Goal: Information Seeking & Learning: Learn about a topic

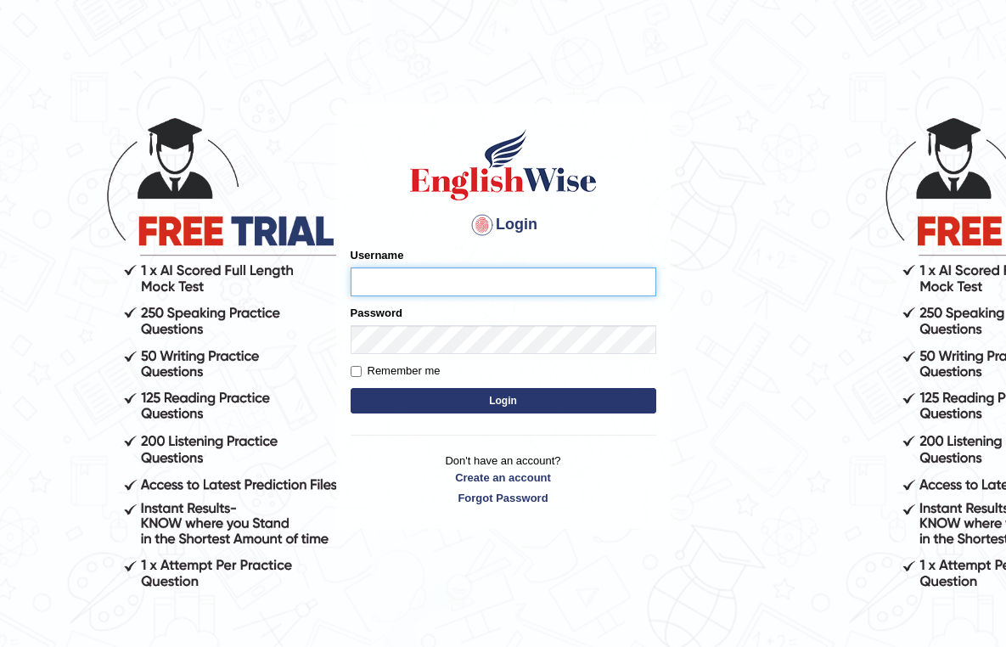
type input "Saliyam"
click at [451, 401] on button "Login" at bounding box center [504, 400] width 306 height 25
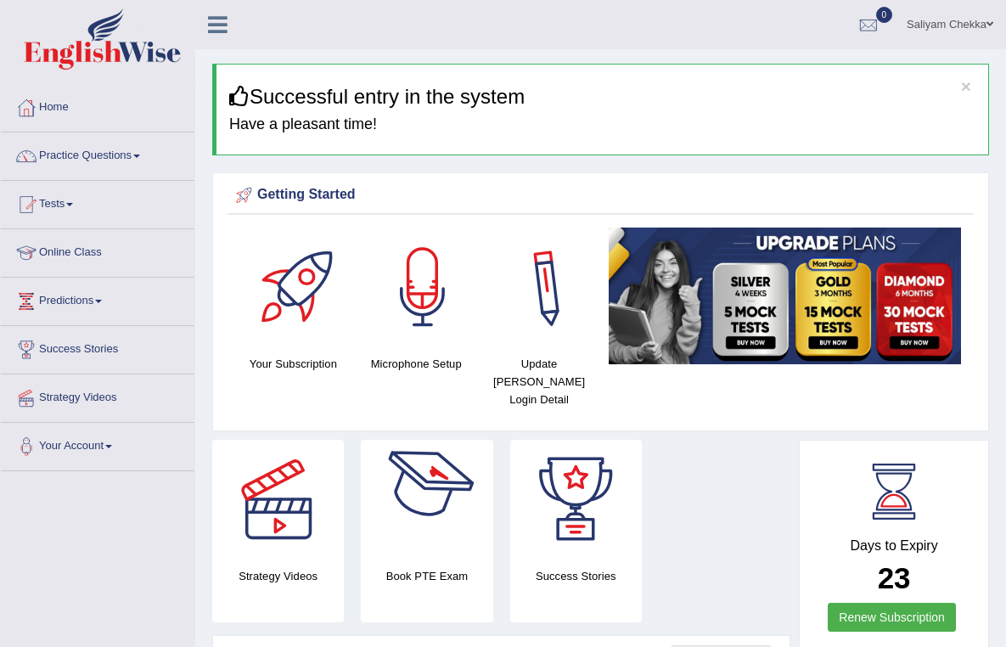
click at [416, 482] on div at bounding box center [427, 499] width 119 height 119
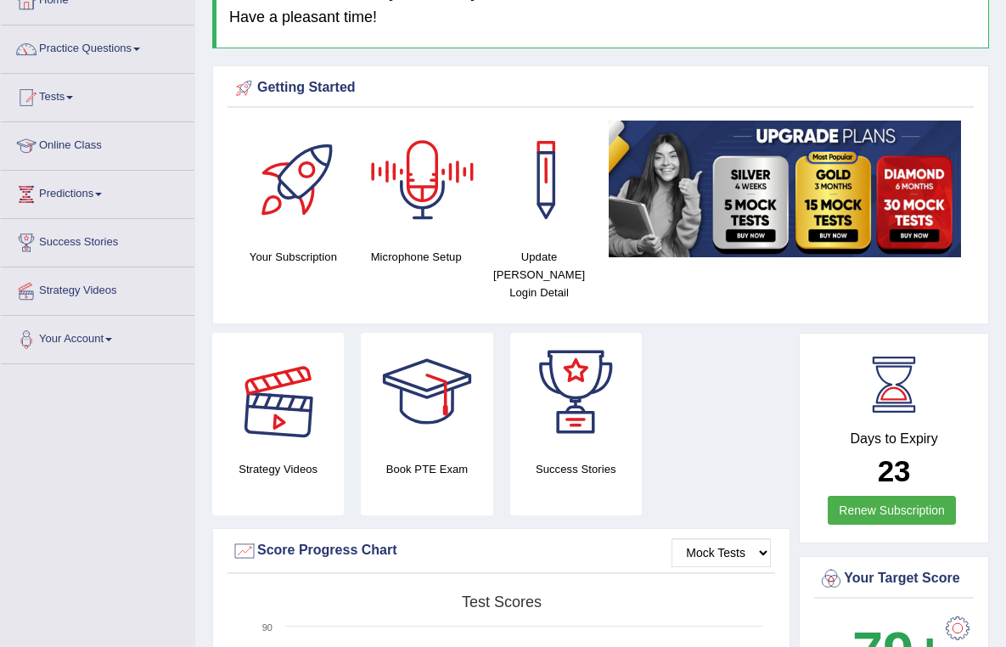
scroll to position [210, 0]
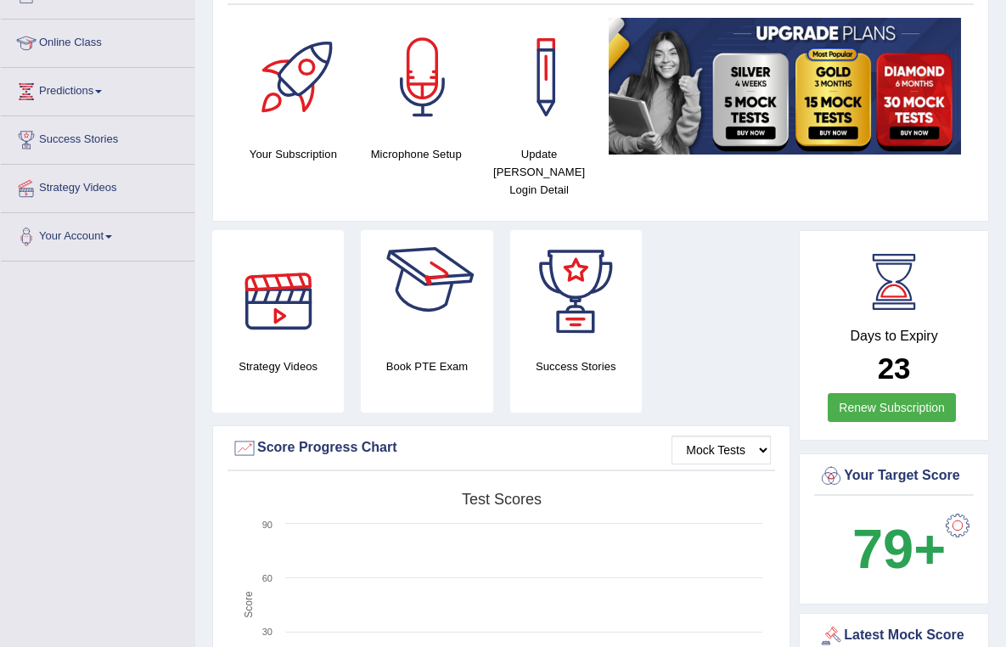
click at [566, 277] on div at bounding box center [575, 289] width 119 height 119
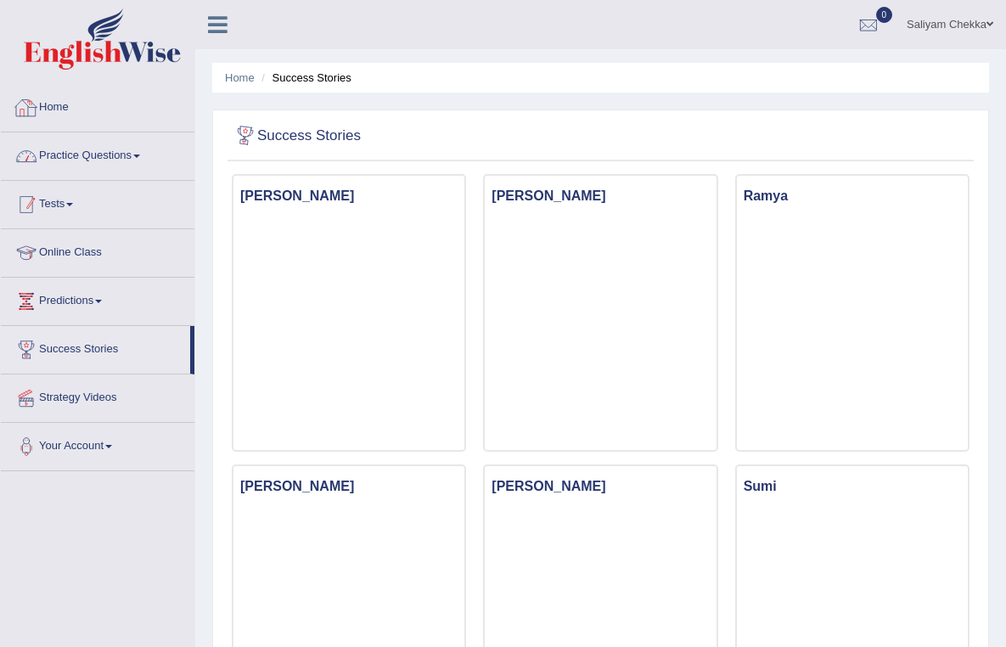
click at [79, 186] on link "Tests" at bounding box center [98, 202] width 194 height 42
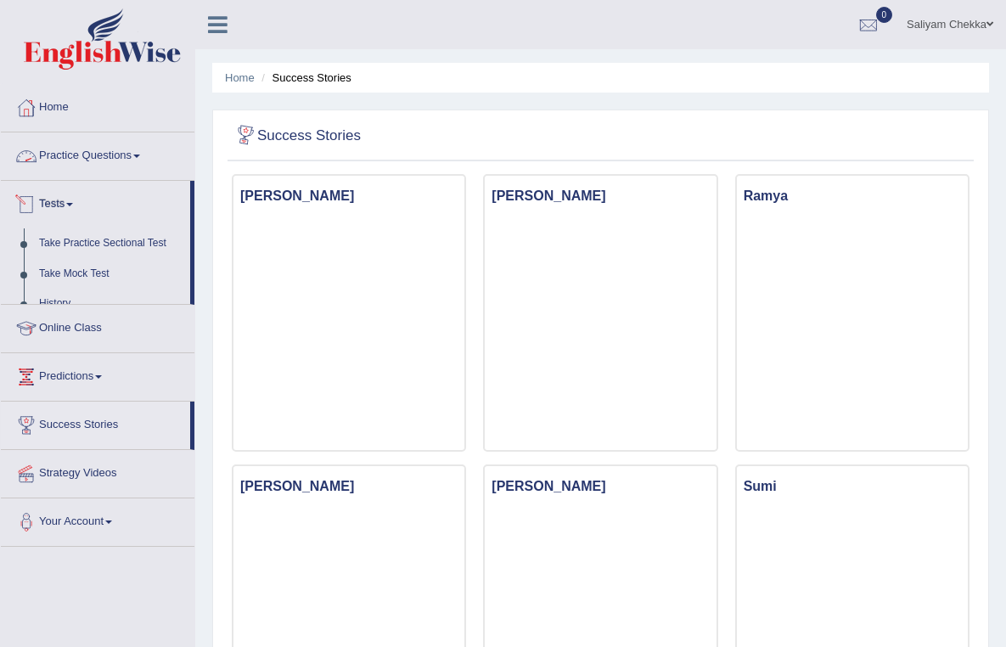
click at [87, 154] on link "Practice Questions" at bounding box center [98, 153] width 194 height 42
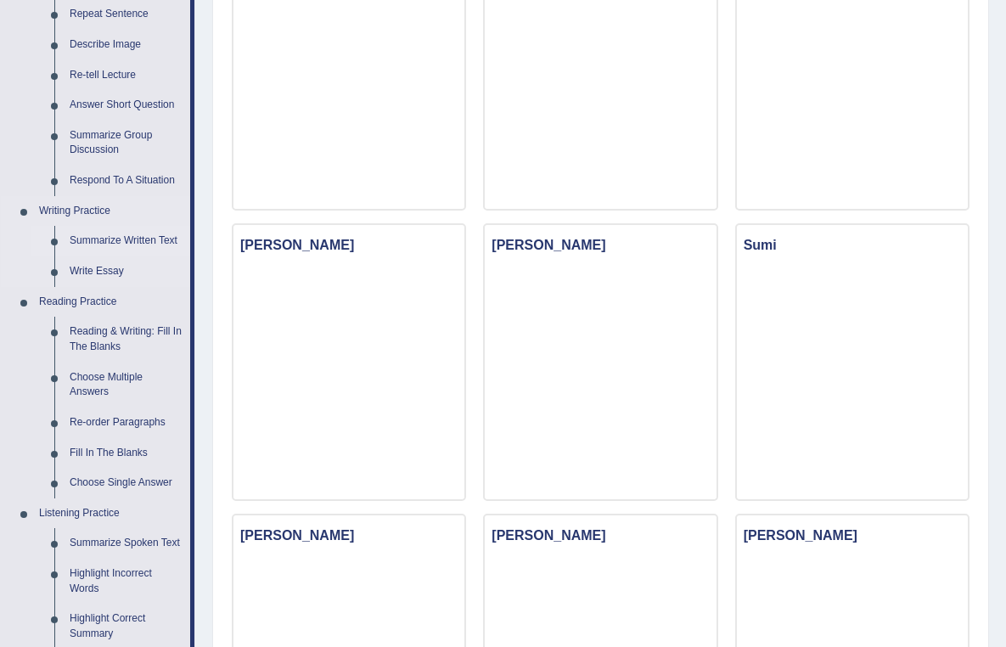
scroll to position [187, 0]
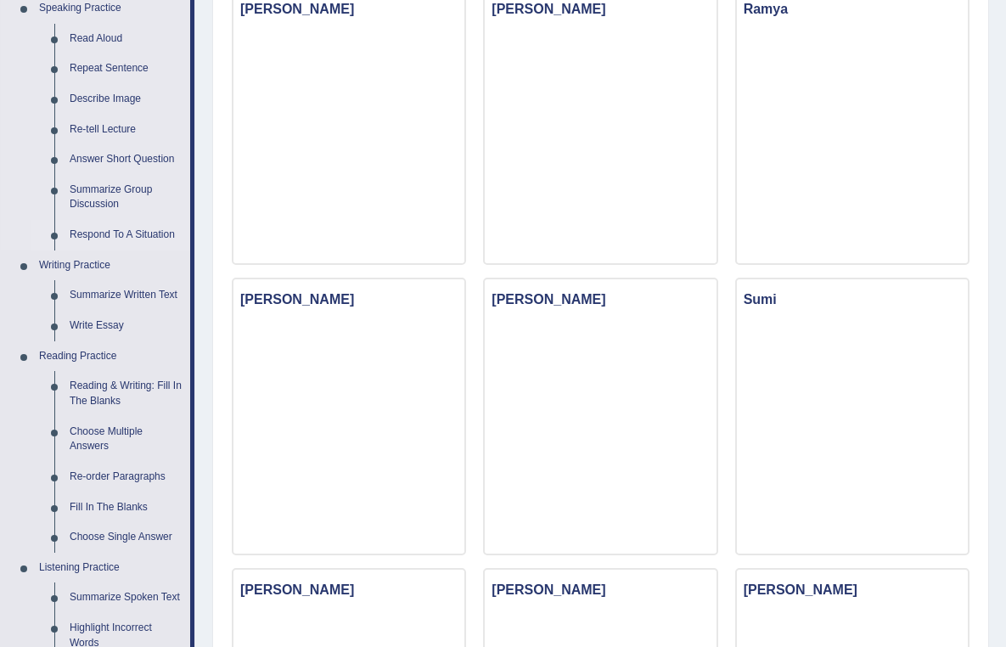
click at [115, 234] on link "Respond To A Situation" at bounding box center [126, 235] width 128 height 31
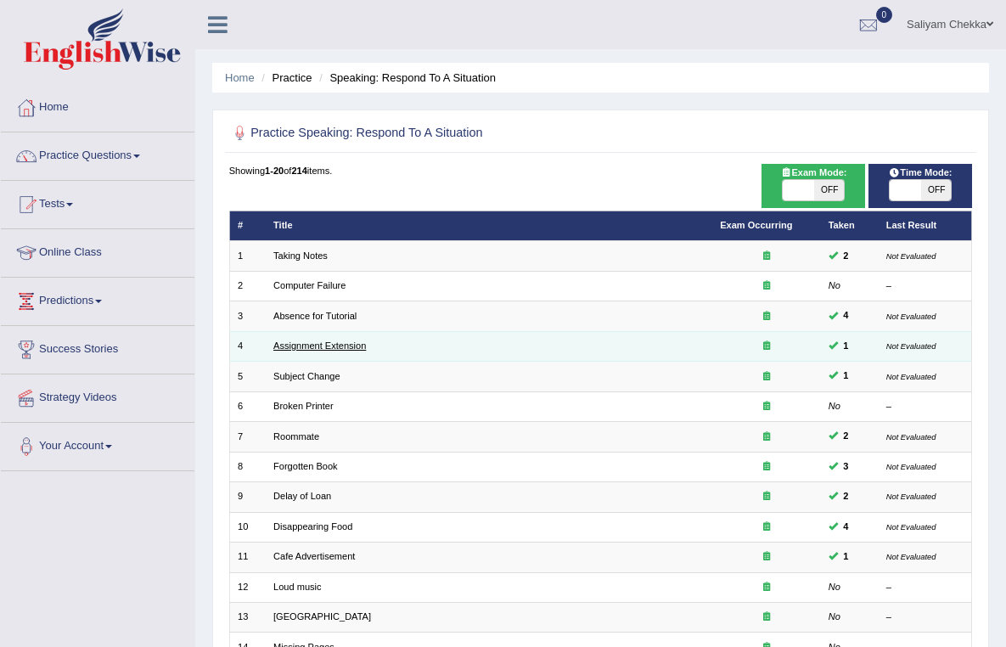
scroll to position [289, 0]
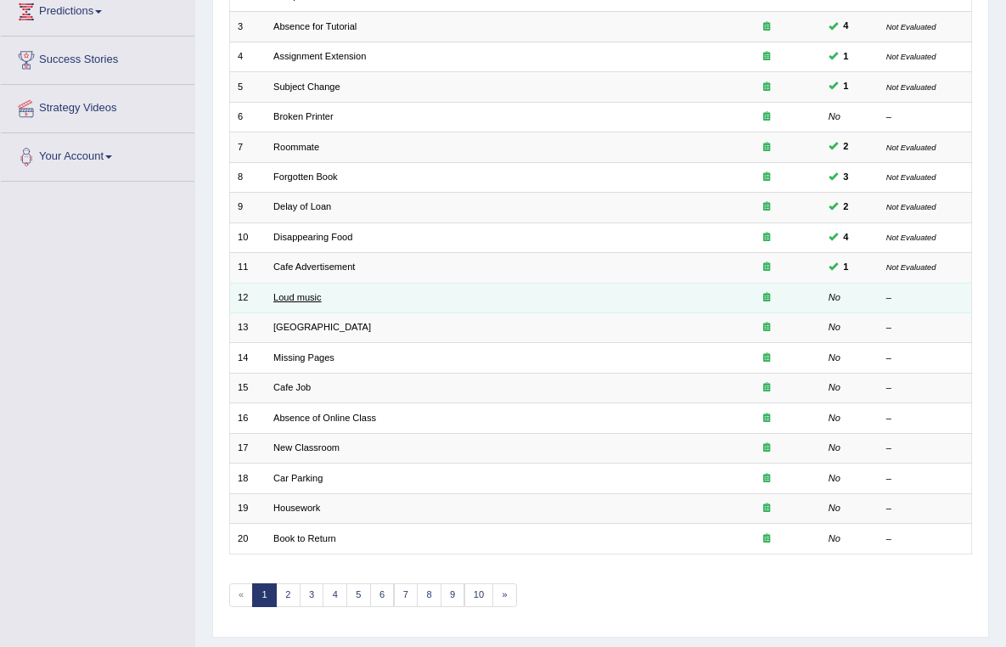
click at [296, 295] on link "Loud music" at bounding box center [297, 297] width 48 height 10
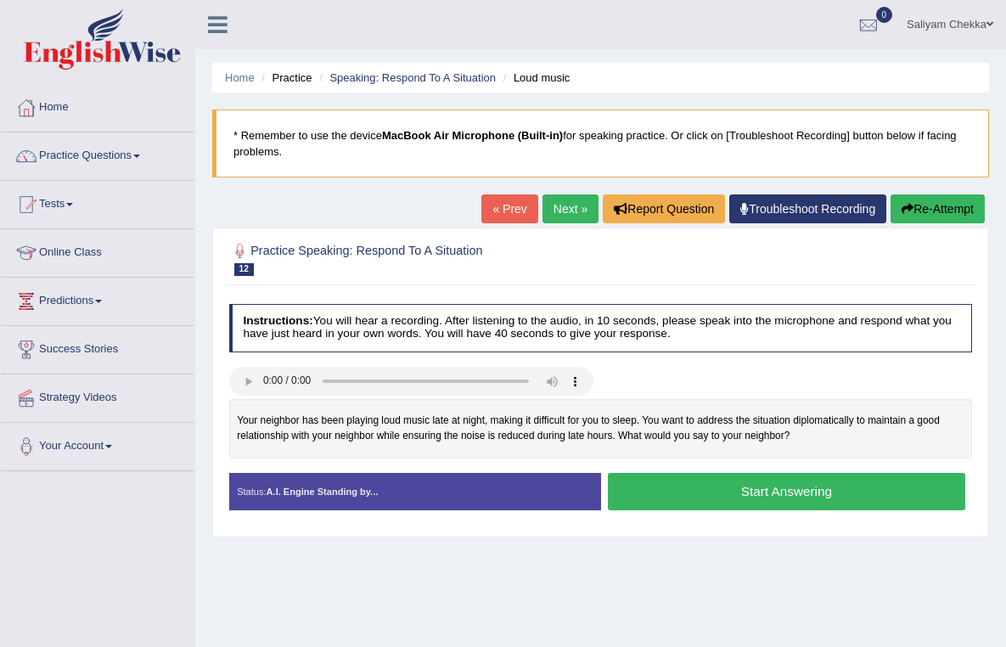
click at [756, 493] on button "Start Answering" at bounding box center [786, 491] width 357 height 36
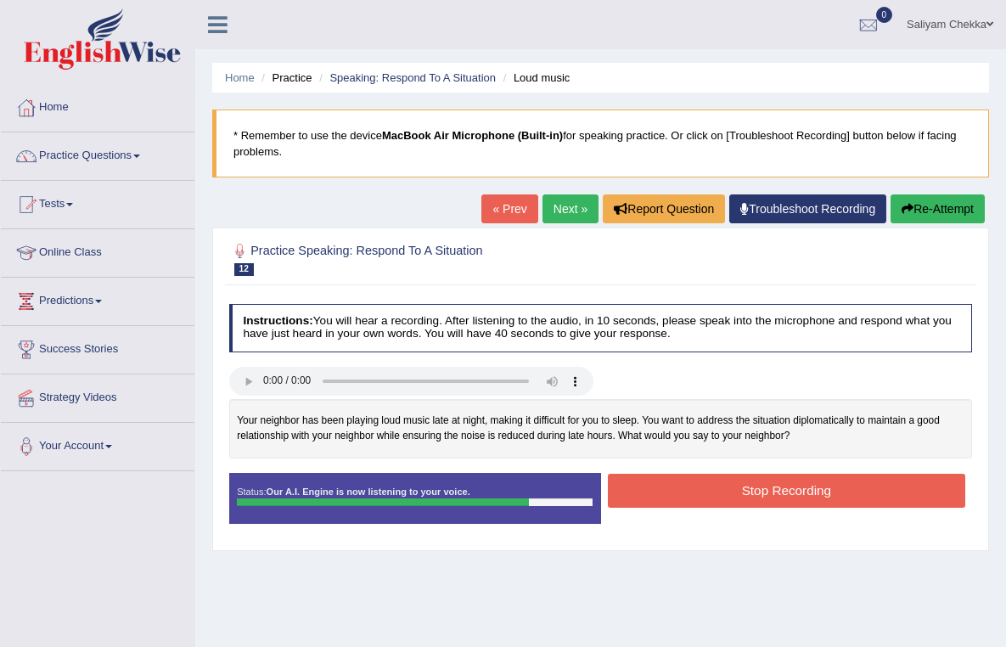
click at [759, 494] on button "Stop Recording" at bounding box center [786, 490] width 357 height 33
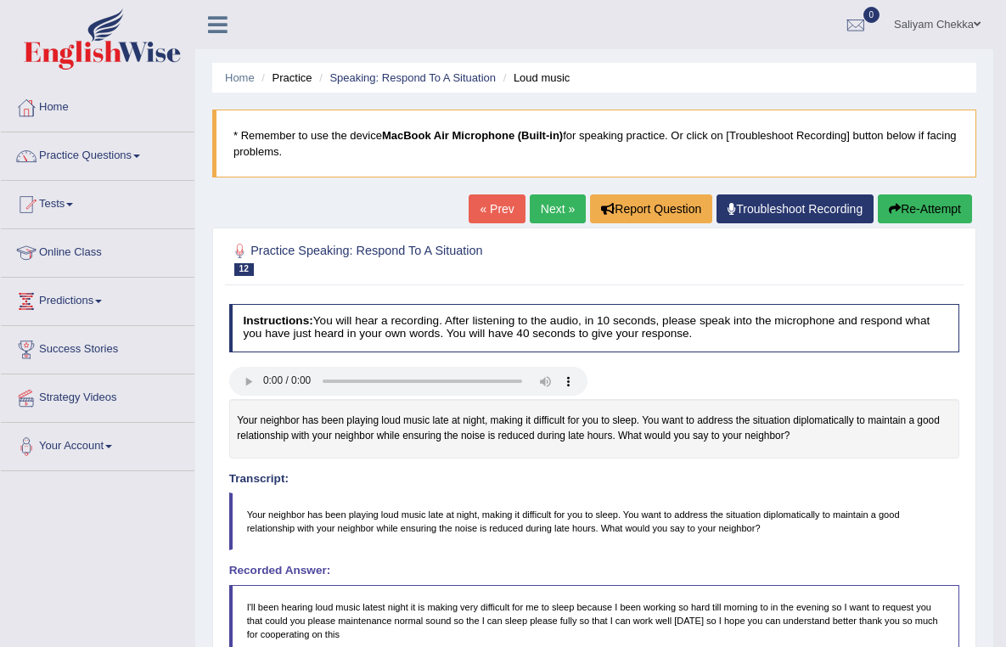
click at [898, 198] on button "Re-Attempt" at bounding box center [925, 208] width 94 height 29
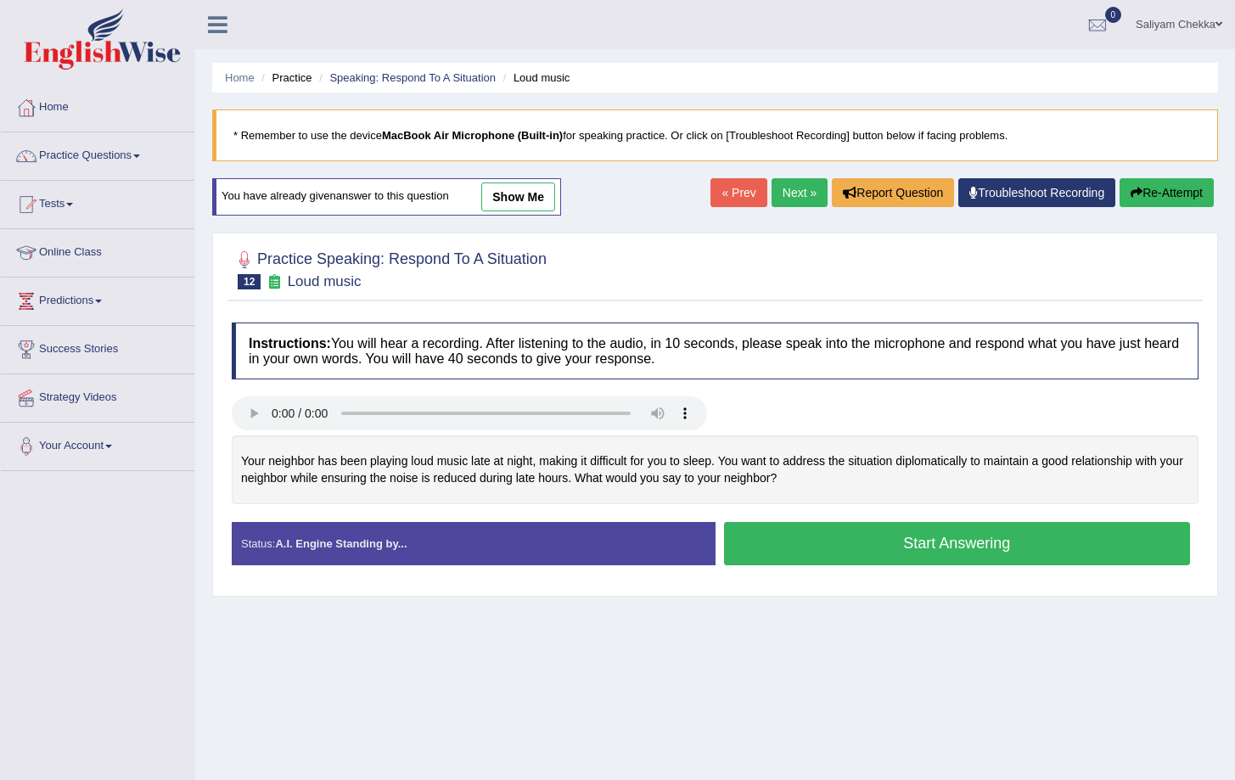
click at [933, 531] on button "Start Answering" at bounding box center [957, 543] width 467 height 43
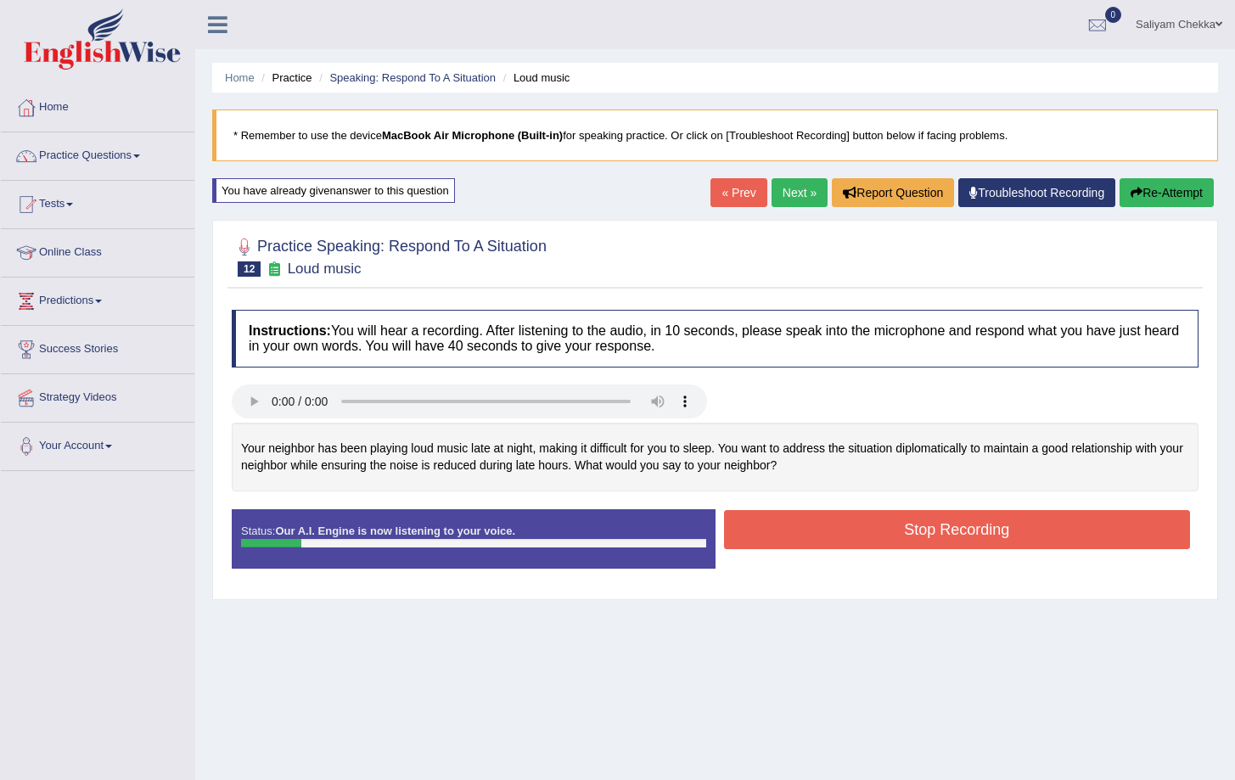
click at [917, 538] on button "Stop Recording" at bounding box center [957, 529] width 467 height 39
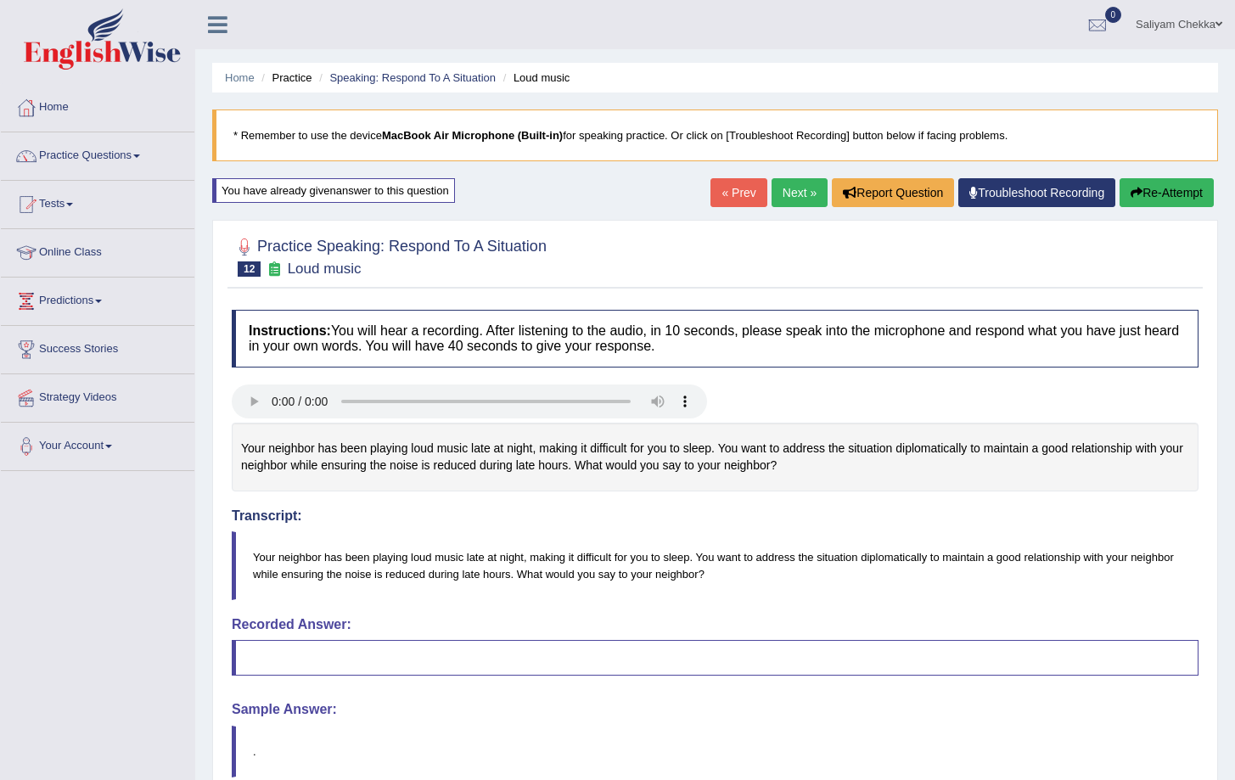
click at [1018, 199] on button "Re-Attempt" at bounding box center [1167, 192] width 94 height 29
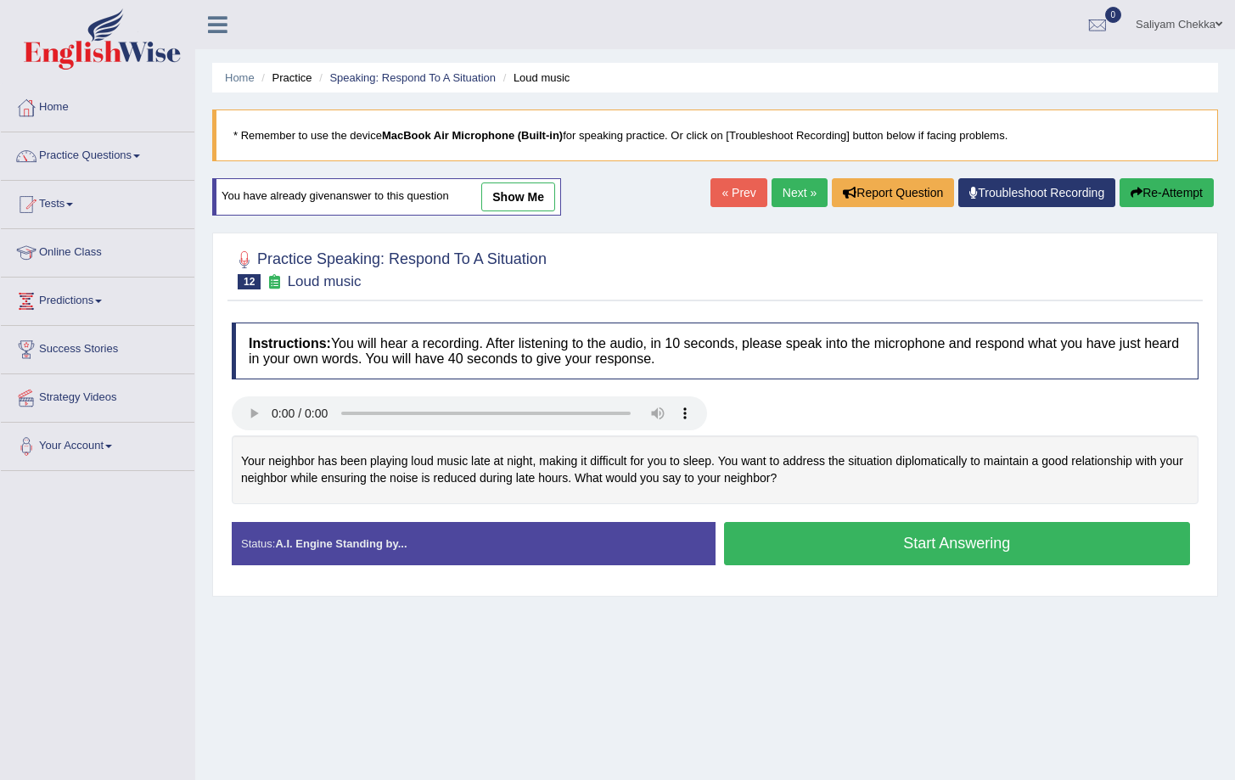
click at [845, 547] on button "Start Answering" at bounding box center [957, 543] width 467 height 43
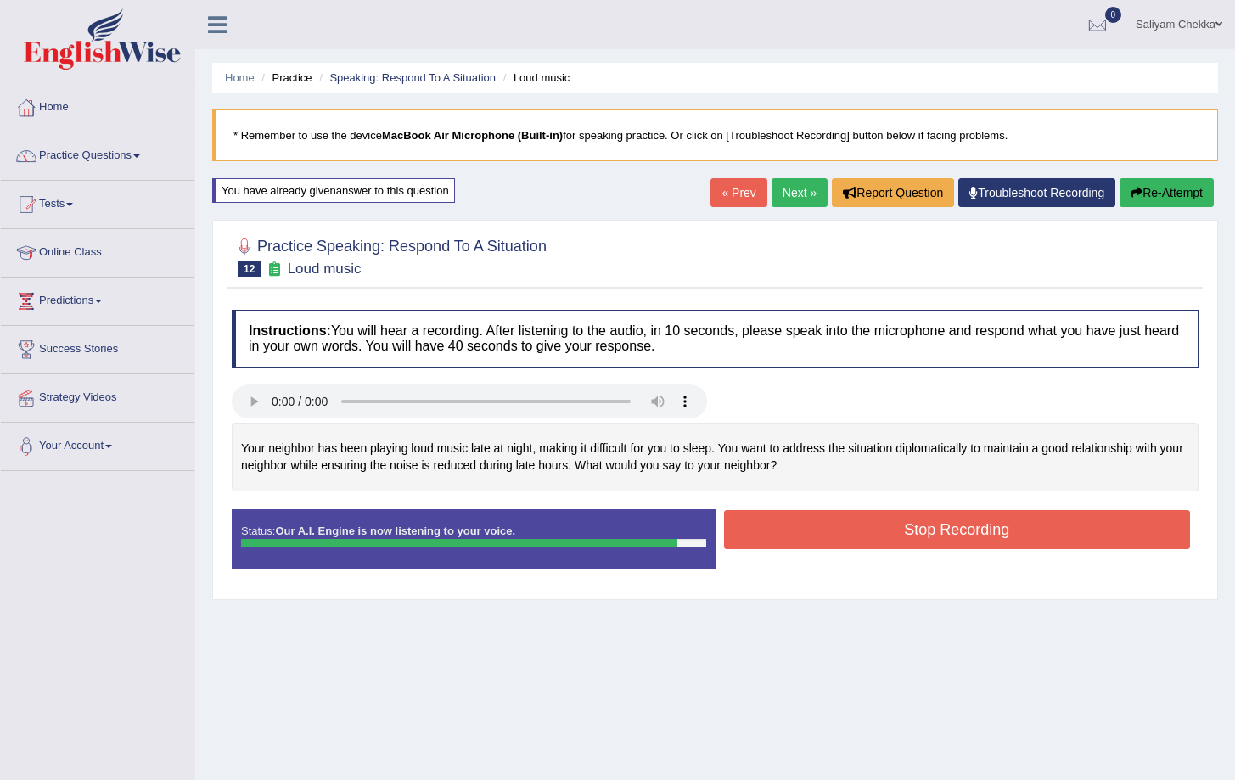
click at [903, 524] on button "Stop Recording" at bounding box center [957, 529] width 467 height 39
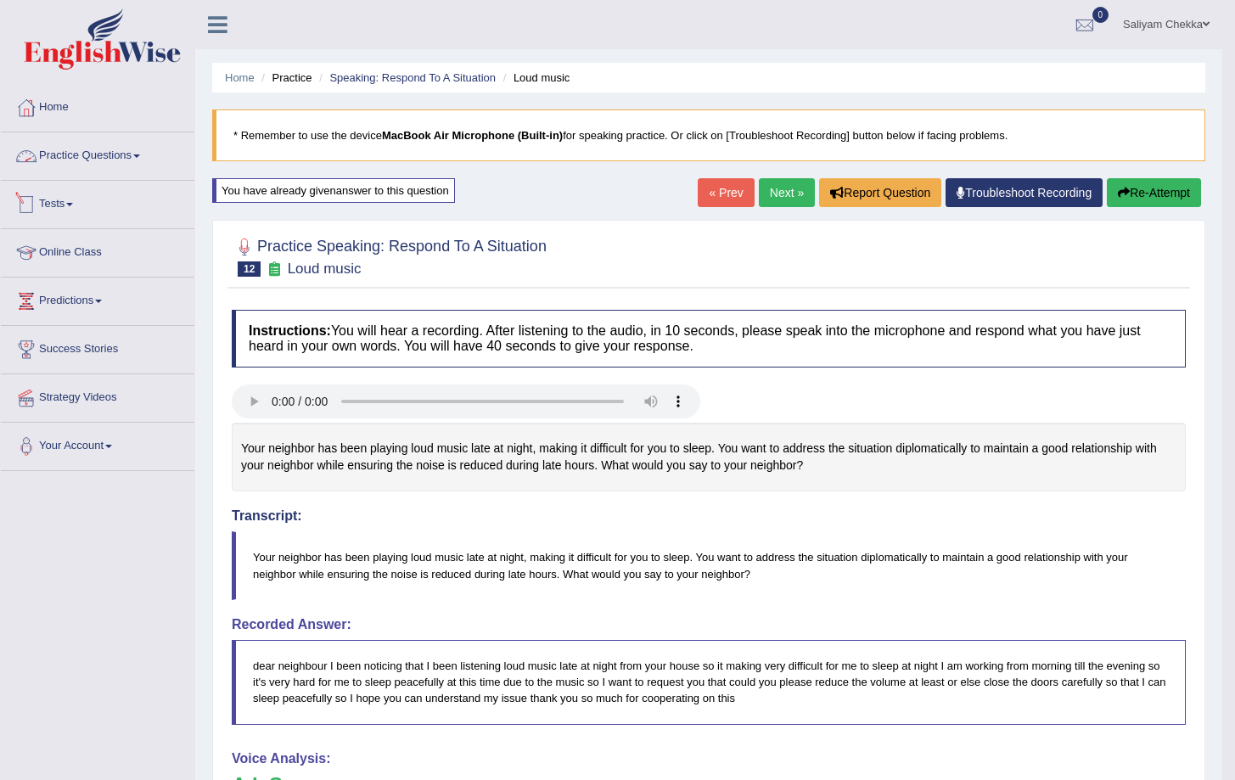
click at [129, 162] on link "Practice Questions" at bounding box center [98, 153] width 194 height 42
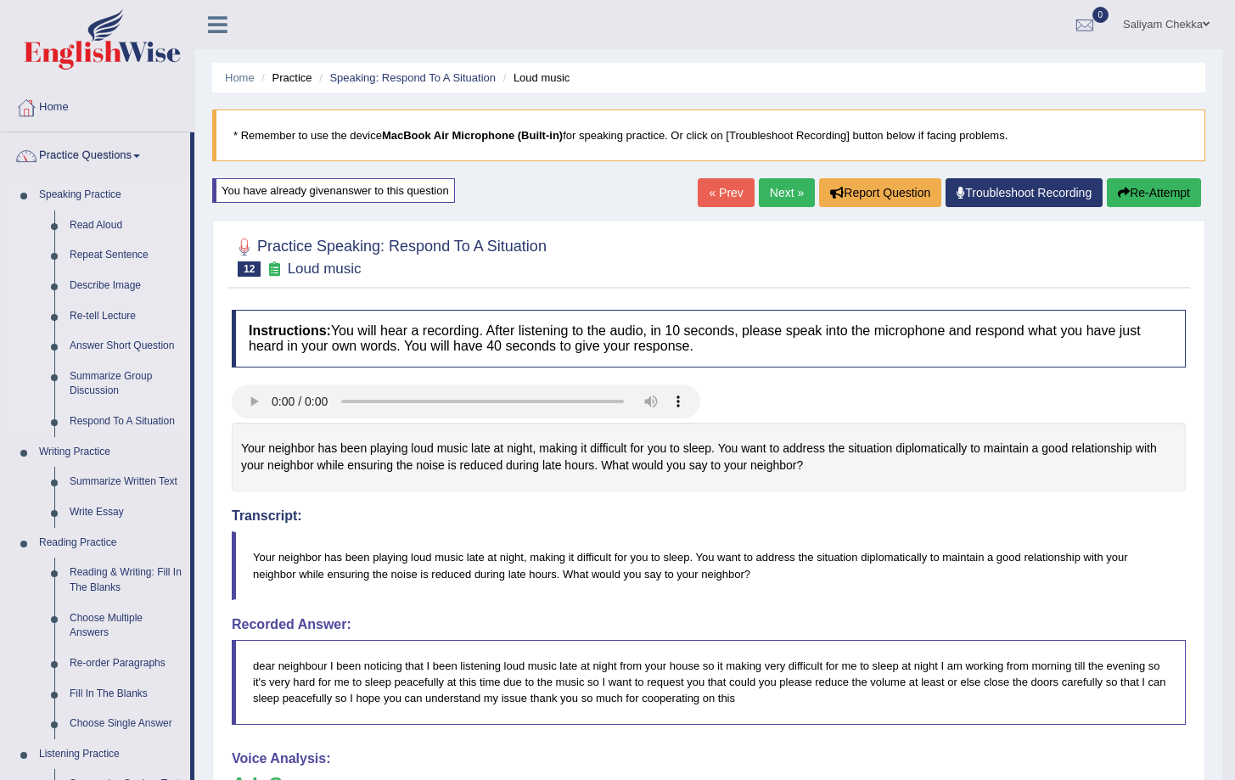
scroll to position [132, 0]
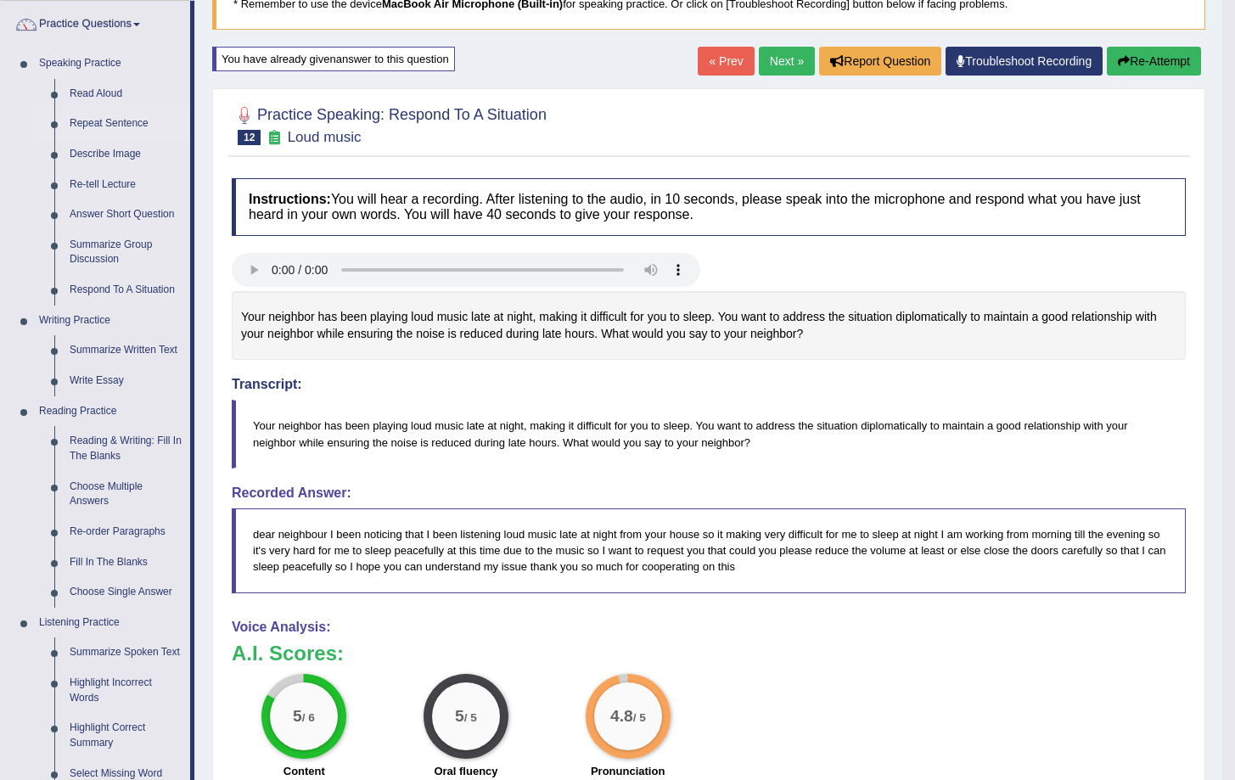
click at [119, 124] on link "Repeat Sentence" at bounding box center [126, 124] width 128 height 31
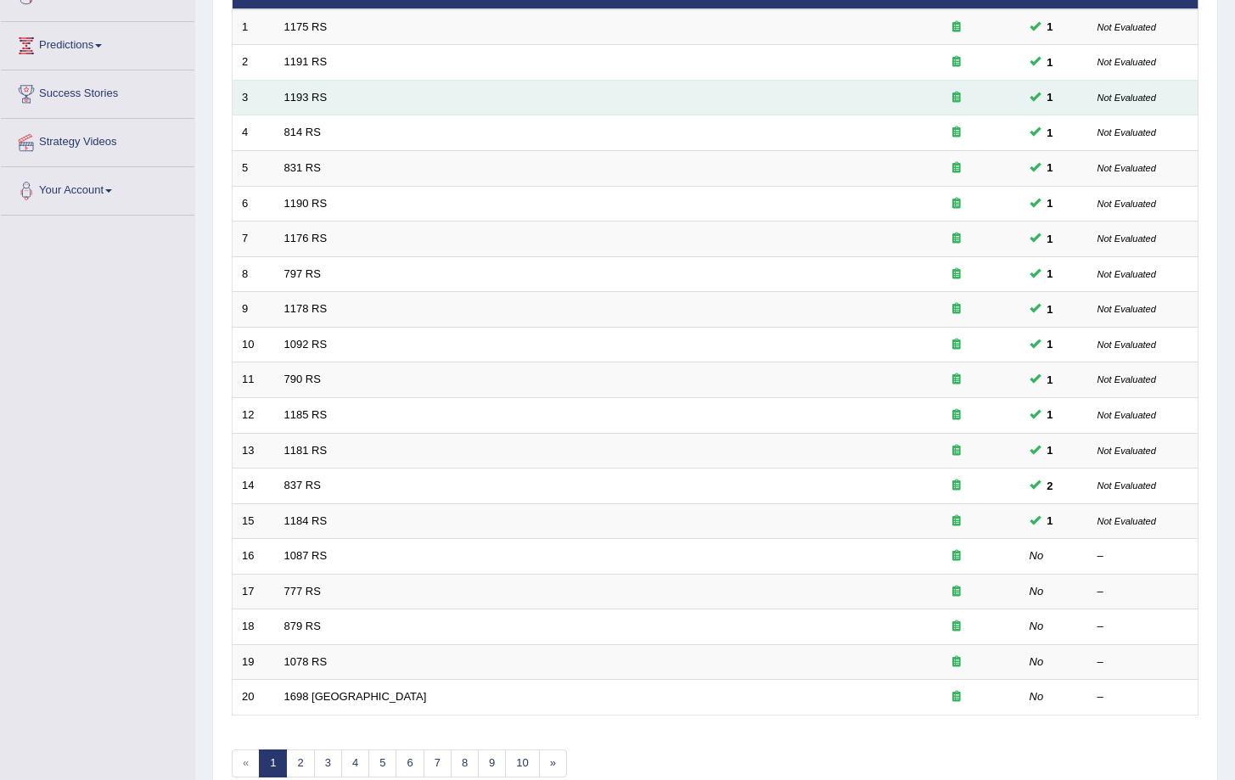
scroll to position [344, 0]
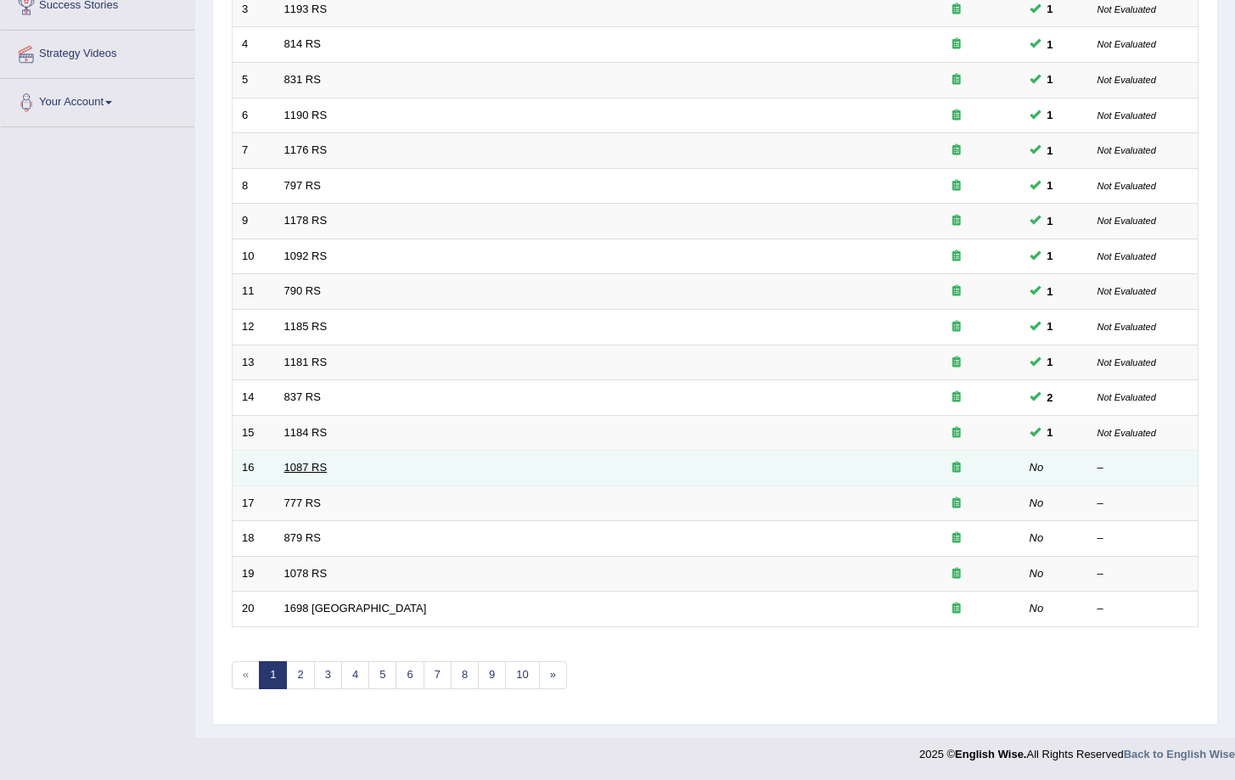
click at [289, 464] on link "1087 RS" at bounding box center [305, 467] width 43 height 13
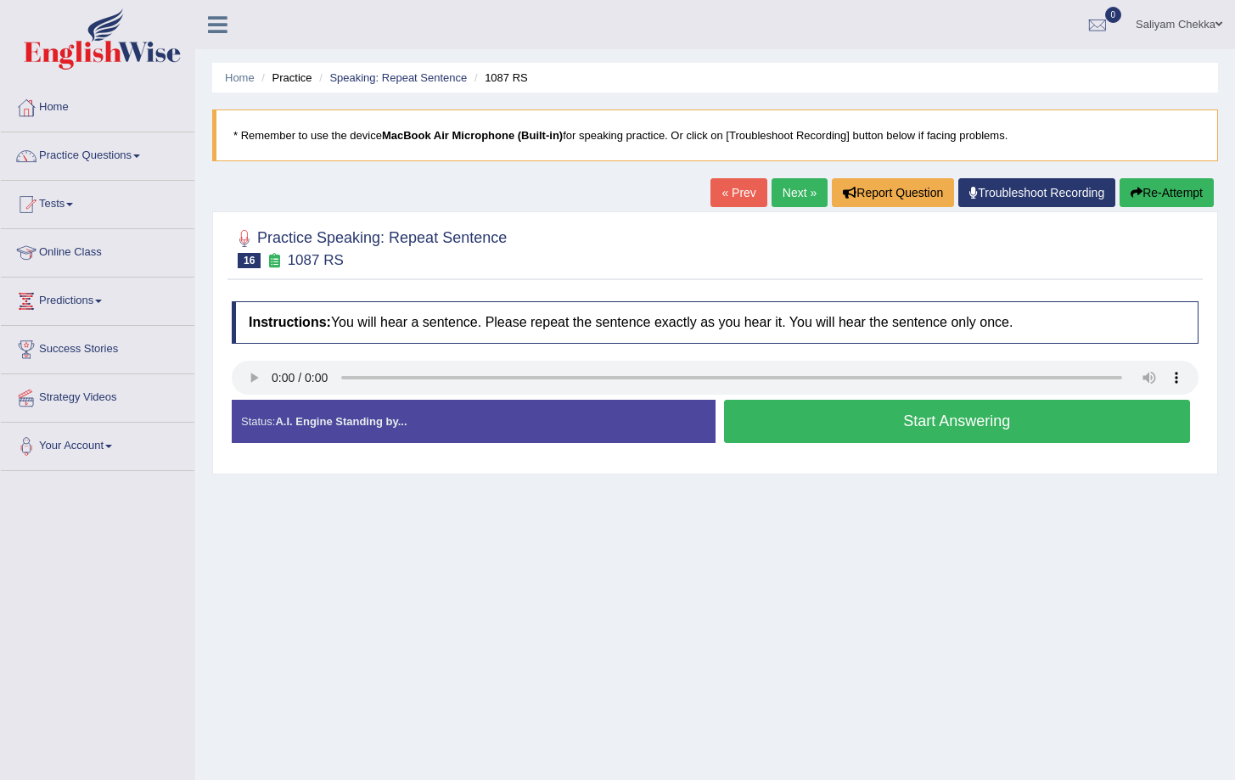
click at [880, 429] on button "Start Answering" at bounding box center [957, 421] width 467 height 43
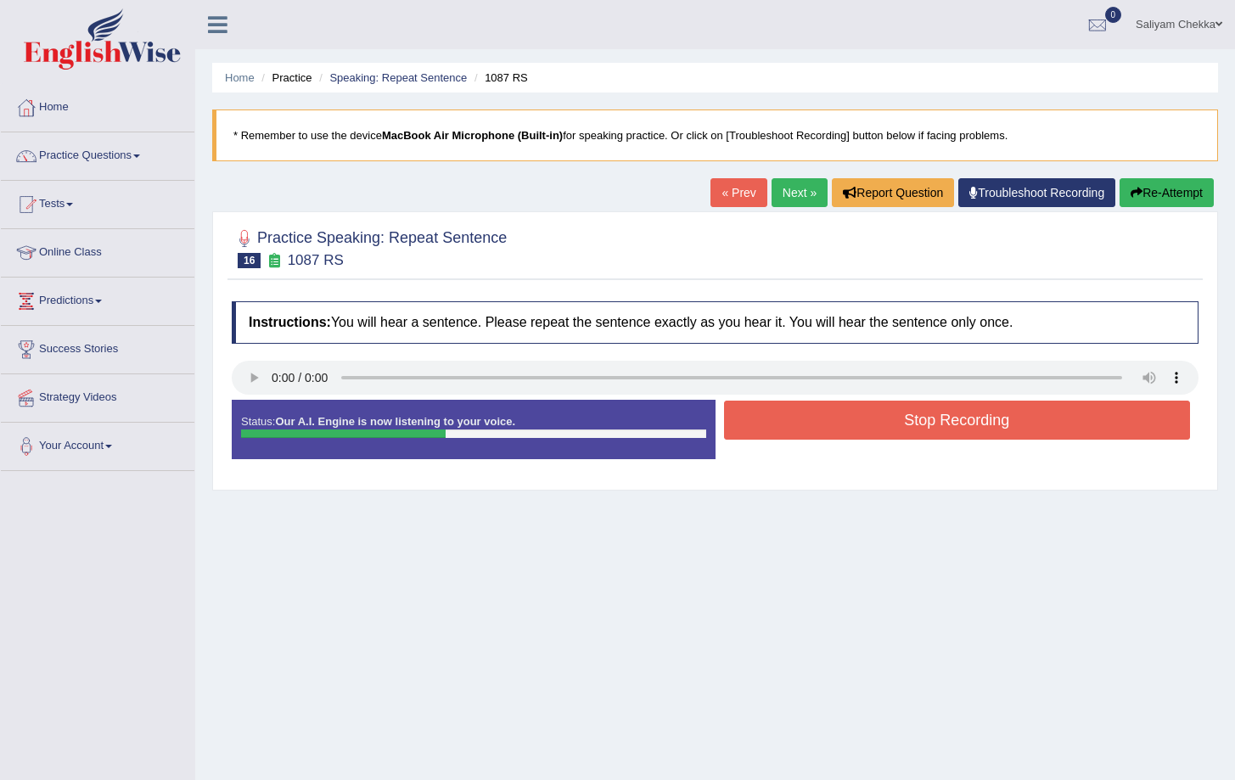
click at [856, 431] on button "Stop Recording" at bounding box center [957, 420] width 467 height 39
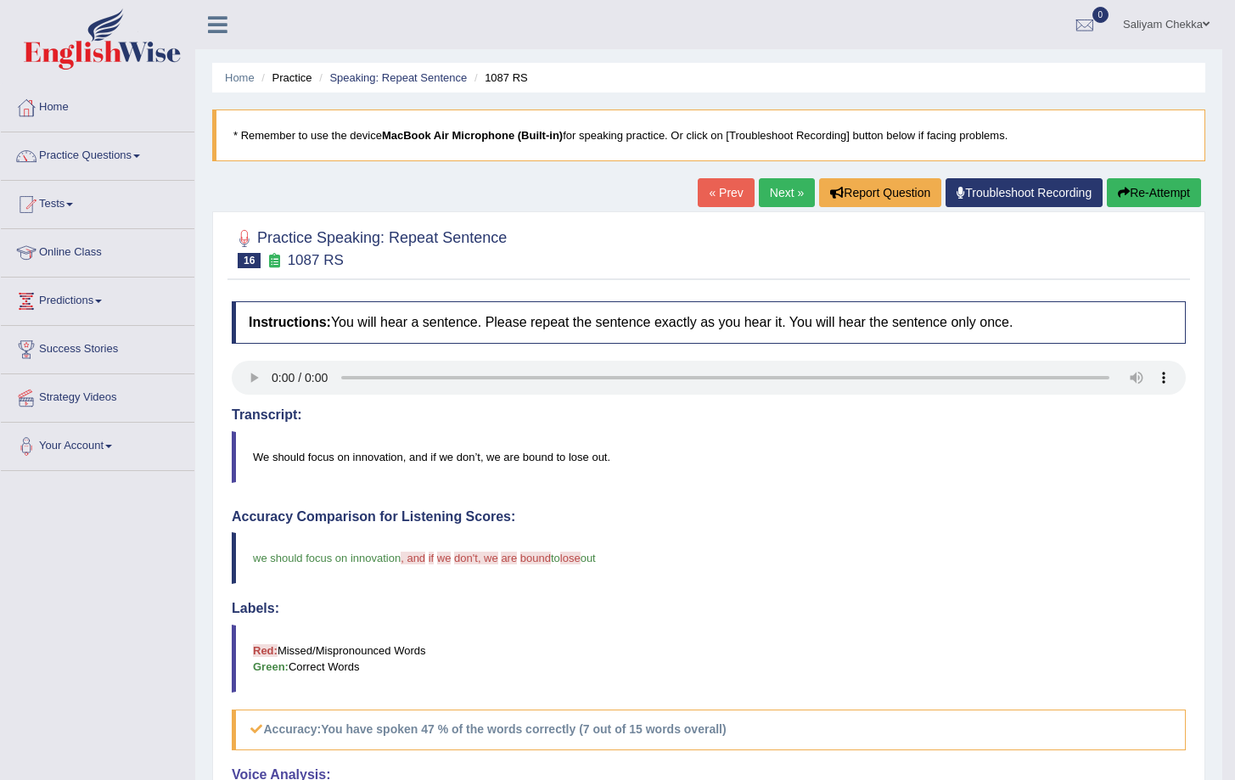
click at [1125, 195] on button "Re-Attempt" at bounding box center [1154, 192] width 94 height 29
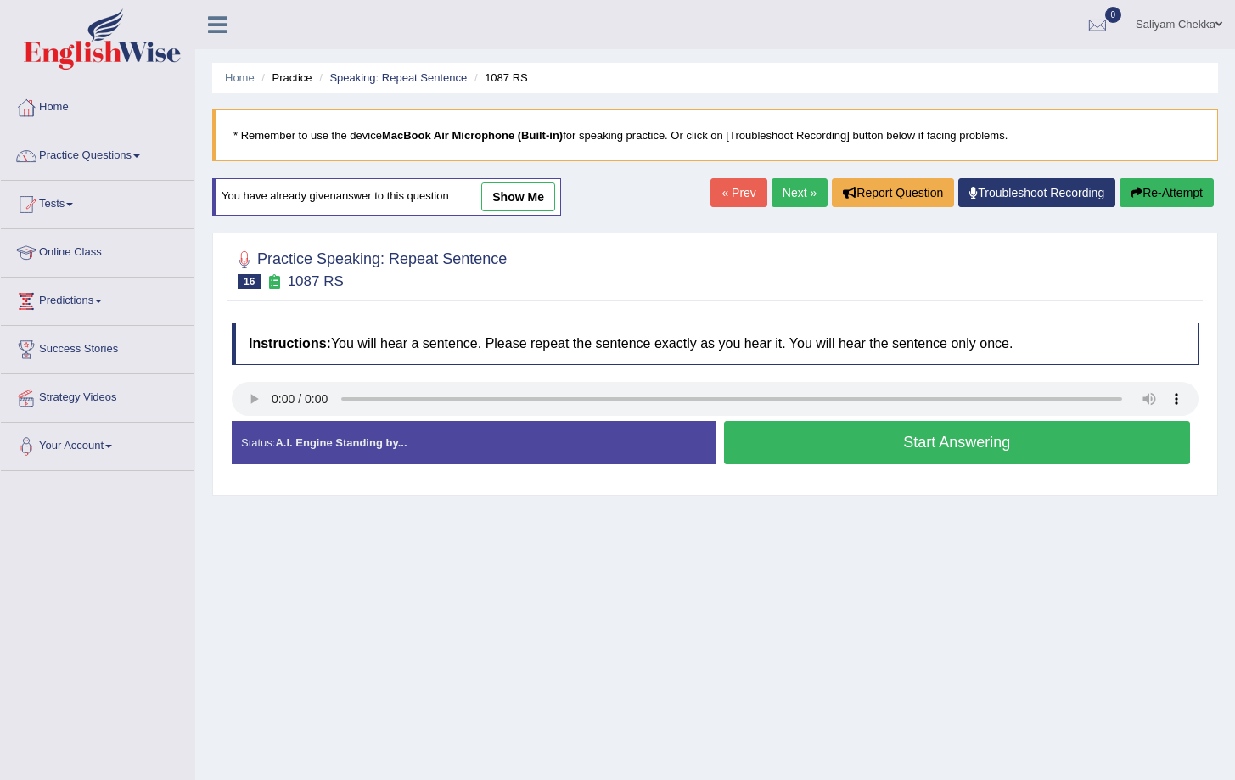
click at [908, 453] on button "Start Answering" at bounding box center [957, 442] width 467 height 43
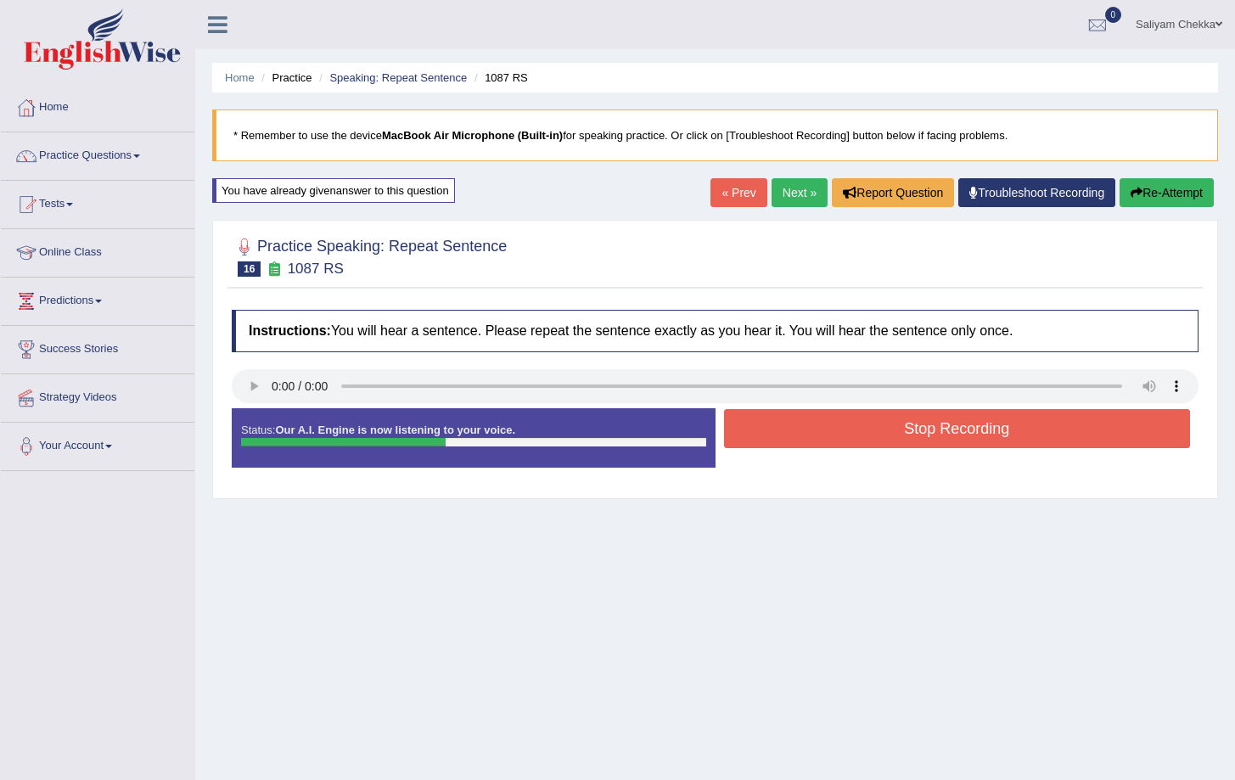
click at [875, 435] on button "Stop Recording" at bounding box center [957, 428] width 467 height 39
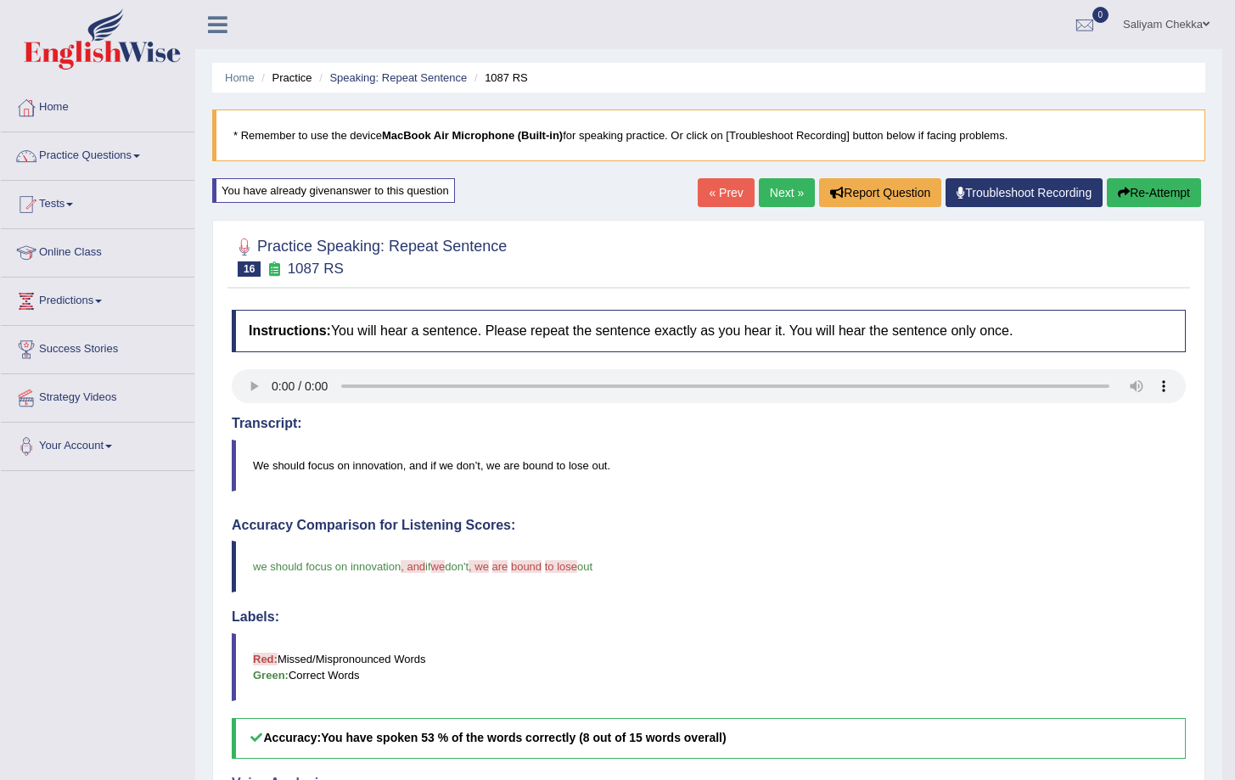
click at [1130, 197] on button "Re-Attempt" at bounding box center [1154, 192] width 94 height 29
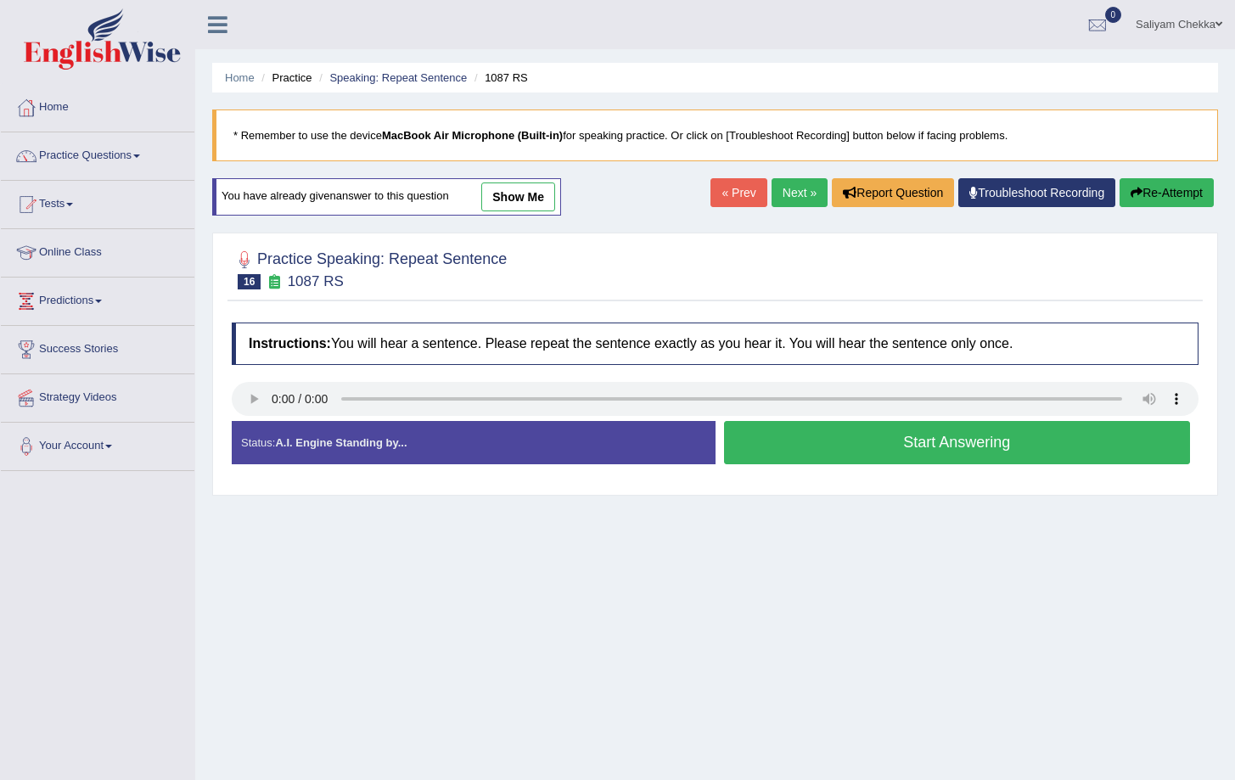
click at [792, 191] on link "Next »" at bounding box center [800, 192] width 56 height 29
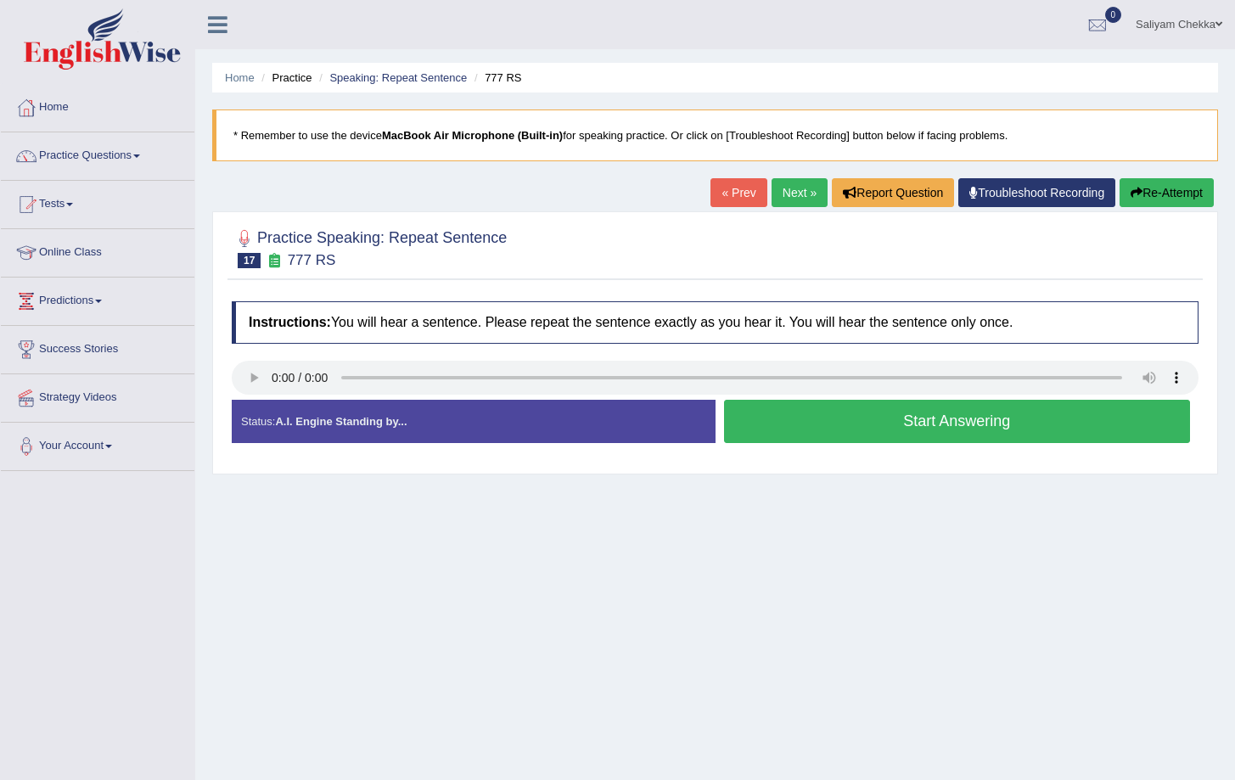
click at [805, 419] on button "Start Answering" at bounding box center [957, 421] width 467 height 43
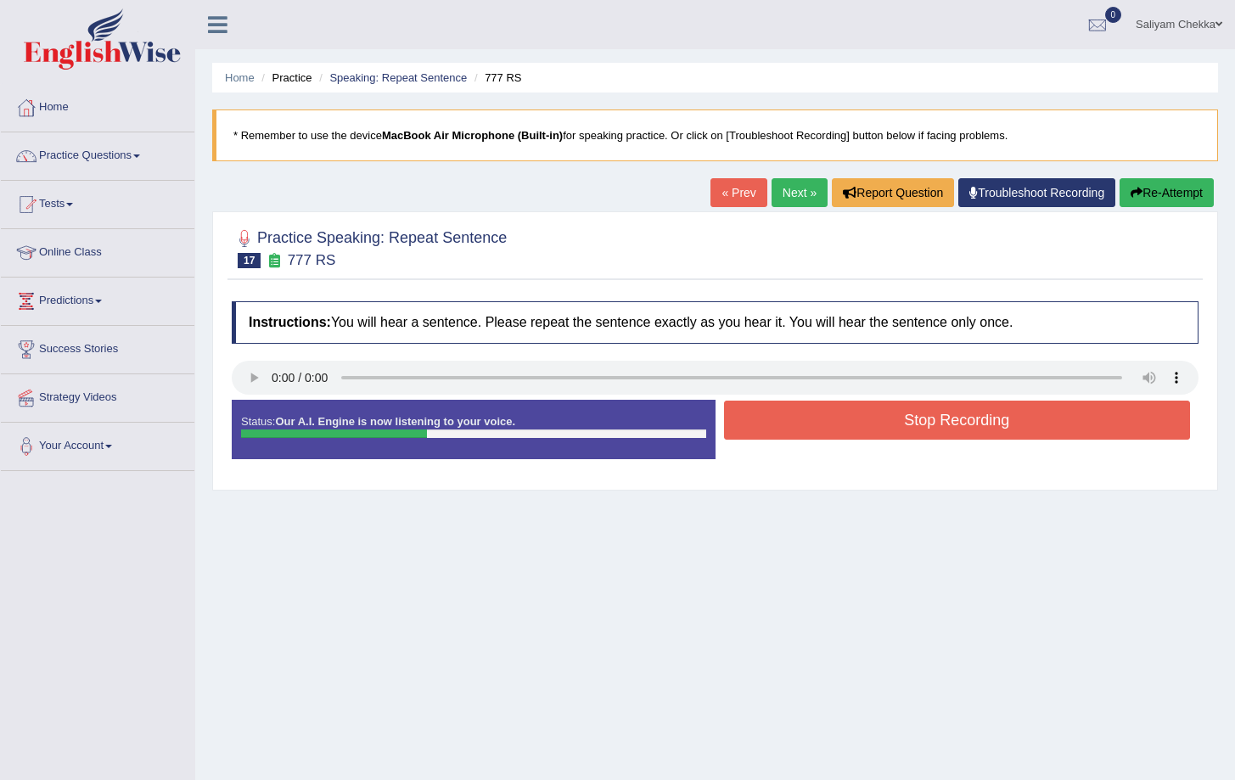
click at [897, 428] on button "Stop Recording" at bounding box center [957, 420] width 467 height 39
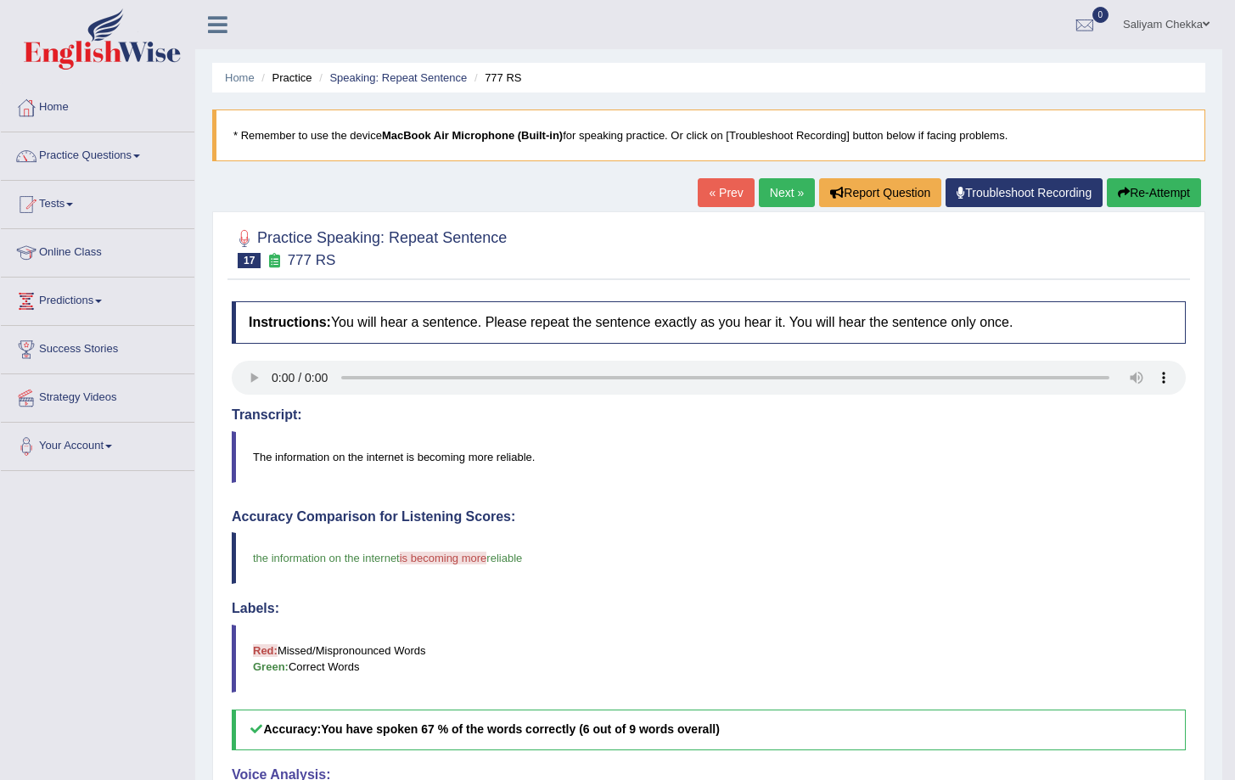
click at [1170, 197] on button "Re-Attempt" at bounding box center [1154, 192] width 94 height 29
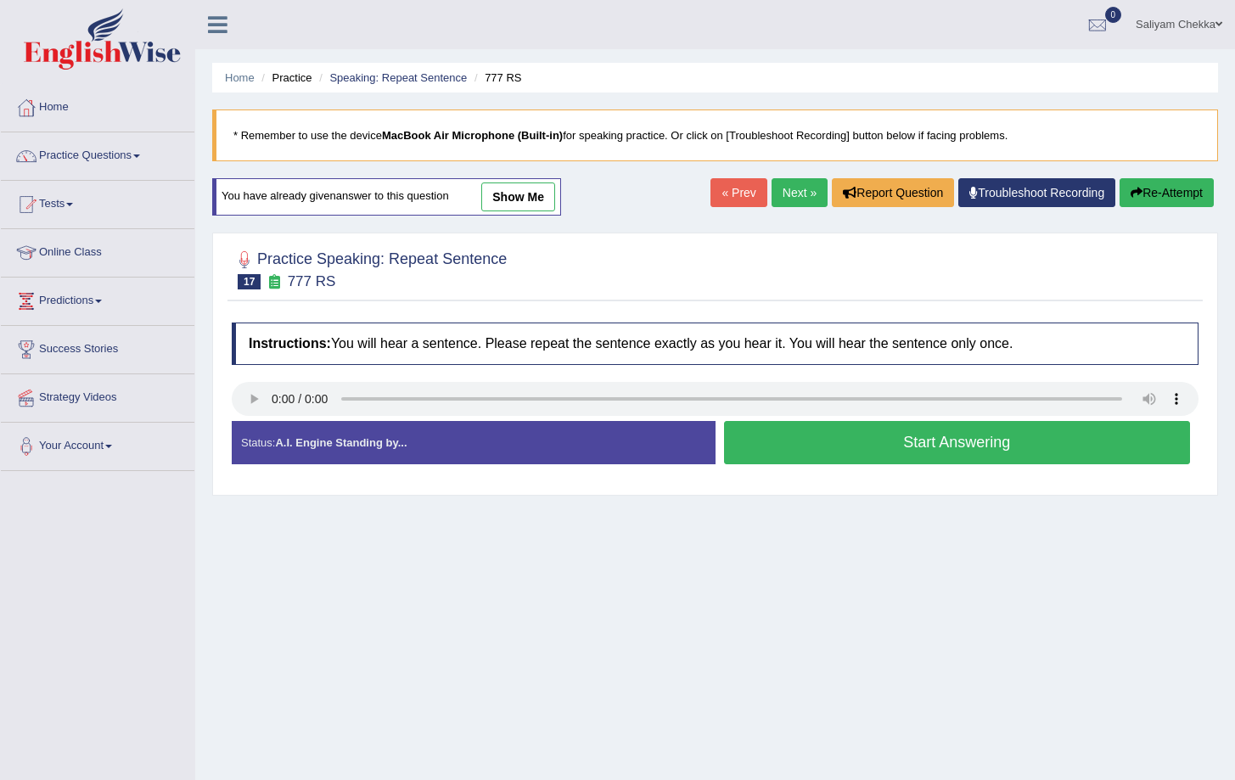
click at [811, 441] on button "Start Answering" at bounding box center [957, 442] width 467 height 43
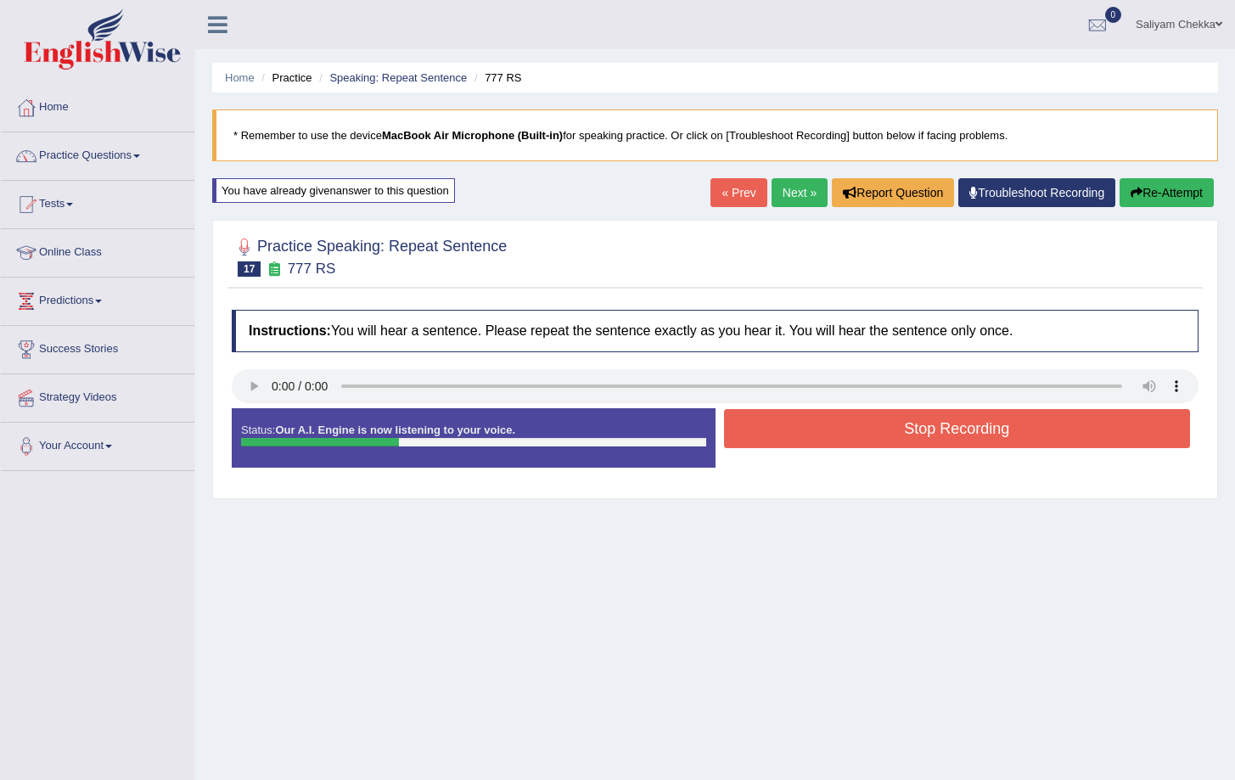
click at [893, 437] on button "Stop Recording" at bounding box center [957, 428] width 467 height 39
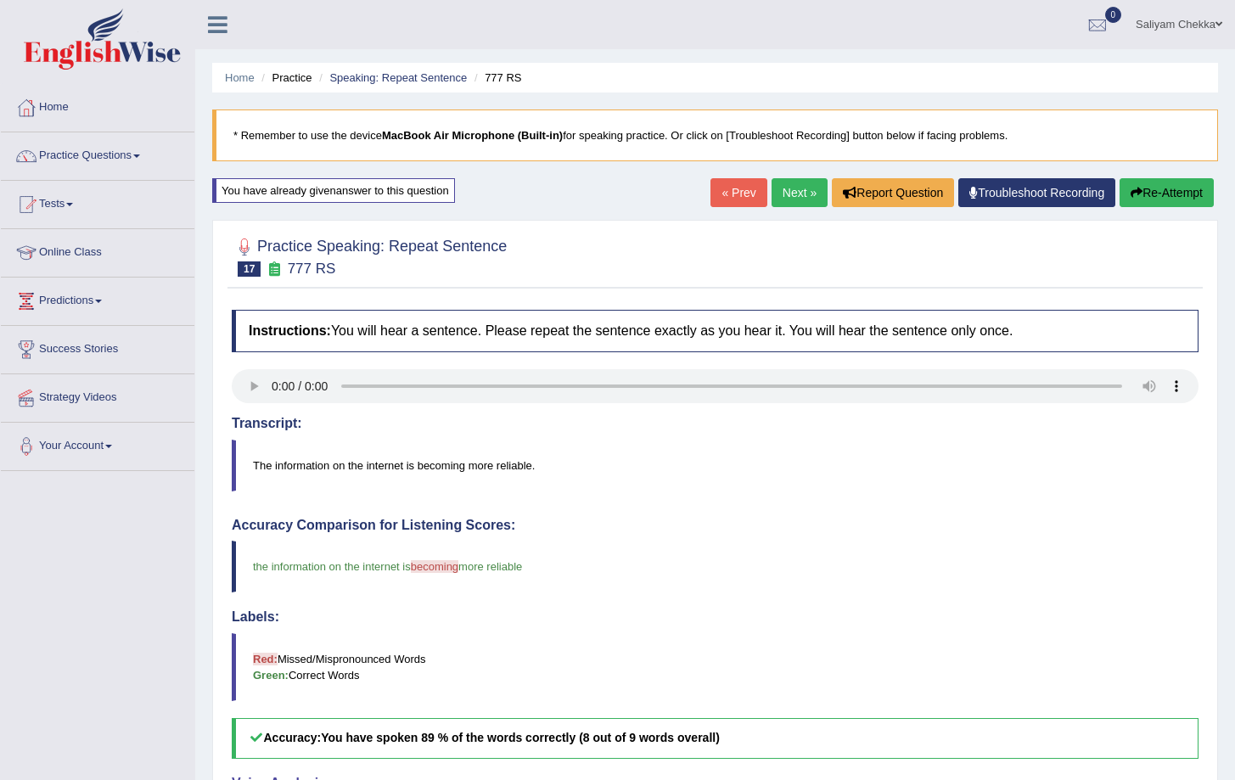
click at [1159, 196] on button "Re-Attempt" at bounding box center [1167, 192] width 94 height 29
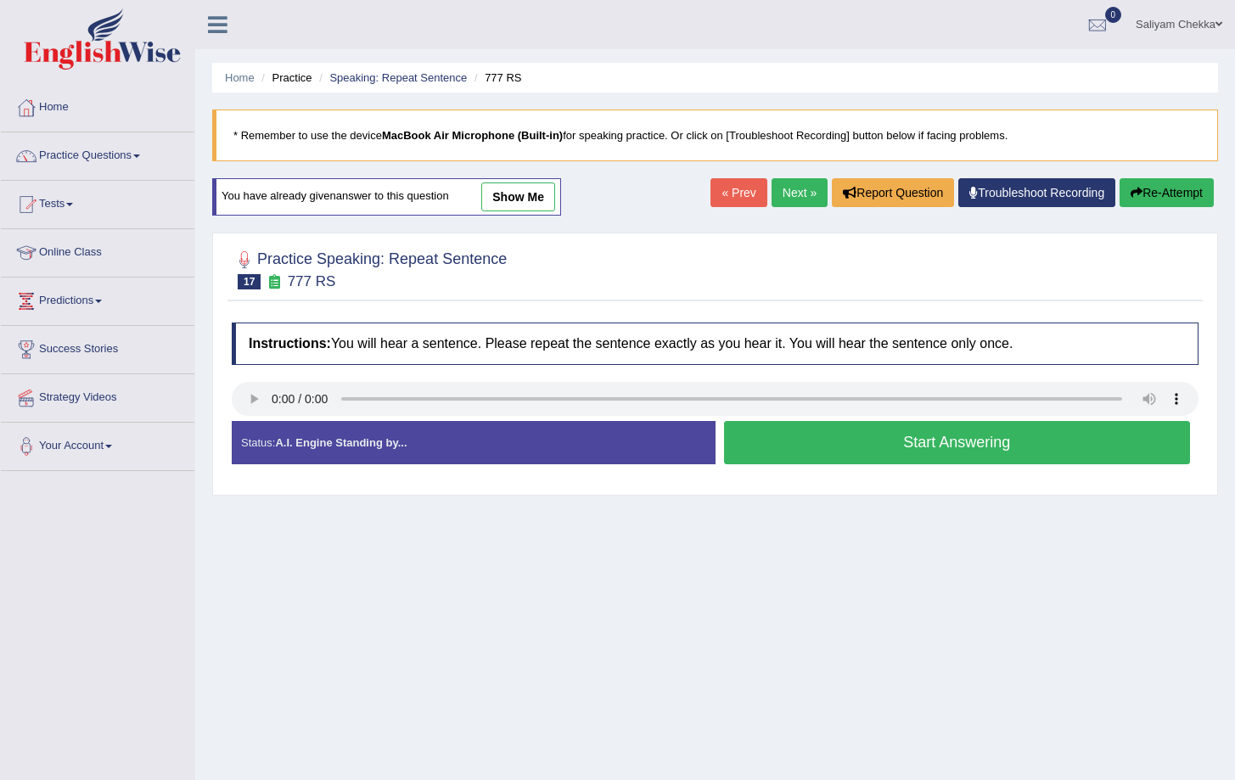
click at [923, 446] on button "Start Answering" at bounding box center [957, 442] width 467 height 43
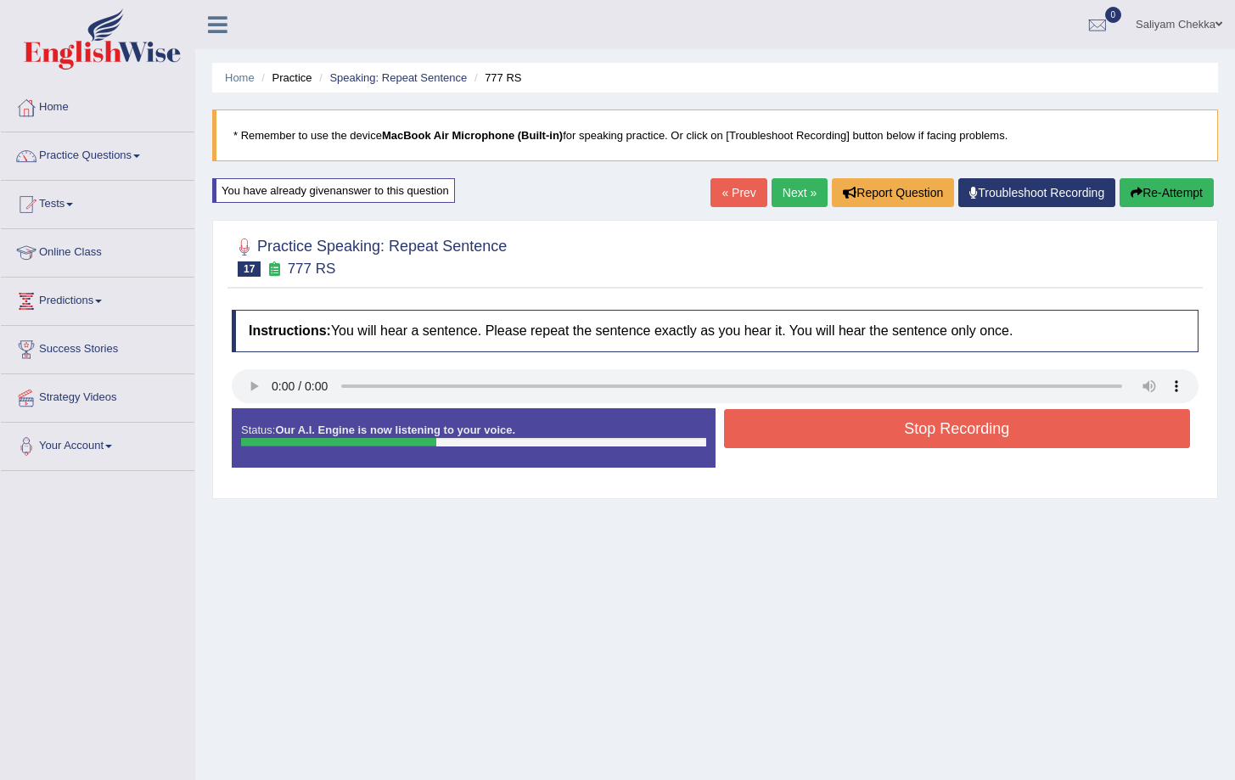
click at [856, 444] on button "Stop Recording" at bounding box center [957, 428] width 467 height 39
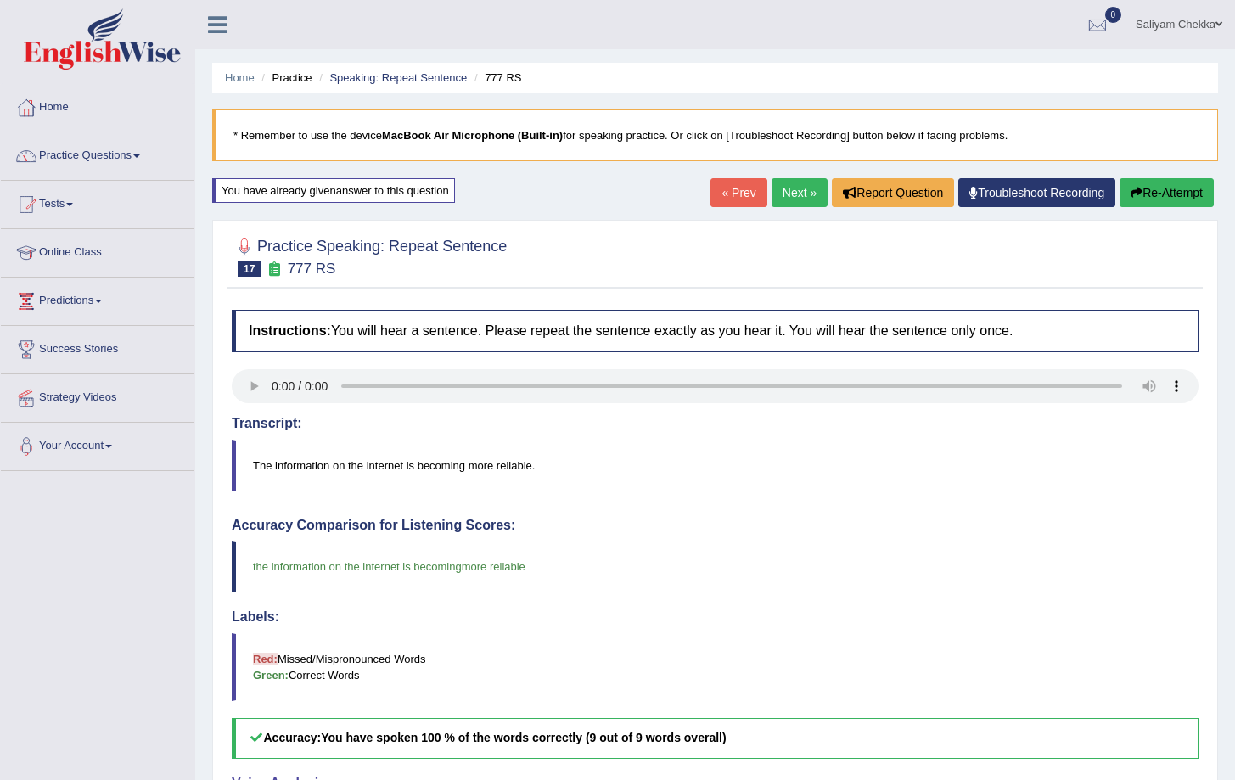
click at [1149, 197] on button "Re-Attempt" at bounding box center [1167, 192] width 94 height 29
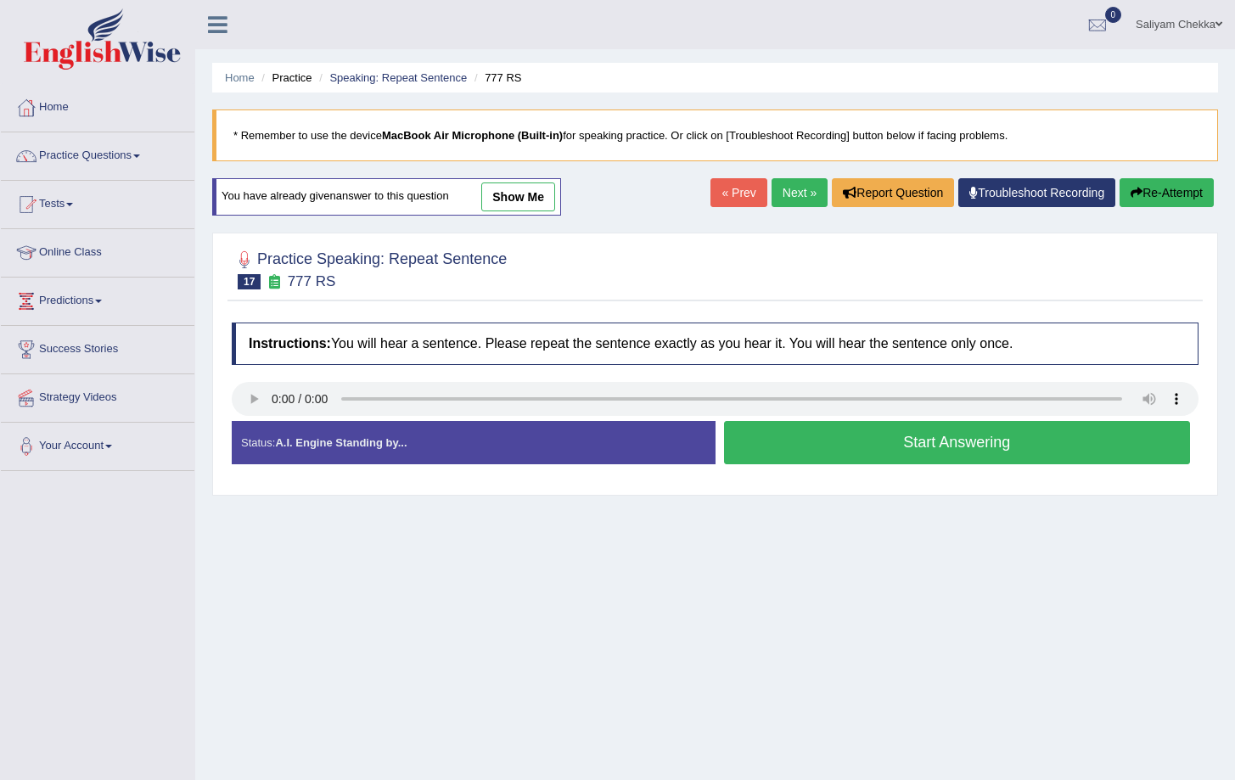
click at [790, 199] on link "Next »" at bounding box center [800, 192] width 56 height 29
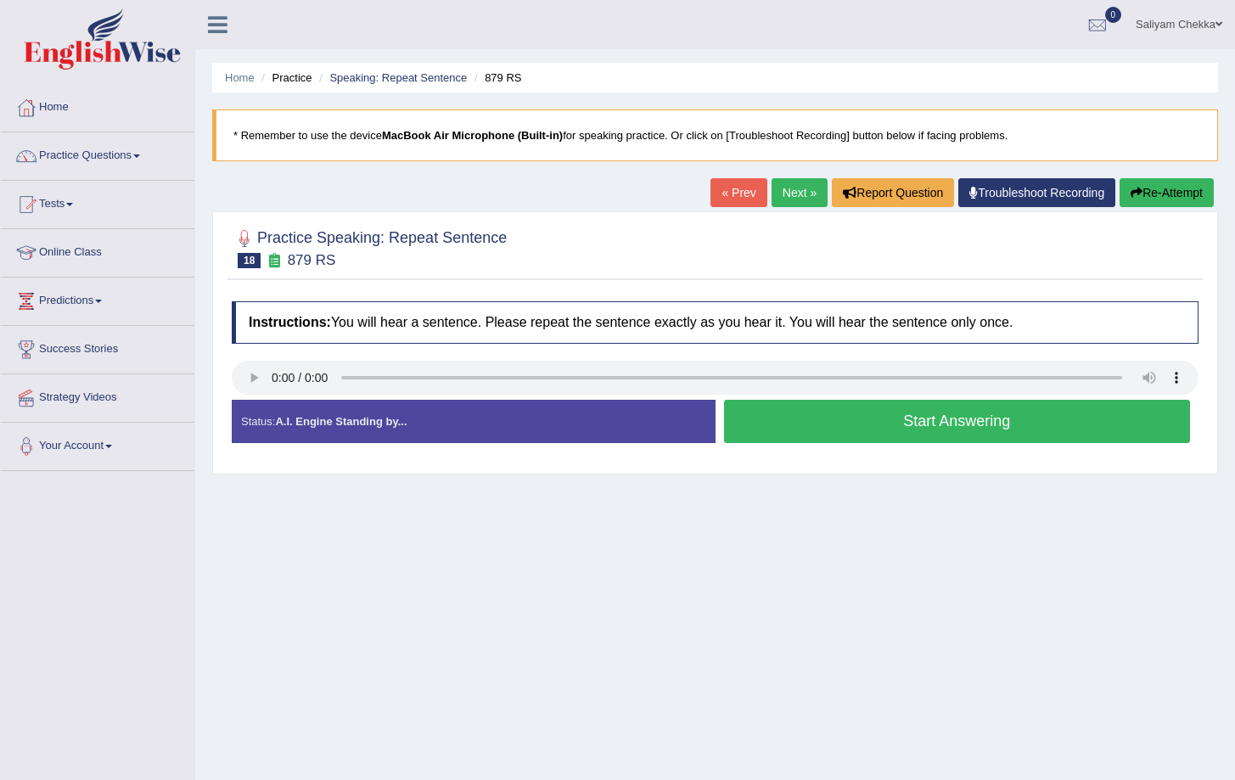
click at [928, 427] on button "Start Answering" at bounding box center [957, 421] width 467 height 43
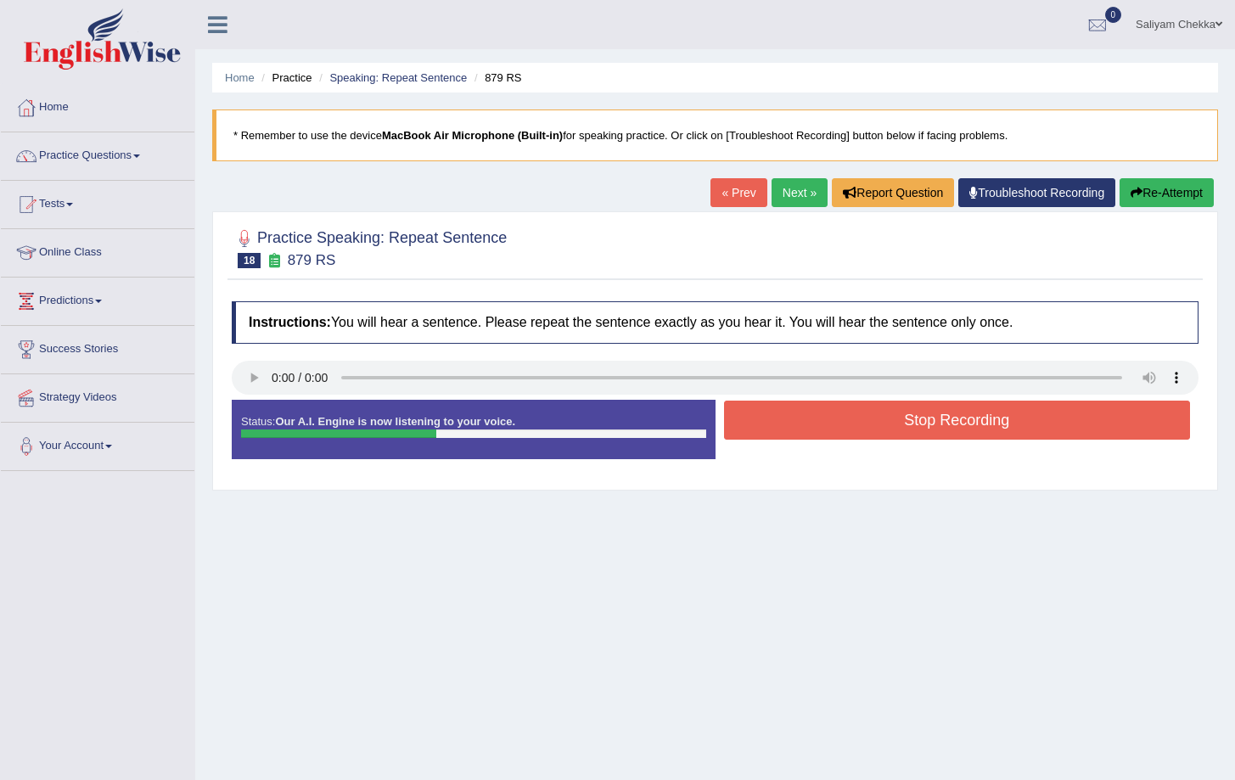
click at [861, 421] on button "Stop Recording" at bounding box center [957, 420] width 467 height 39
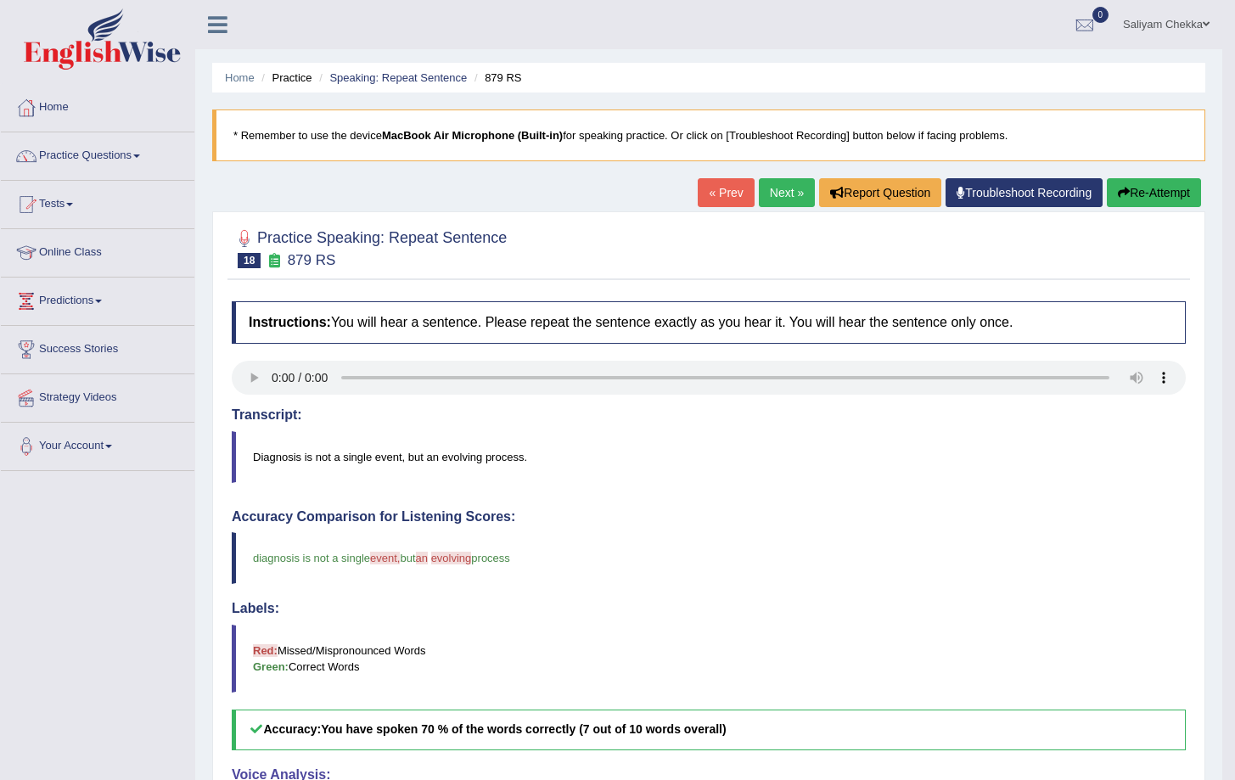
click at [760, 184] on link "Next »" at bounding box center [787, 192] width 56 height 29
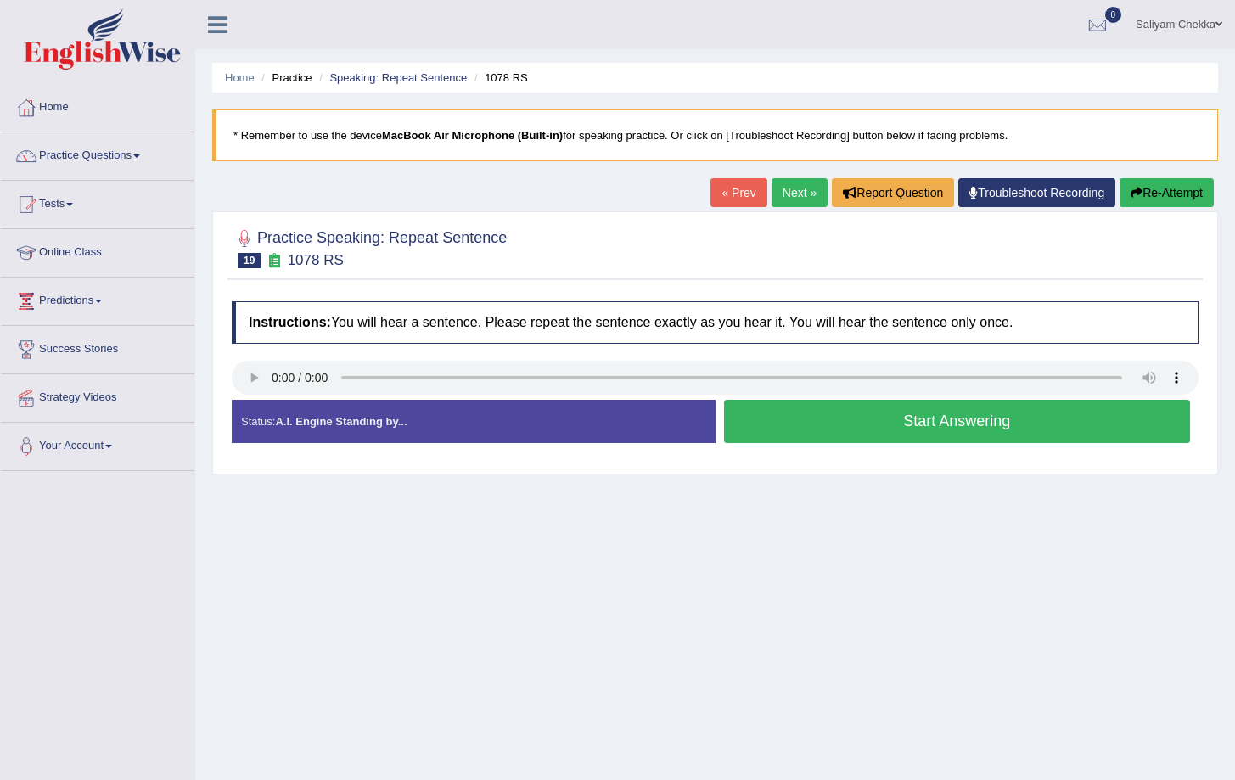
click at [891, 424] on button "Start Answering" at bounding box center [957, 421] width 467 height 43
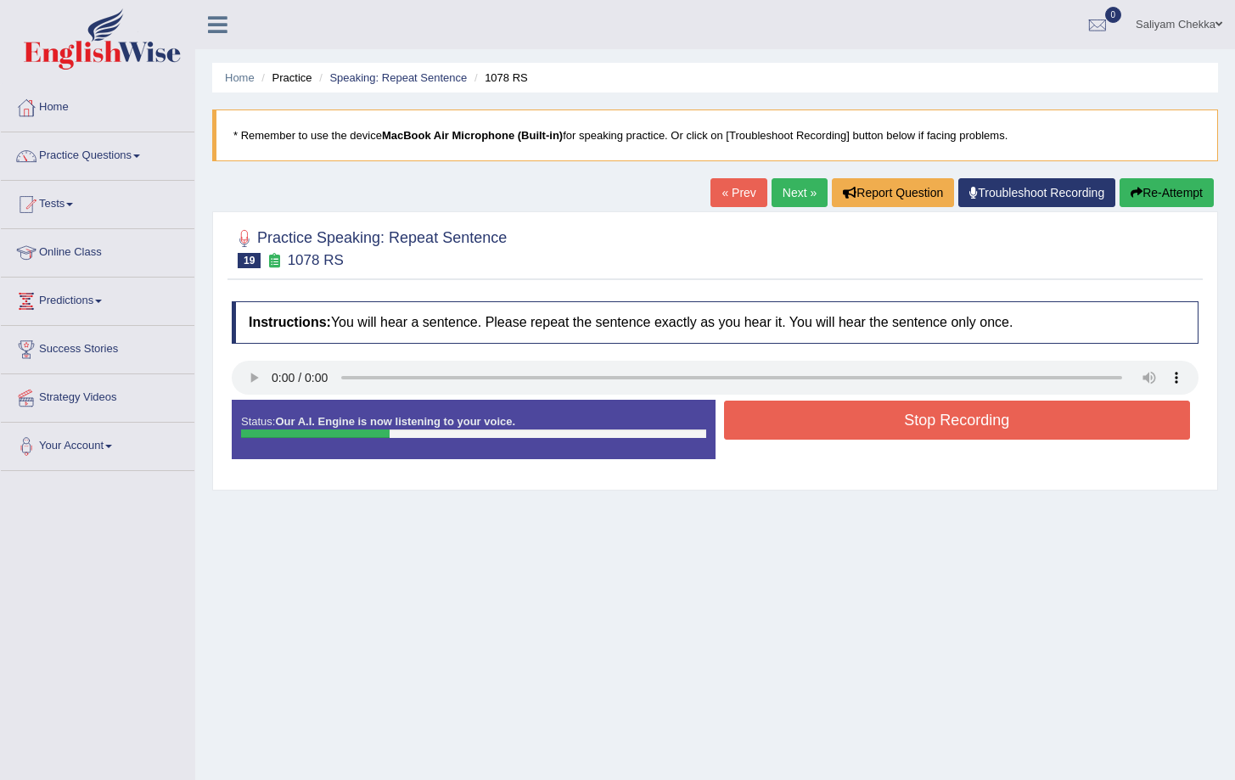
click at [905, 425] on button "Stop Recording" at bounding box center [957, 420] width 467 height 39
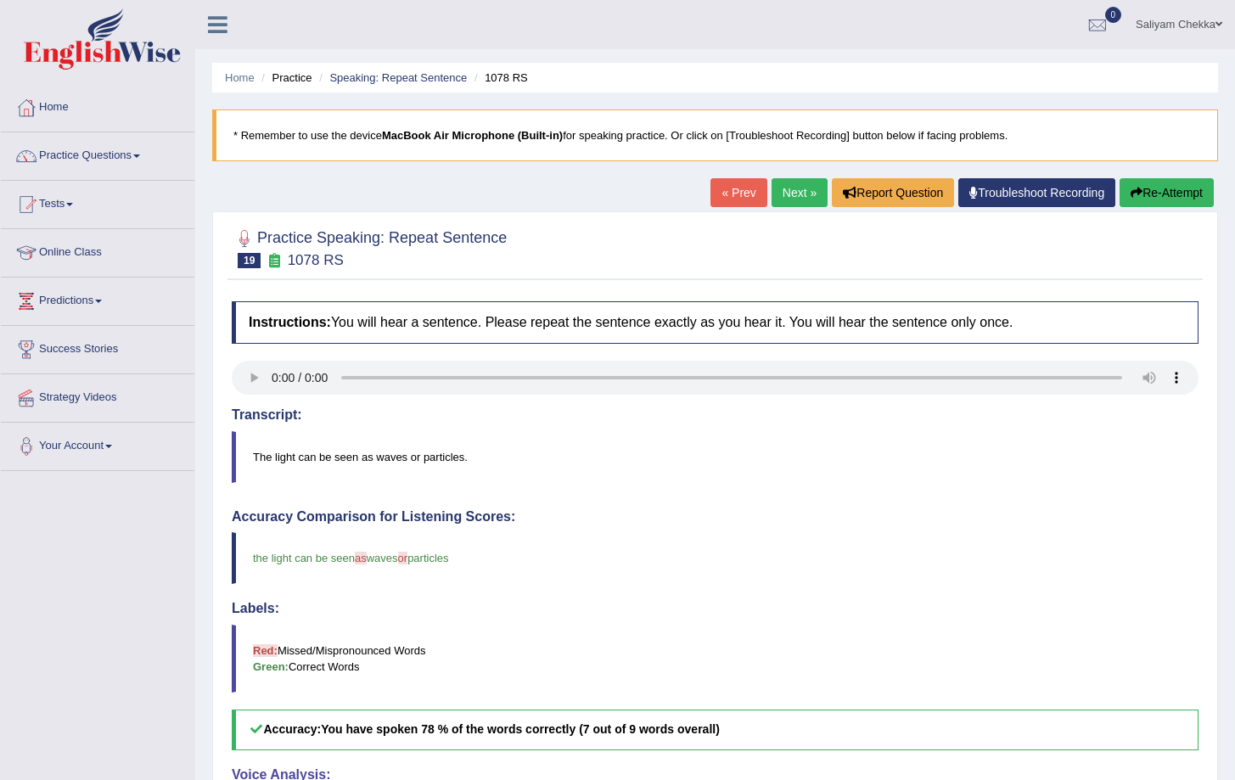
click at [781, 178] on link "Next »" at bounding box center [800, 192] width 56 height 29
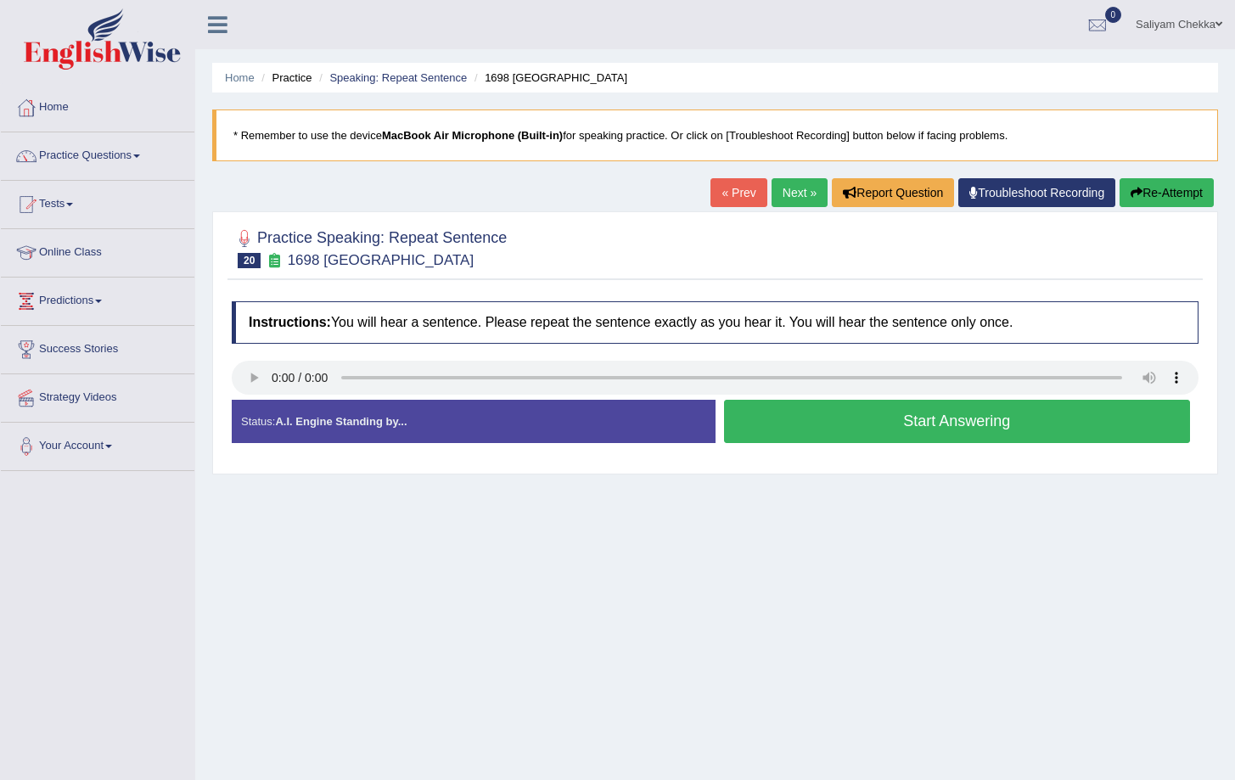
click at [902, 424] on button "Start Answering" at bounding box center [957, 421] width 467 height 43
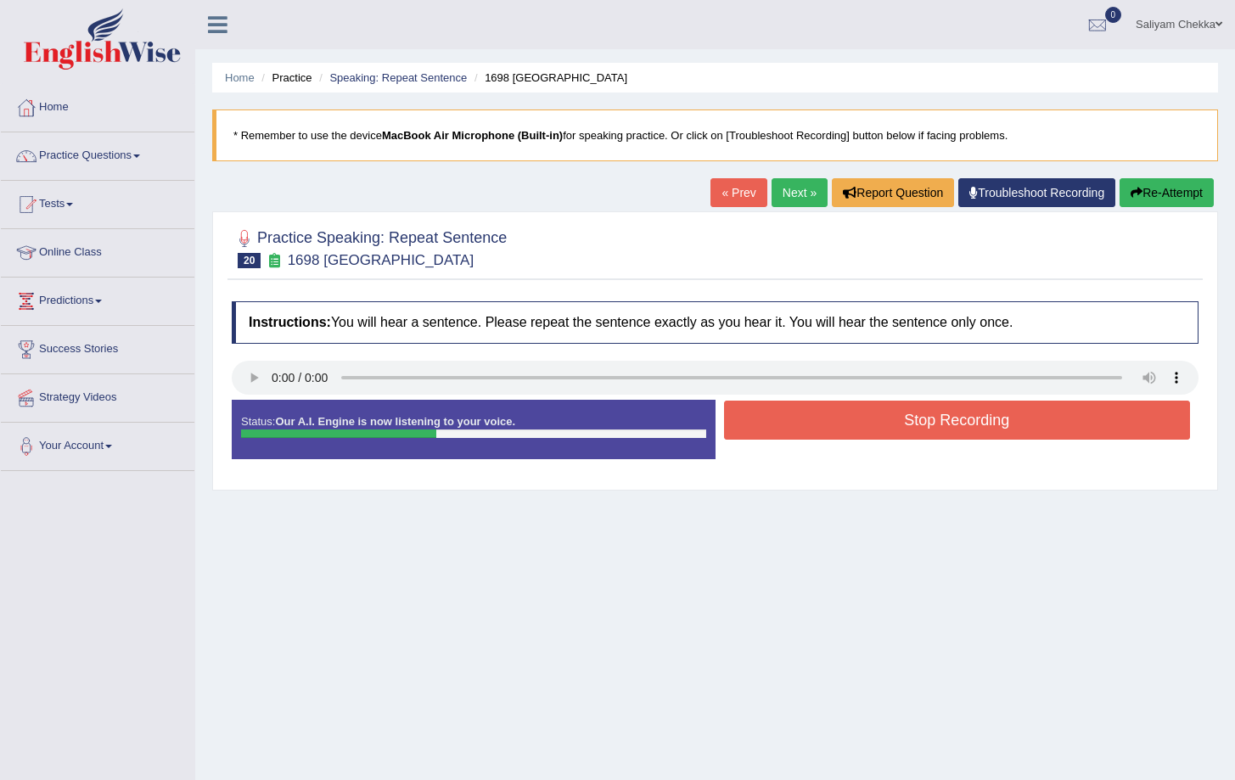
click at [868, 419] on button "Stop Recording" at bounding box center [957, 420] width 467 height 39
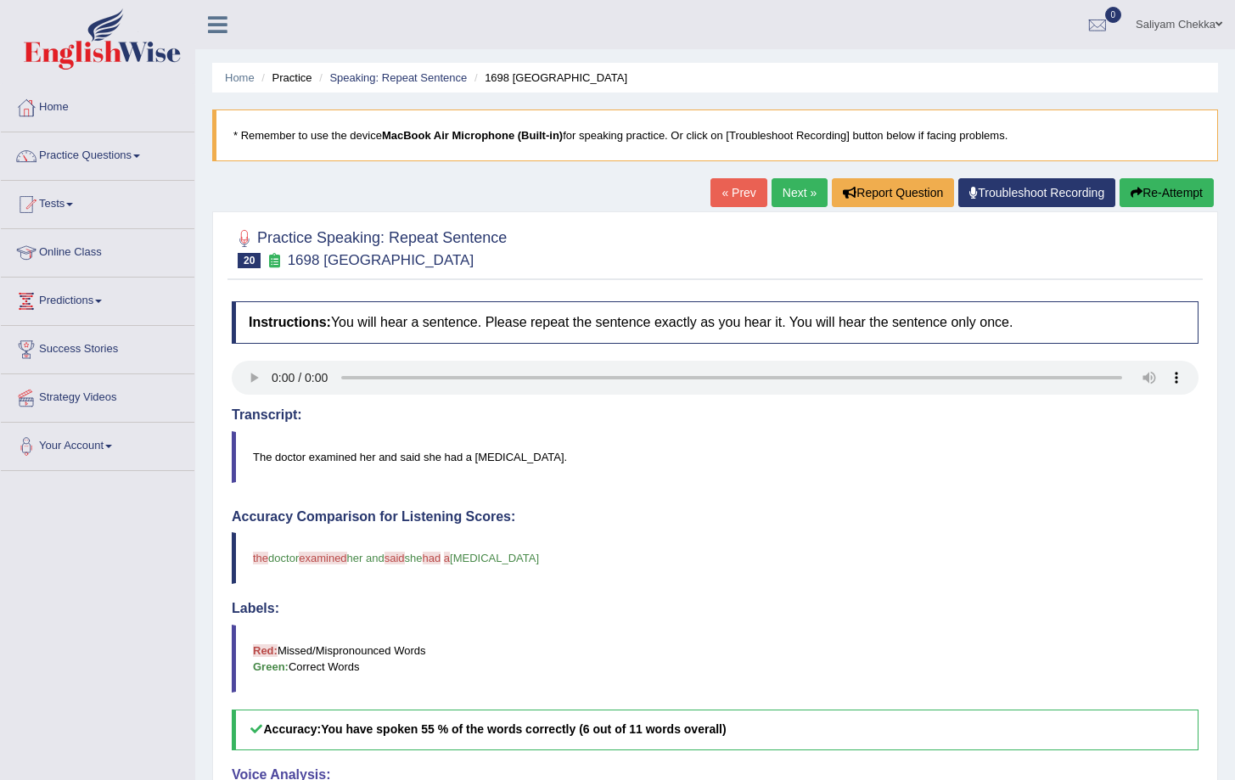
drag, startPoint x: 1178, startPoint y: 189, endPoint x: 1165, endPoint y: 196, distance: 14.4
click at [1178, 189] on button "Re-Attempt" at bounding box center [1167, 192] width 94 height 29
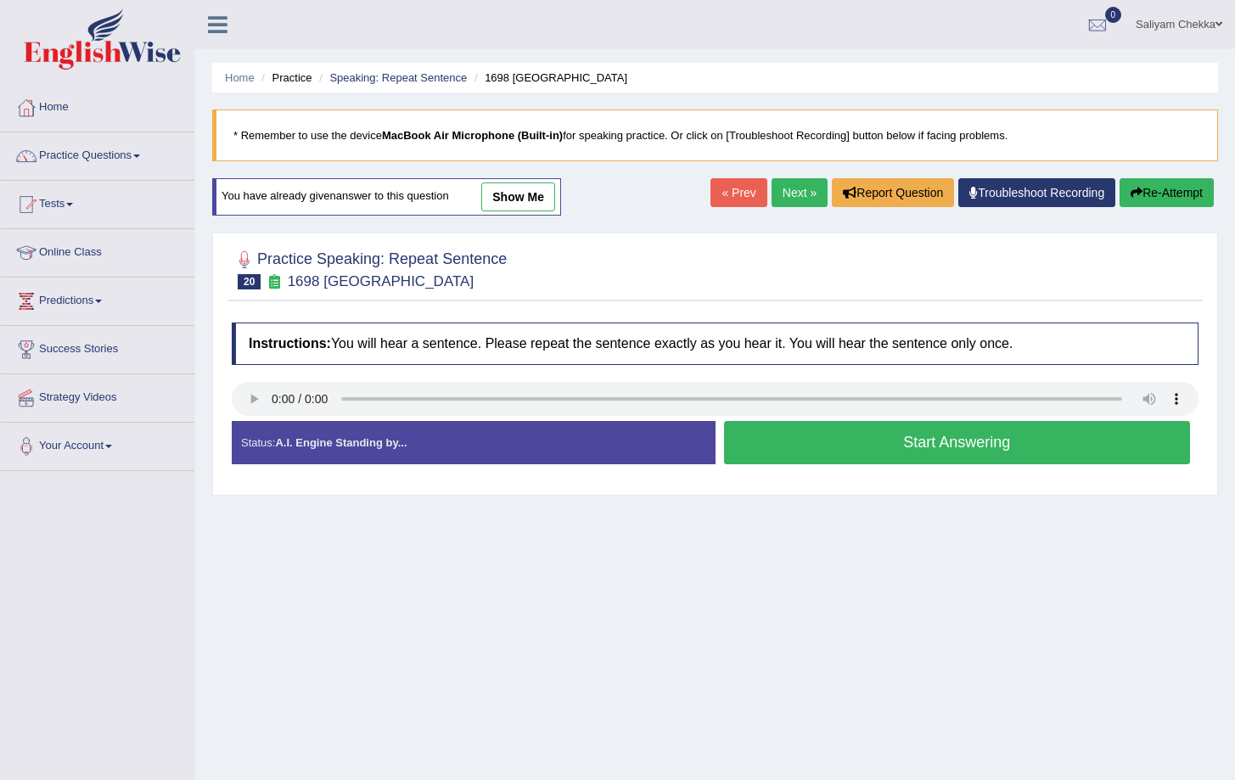
click at [906, 450] on button "Start Answering" at bounding box center [957, 442] width 467 height 43
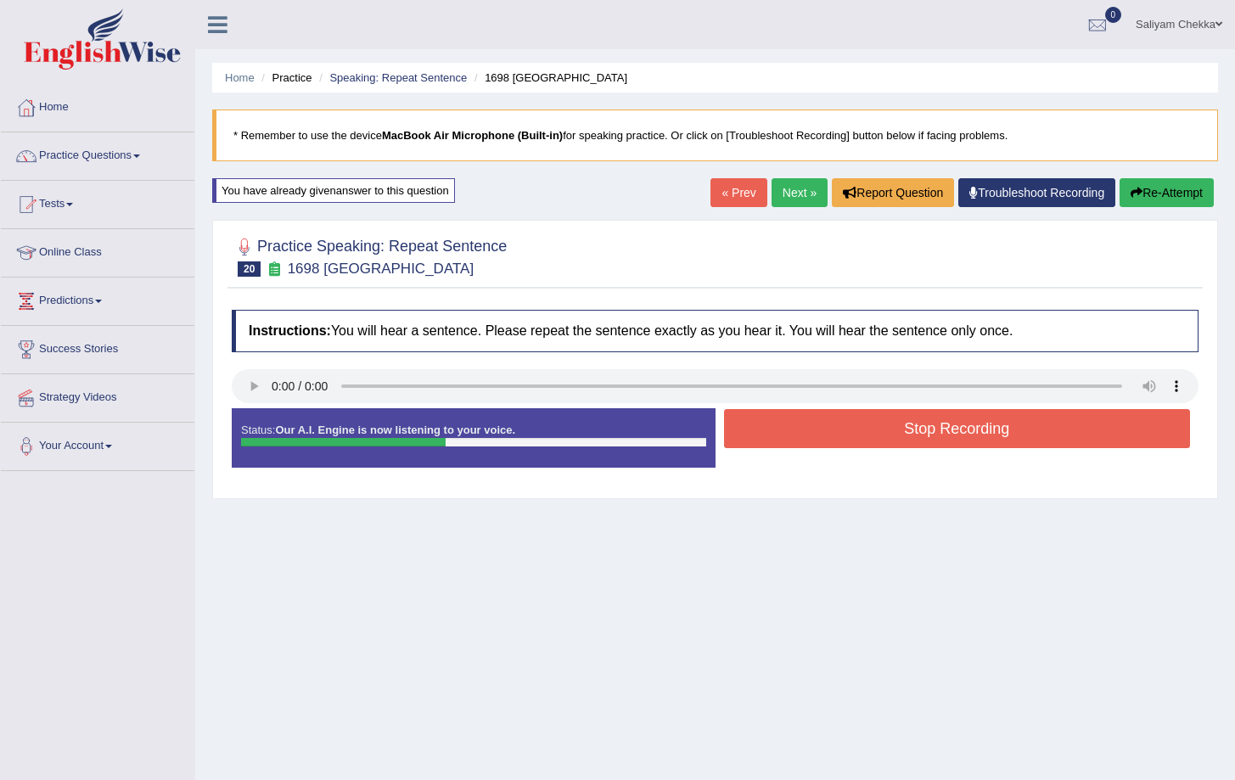
click at [973, 432] on button "Stop Recording" at bounding box center [957, 428] width 467 height 39
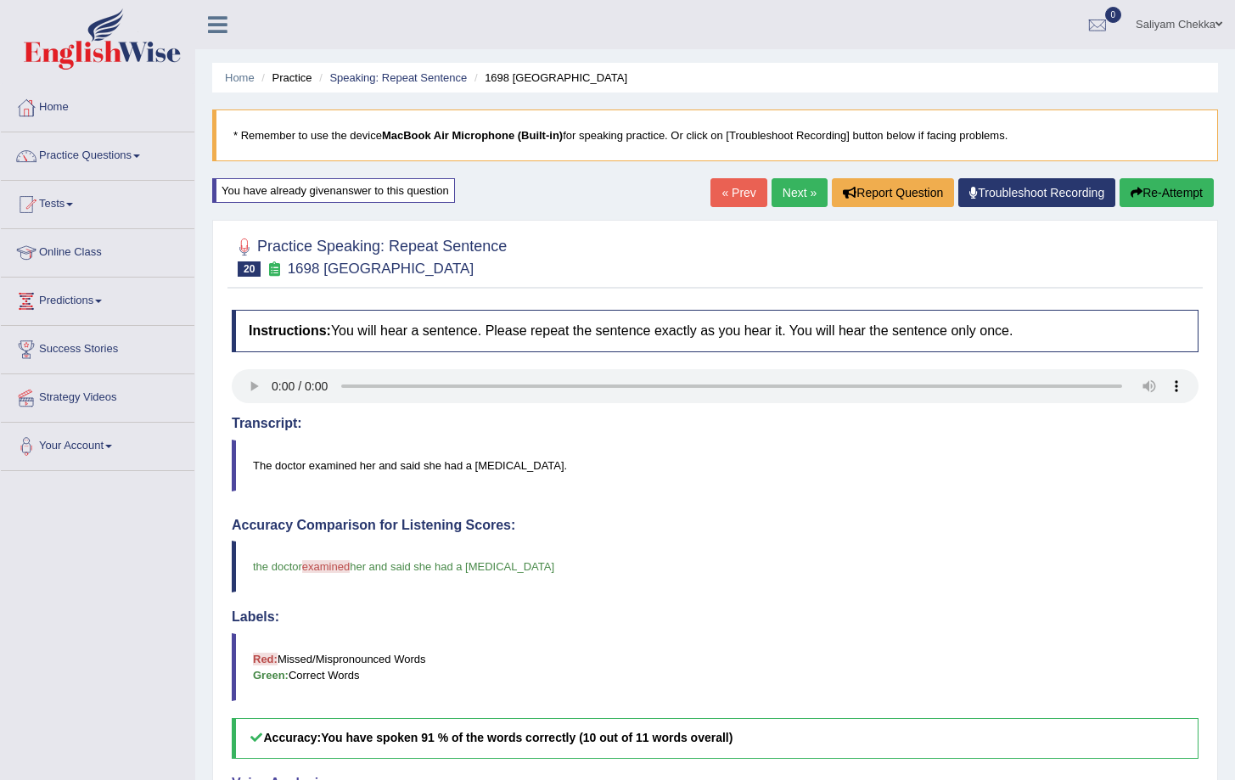
click at [1151, 188] on button "Re-Attempt" at bounding box center [1167, 192] width 94 height 29
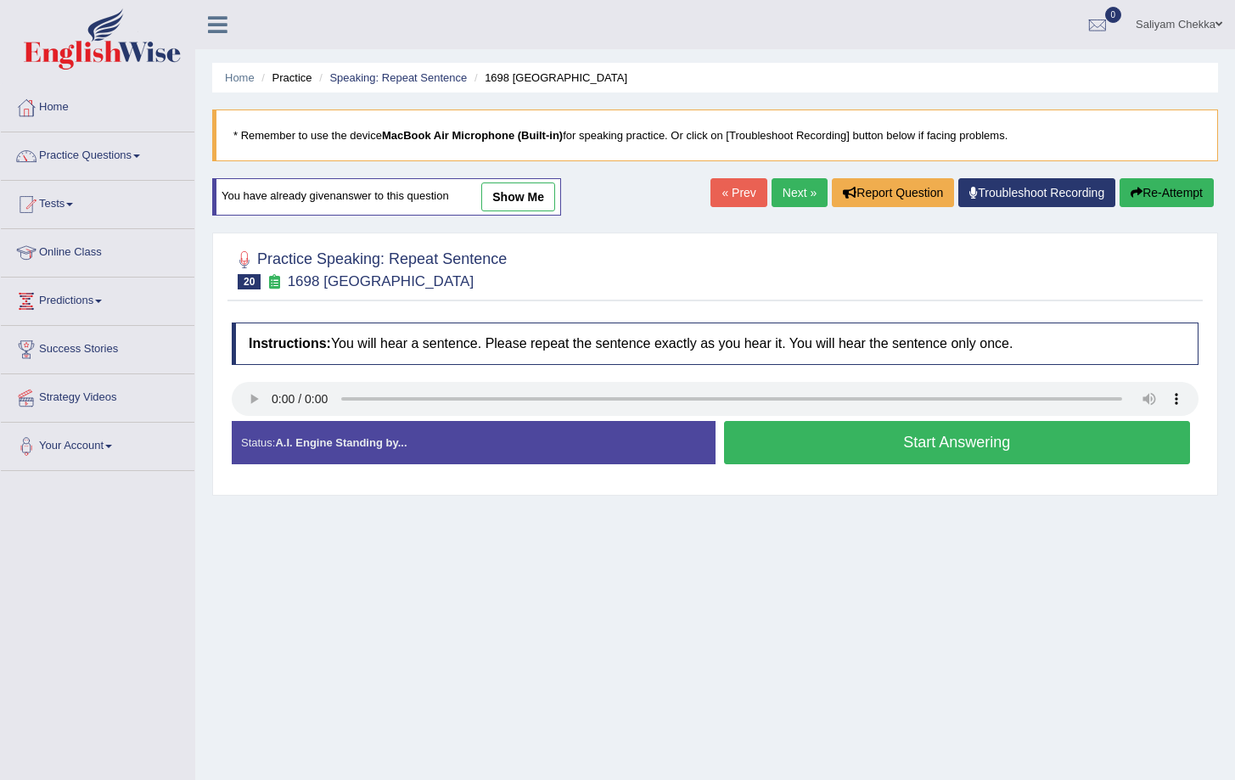
click at [780, 443] on button "Start Answering" at bounding box center [957, 442] width 467 height 43
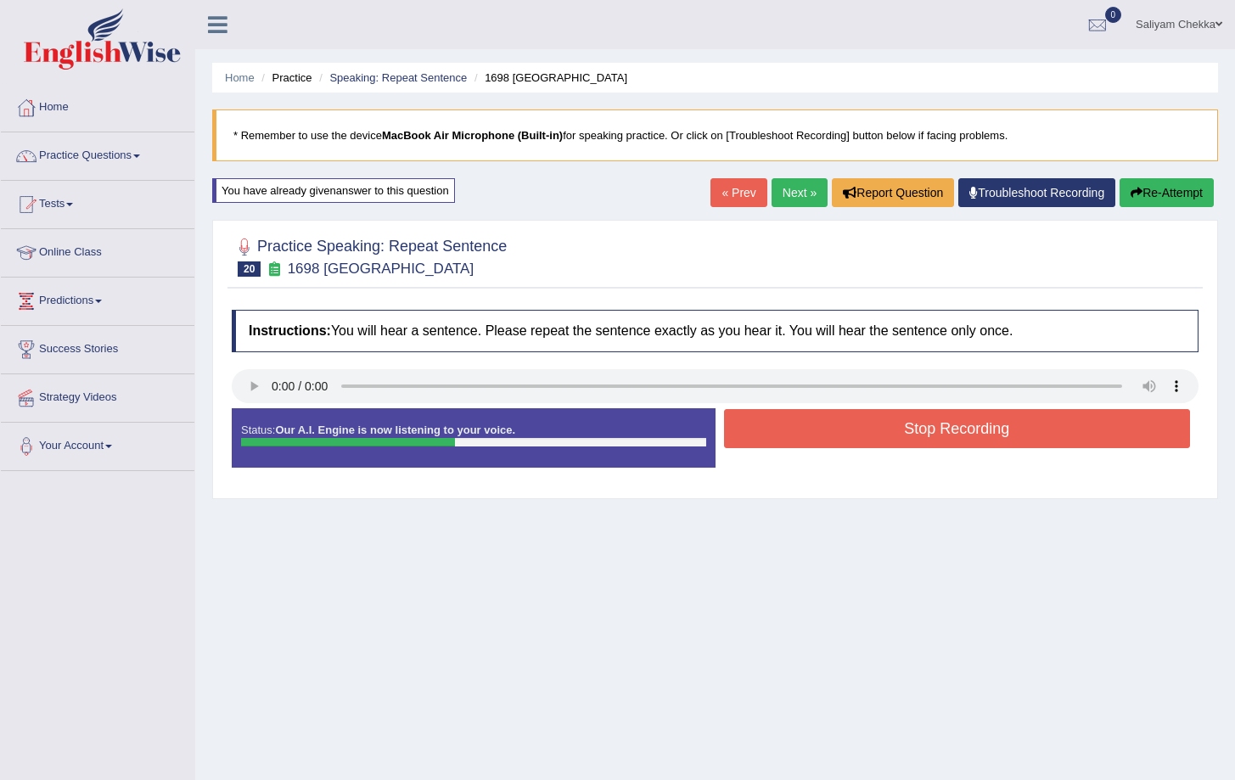
click at [915, 429] on button "Stop Recording" at bounding box center [957, 428] width 467 height 39
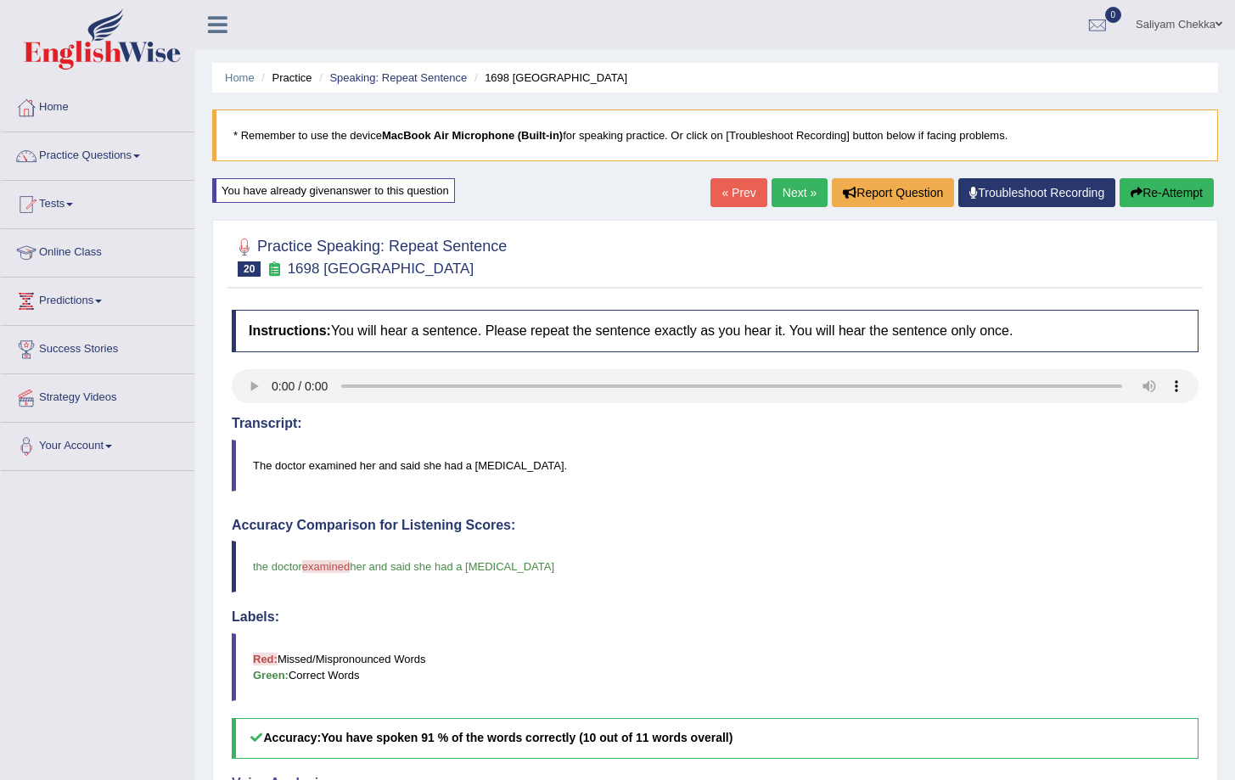
click at [798, 194] on link "Next »" at bounding box center [800, 192] width 56 height 29
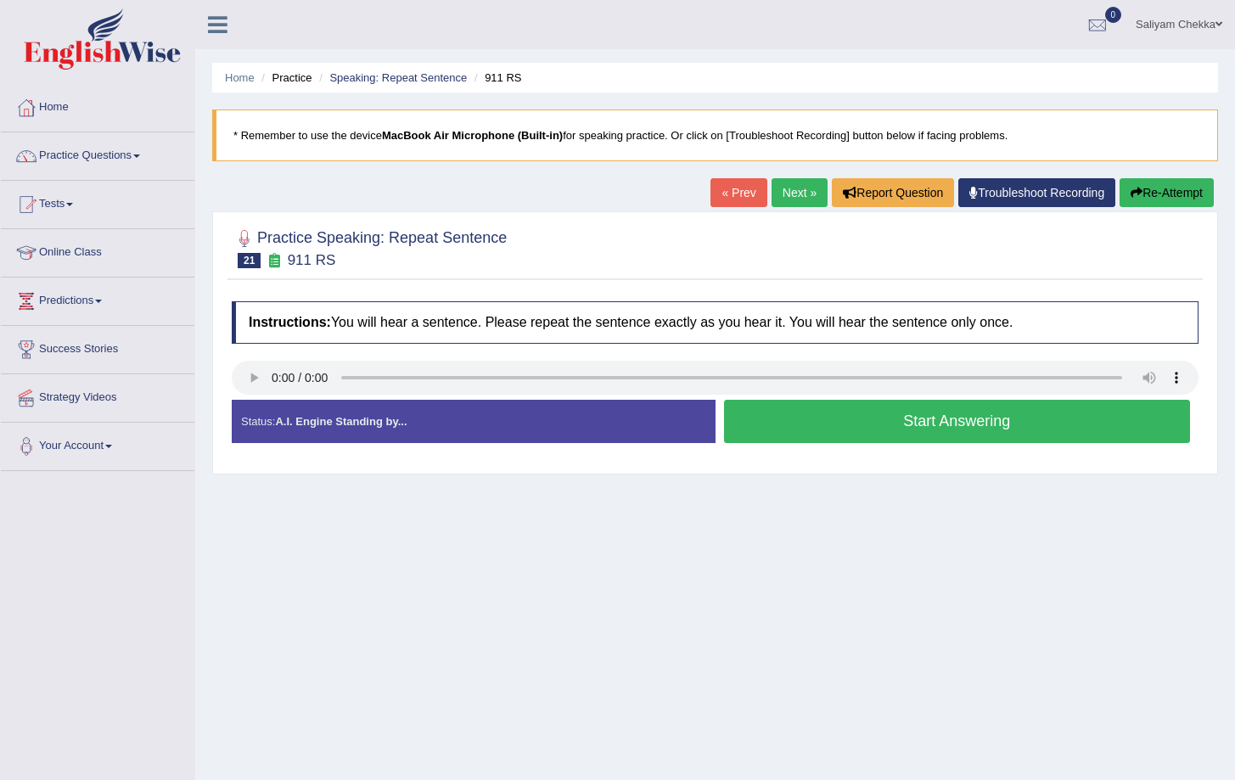
click at [948, 421] on button "Start Answering" at bounding box center [957, 421] width 467 height 43
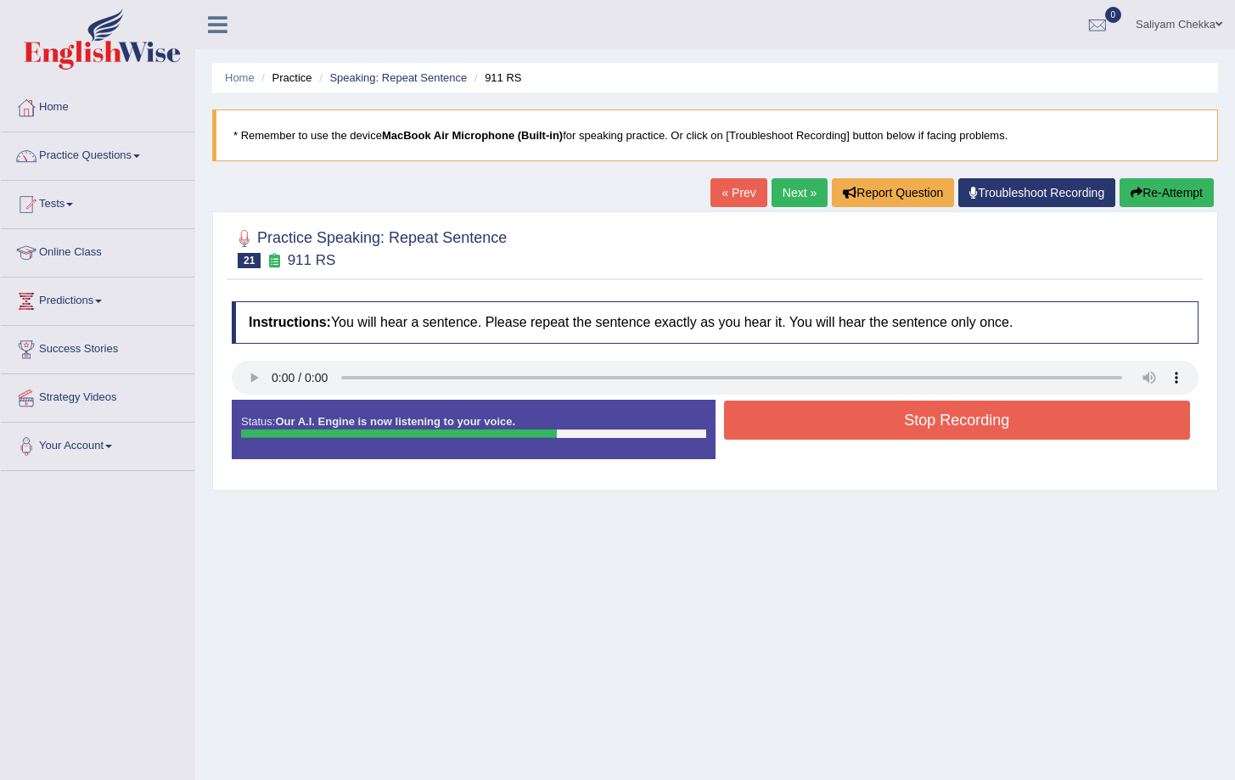
click at [873, 425] on button "Stop Recording" at bounding box center [957, 420] width 467 height 39
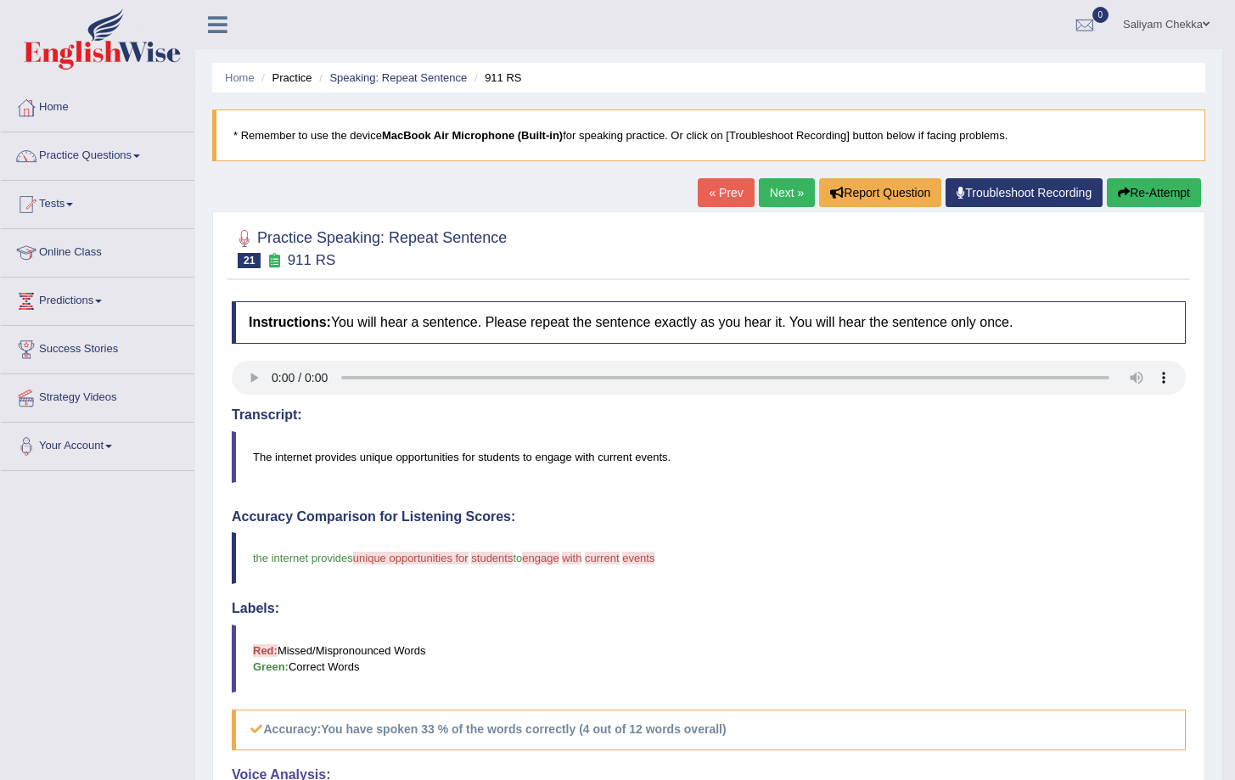
click at [1160, 199] on button "Re-Attempt" at bounding box center [1154, 192] width 94 height 29
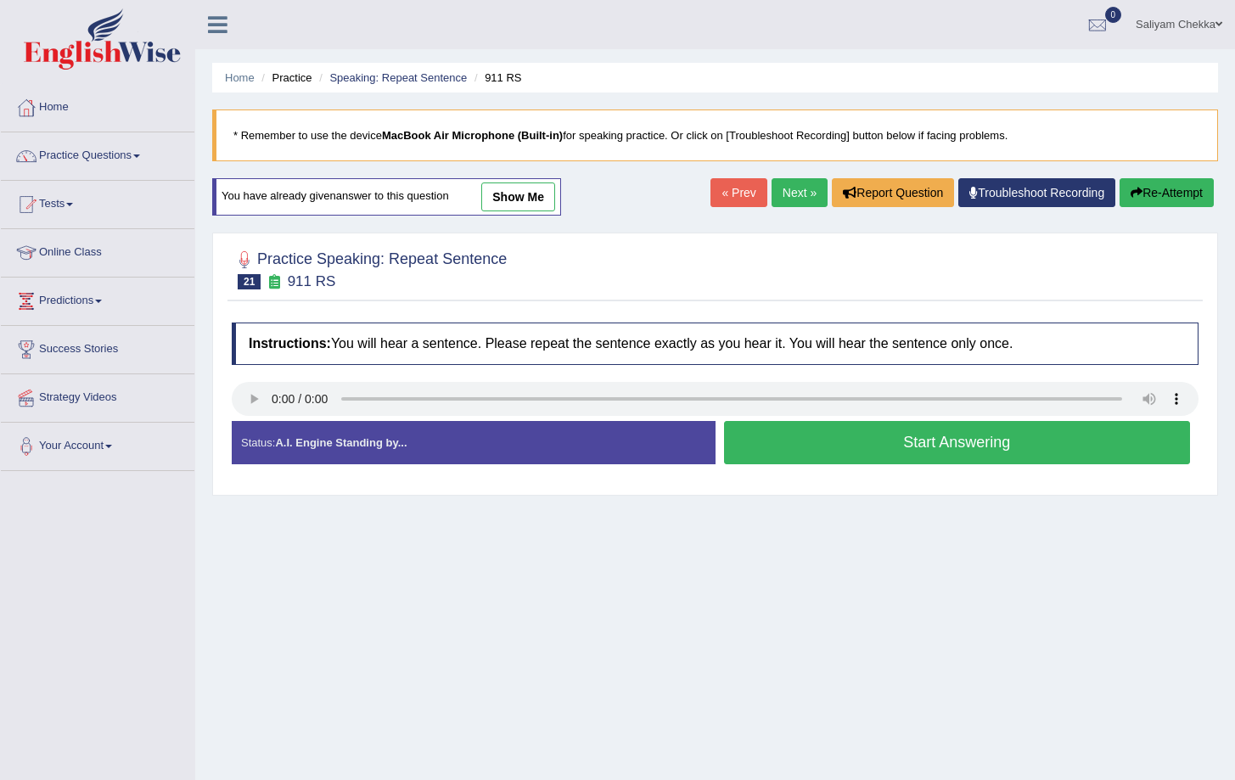
click at [950, 440] on button "Start Answering" at bounding box center [957, 442] width 467 height 43
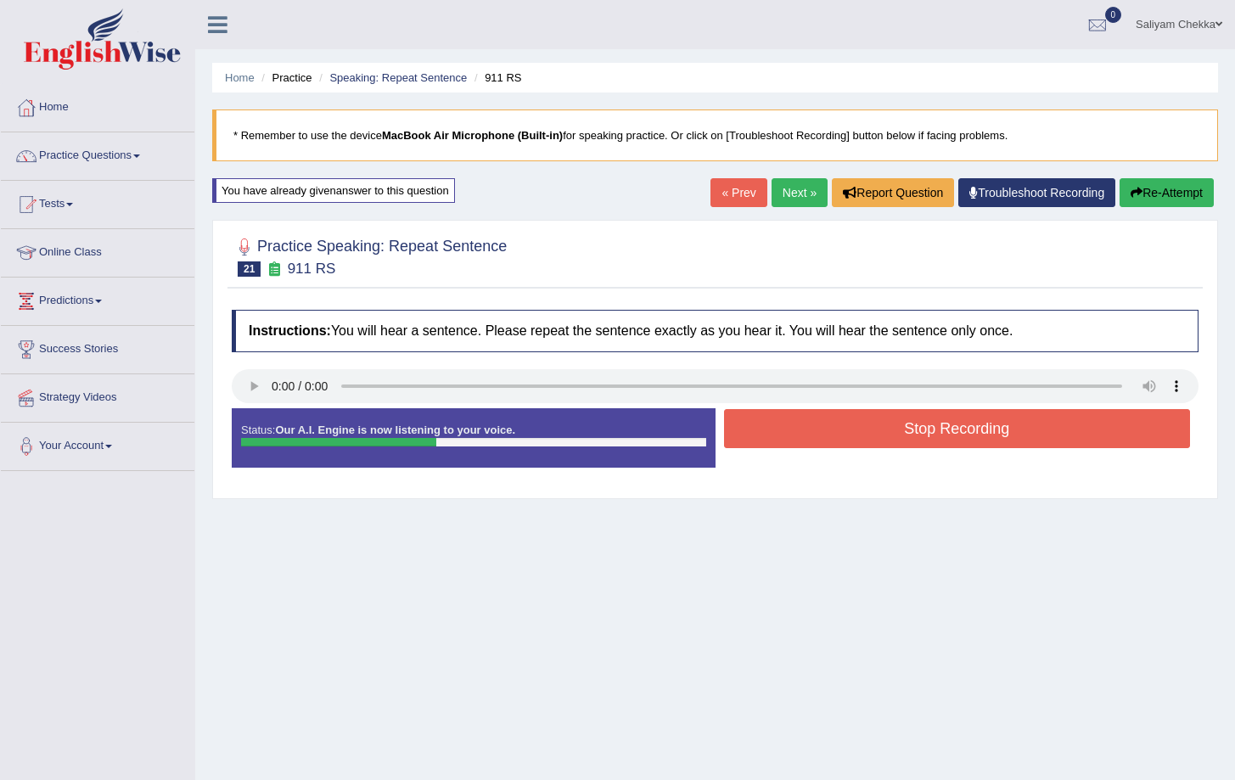
click at [908, 433] on button "Stop Recording" at bounding box center [957, 428] width 467 height 39
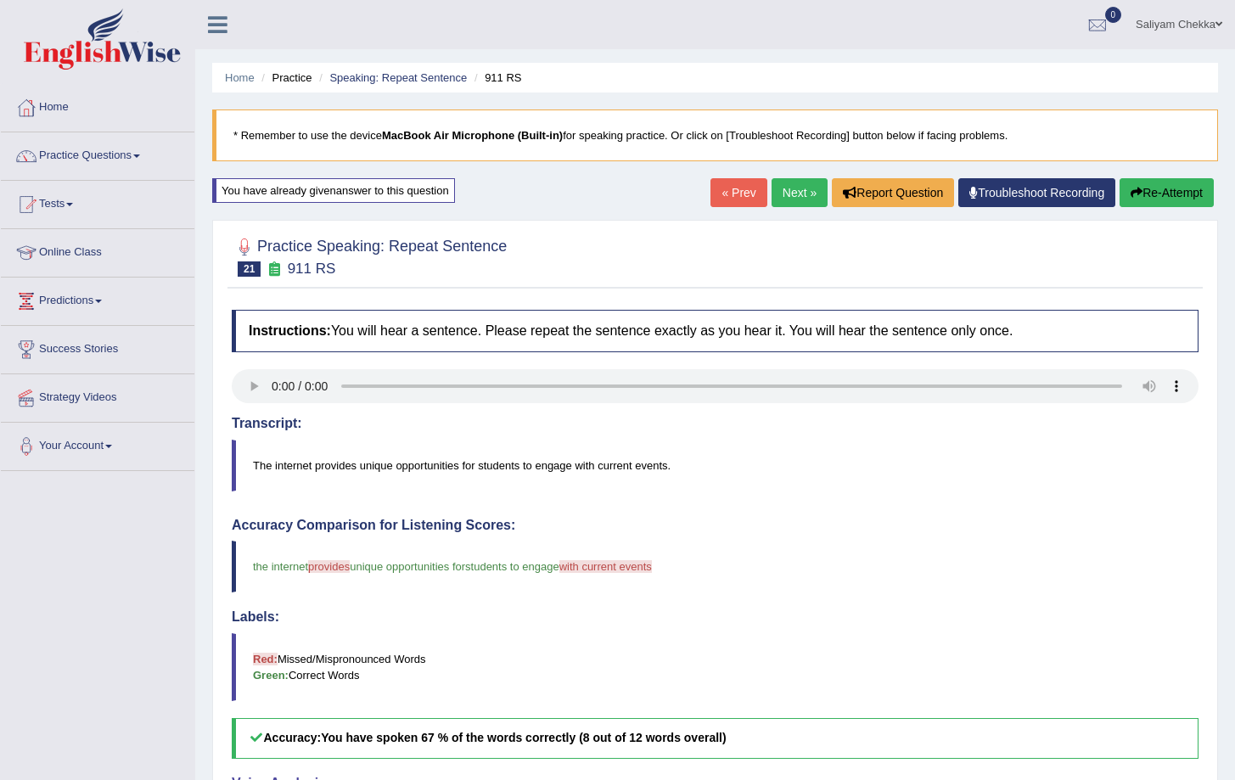
click at [1159, 194] on button "Re-Attempt" at bounding box center [1167, 192] width 94 height 29
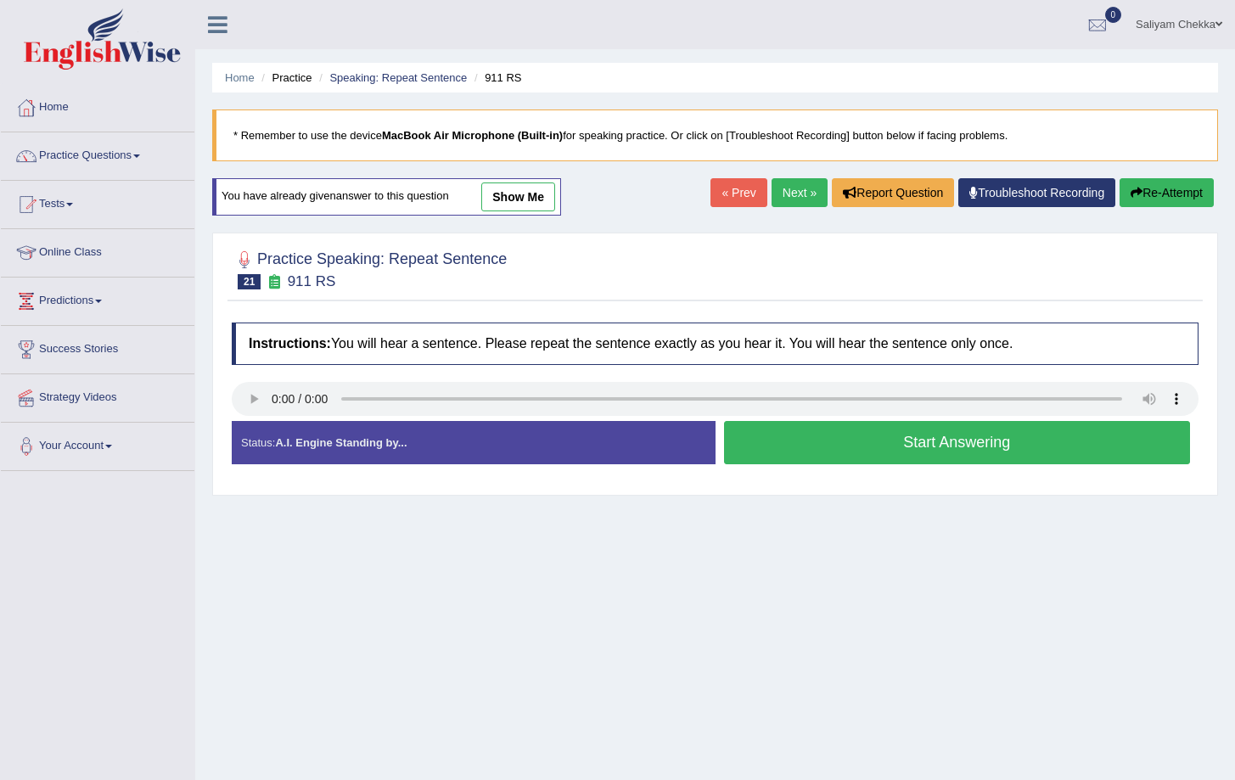
click at [860, 457] on button "Start Answering" at bounding box center [957, 442] width 467 height 43
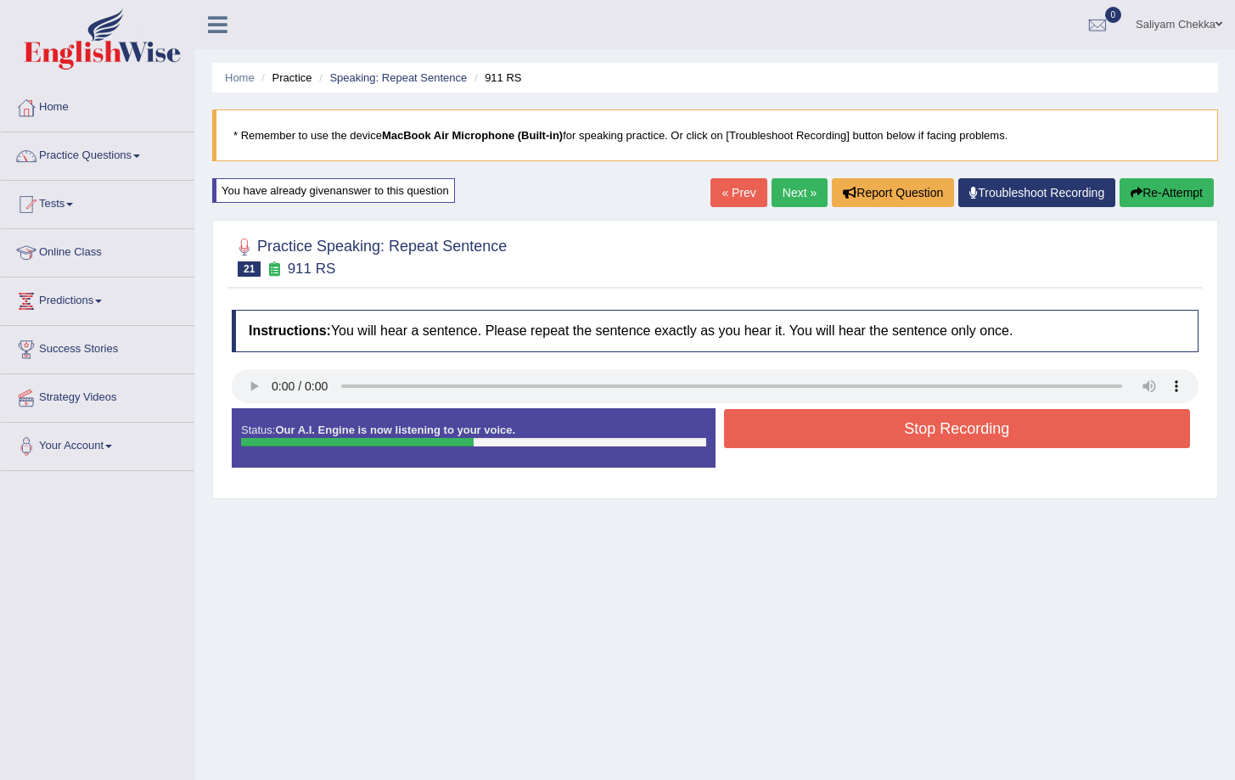
click at [932, 429] on button "Stop Recording" at bounding box center [957, 428] width 467 height 39
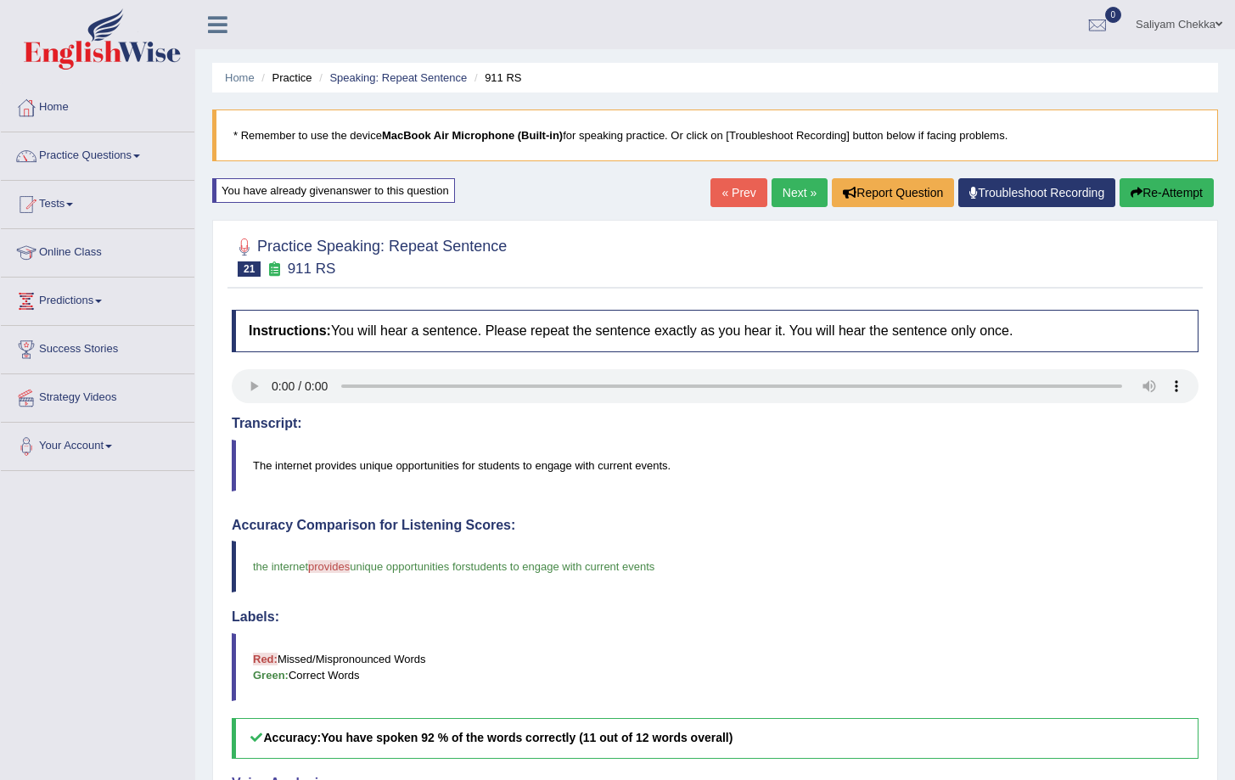
click at [1182, 203] on button "Re-Attempt" at bounding box center [1167, 192] width 94 height 29
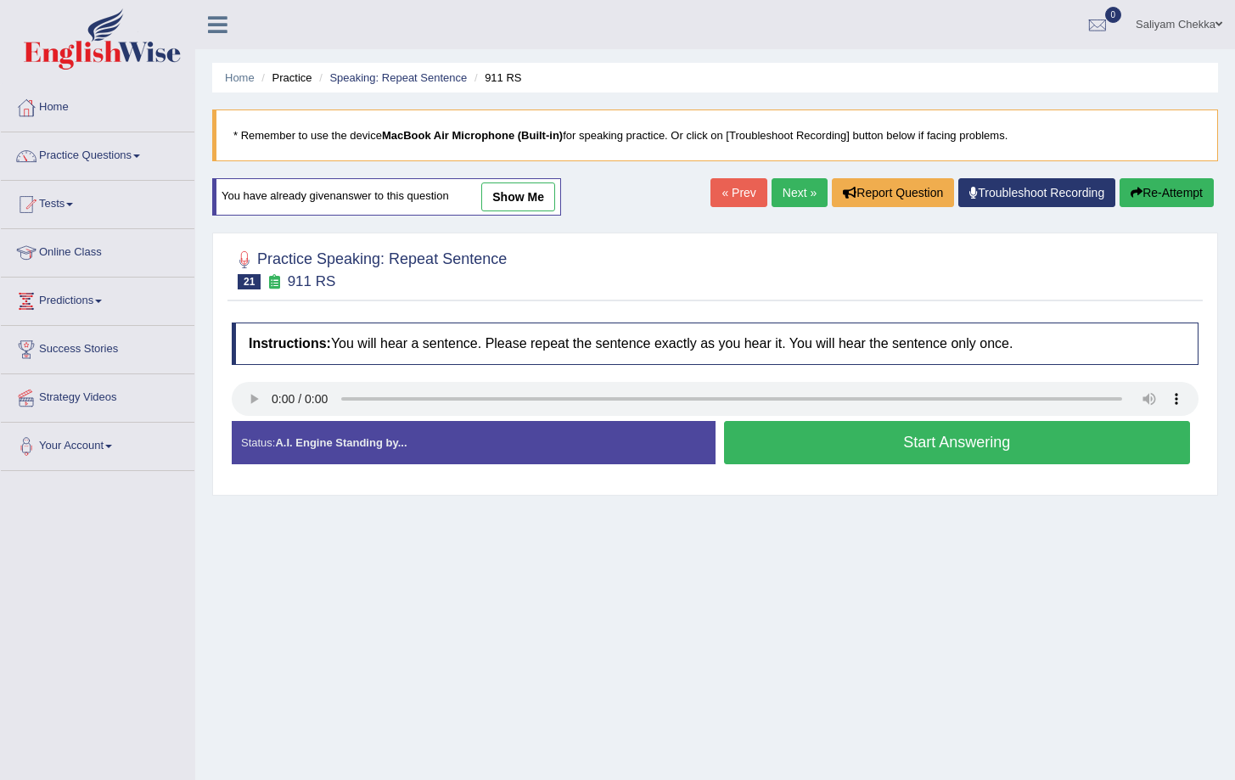
click at [789, 206] on div "« Prev Next » Report Question Troubleshoot Recording Re-Attempt" at bounding box center [964, 194] width 508 height 33
click at [790, 201] on link "Next »" at bounding box center [800, 192] width 56 height 29
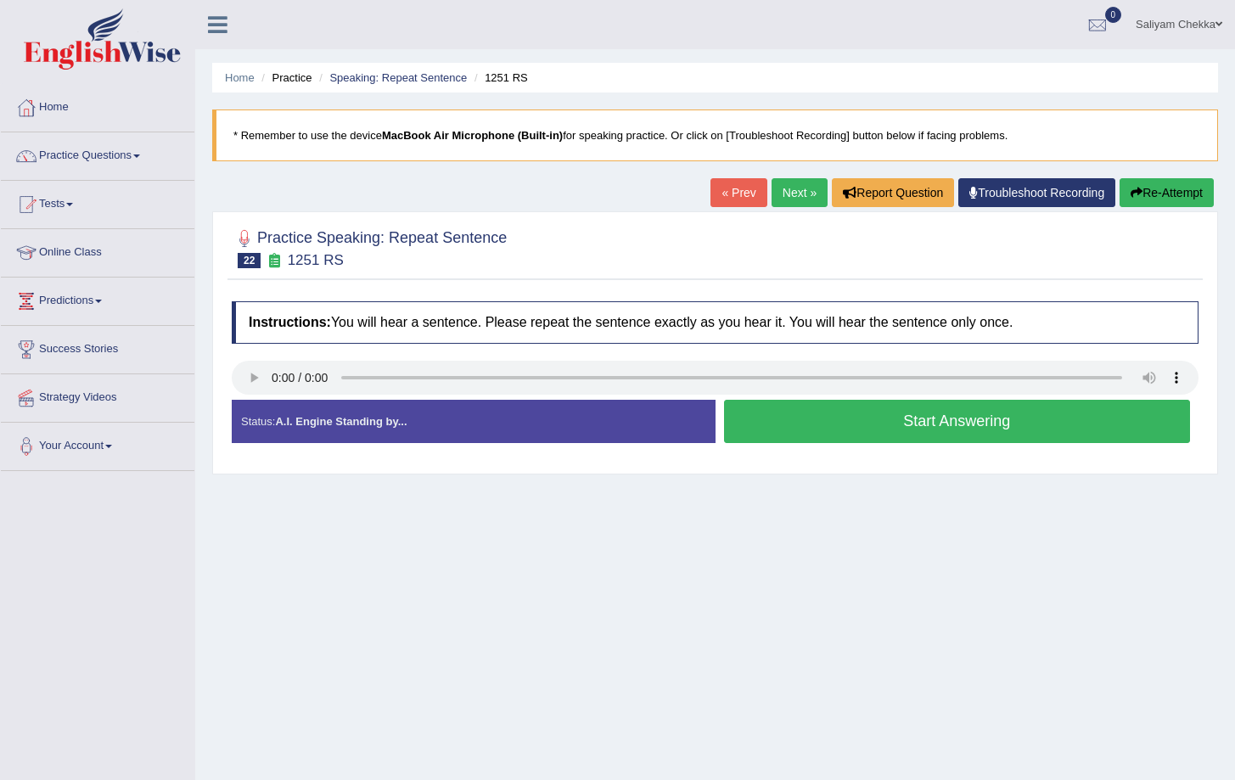
click at [878, 425] on button "Start Answering" at bounding box center [957, 421] width 467 height 43
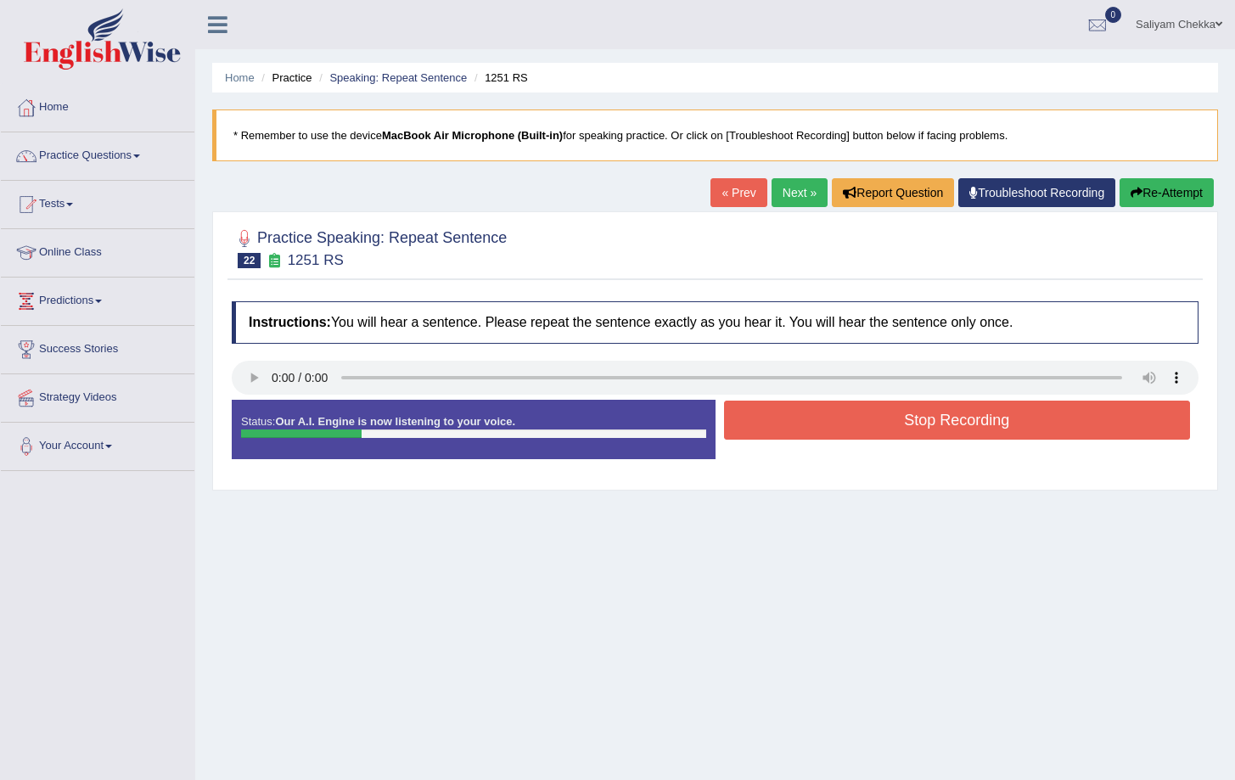
click at [946, 415] on button "Stop Recording" at bounding box center [957, 420] width 467 height 39
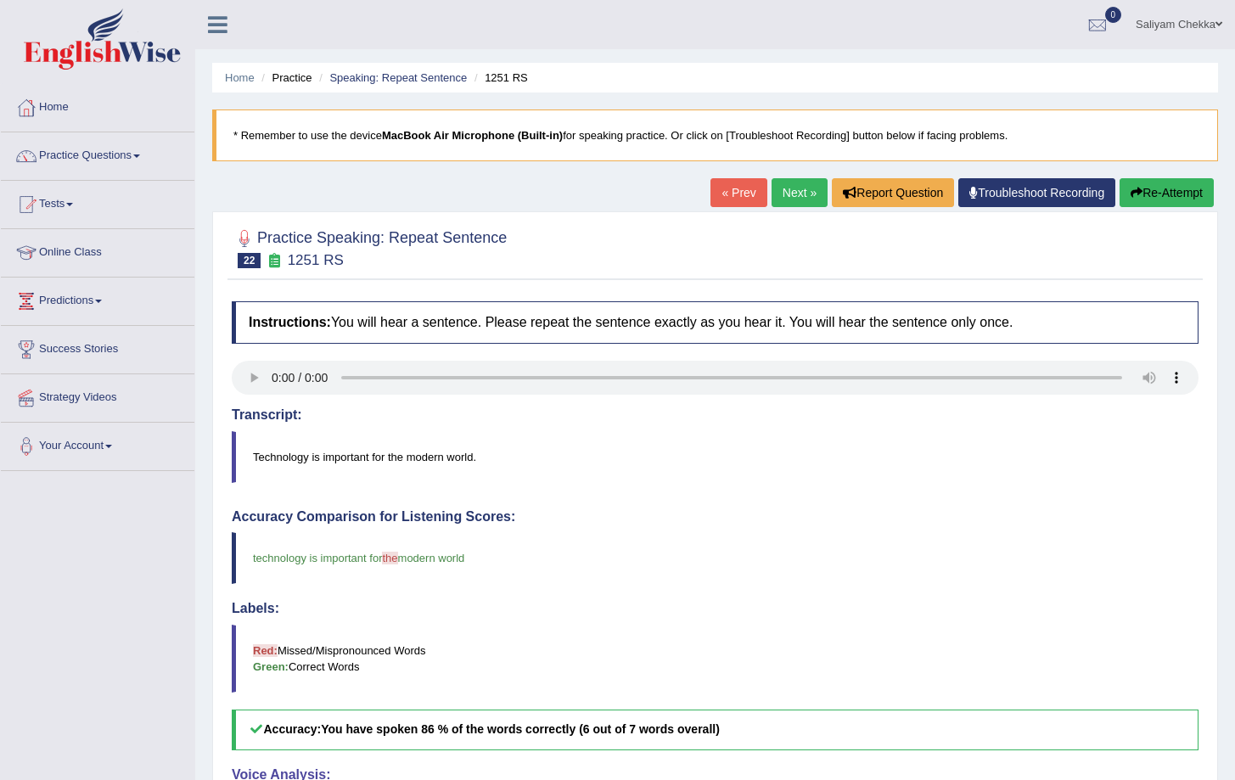
click at [1188, 195] on button "Re-Attempt" at bounding box center [1167, 192] width 94 height 29
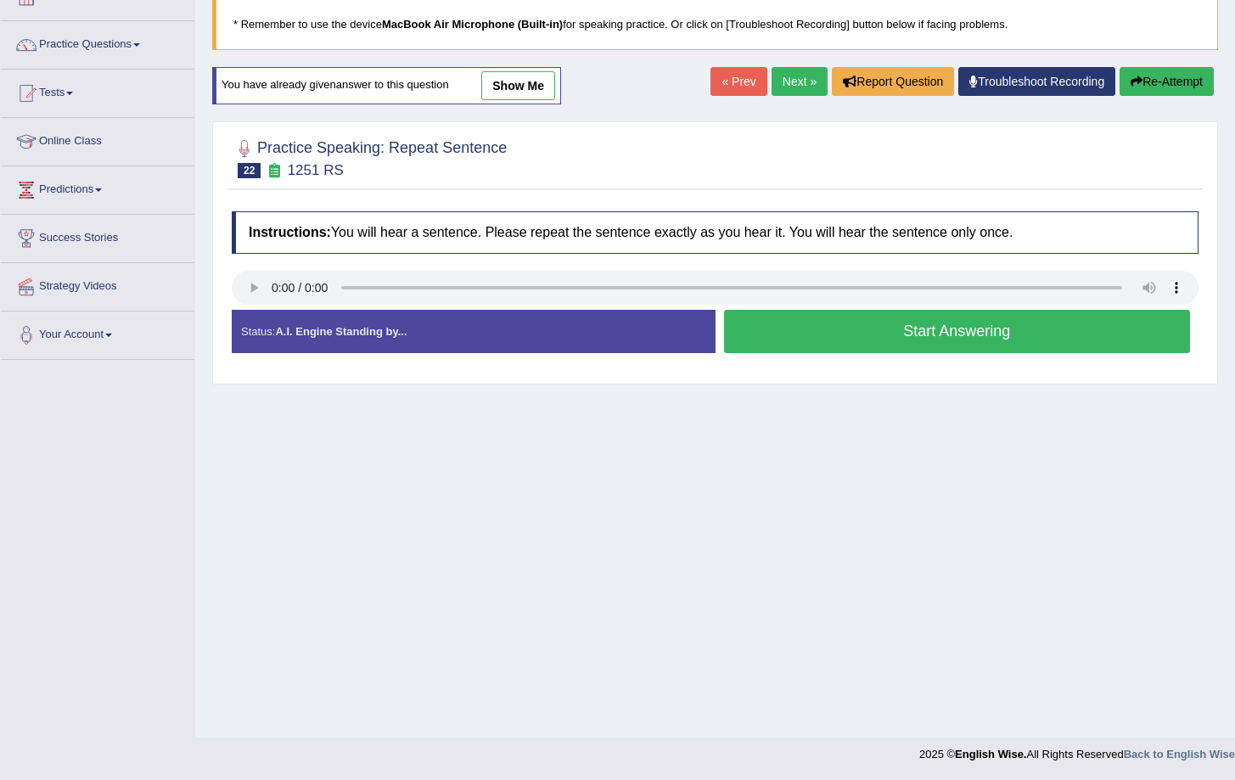
click at [912, 318] on button "Start Answering" at bounding box center [957, 331] width 467 height 43
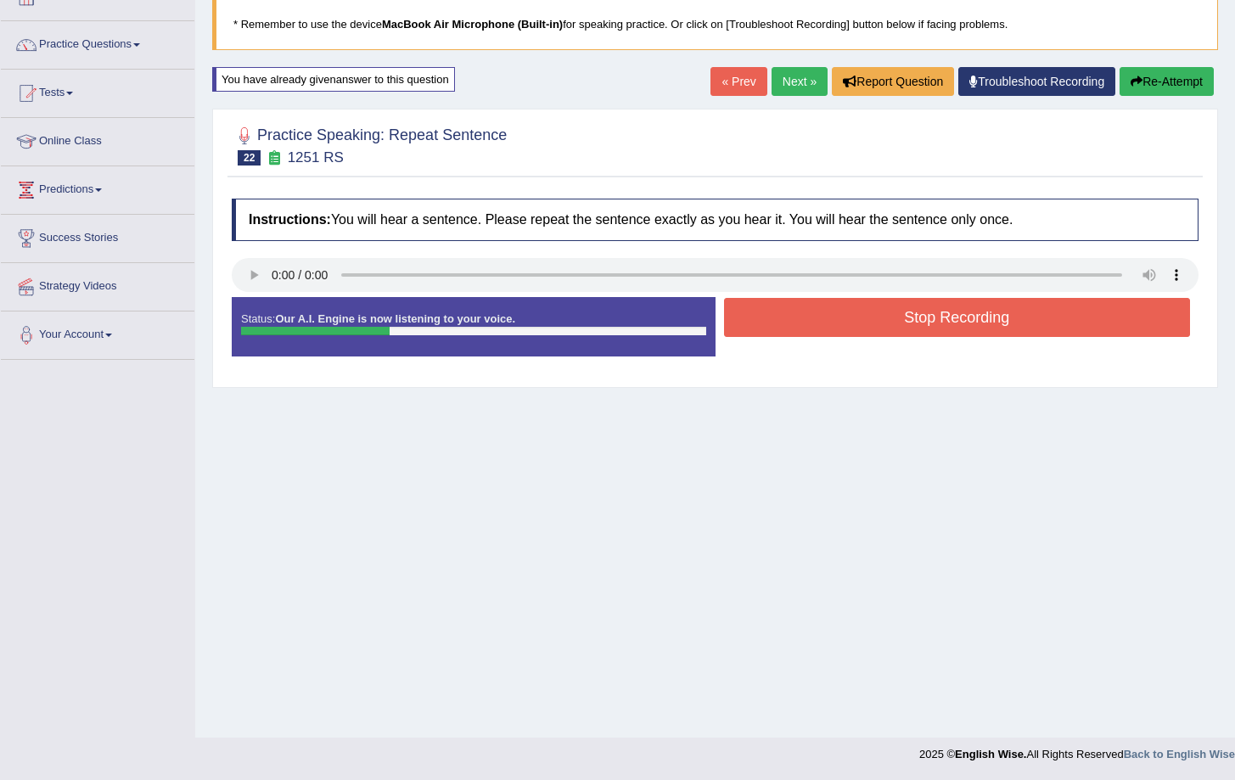
click at [967, 317] on button "Stop Recording" at bounding box center [957, 317] width 467 height 39
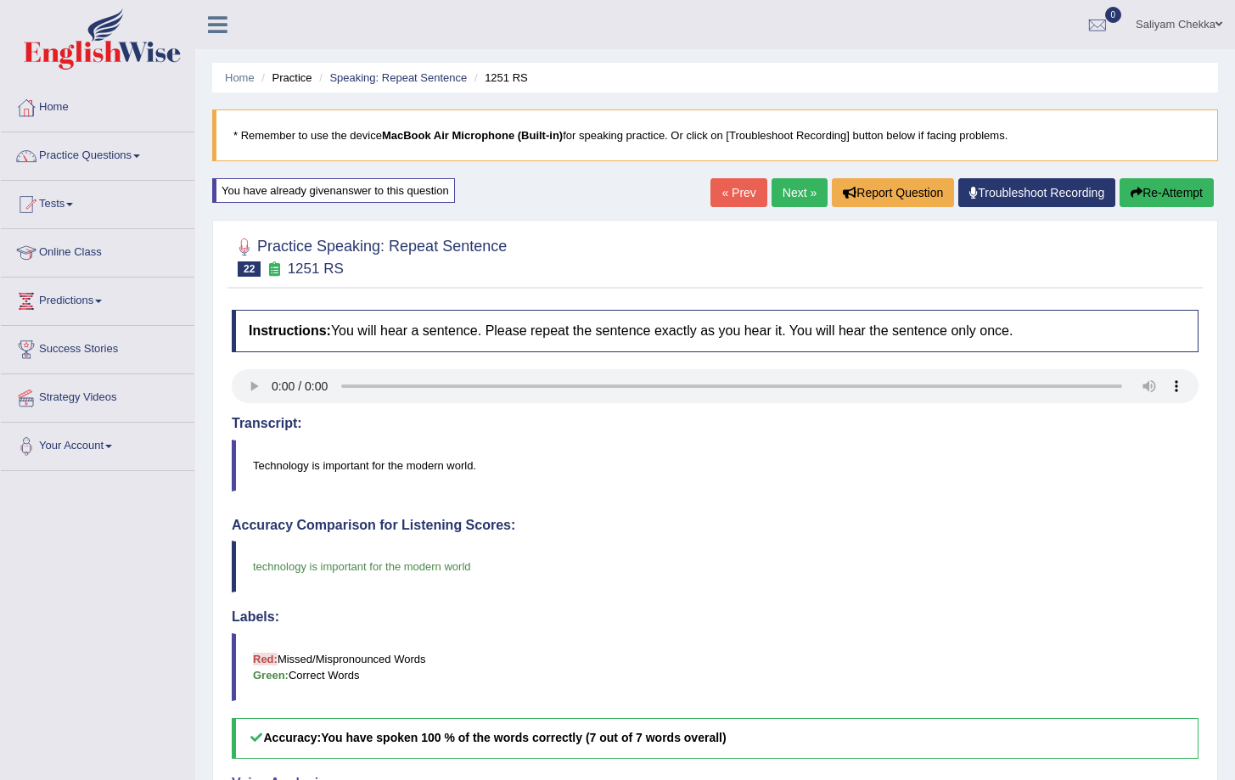
click at [779, 202] on link "Next »" at bounding box center [800, 192] width 56 height 29
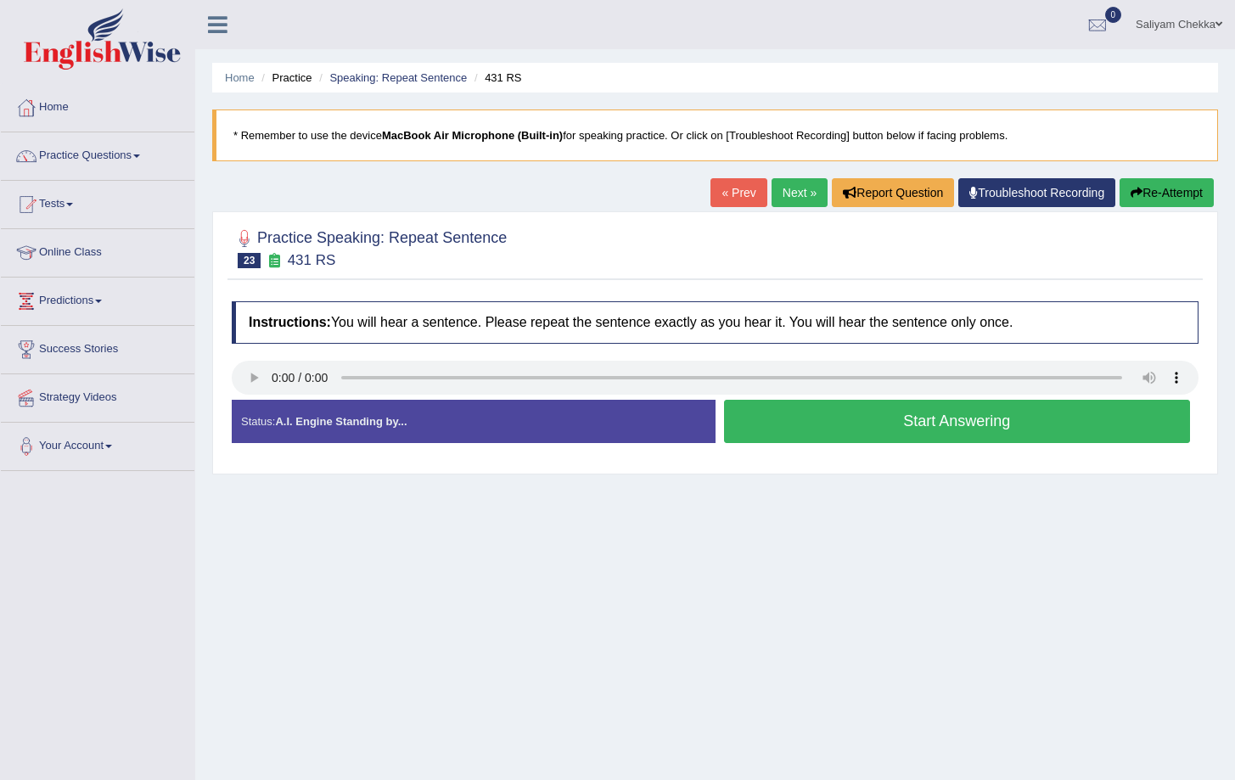
click at [919, 429] on button "Start Answering" at bounding box center [957, 421] width 467 height 43
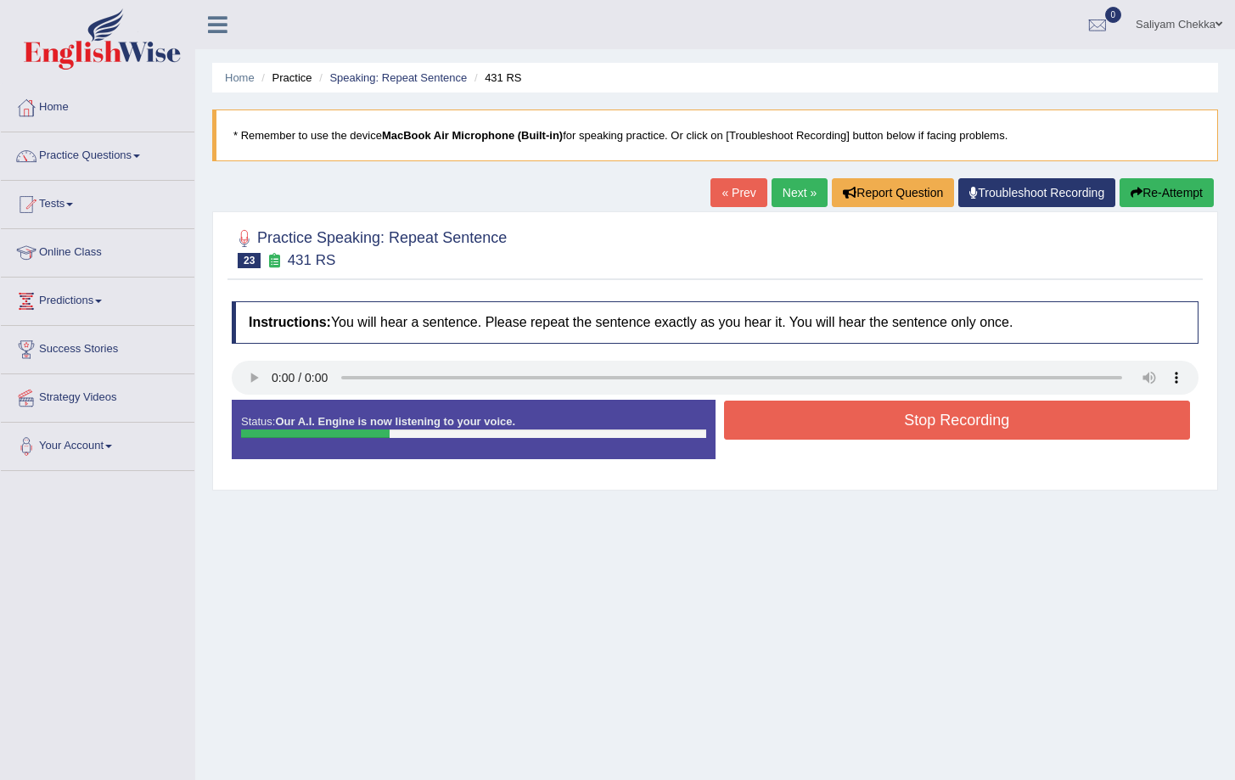
click at [913, 423] on button "Stop Recording" at bounding box center [957, 420] width 467 height 39
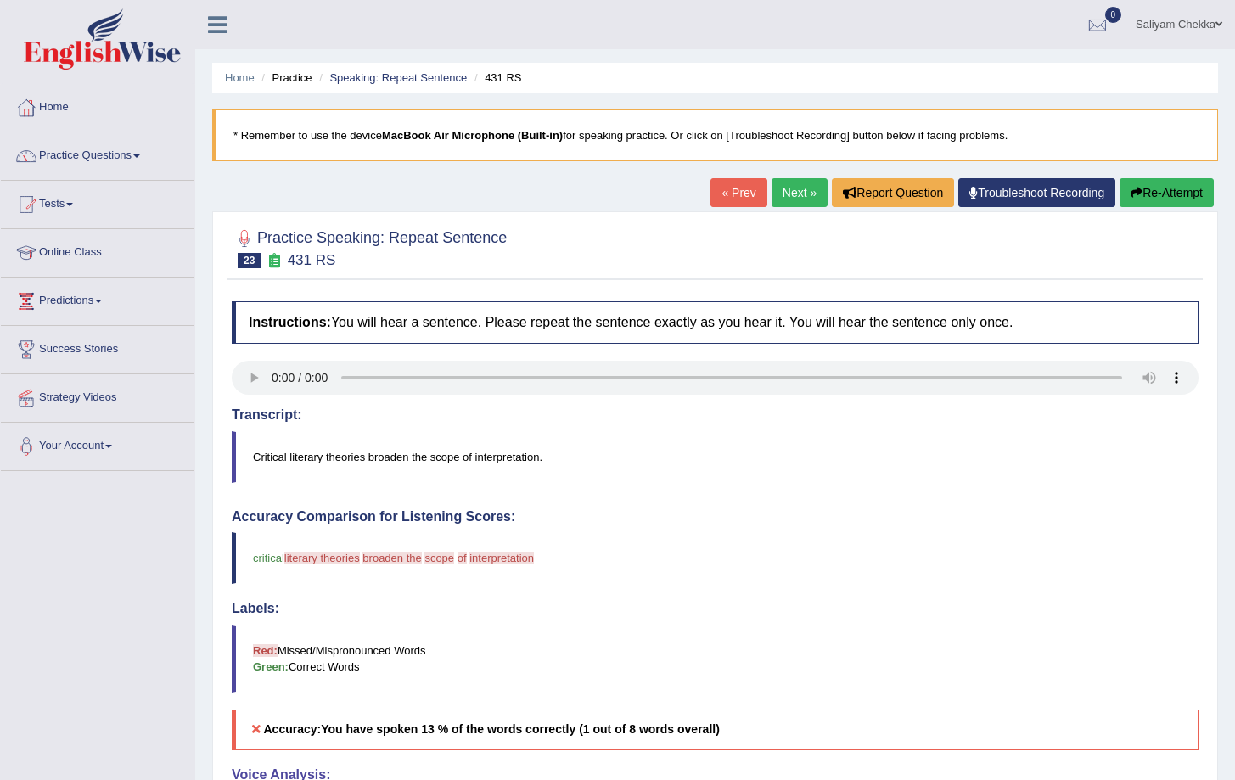
click at [1152, 194] on button "Re-Attempt" at bounding box center [1167, 192] width 94 height 29
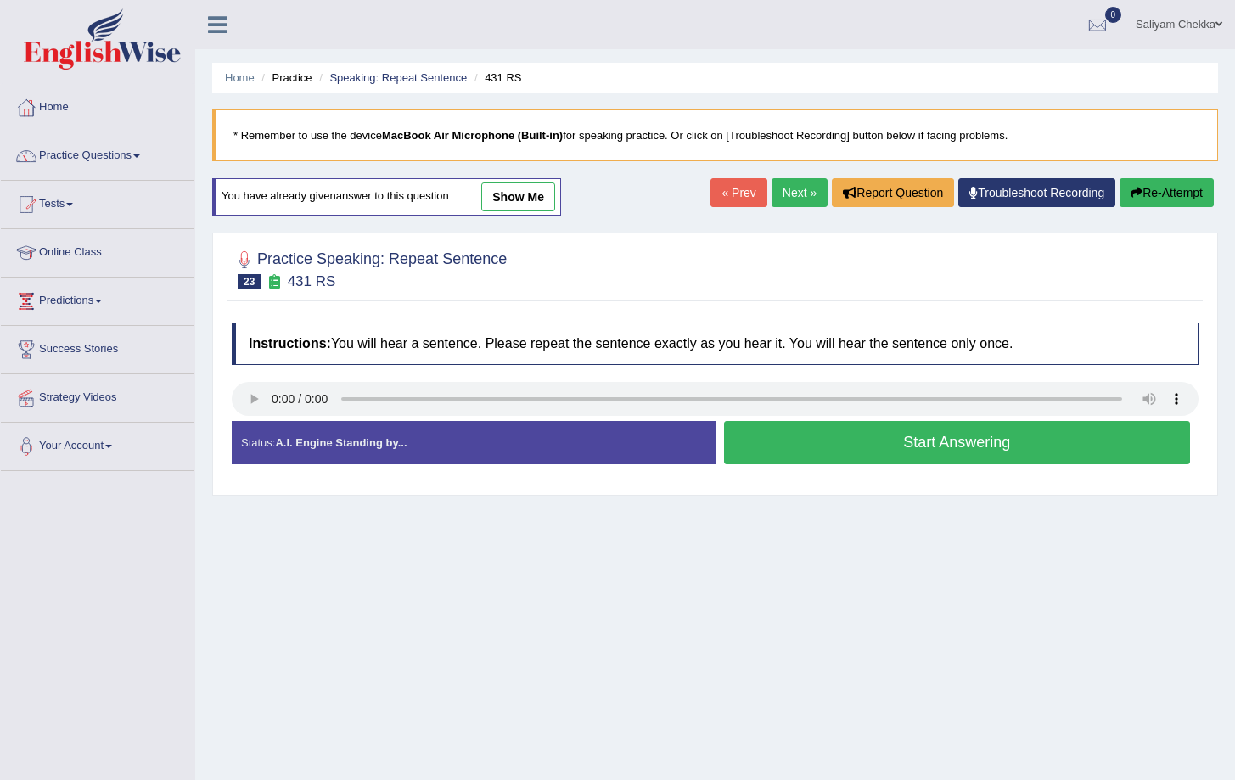
click at [870, 428] on button "Start Answering" at bounding box center [957, 442] width 467 height 43
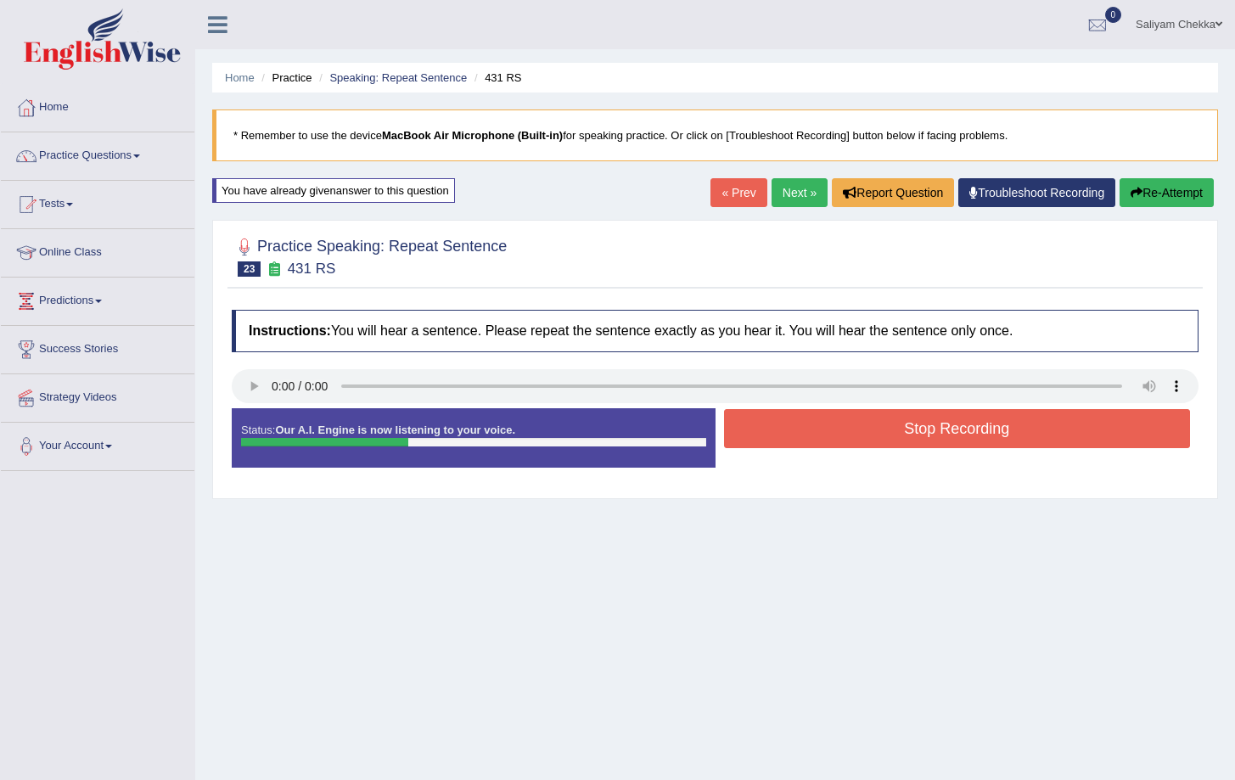
click at [963, 428] on button "Stop Recording" at bounding box center [957, 428] width 467 height 39
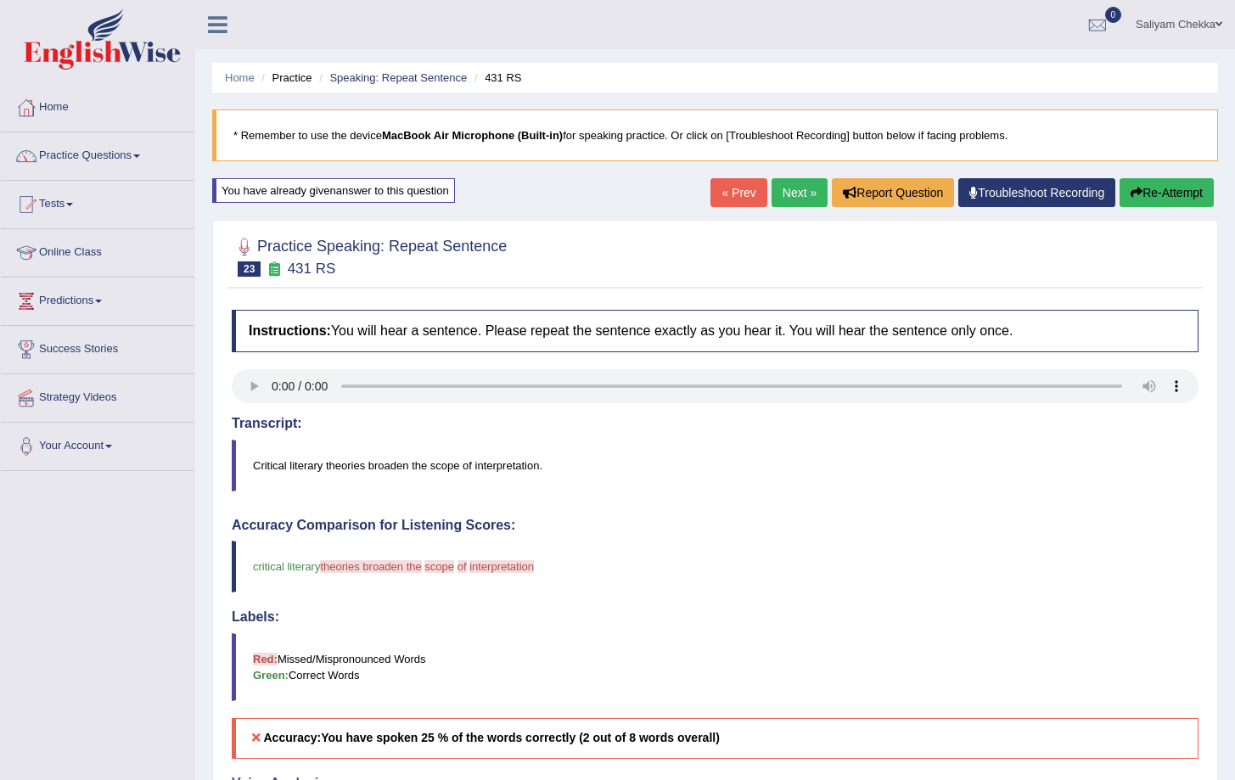
click at [1168, 190] on button "Re-Attempt" at bounding box center [1167, 192] width 94 height 29
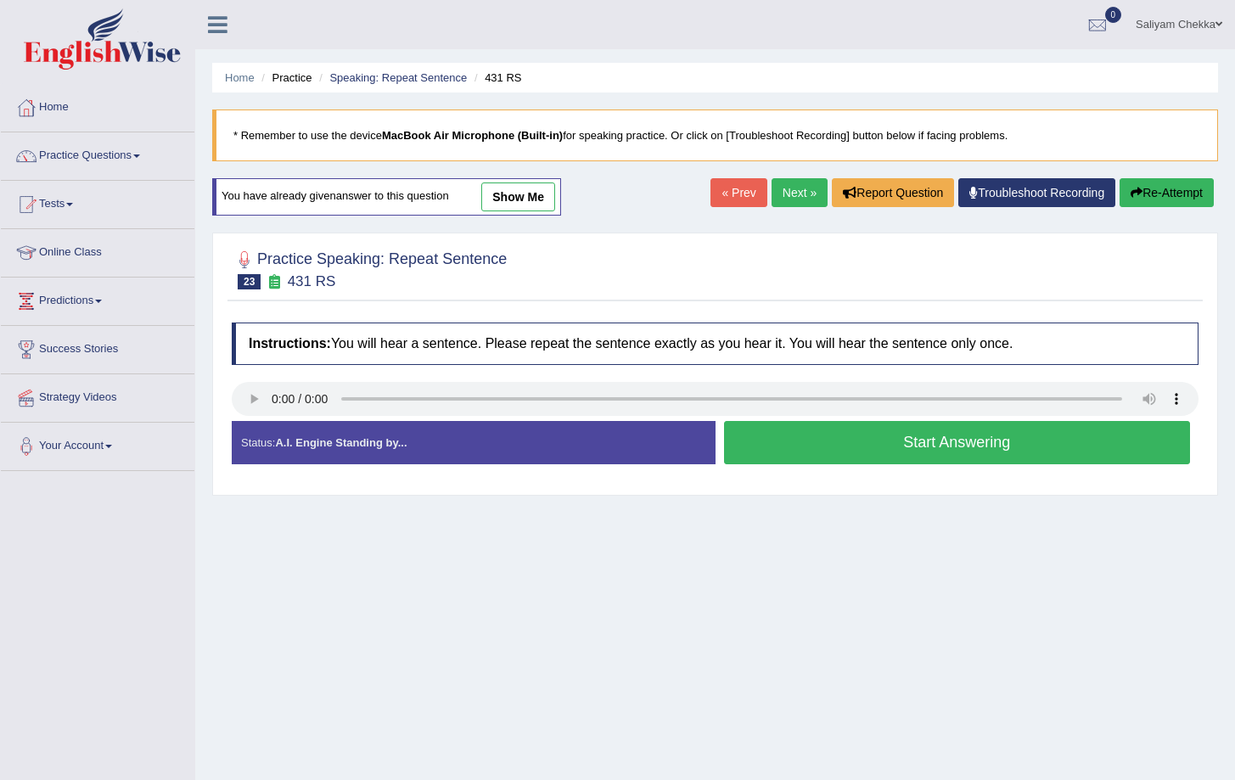
click at [949, 441] on button "Start Answering" at bounding box center [957, 442] width 467 height 43
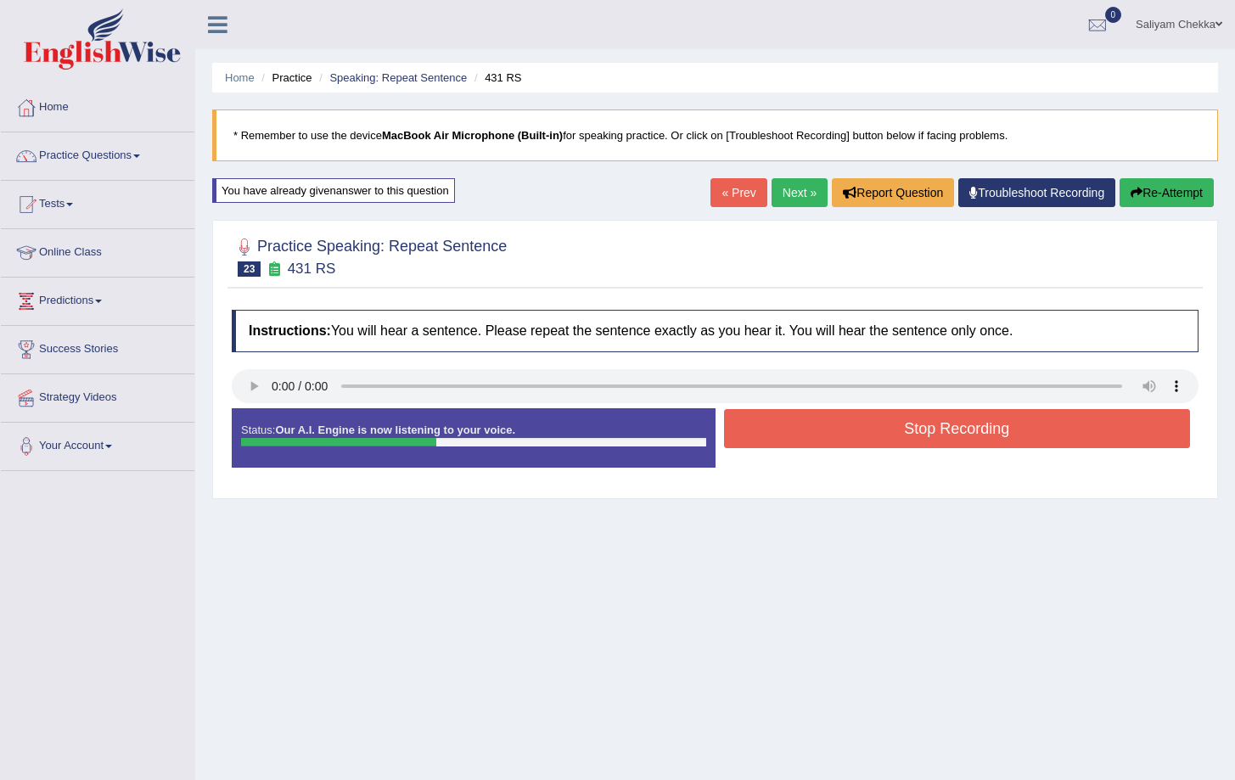
click at [963, 433] on button "Stop Recording" at bounding box center [957, 428] width 467 height 39
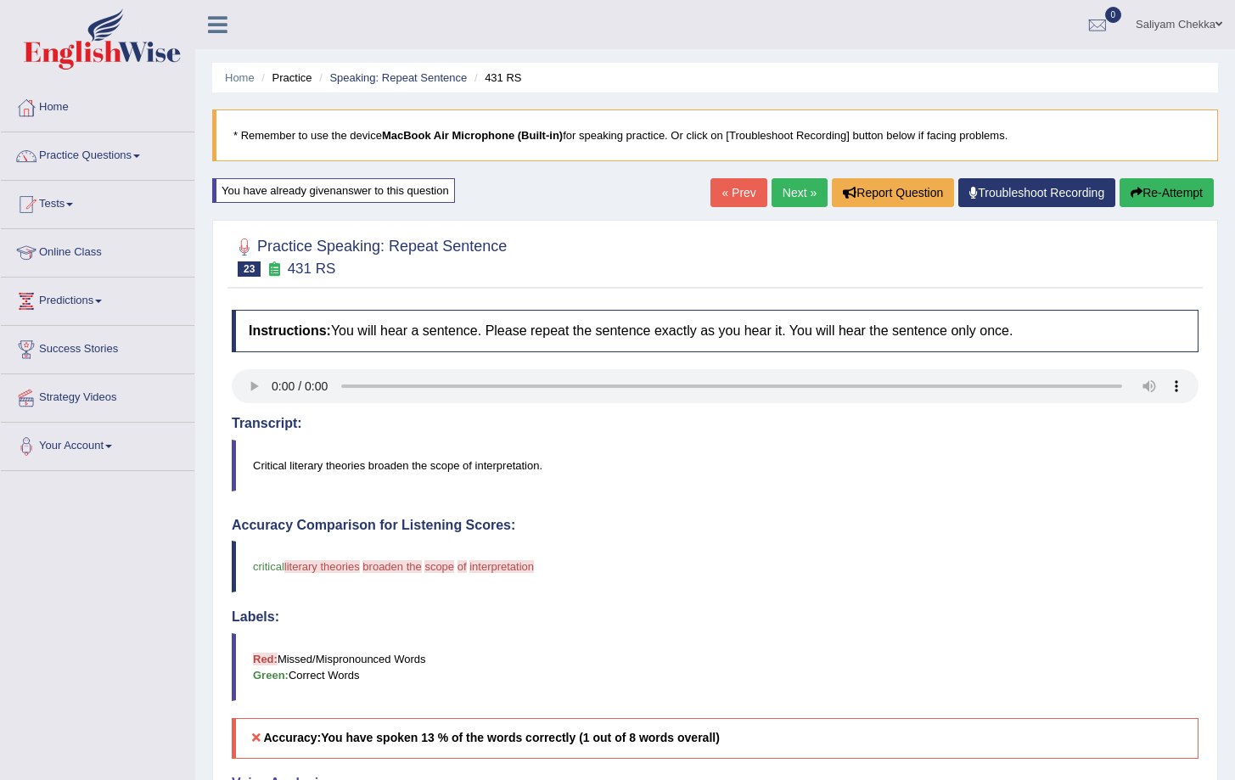
click at [1181, 199] on button "Re-Attempt" at bounding box center [1167, 192] width 94 height 29
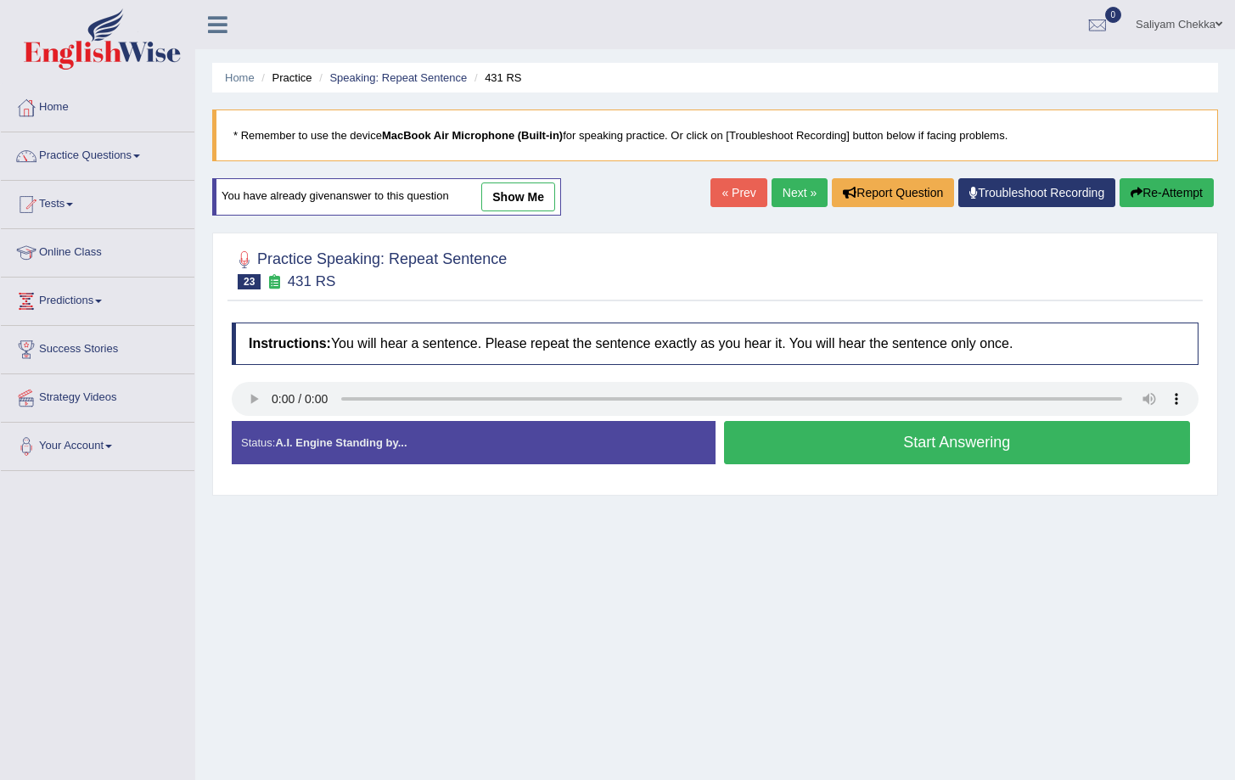
click at [979, 444] on button "Start Answering" at bounding box center [957, 442] width 467 height 43
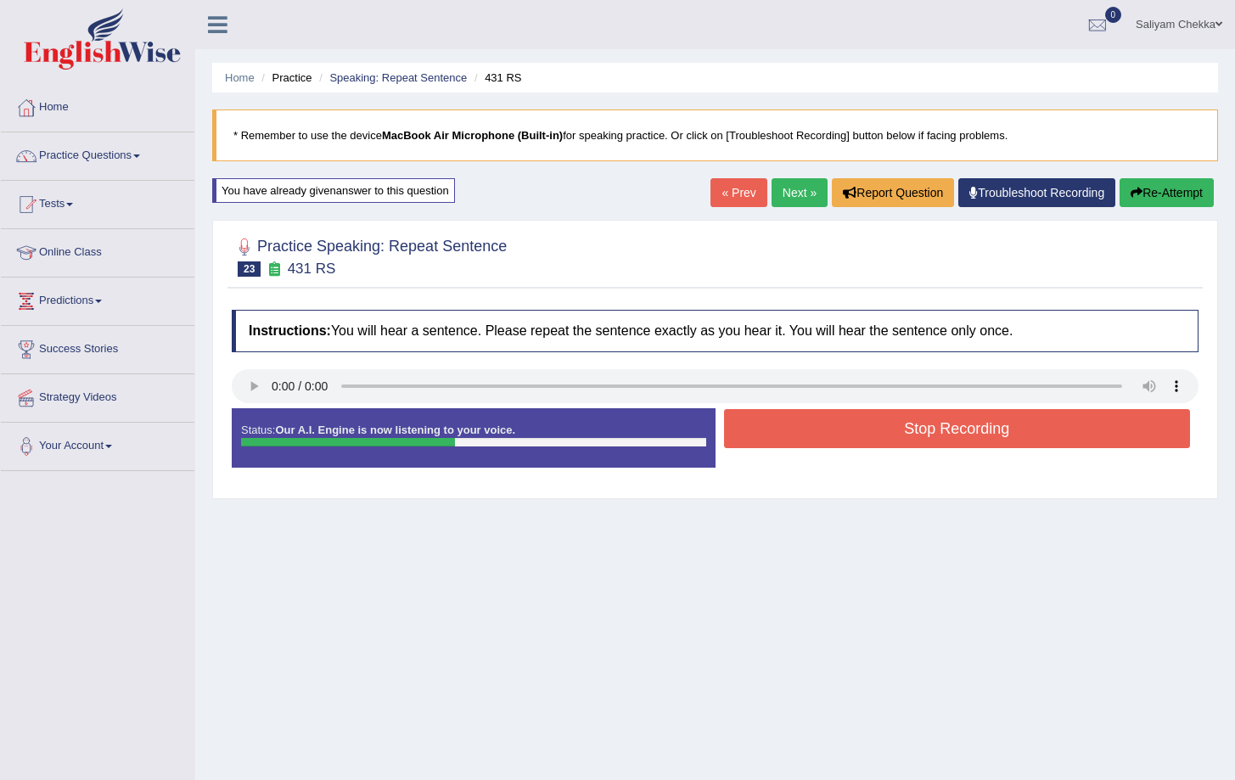
click at [994, 423] on button "Stop Recording" at bounding box center [957, 428] width 467 height 39
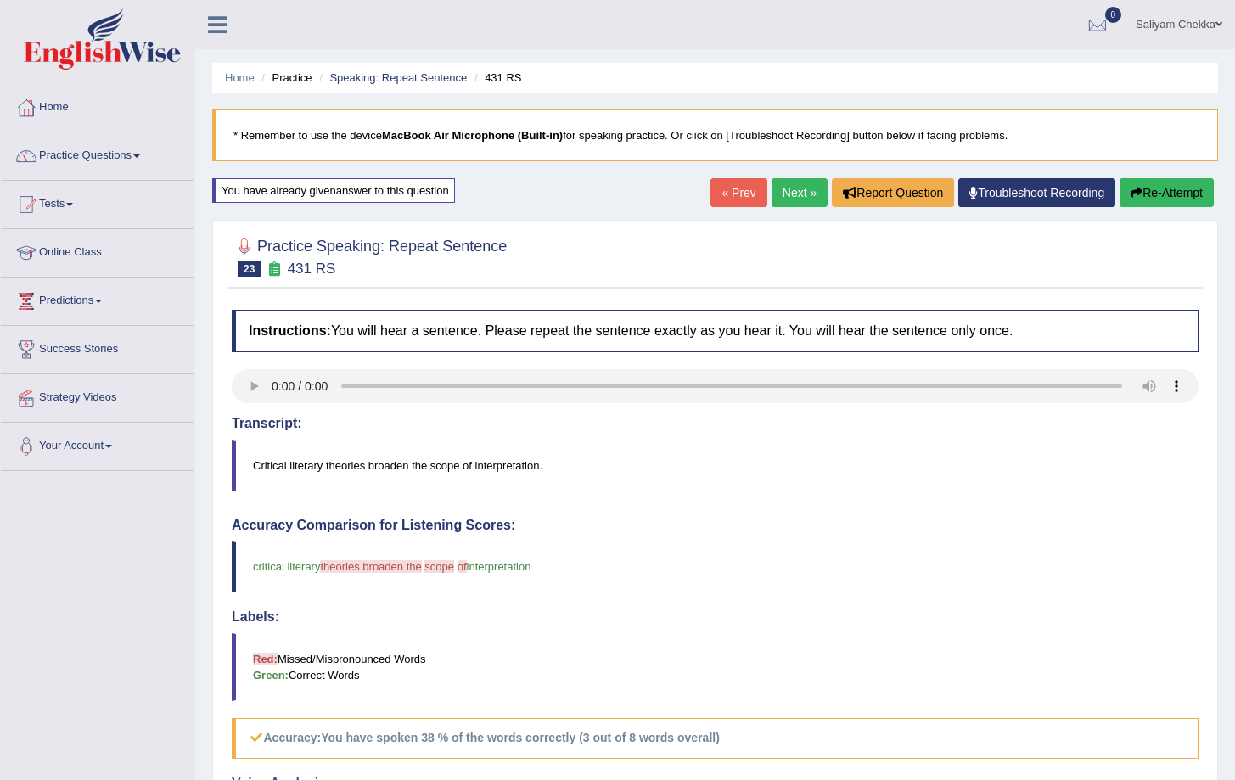
click at [1198, 204] on button "Re-Attempt" at bounding box center [1167, 192] width 94 height 29
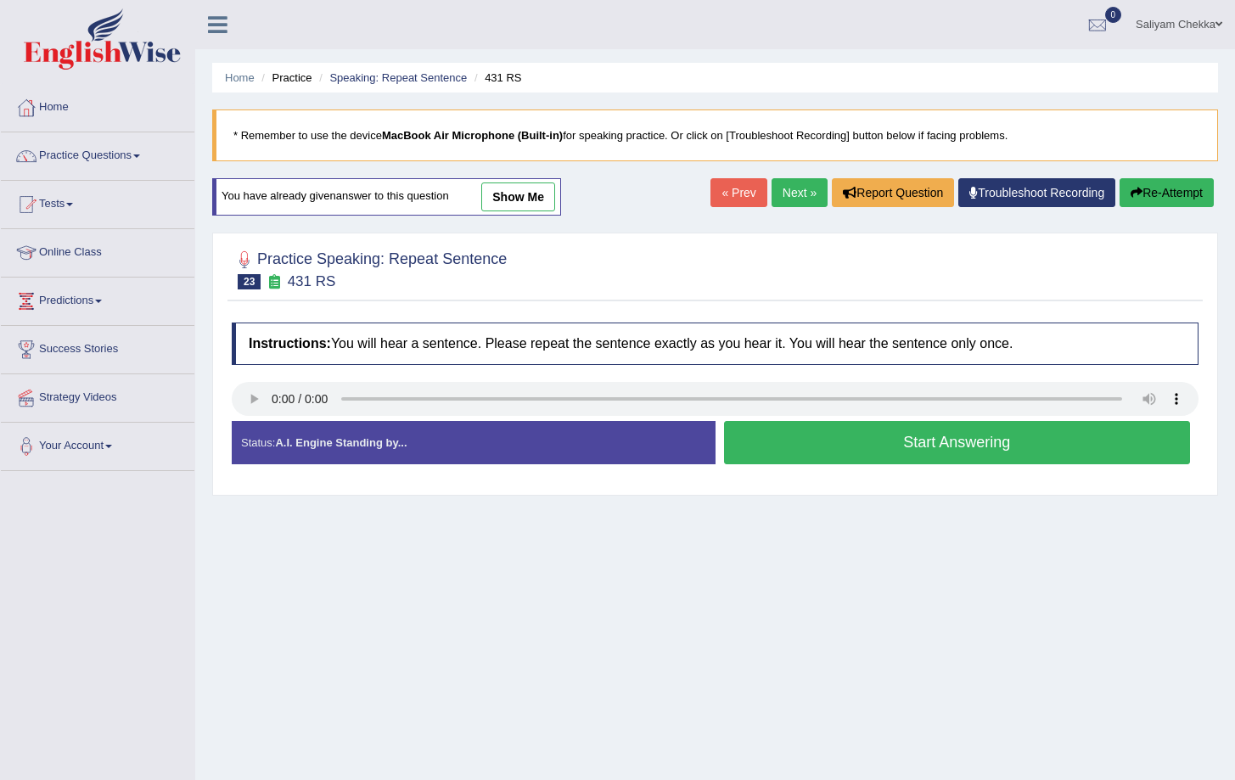
click at [925, 450] on button "Start Answering" at bounding box center [957, 442] width 467 height 43
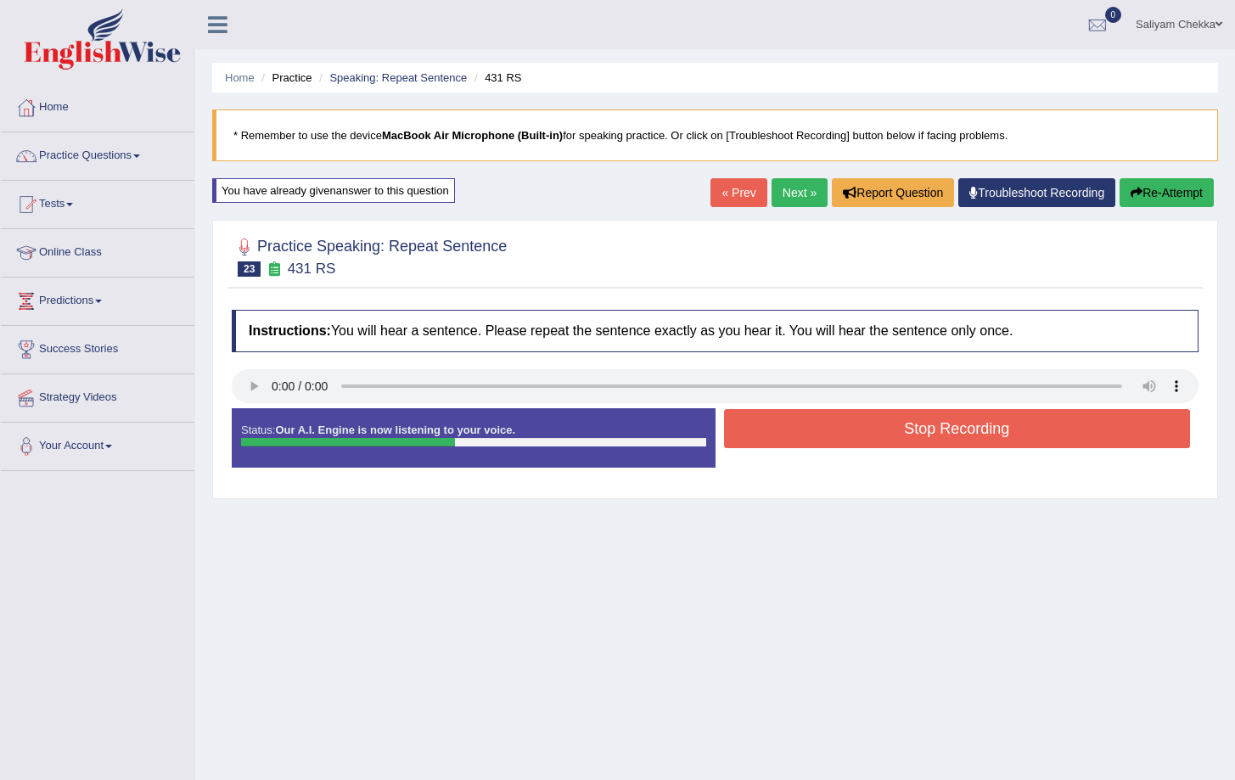
click at [989, 433] on button "Stop Recording" at bounding box center [957, 428] width 467 height 39
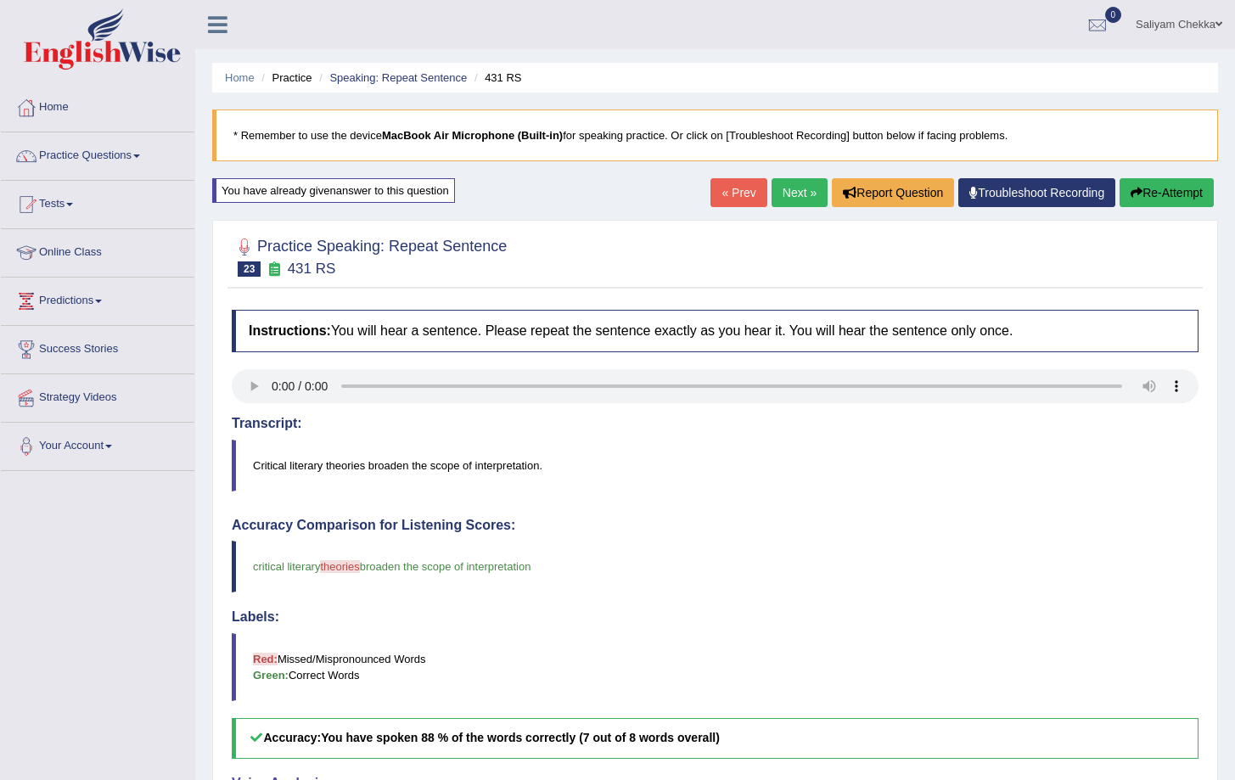
click at [1164, 188] on button "Re-Attempt" at bounding box center [1167, 192] width 94 height 29
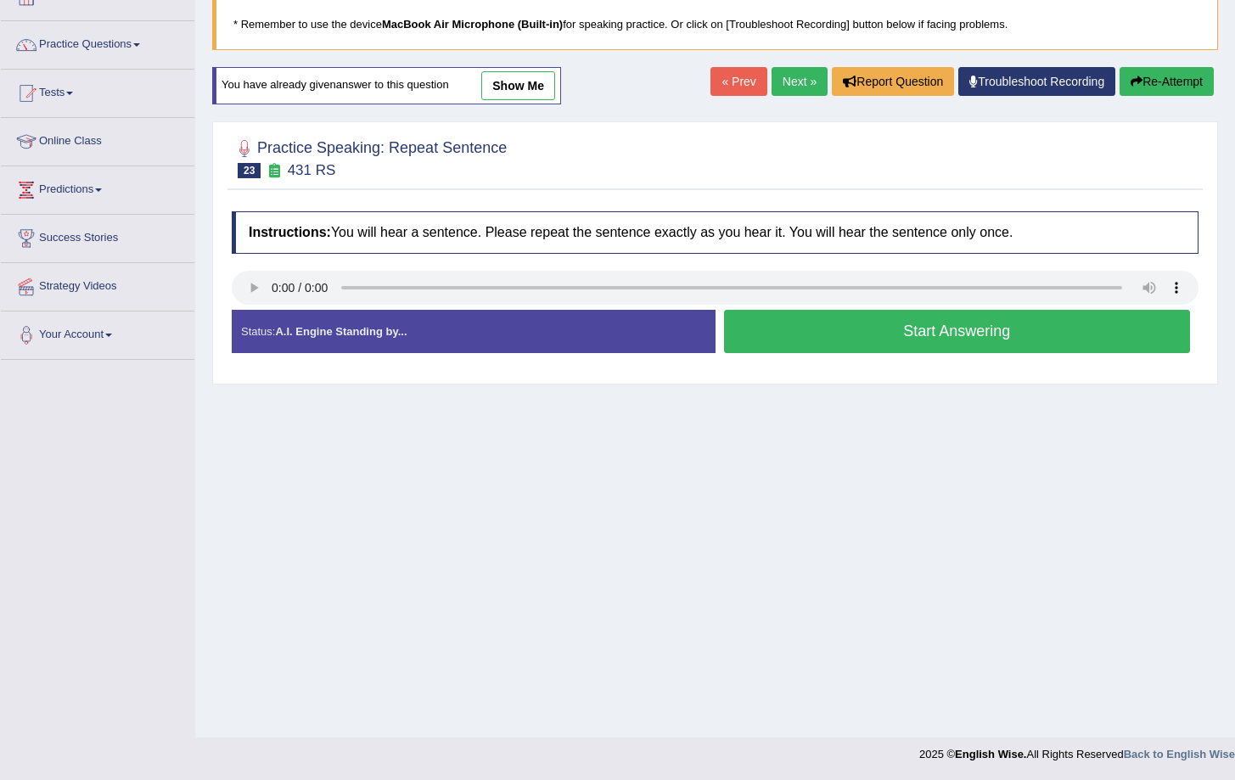
click at [927, 340] on button "Start Answering" at bounding box center [957, 331] width 467 height 43
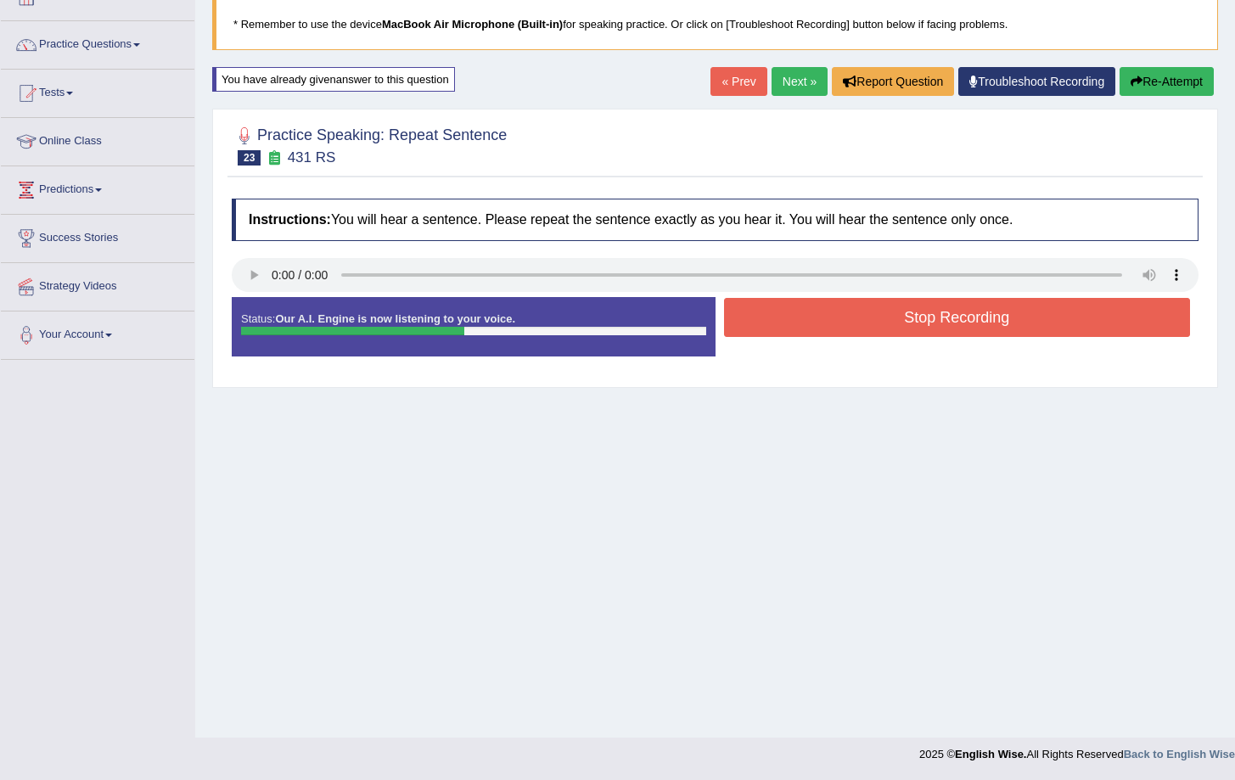
click at [929, 311] on button "Stop Recording" at bounding box center [957, 317] width 467 height 39
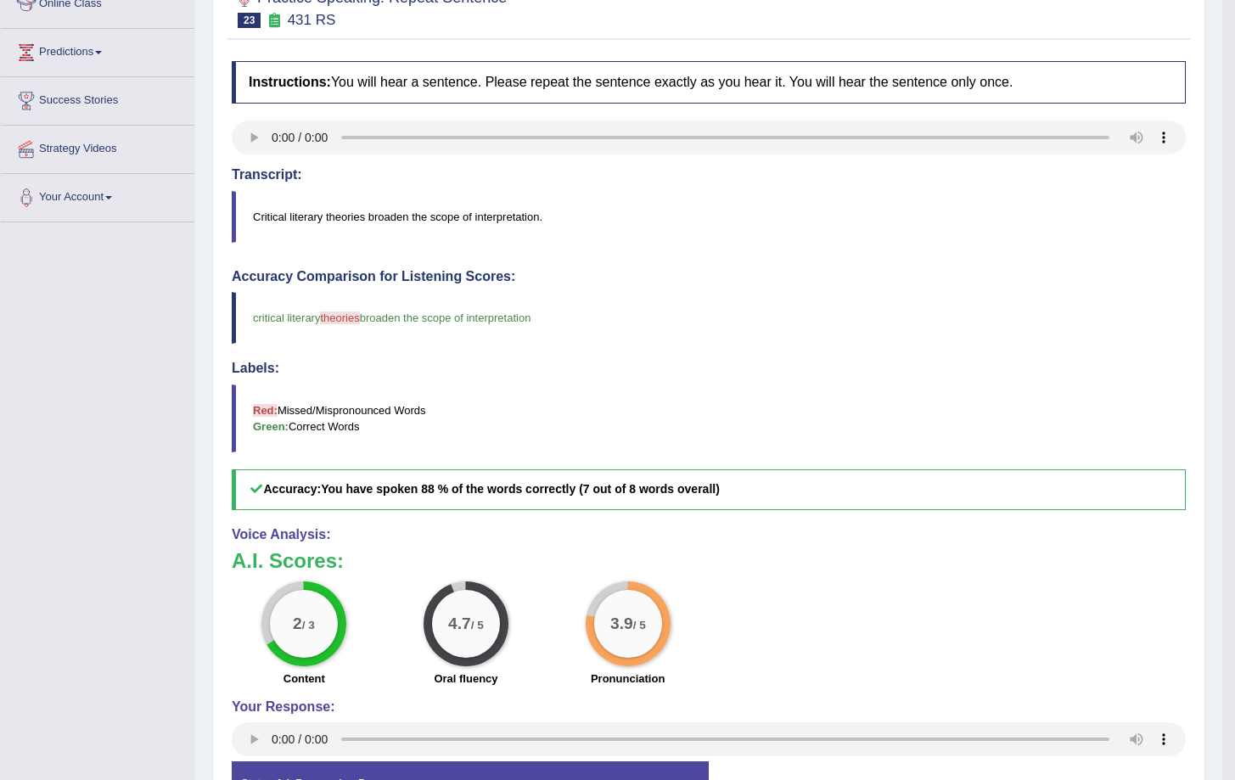
scroll to position [53, 0]
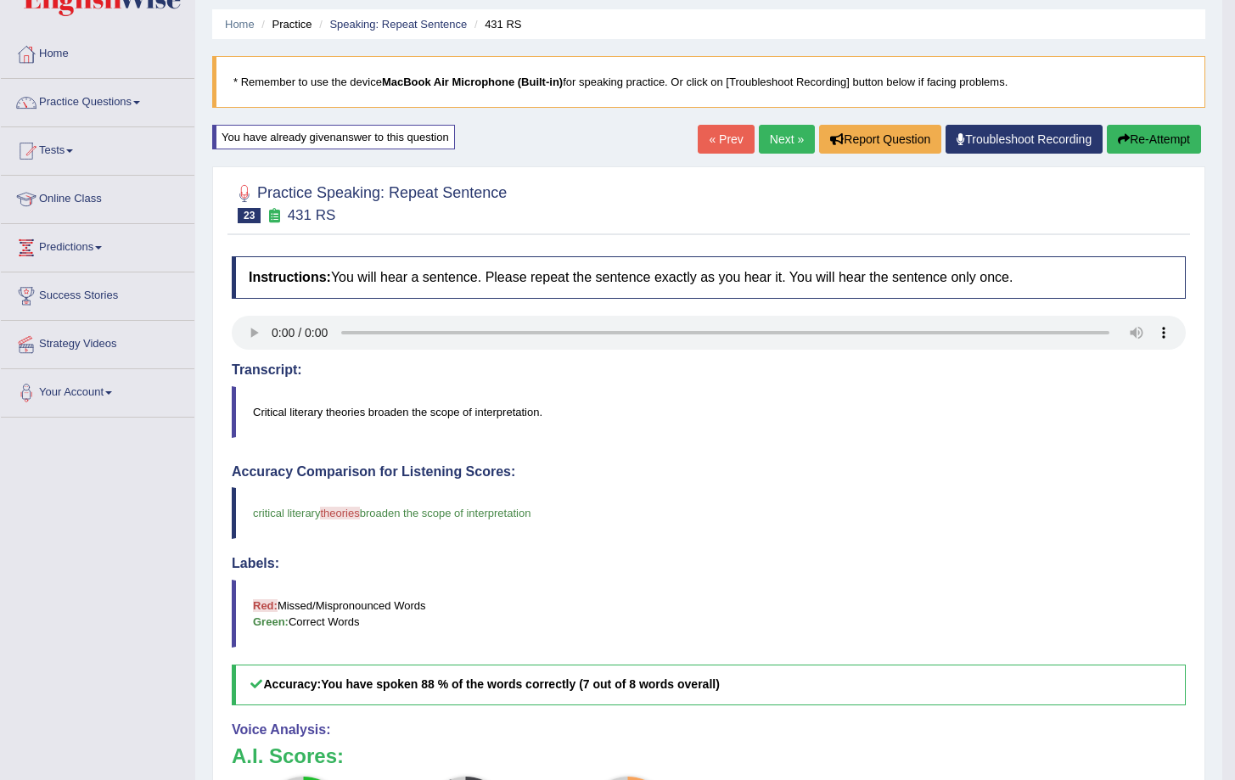
click at [1158, 140] on button "Re-Attempt" at bounding box center [1154, 139] width 94 height 29
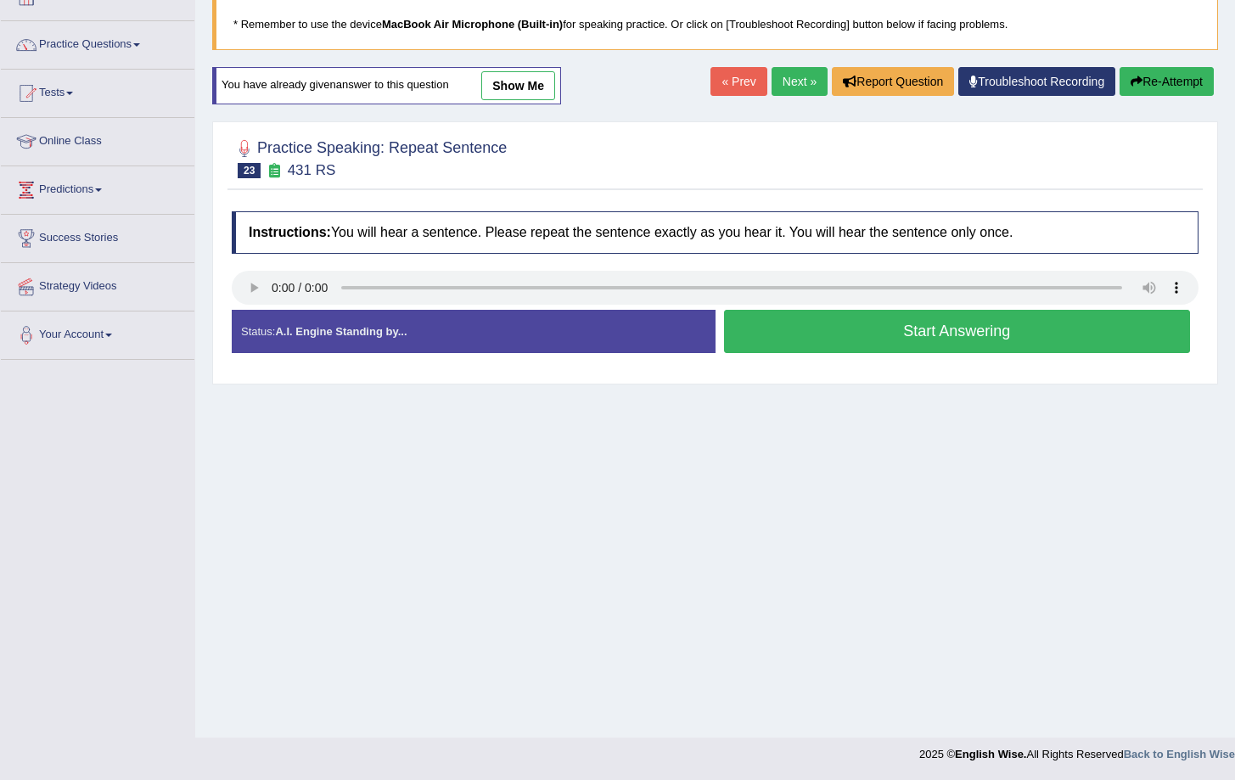
click at [972, 329] on button "Start Answering" at bounding box center [957, 331] width 467 height 43
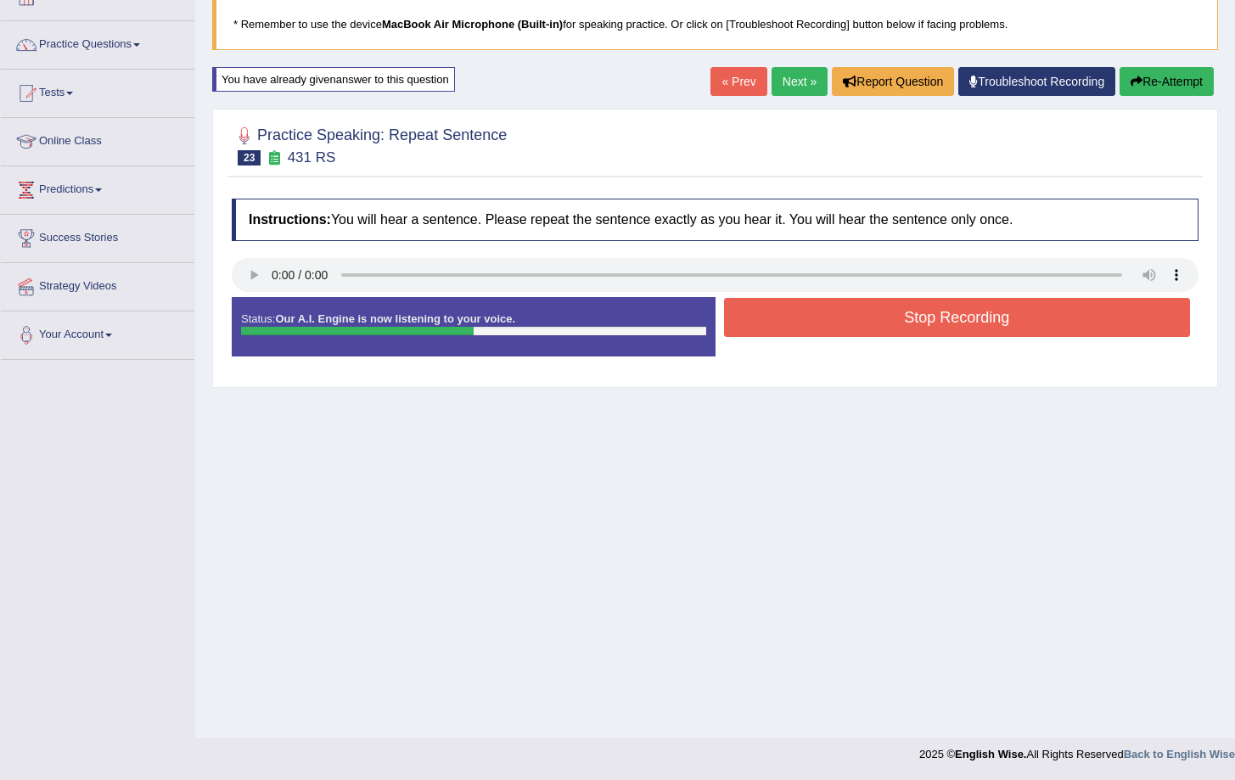
click at [972, 330] on button "Stop Recording" at bounding box center [957, 317] width 467 height 39
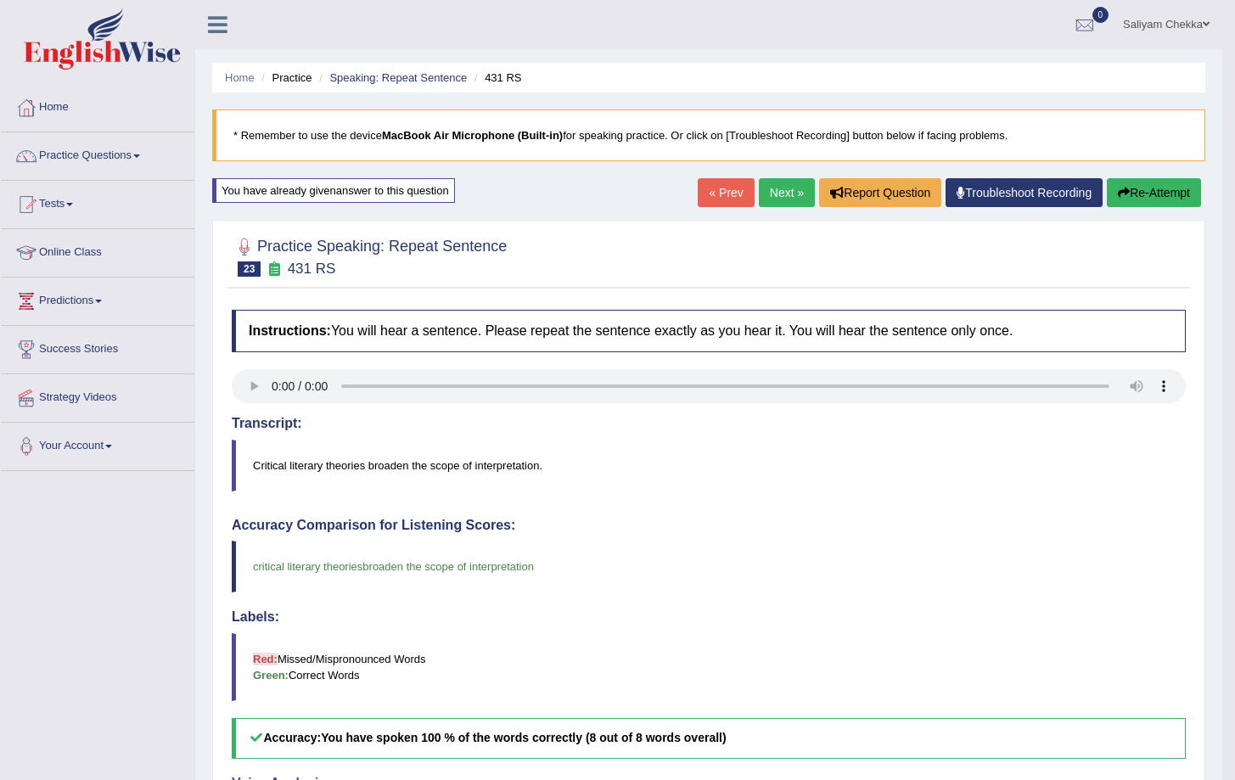
drag, startPoint x: 772, startPoint y: 194, endPoint x: 766, endPoint y: 216, distance: 22.6
click at [772, 194] on link "Next »" at bounding box center [787, 192] width 56 height 29
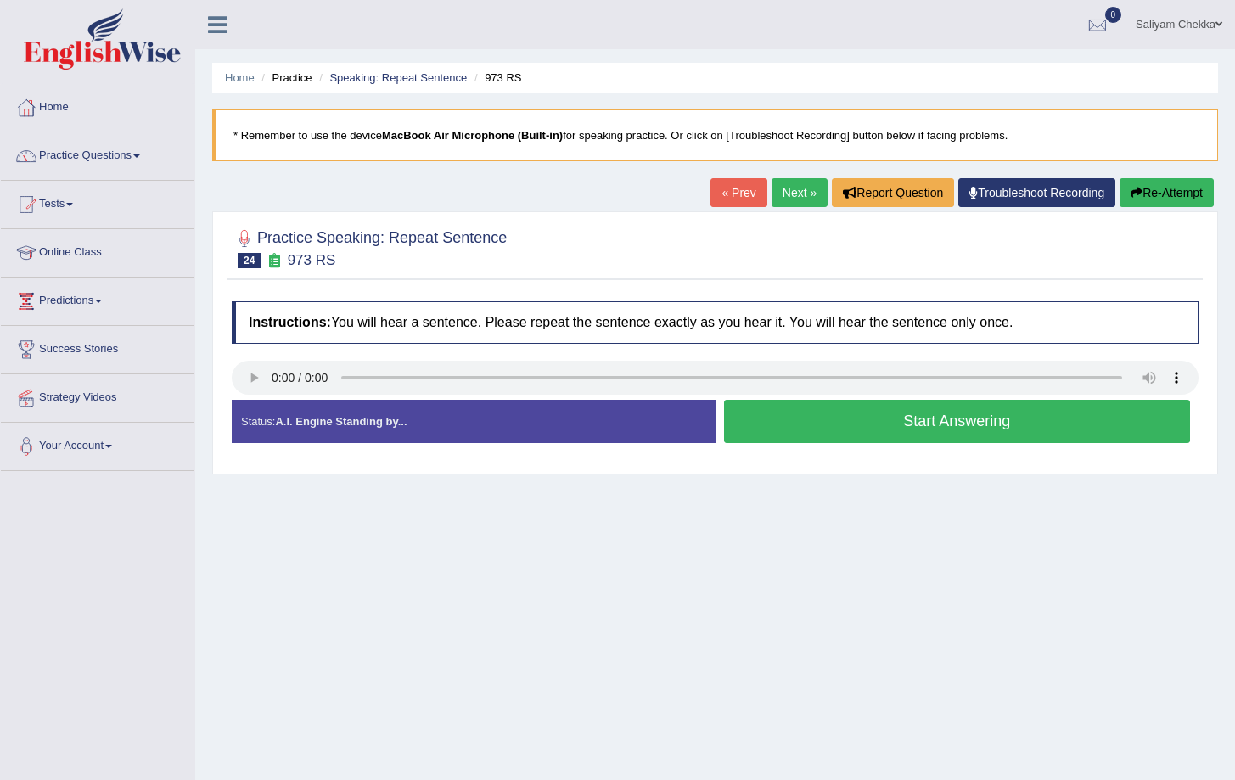
click at [912, 424] on button "Start Answering" at bounding box center [957, 421] width 467 height 43
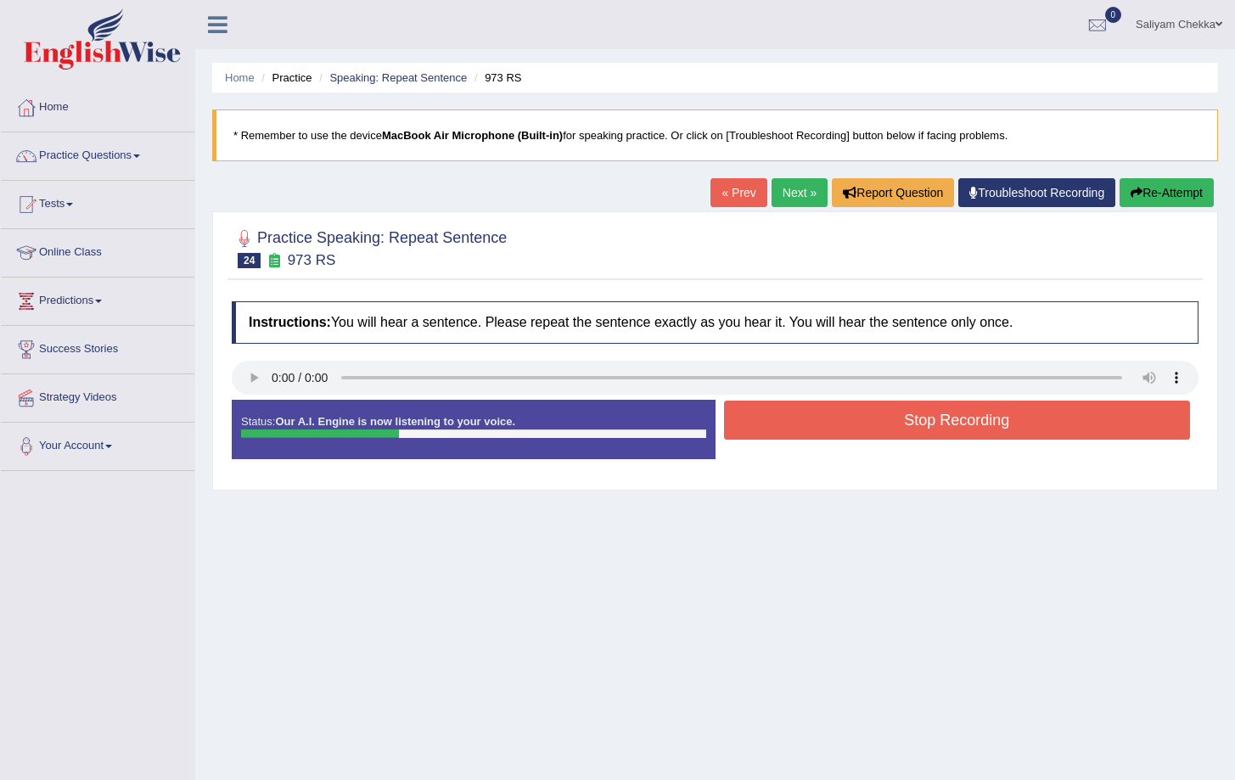
click at [943, 418] on button "Stop Recording" at bounding box center [957, 420] width 467 height 39
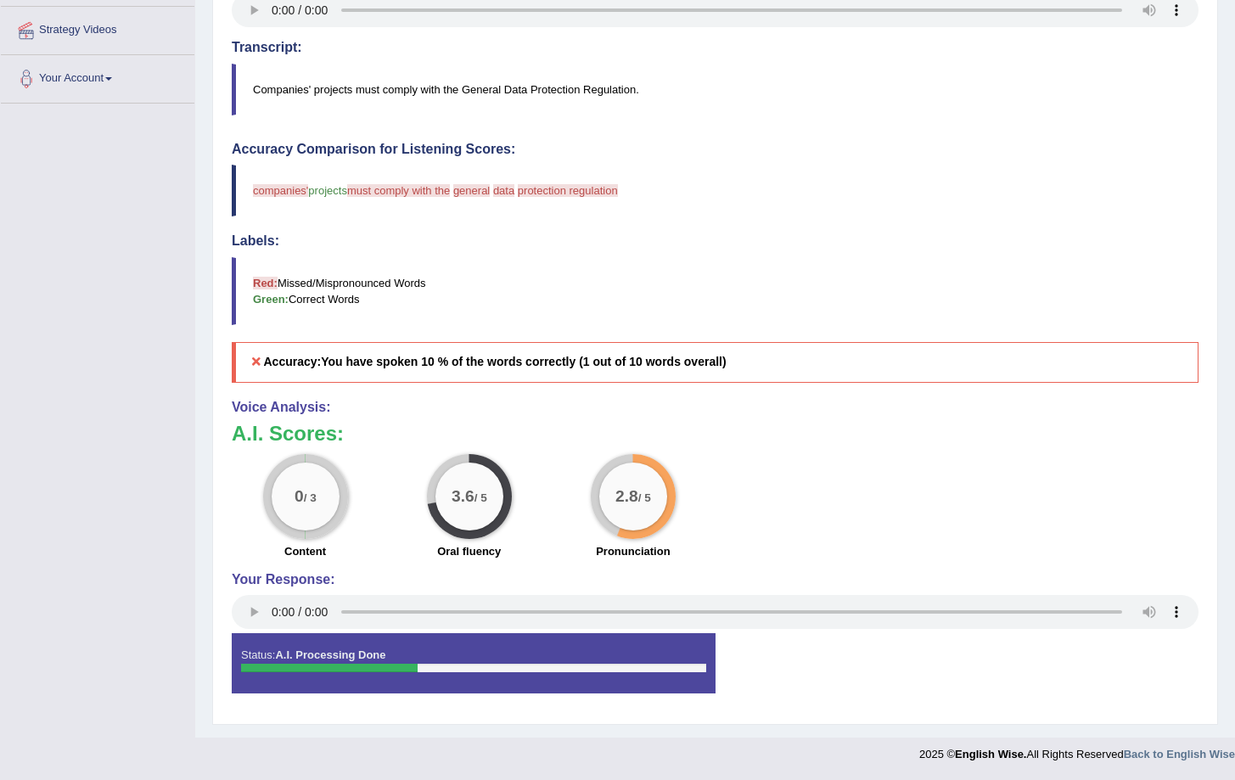
scroll to position [44, 0]
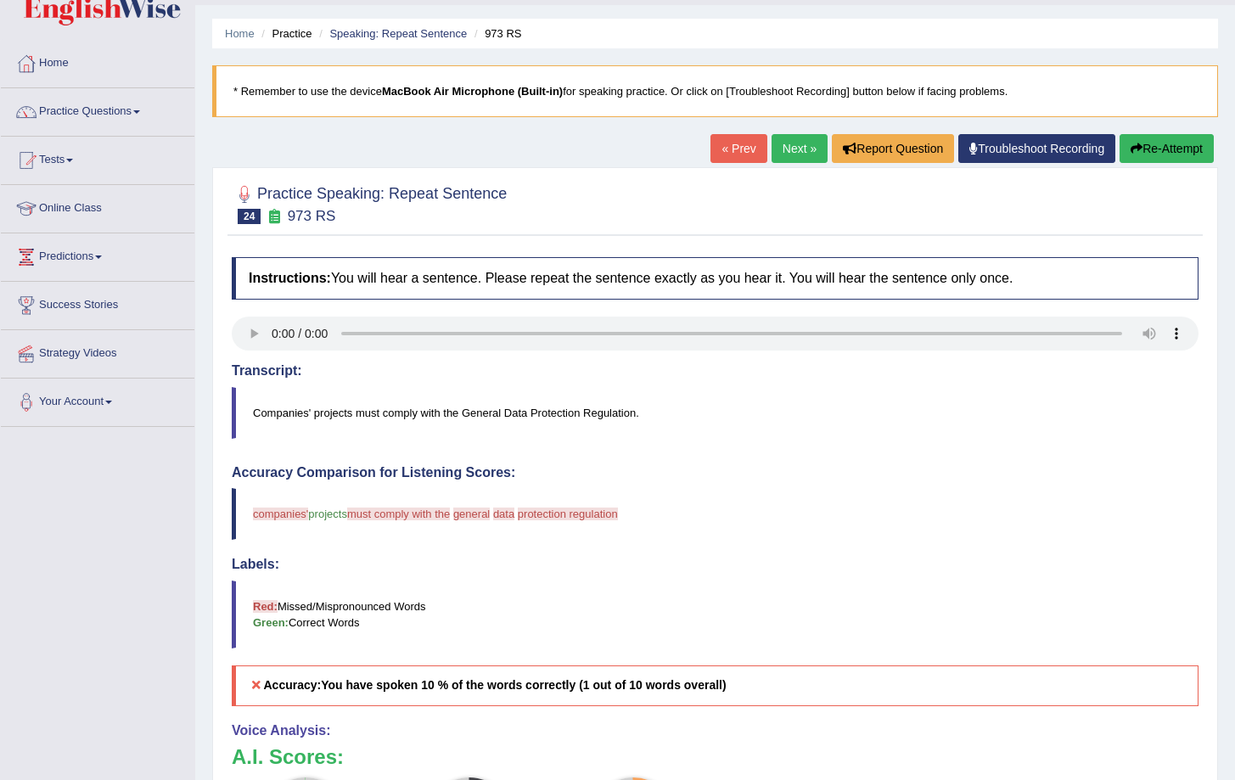
click at [1167, 152] on button "Re-Attempt" at bounding box center [1167, 148] width 94 height 29
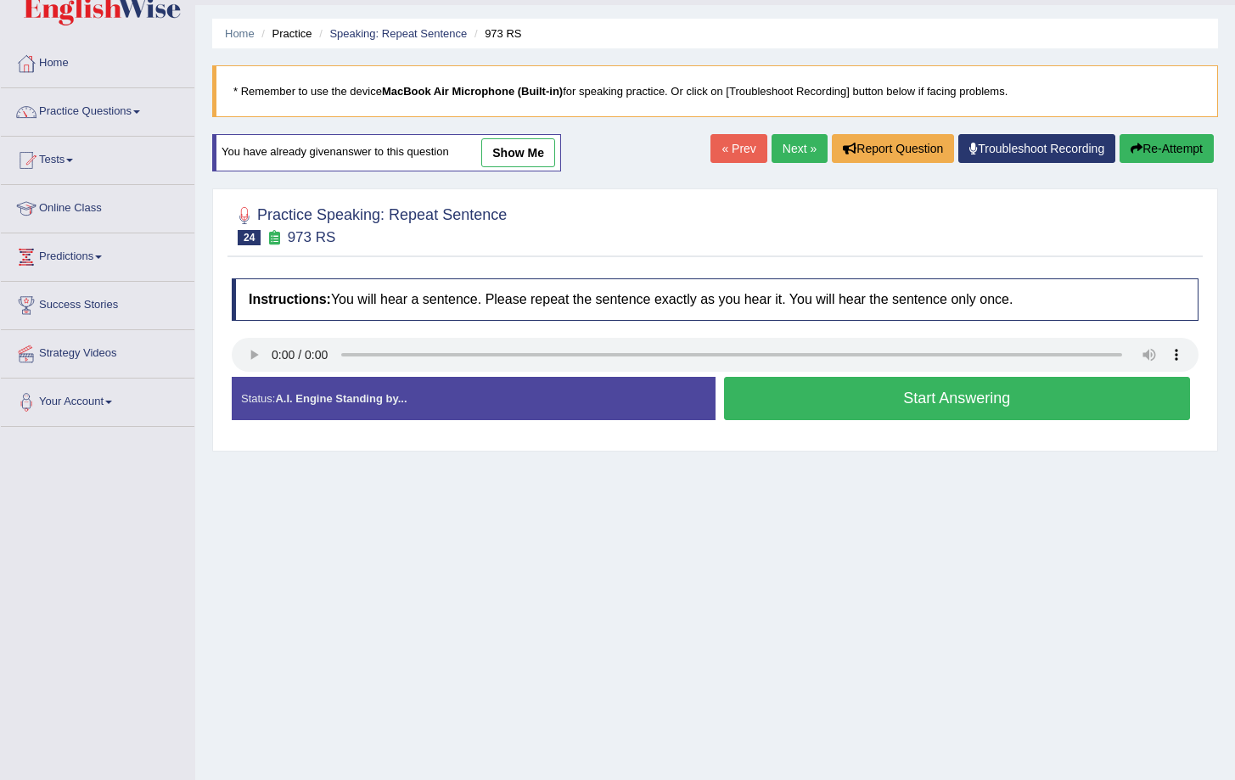
click at [878, 400] on button "Start Answering" at bounding box center [957, 398] width 467 height 43
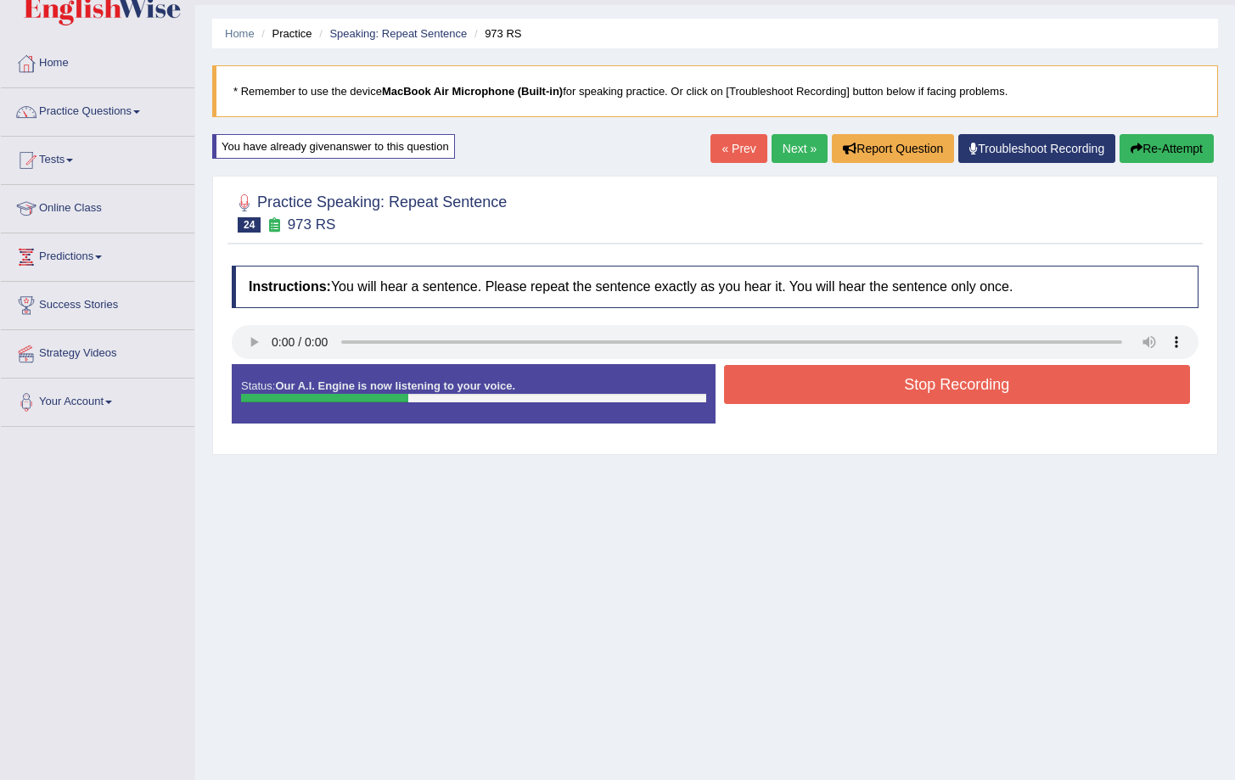
click at [959, 384] on button "Stop Recording" at bounding box center [957, 384] width 467 height 39
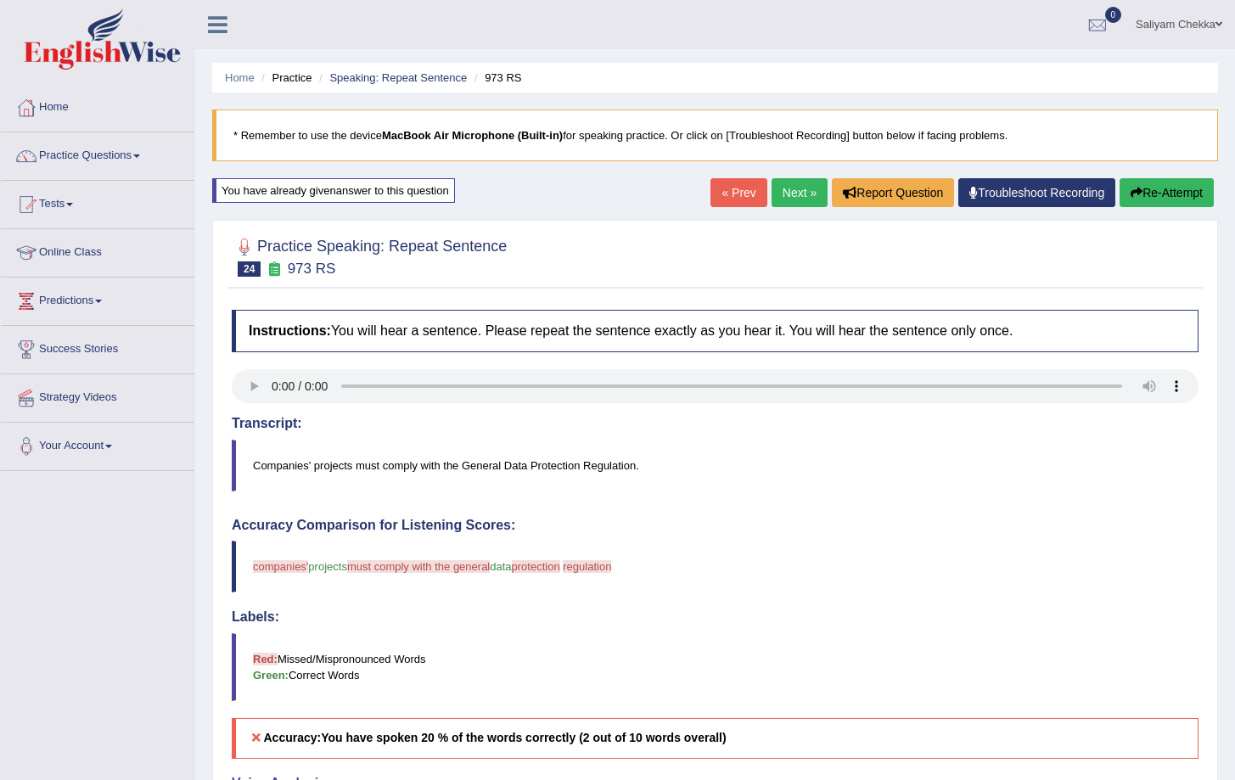
click at [1159, 192] on button "Re-Attempt" at bounding box center [1167, 192] width 94 height 29
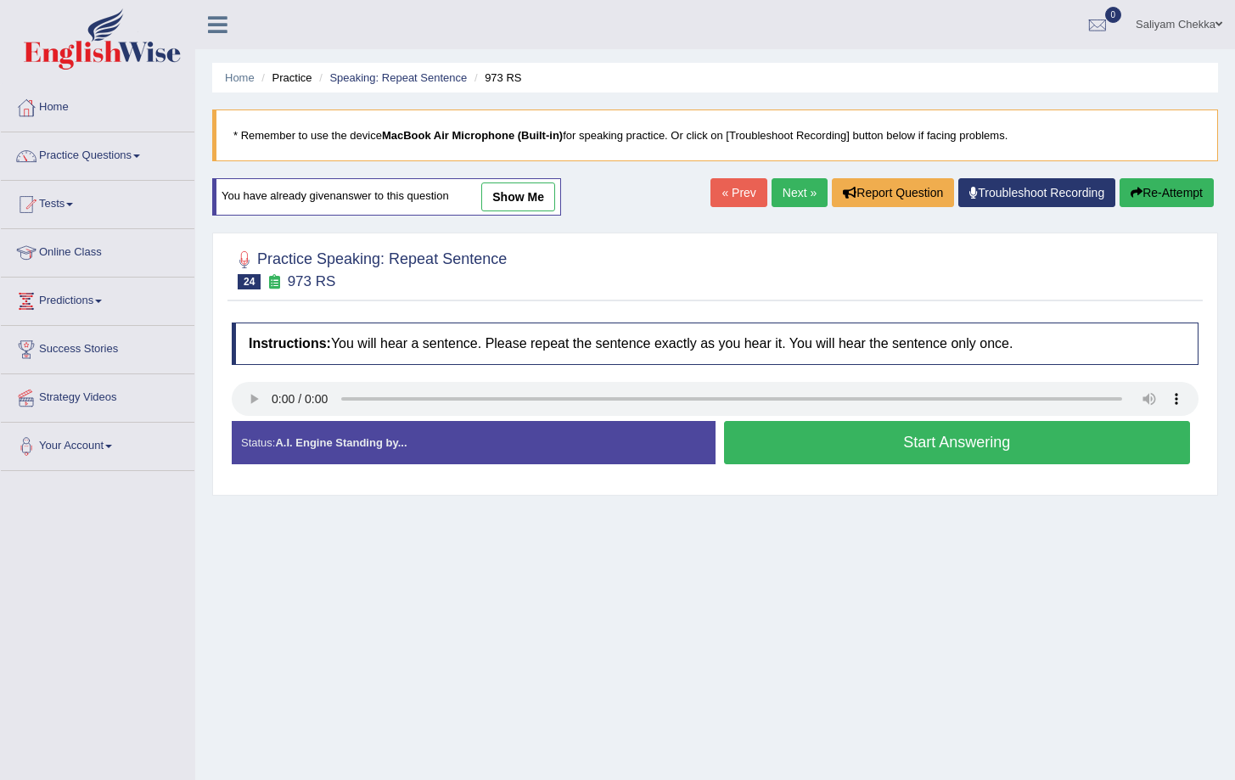
click at [848, 446] on button "Start Answering" at bounding box center [957, 442] width 467 height 43
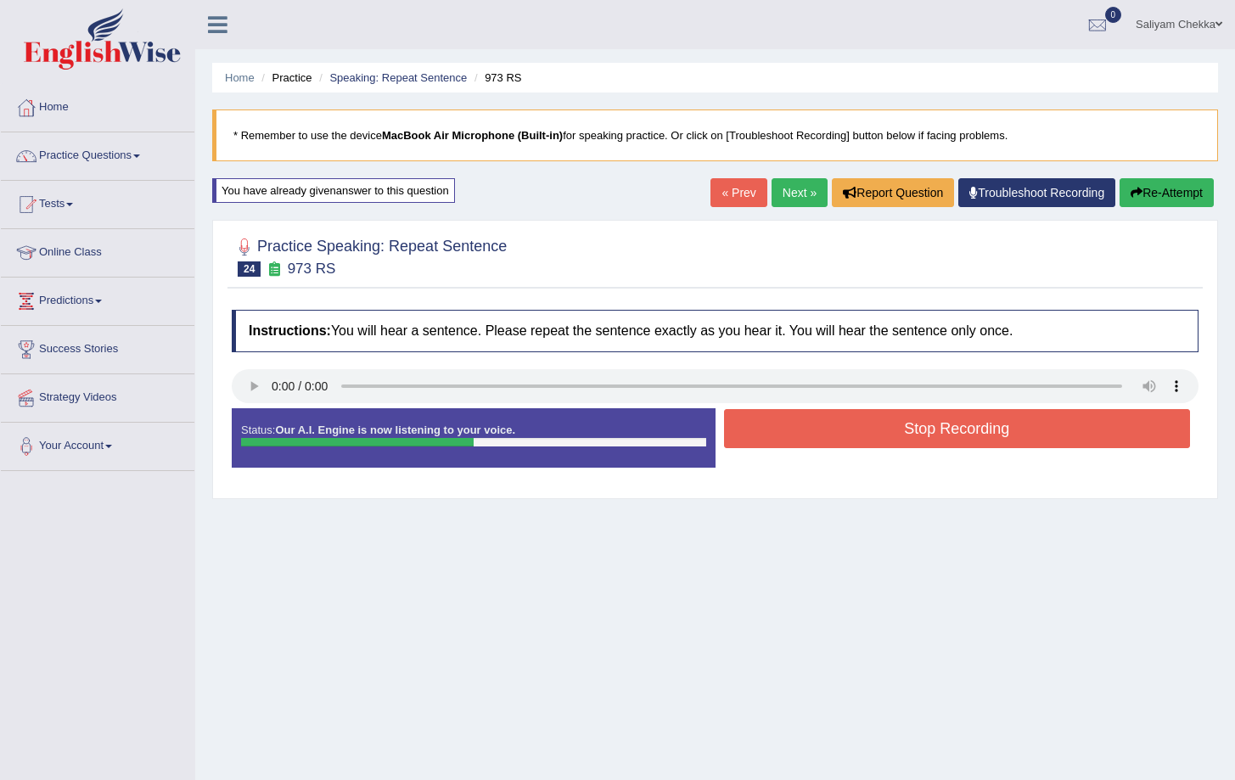
click at [959, 428] on button "Stop Recording" at bounding box center [957, 428] width 467 height 39
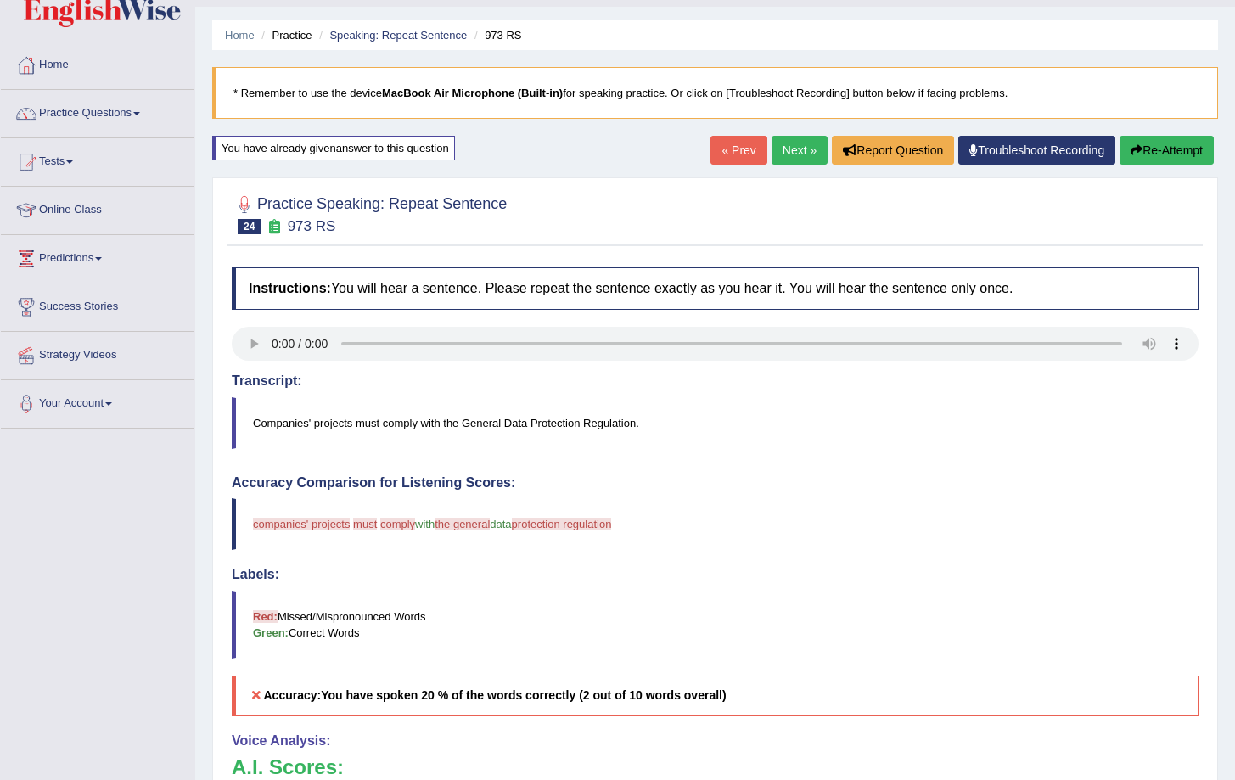
scroll to position [27, 0]
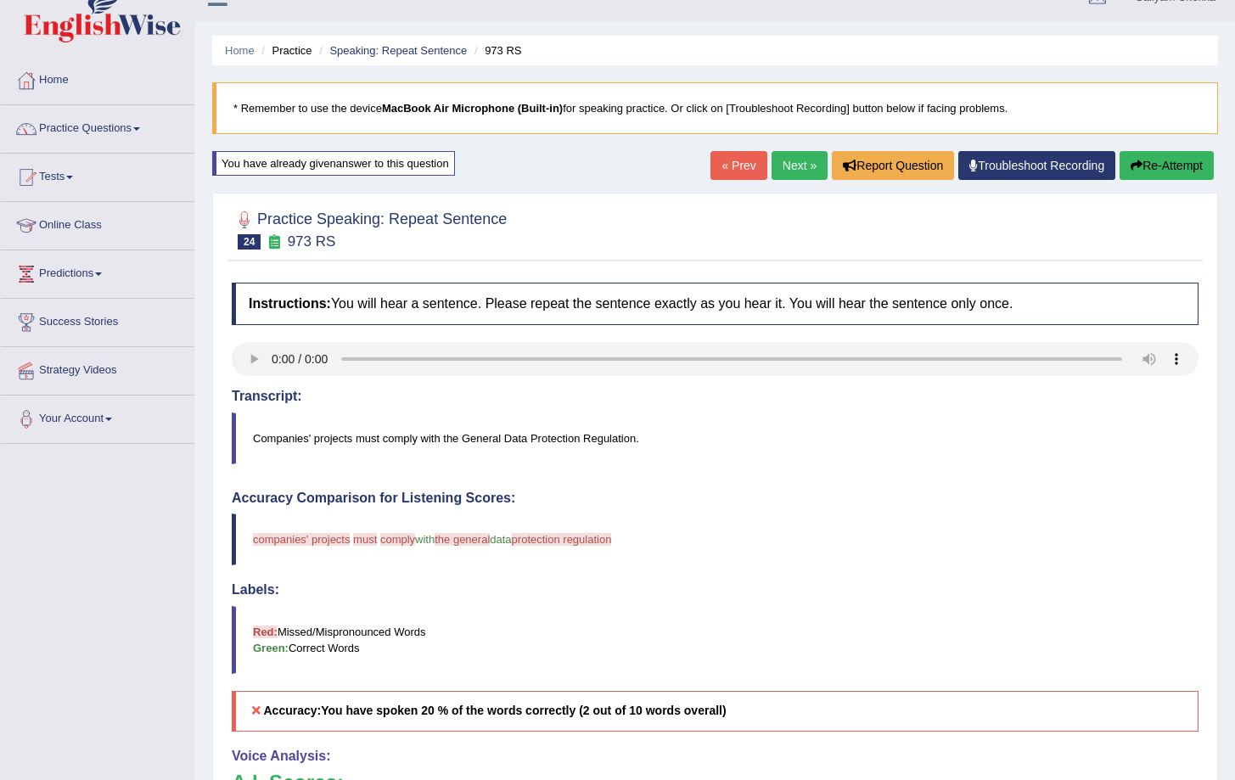
click at [1174, 170] on button "Re-Attempt" at bounding box center [1167, 165] width 94 height 29
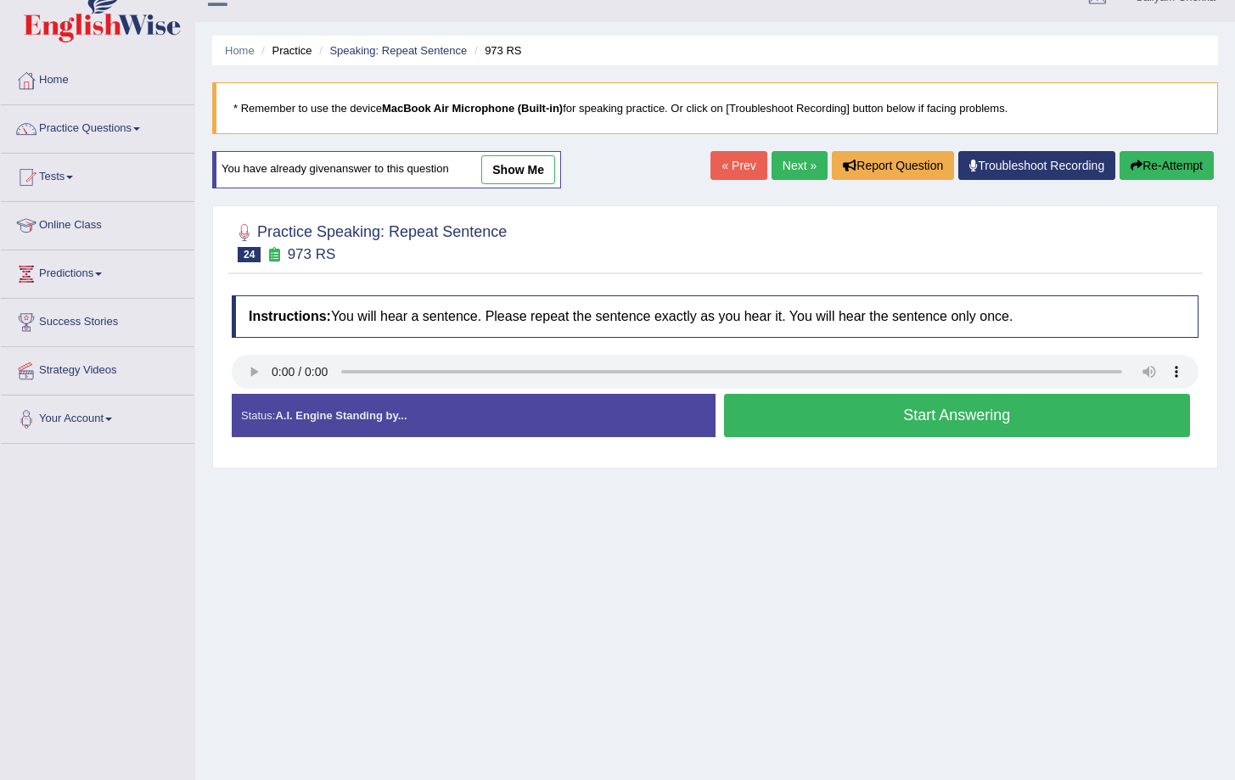
click at [878, 418] on button "Start Answering" at bounding box center [957, 415] width 467 height 43
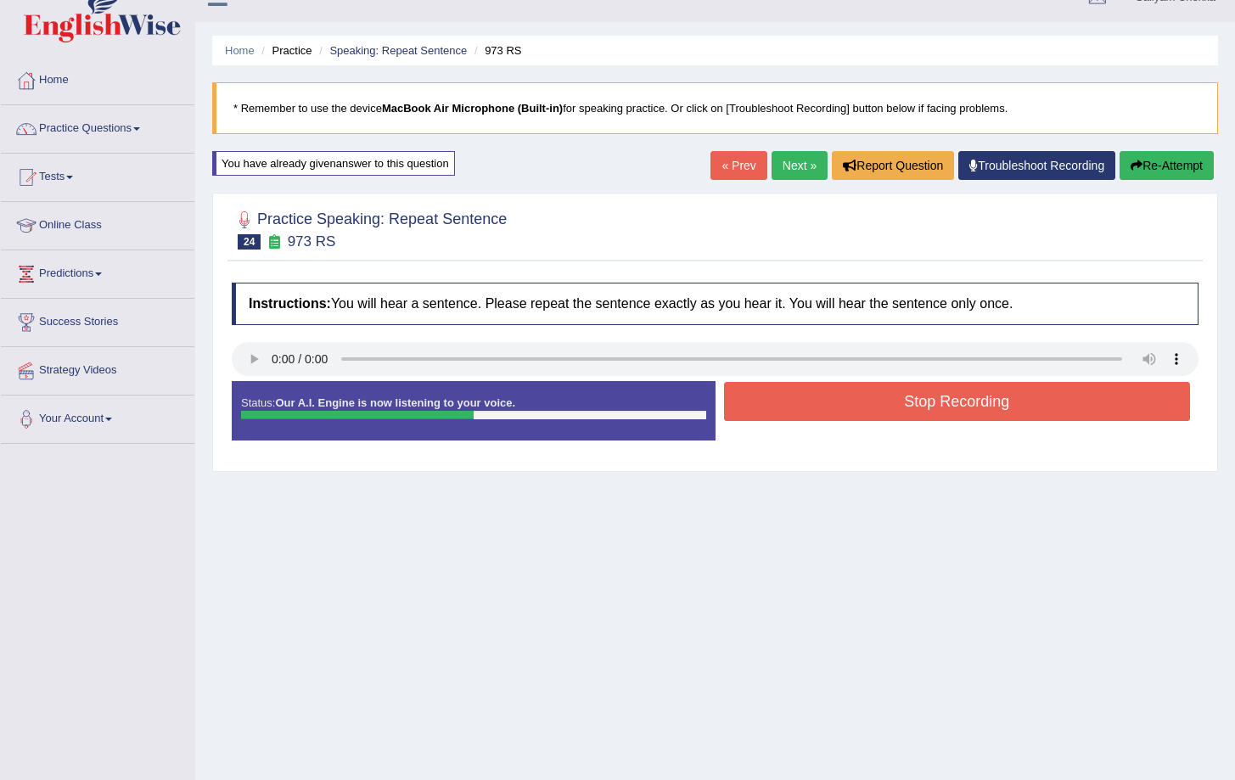
click at [954, 401] on button "Stop Recording" at bounding box center [957, 401] width 467 height 39
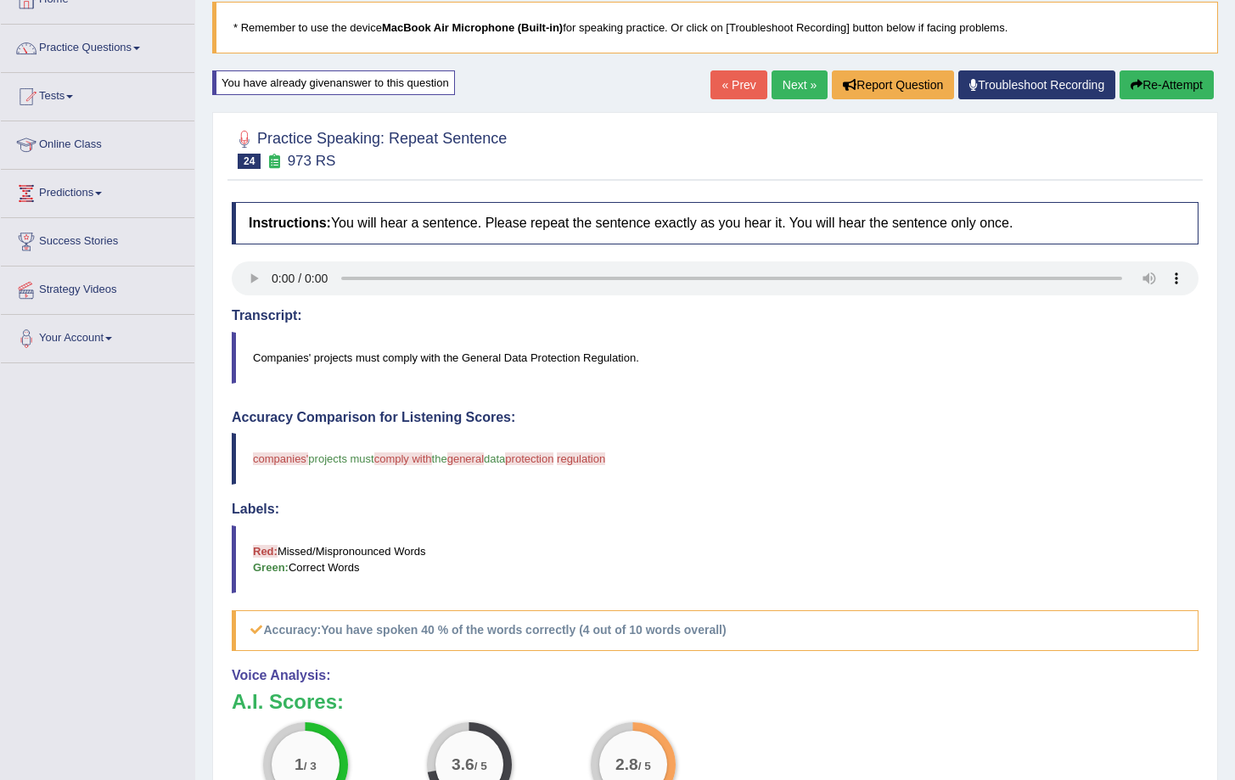
scroll to position [56, 0]
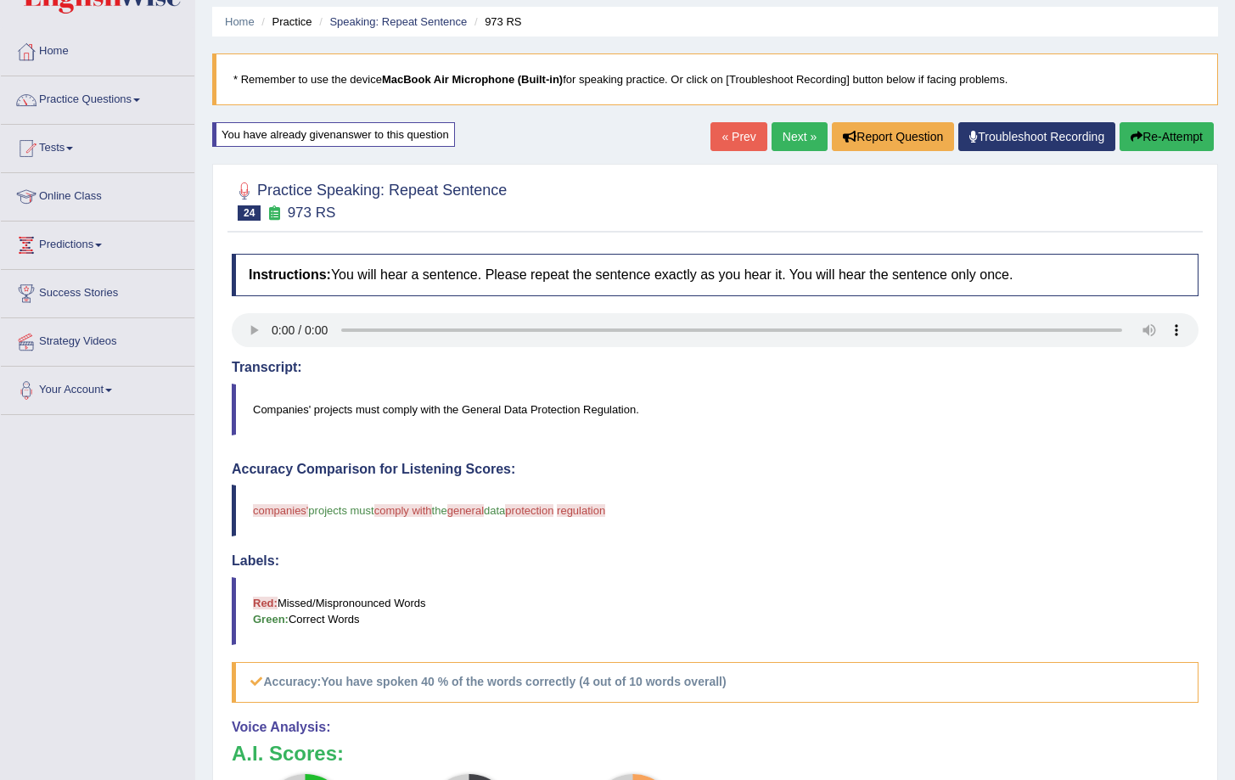
click at [1146, 121] on div "Home Practice Speaking: Repeat Sentence 973 RS * Remember to use the device Mac…" at bounding box center [715, 501] width 1040 height 1114
click at [1145, 130] on button "Re-Attempt" at bounding box center [1167, 136] width 94 height 29
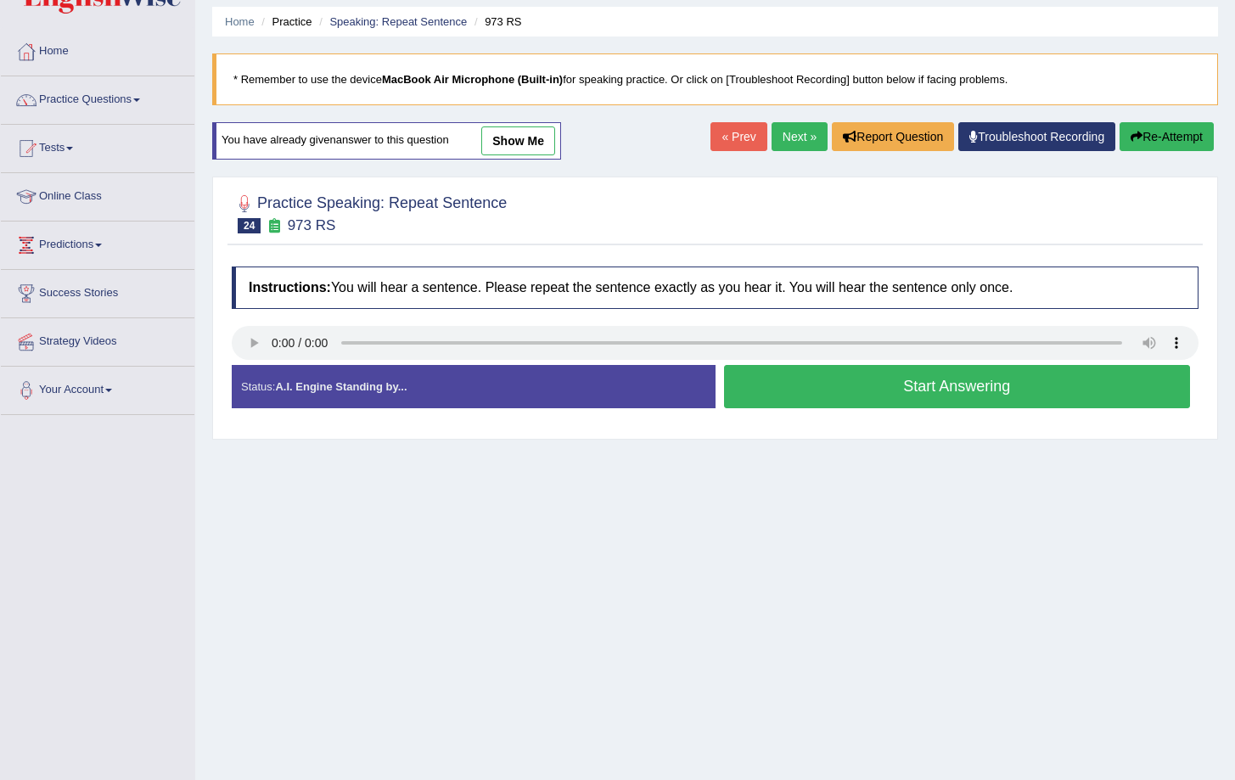
click at [1007, 375] on button "Start Answering" at bounding box center [957, 386] width 467 height 43
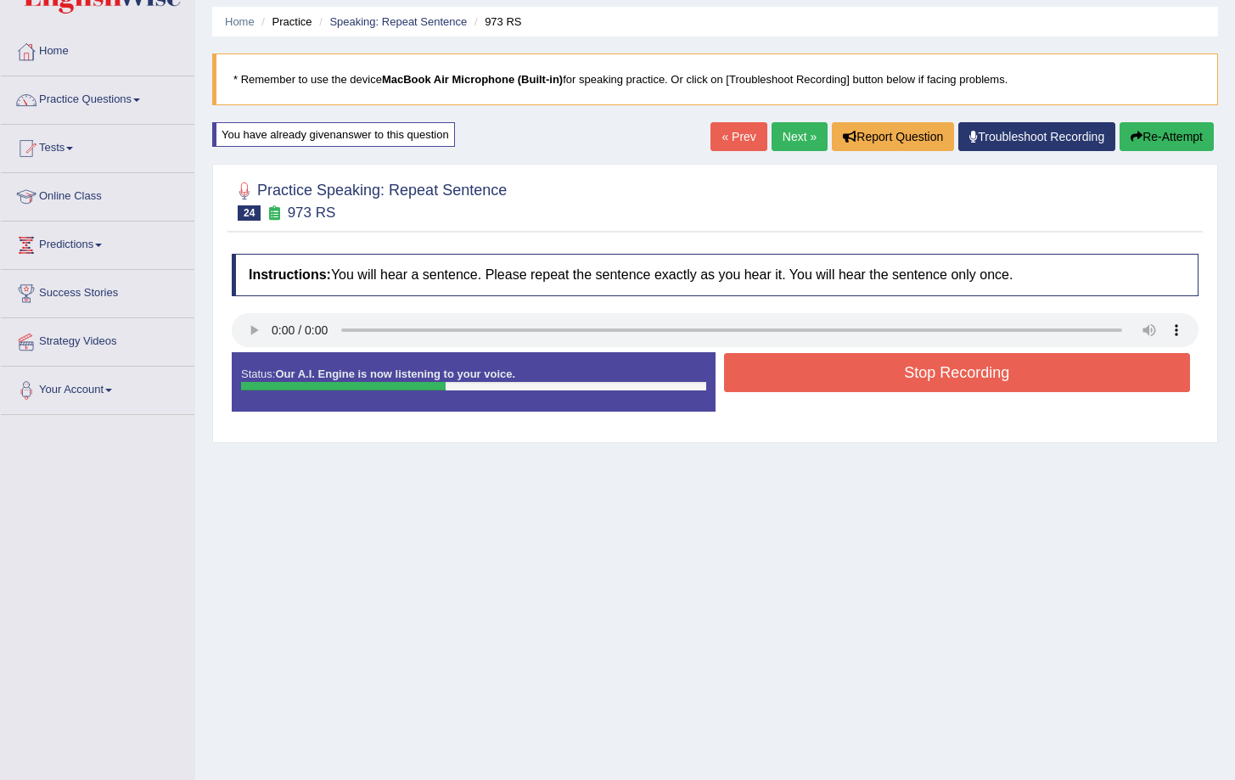
click at [979, 369] on button "Stop Recording" at bounding box center [957, 372] width 467 height 39
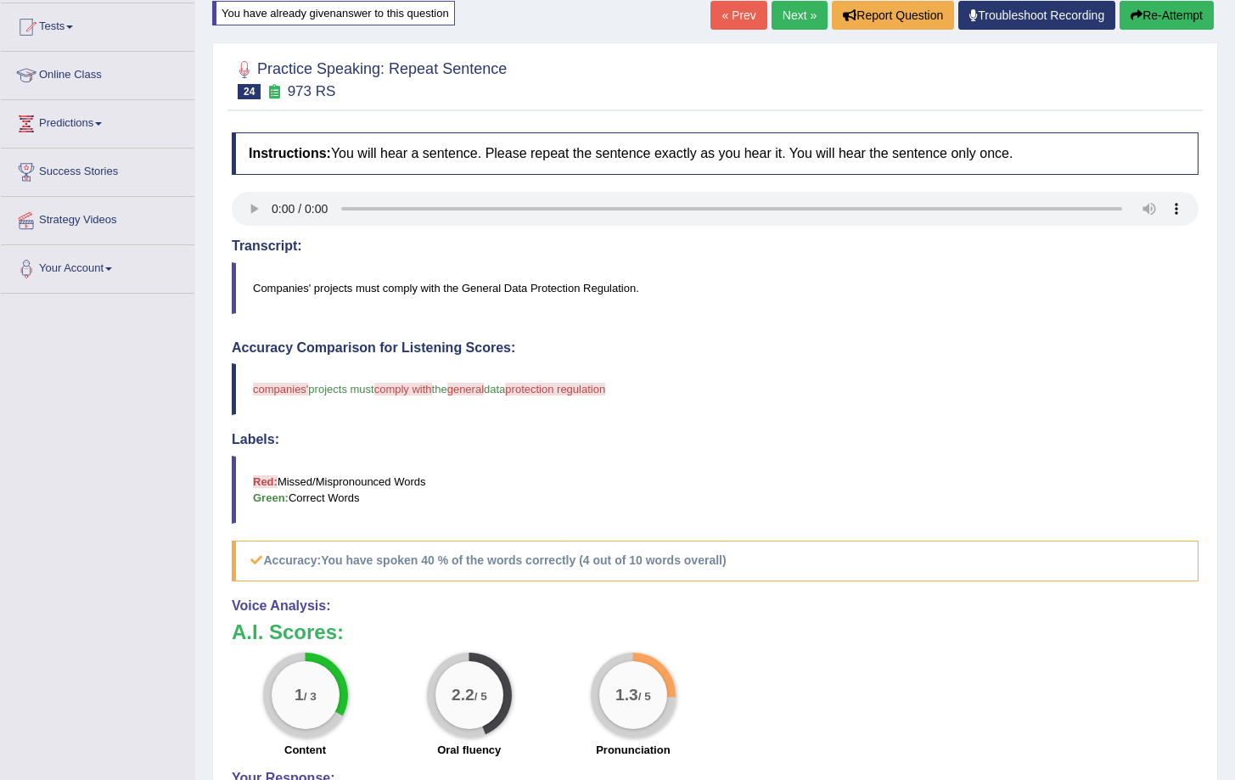
scroll to position [166, 0]
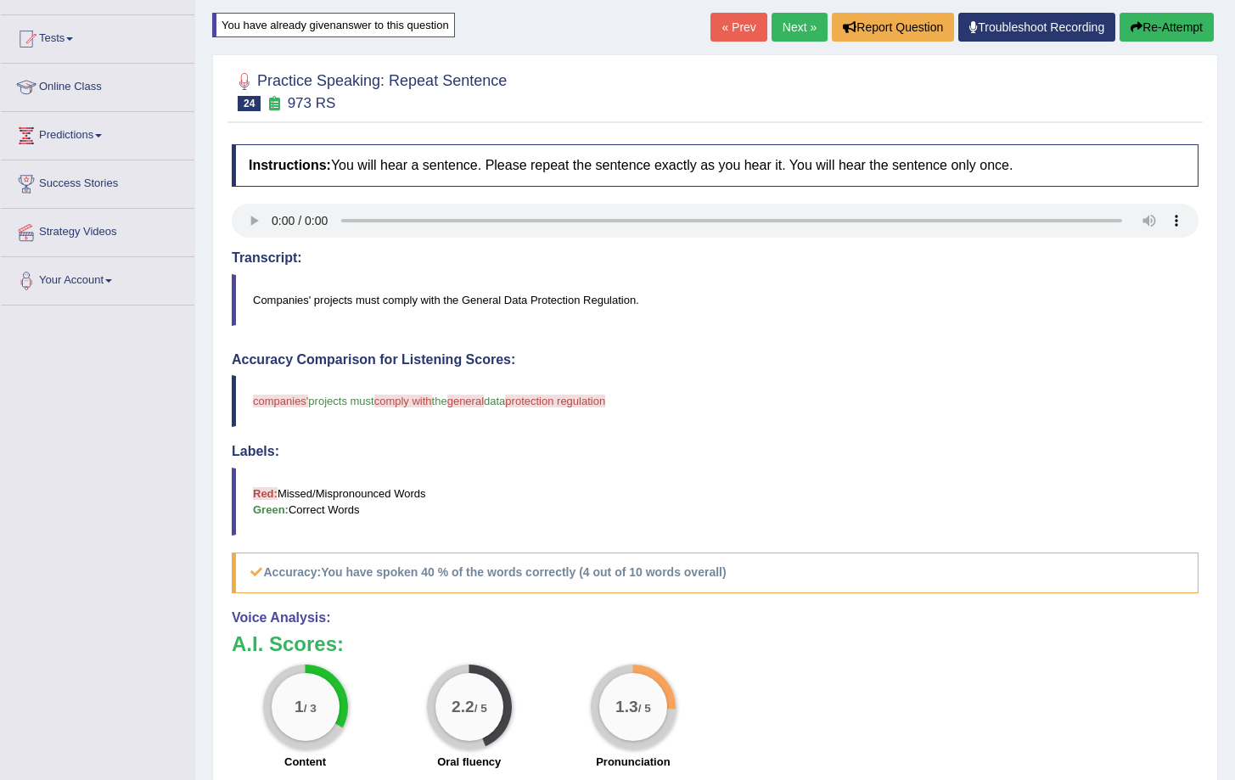
click at [1164, 26] on button "Re-Attempt" at bounding box center [1167, 27] width 94 height 29
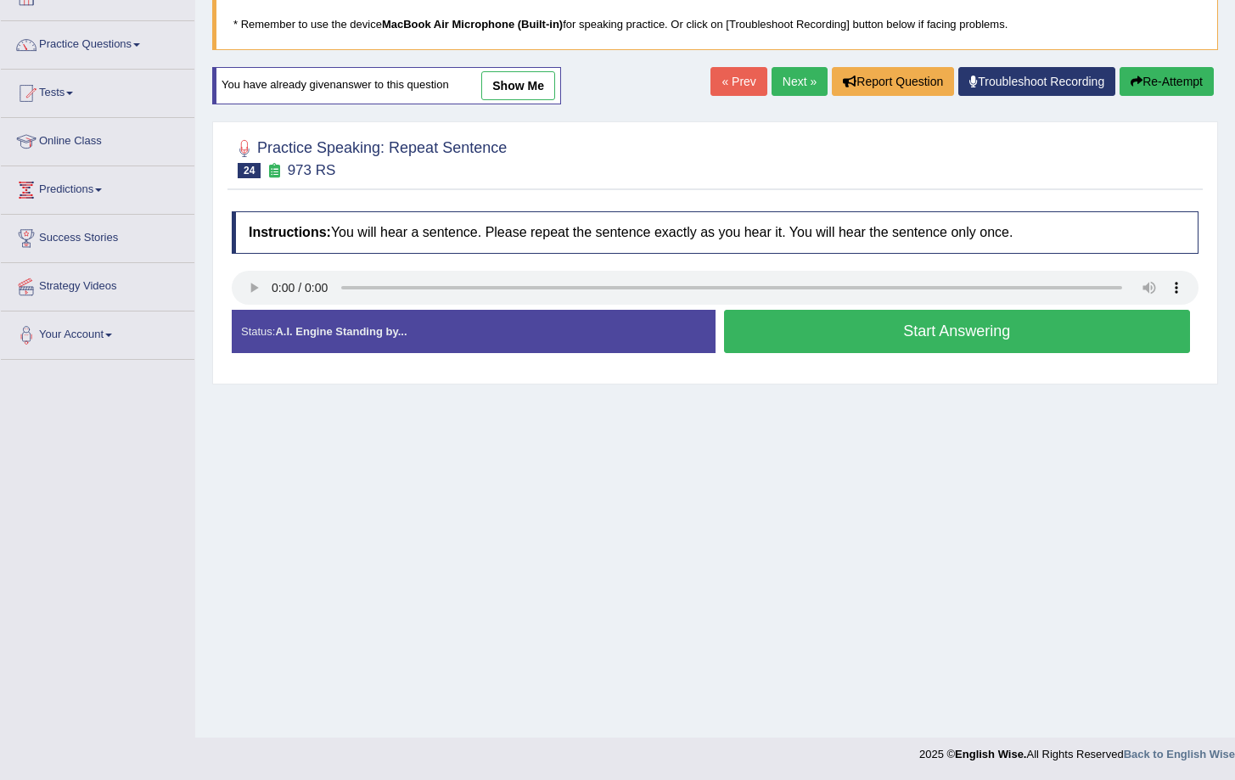
click at [968, 334] on button "Start Answering" at bounding box center [957, 331] width 467 height 43
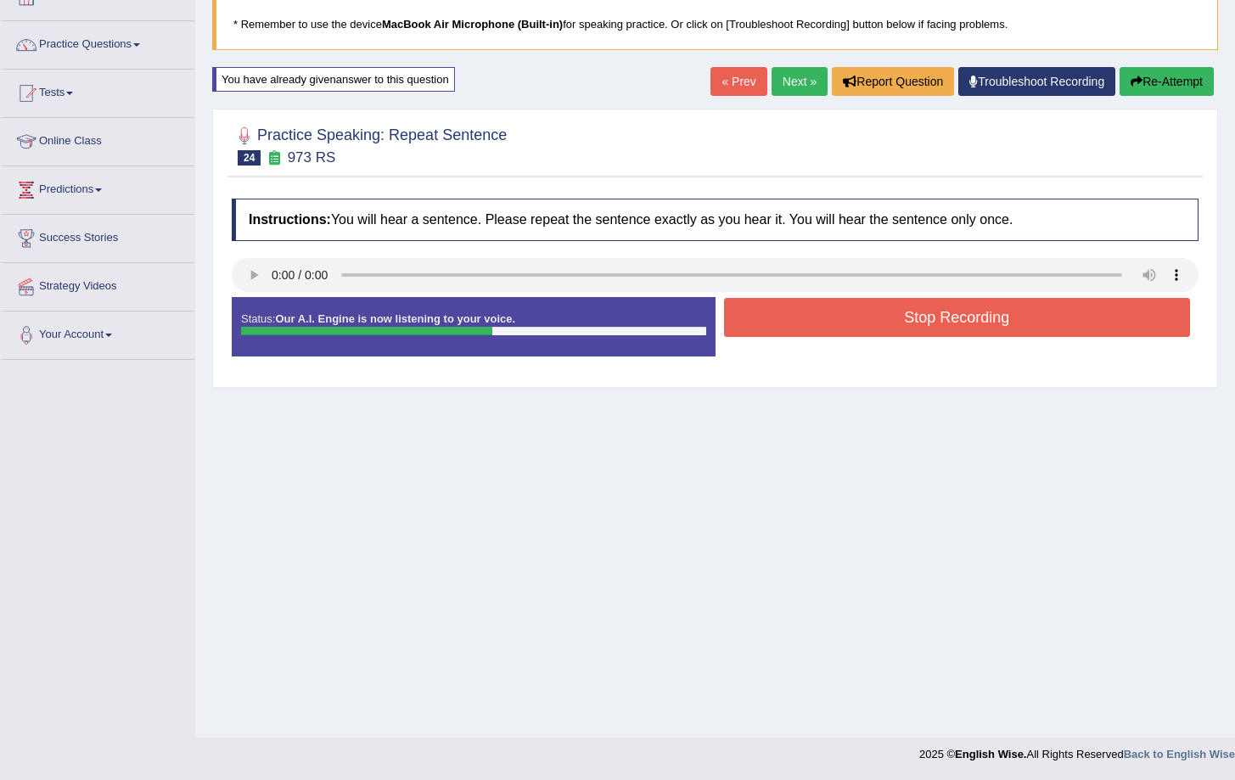
click at [918, 308] on button "Stop Recording" at bounding box center [957, 317] width 467 height 39
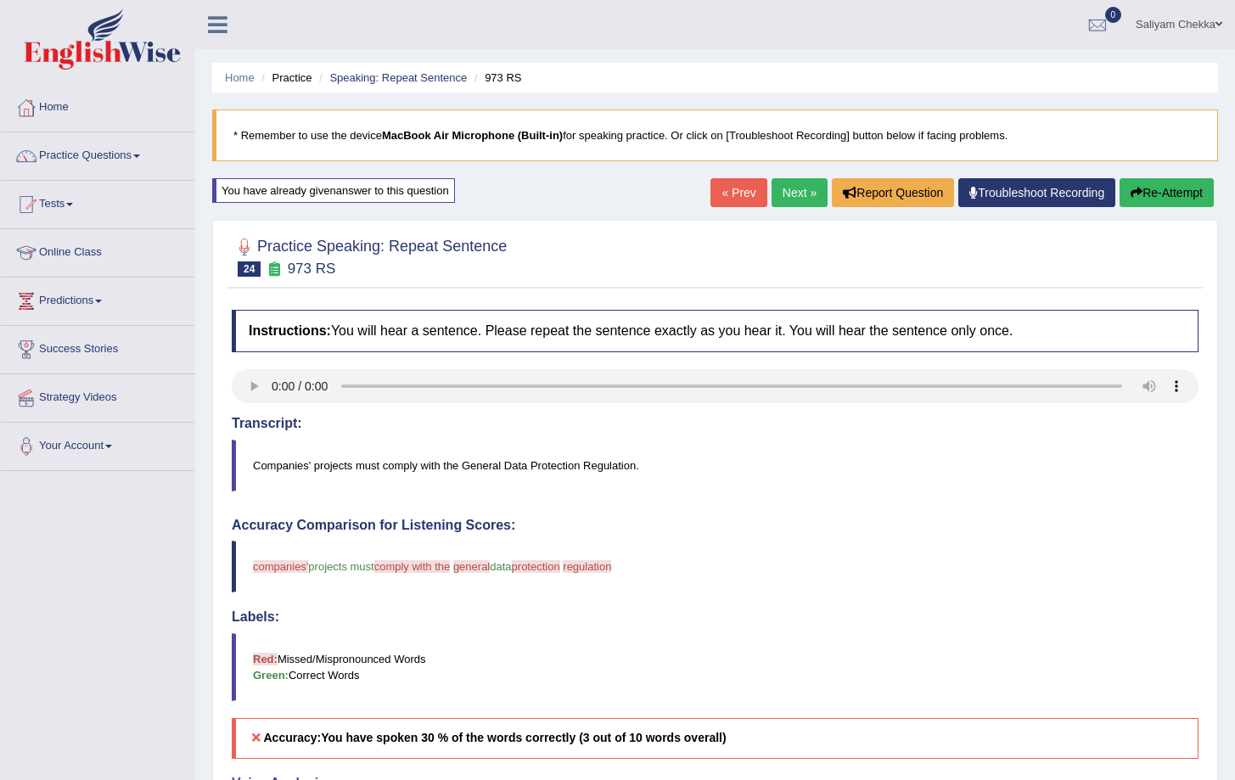
click at [1154, 189] on button "Re-Attempt" at bounding box center [1167, 192] width 94 height 29
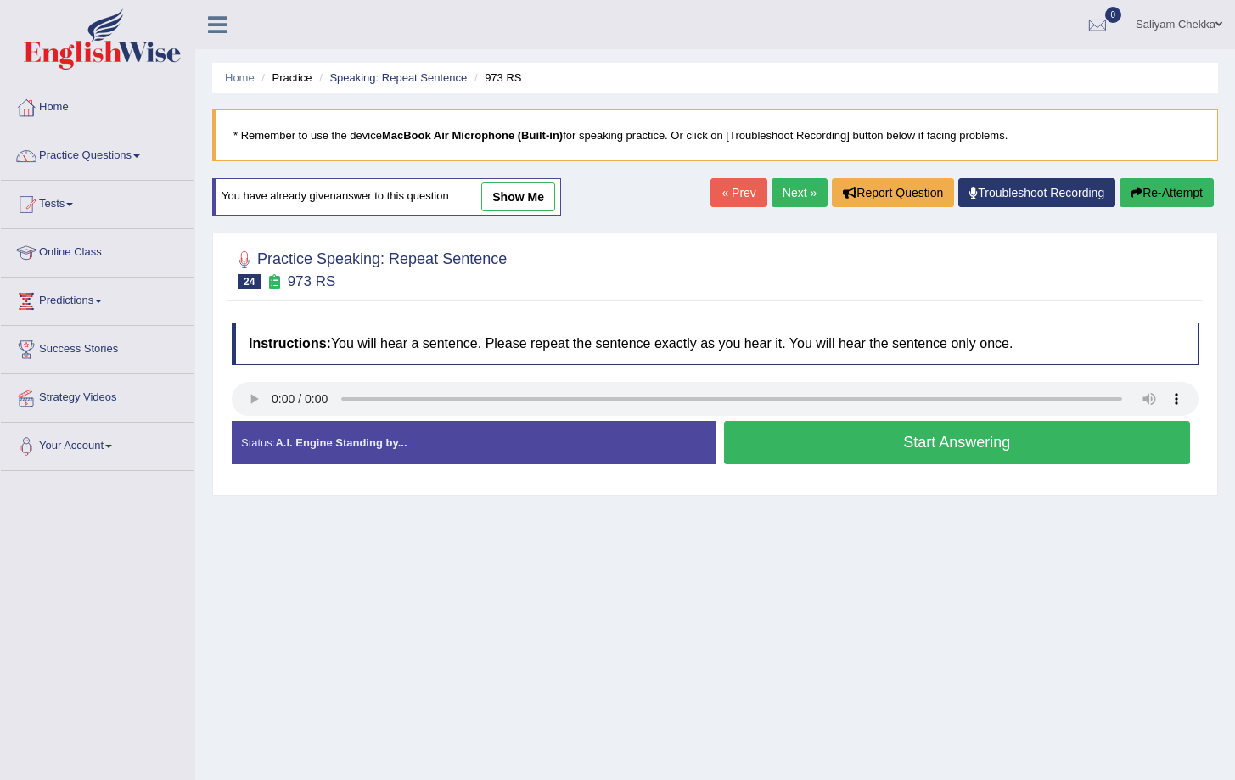
click at [918, 440] on button "Start Answering" at bounding box center [957, 442] width 467 height 43
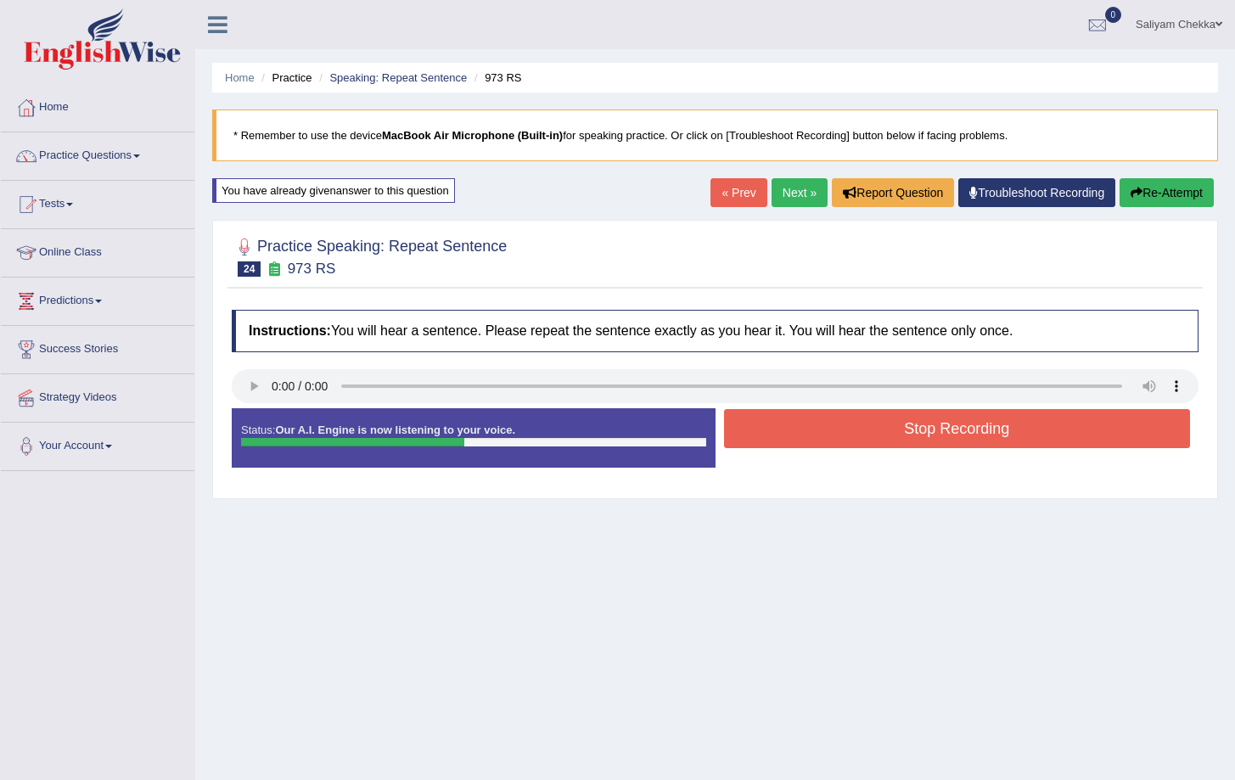
click at [930, 420] on button "Stop Recording" at bounding box center [957, 428] width 467 height 39
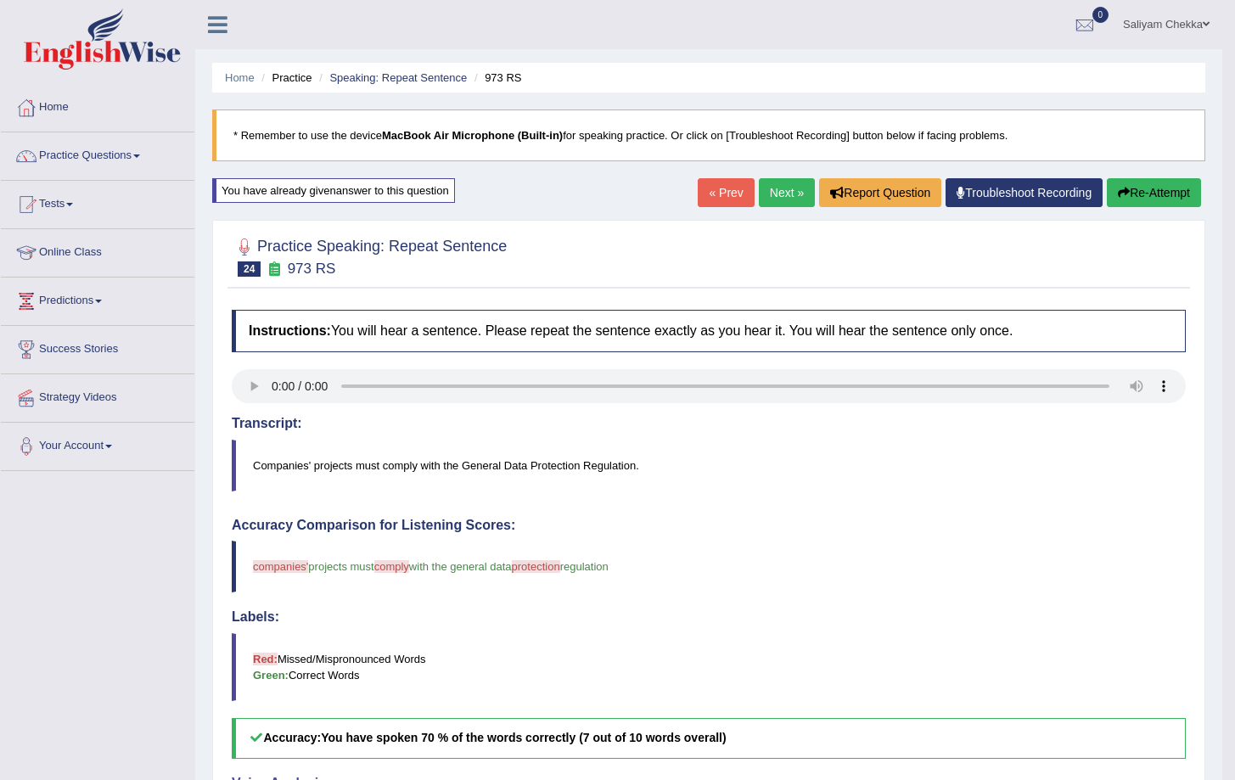
click at [779, 194] on link "Next »" at bounding box center [787, 192] width 56 height 29
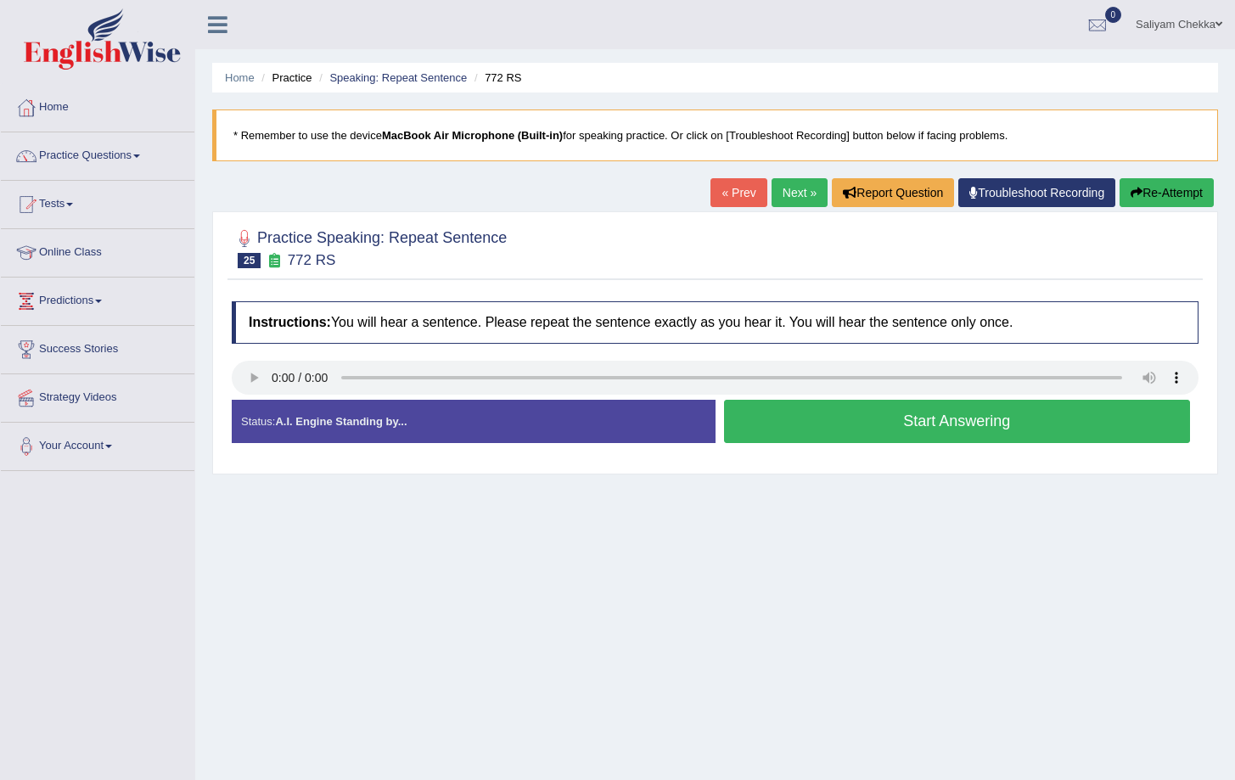
click at [911, 409] on button "Start Answering" at bounding box center [957, 421] width 467 height 43
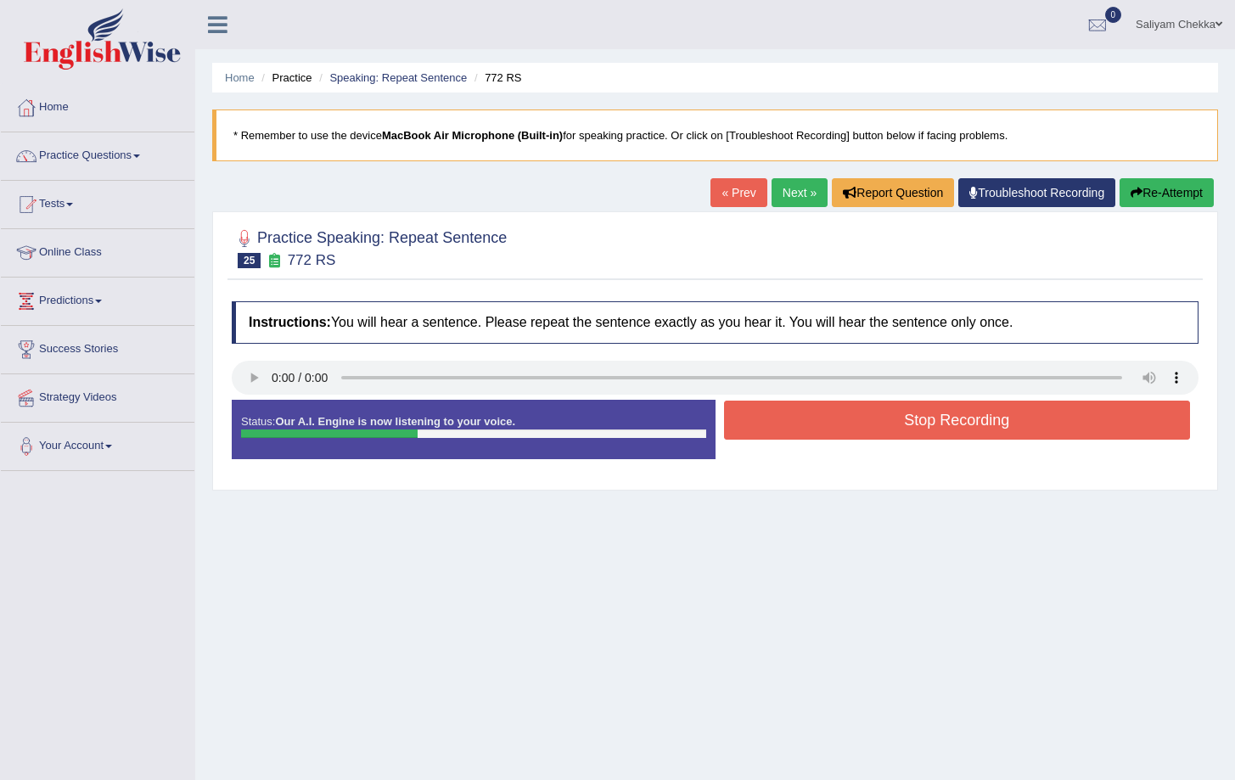
click at [979, 423] on button "Stop Recording" at bounding box center [957, 420] width 467 height 39
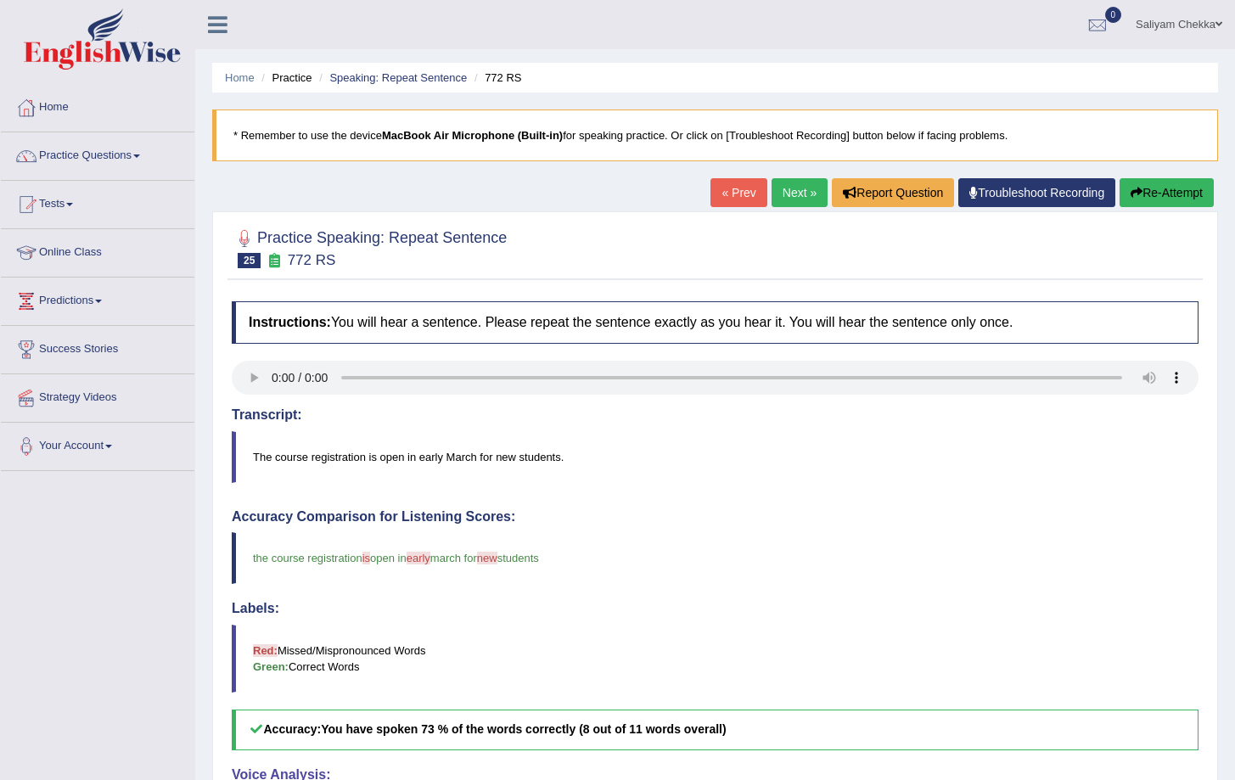
click at [777, 192] on link "Next »" at bounding box center [800, 192] width 56 height 29
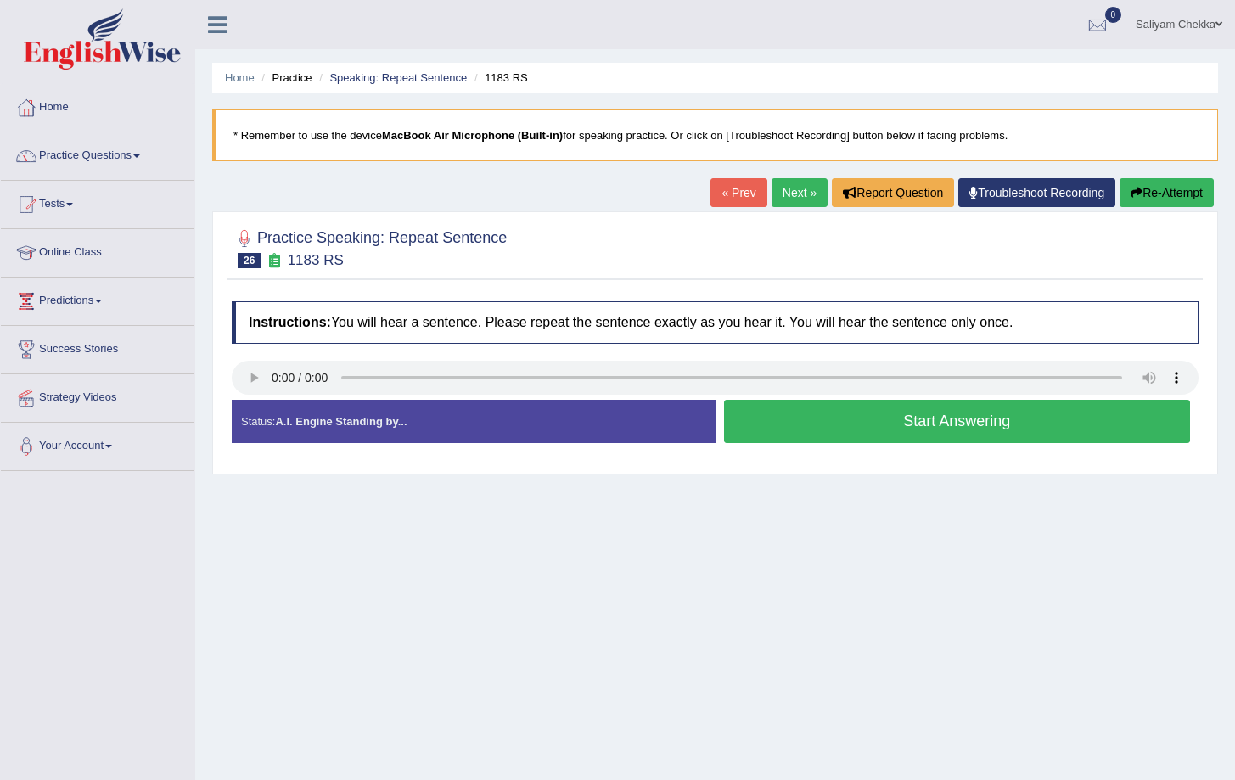
click at [850, 414] on button "Start Answering" at bounding box center [957, 421] width 467 height 43
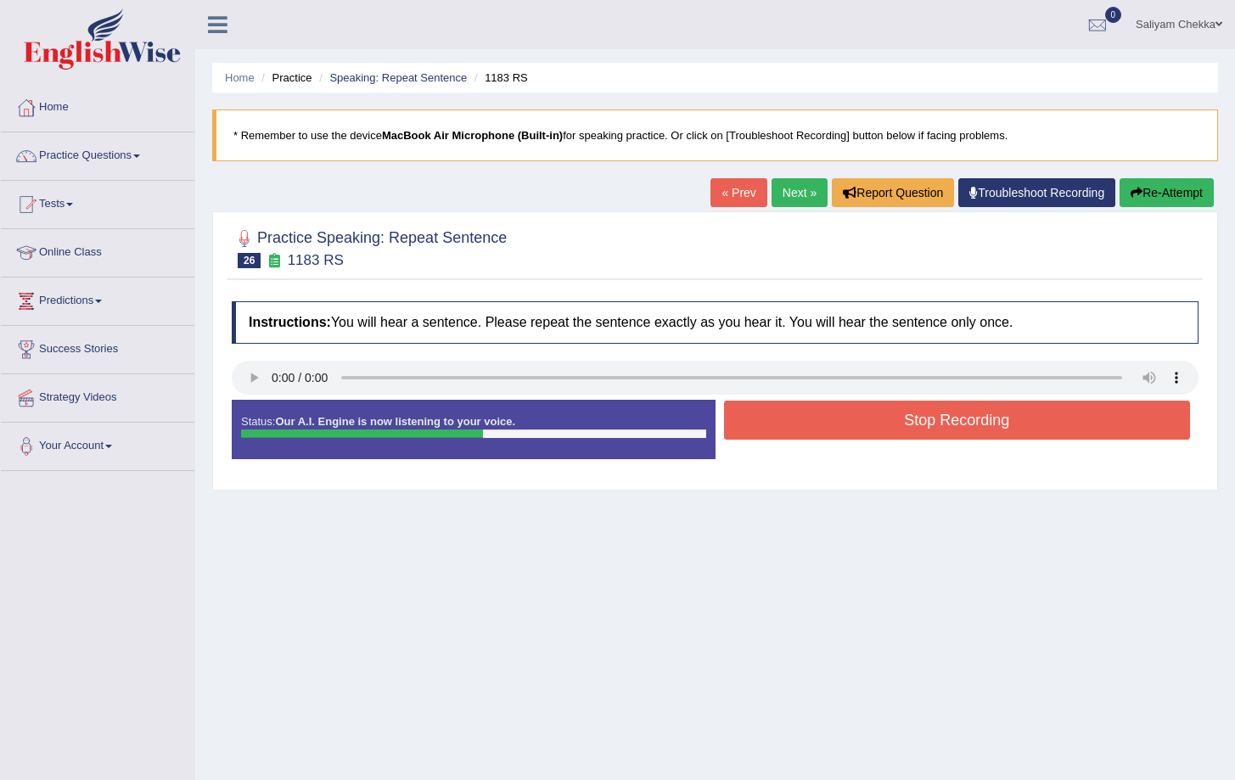
click at [914, 424] on button "Stop Recording" at bounding box center [957, 420] width 467 height 39
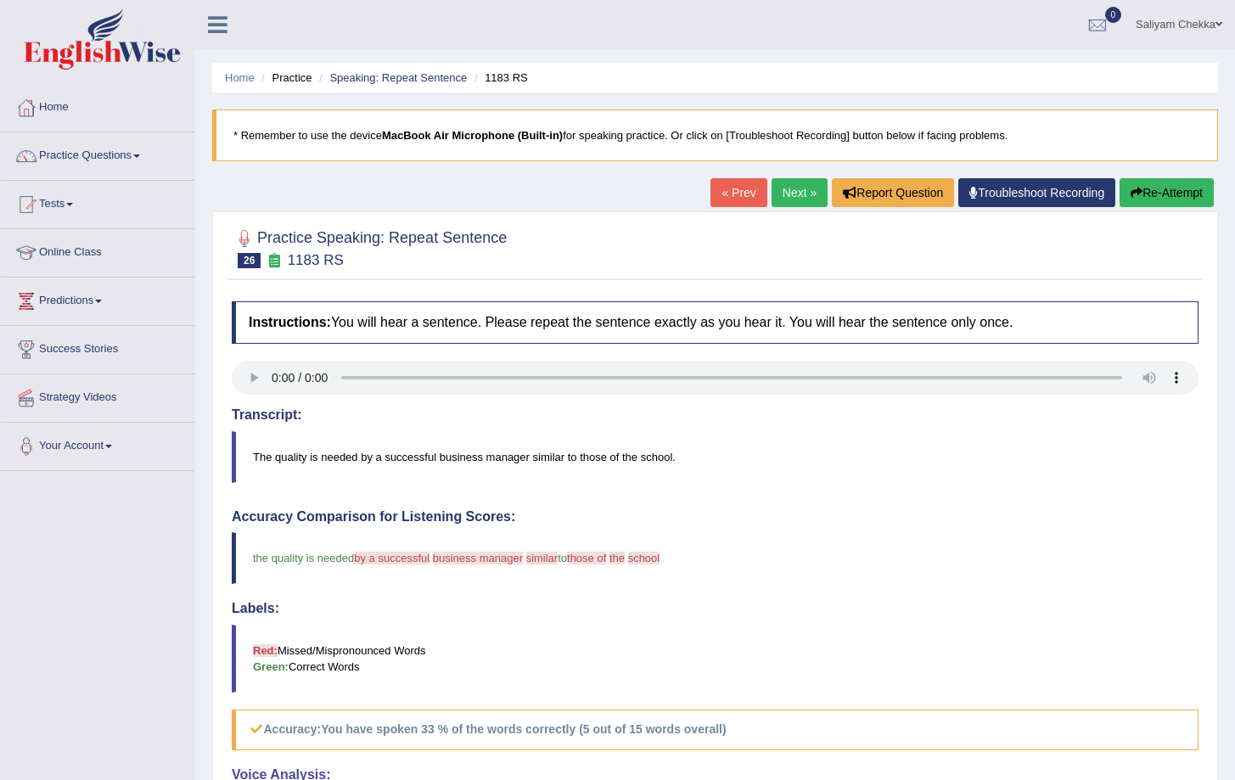
click at [1170, 188] on button "Re-Attempt" at bounding box center [1167, 192] width 94 height 29
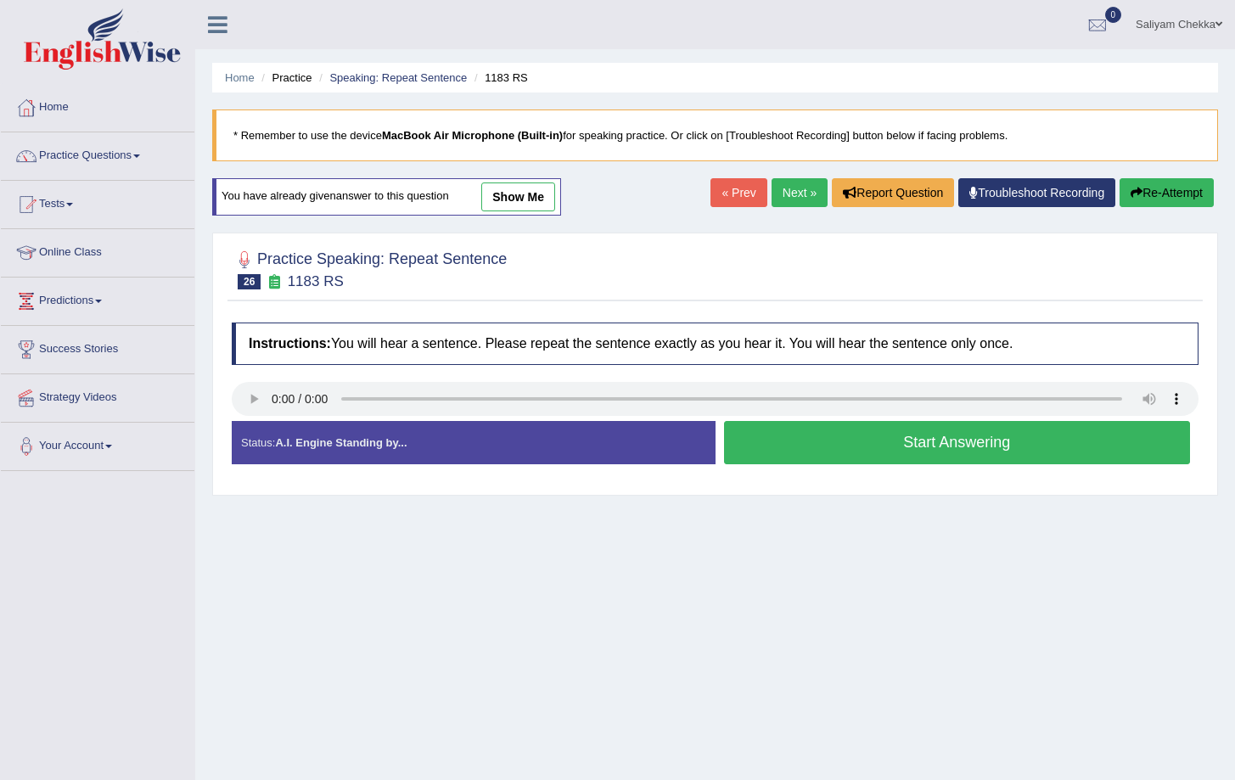
click at [881, 448] on button "Start Answering" at bounding box center [957, 442] width 467 height 43
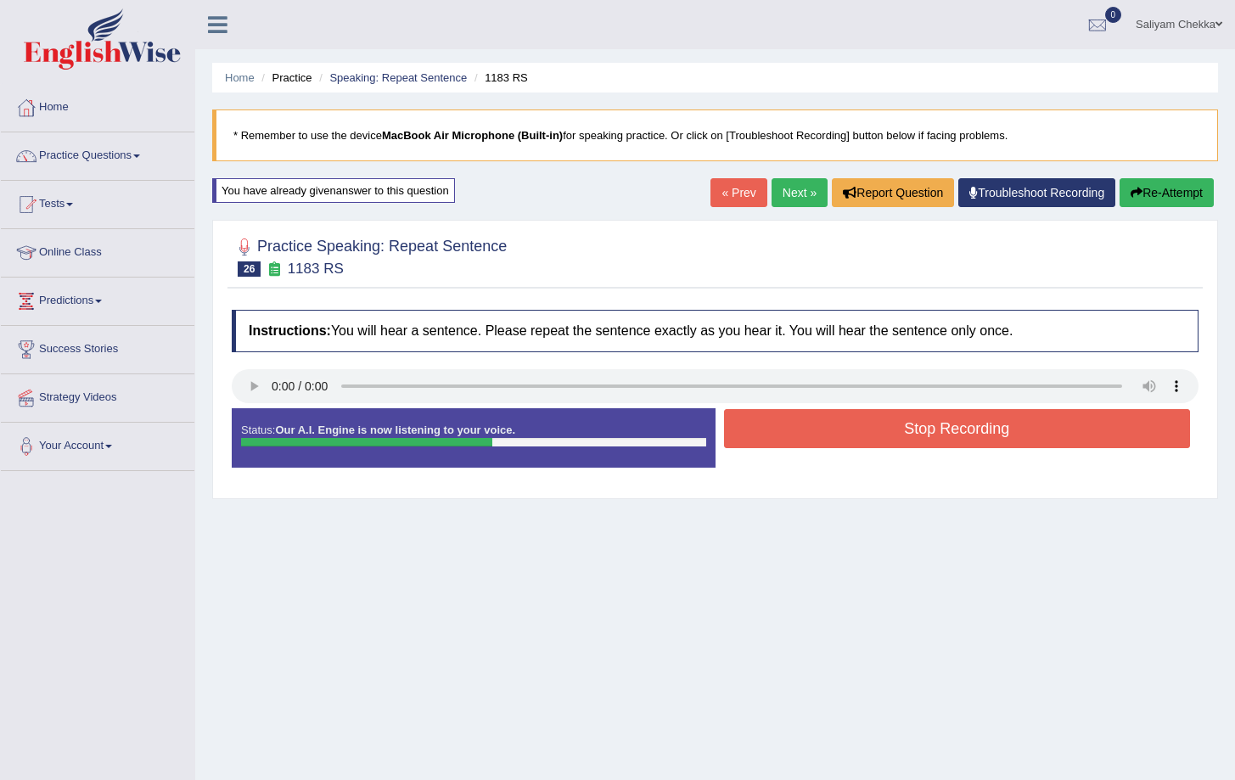
click at [891, 424] on button "Stop Recording" at bounding box center [957, 428] width 467 height 39
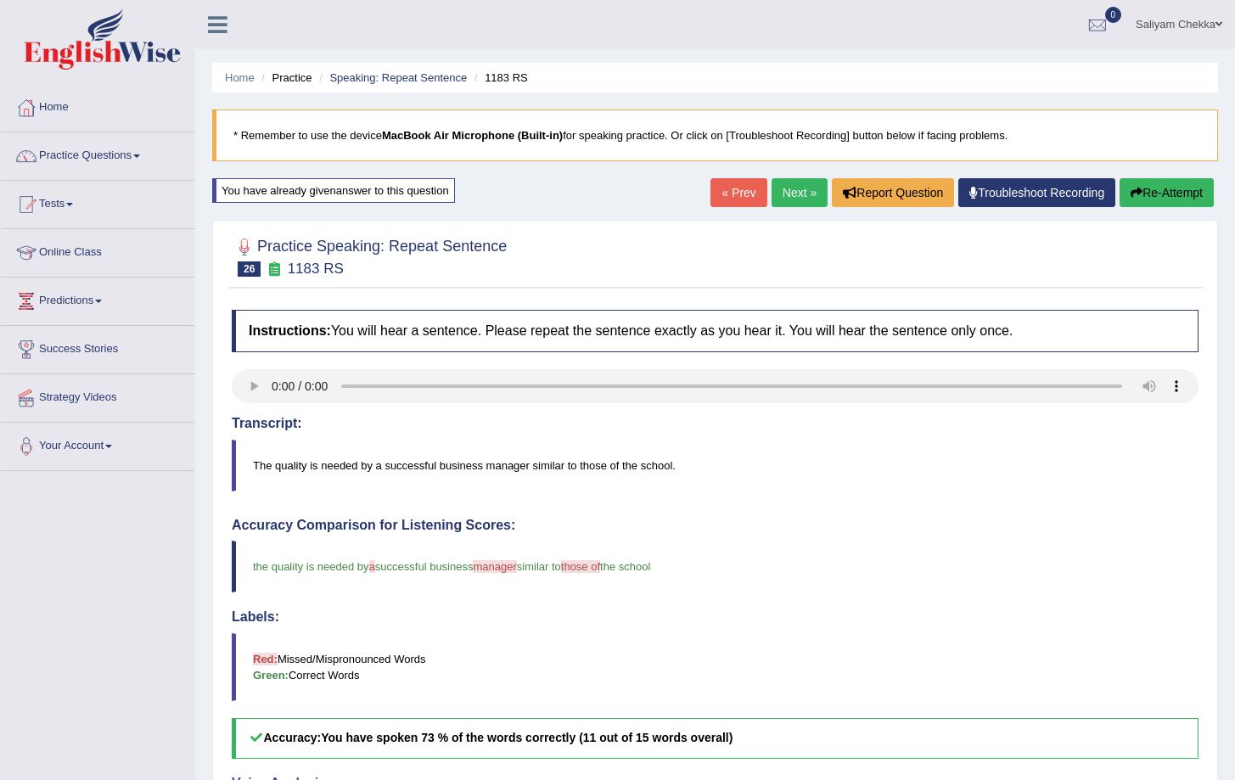
click at [786, 193] on link "Next »" at bounding box center [800, 192] width 56 height 29
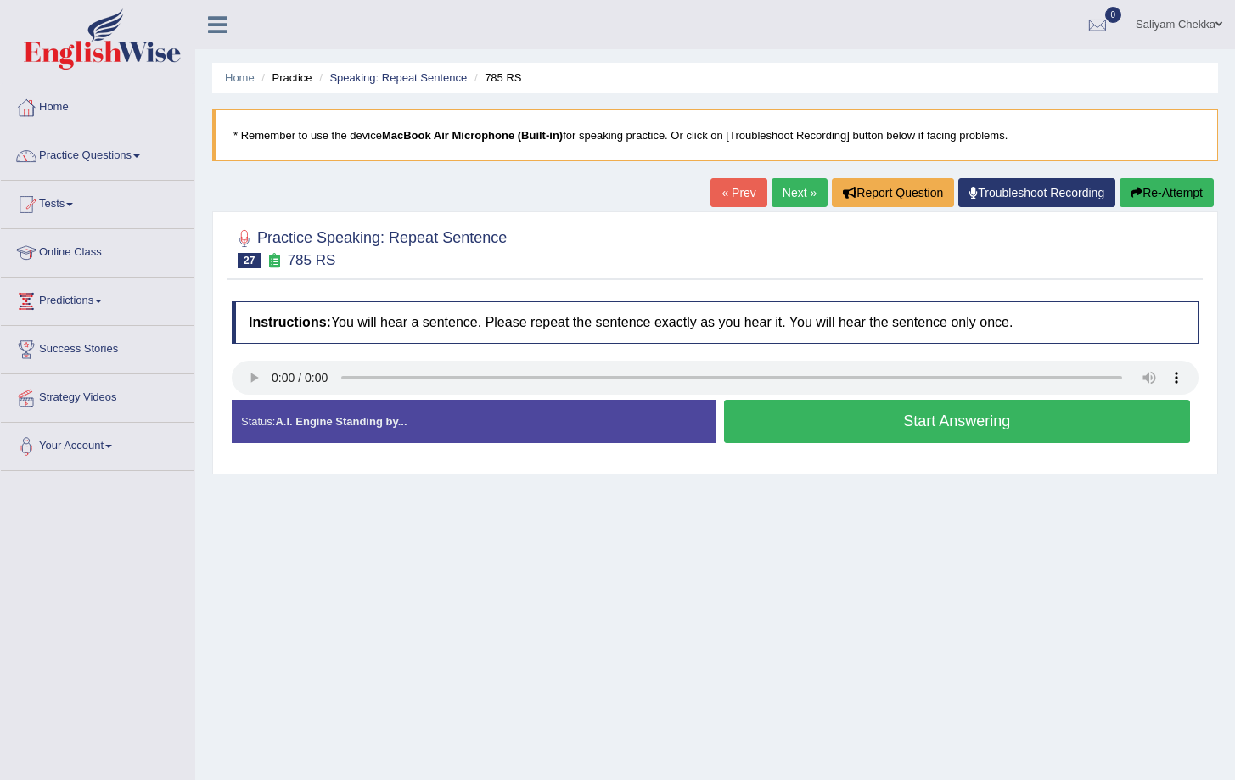
click at [847, 415] on button "Start Answering" at bounding box center [957, 421] width 467 height 43
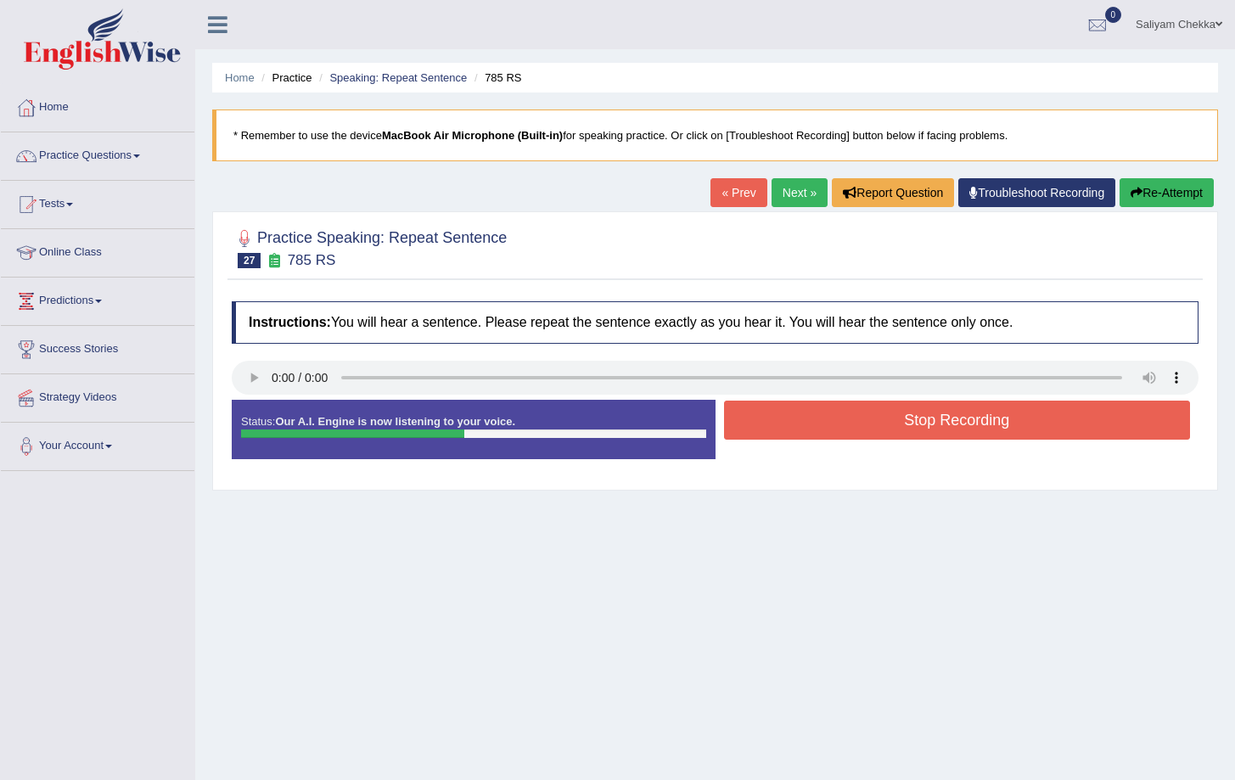
click at [899, 420] on button "Stop Recording" at bounding box center [957, 420] width 467 height 39
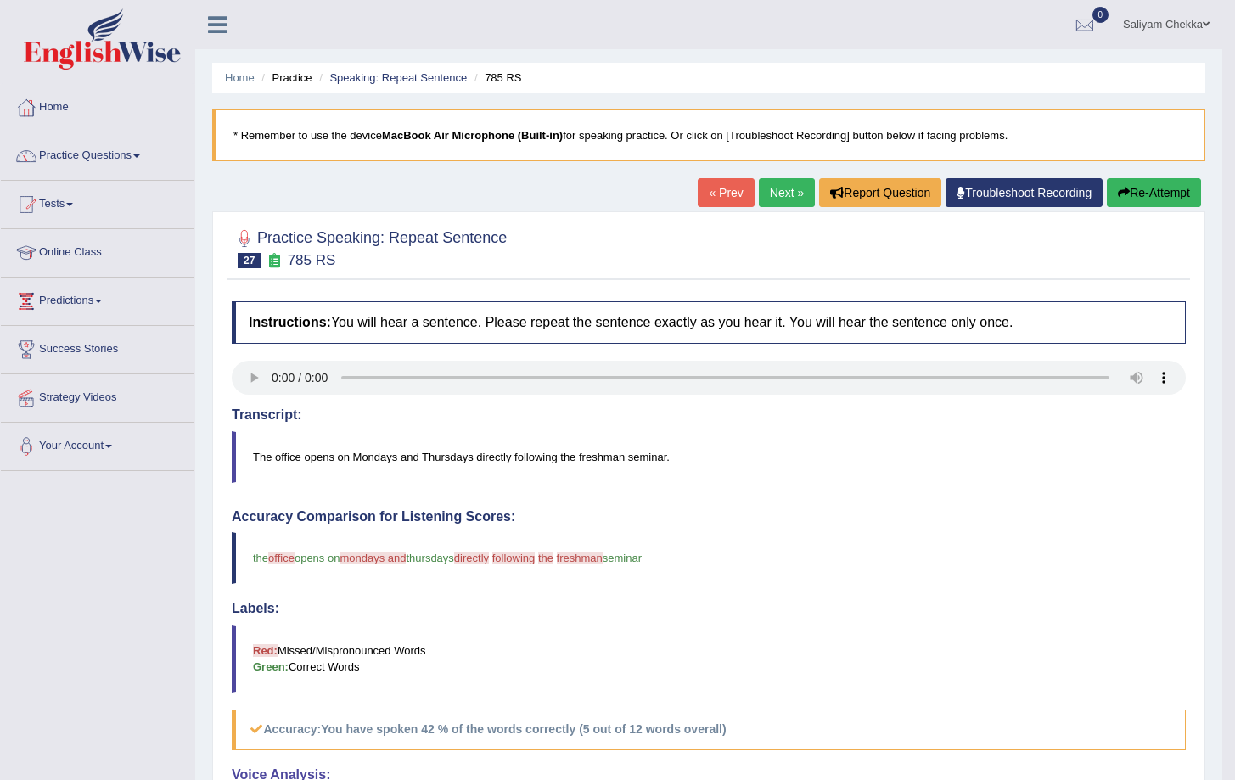
click at [1145, 190] on button "Re-Attempt" at bounding box center [1154, 192] width 94 height 29
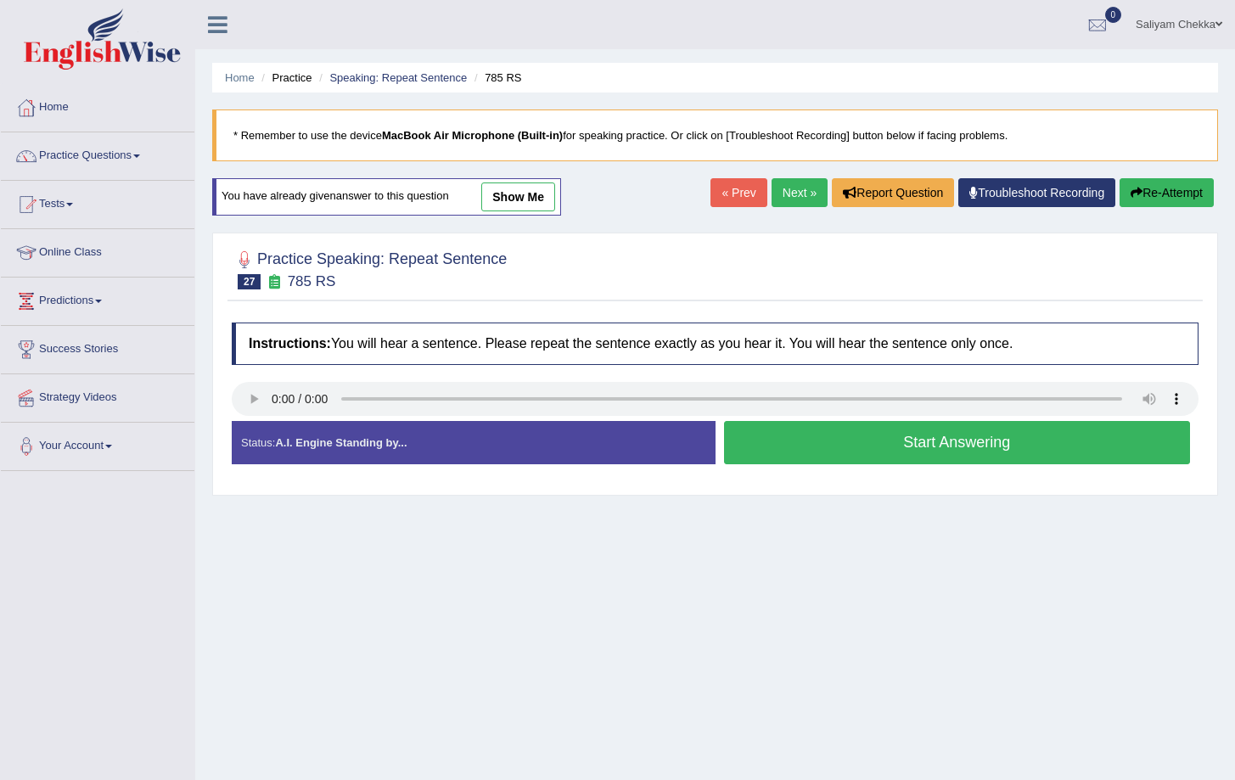
click at [915, 444] on button "Start Answering" at bounding box center [957, 442] width 467 height 43
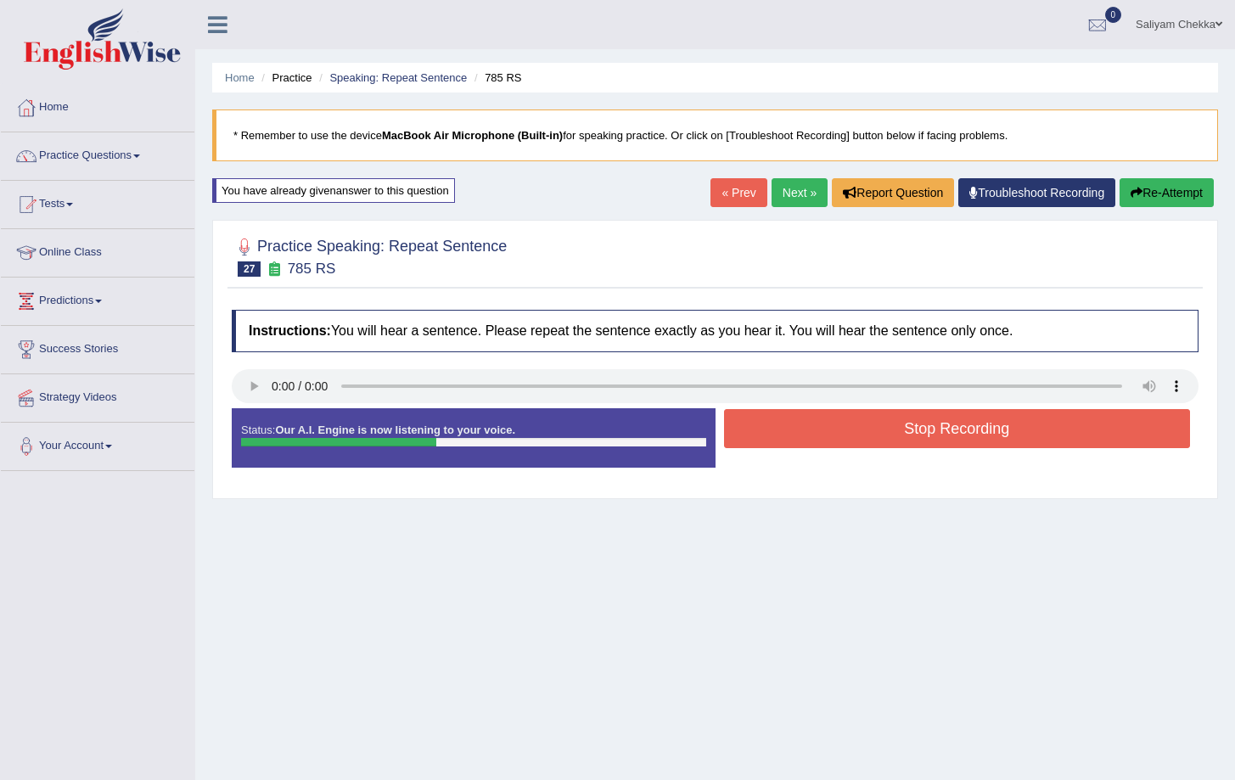
click at [881, 430] on button "Stop Recording" at bounding box center [957, 428] width 467 height 39
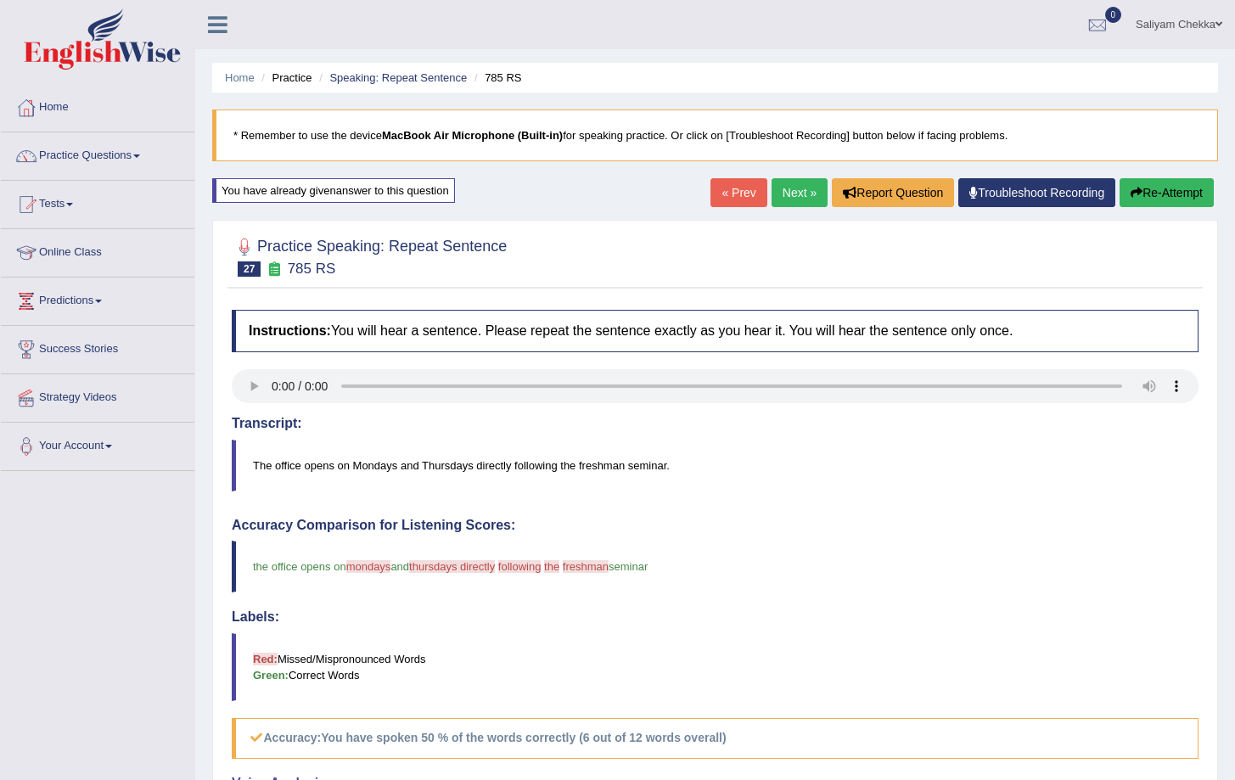
click at [1179, 189] on button "Re-Attempt" at bounding box center [1167, 192] width 94 height 29
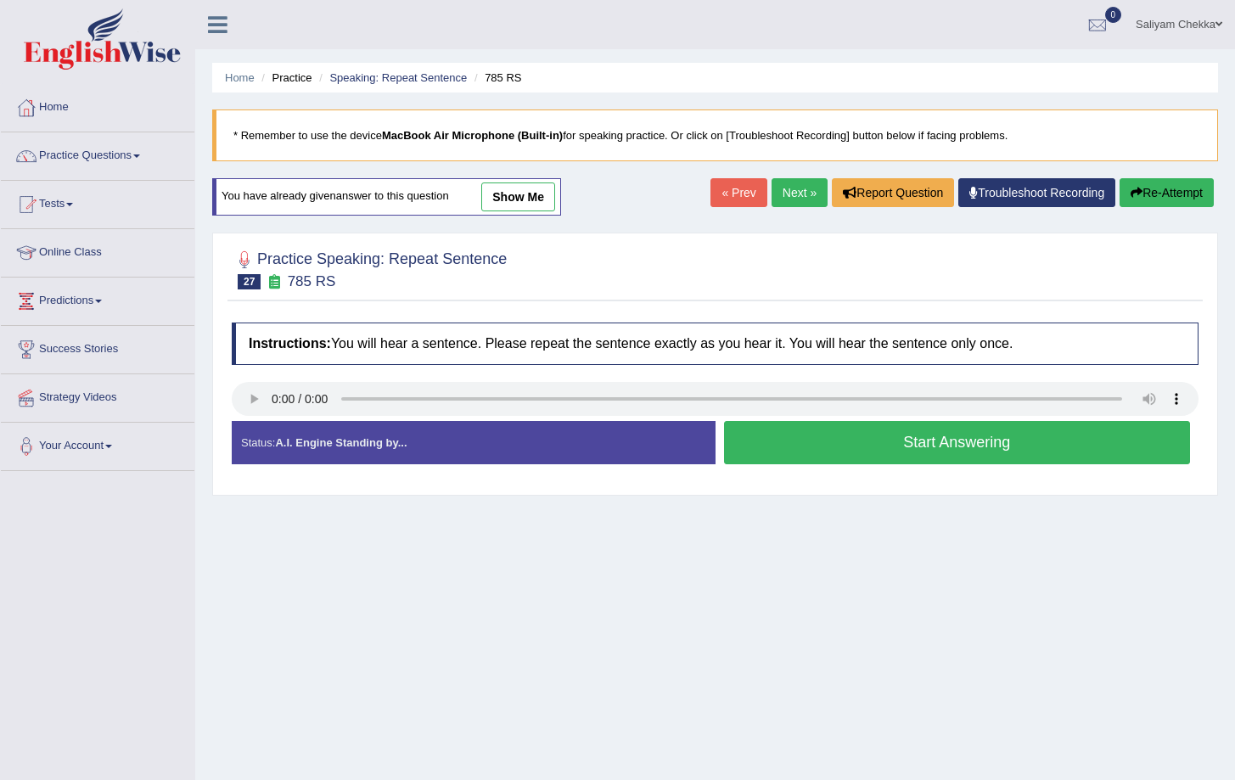
click at [895, 448] on button "Start Answering" at bounding box center [957, 442] width 467 height 43
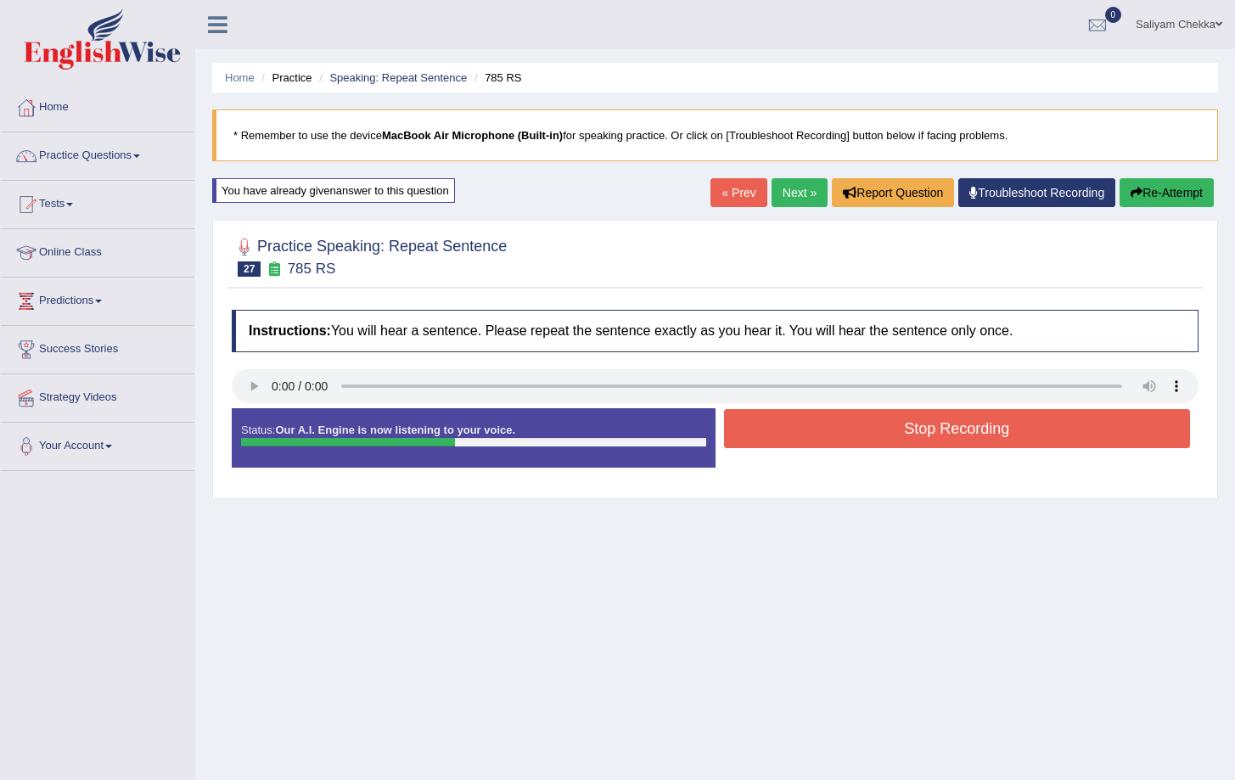
drag, startPoint x: 895, startPoint y: 427, endPoint x: 861, endPoint y: 400, distance: 43.5
click at [895, 427] on button "Stop Recording" at bounding box center [957, 428] width 467 height 39
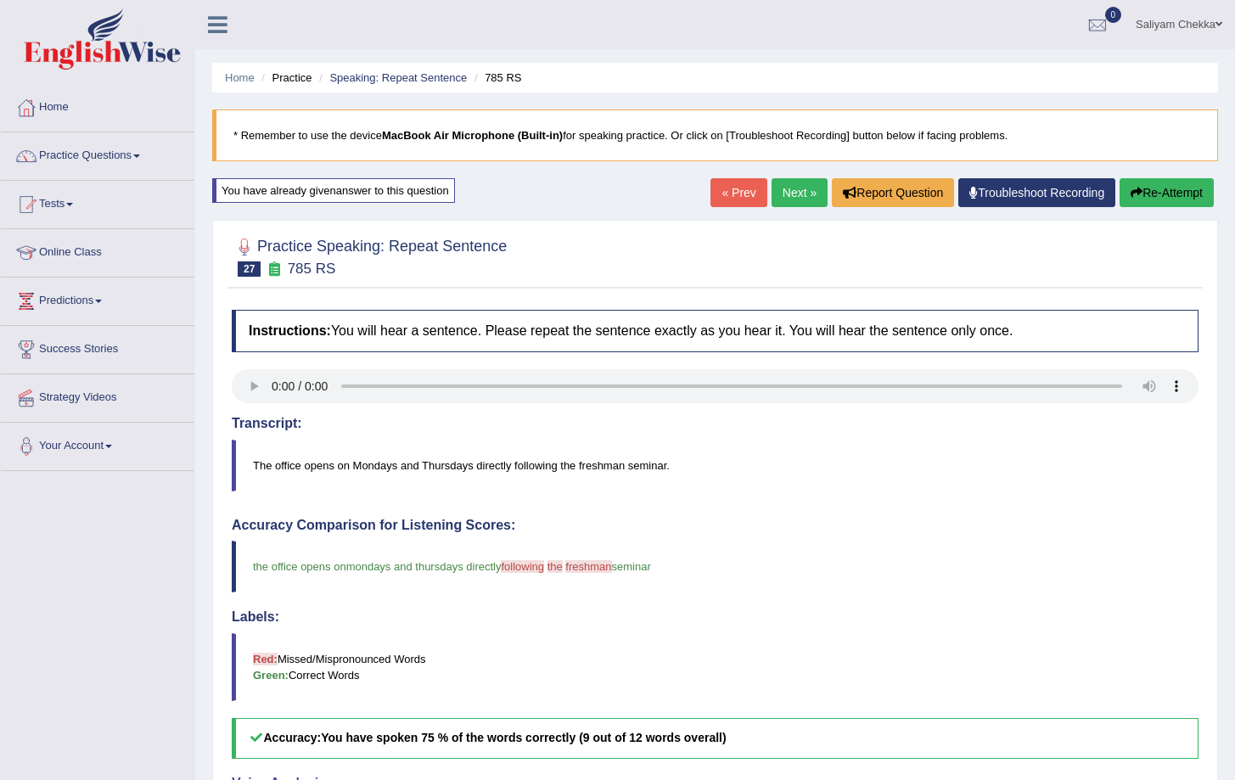
click at [793, 194] on link "Next »" at bounding box center [800, 192] width 56 height 29
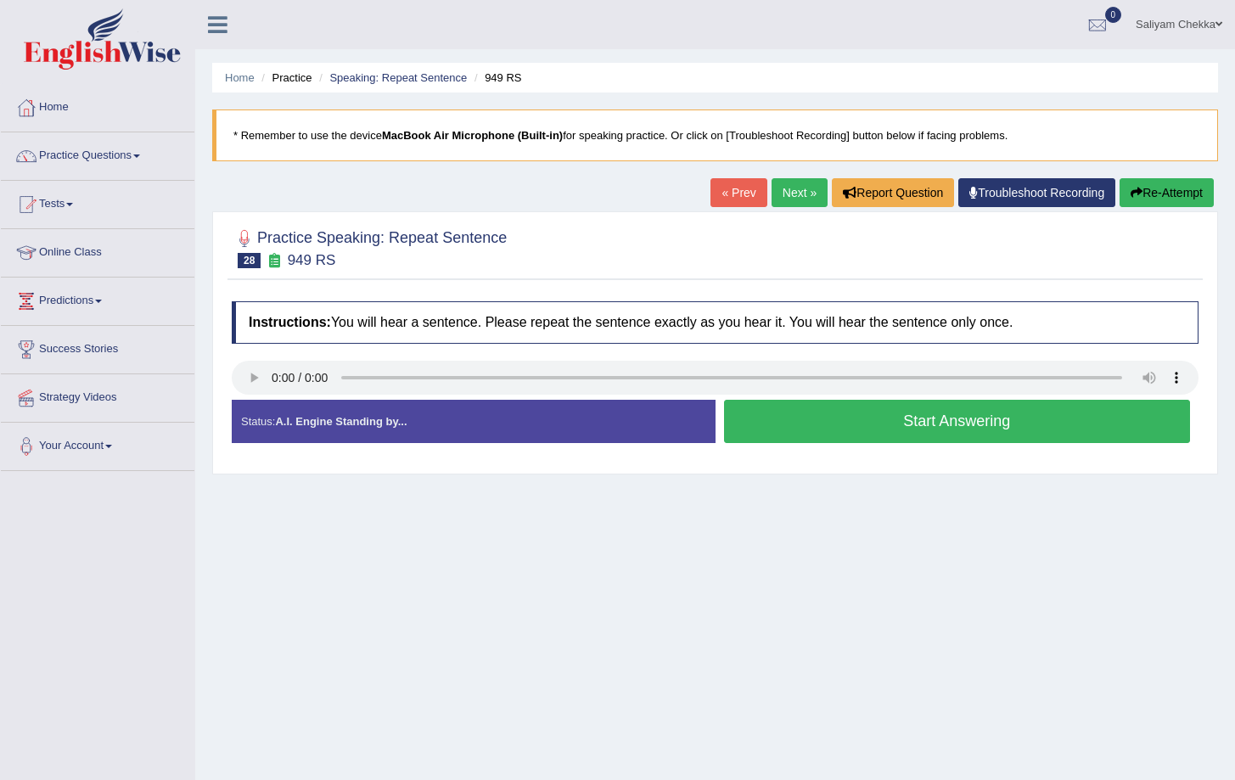
click at [868, 410] on button "Start Answering" at bounding box center [957, 421] width 467 height 43
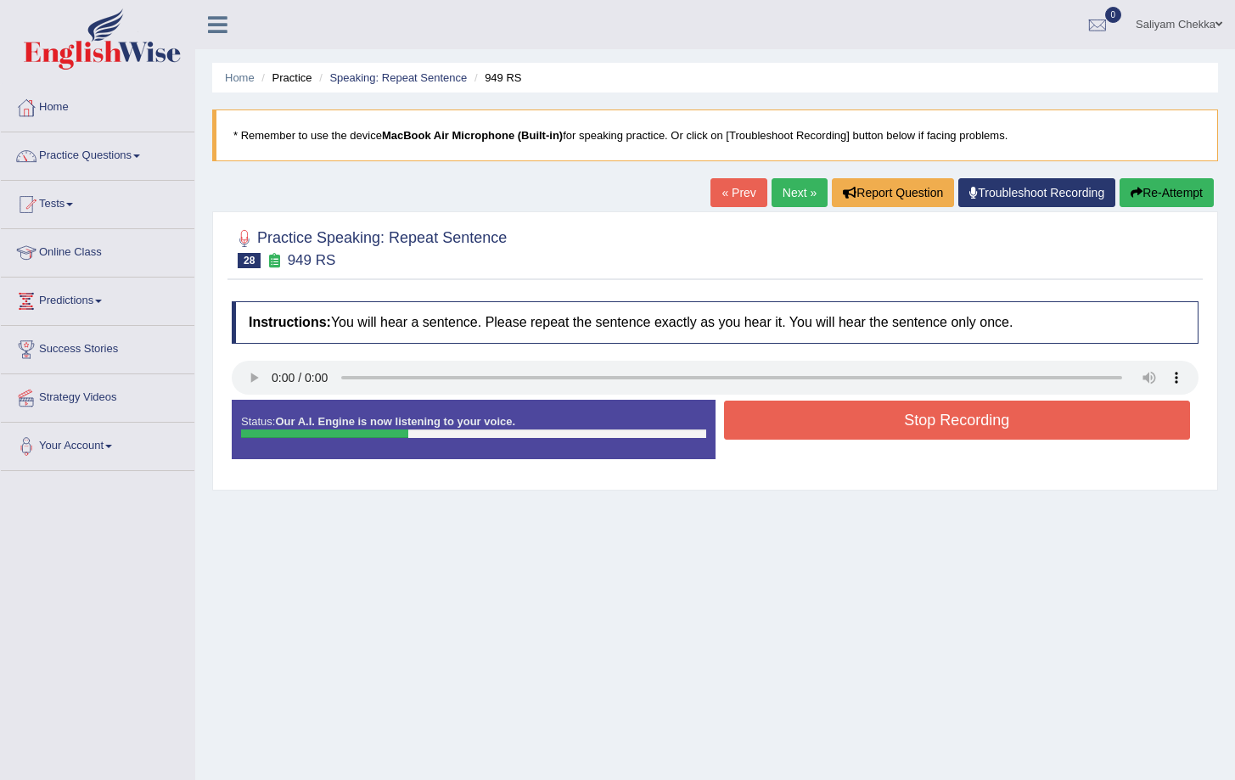
click at [965, 424] on button "Stop Recording" at bounding box center [957, 420] width 467 height 39
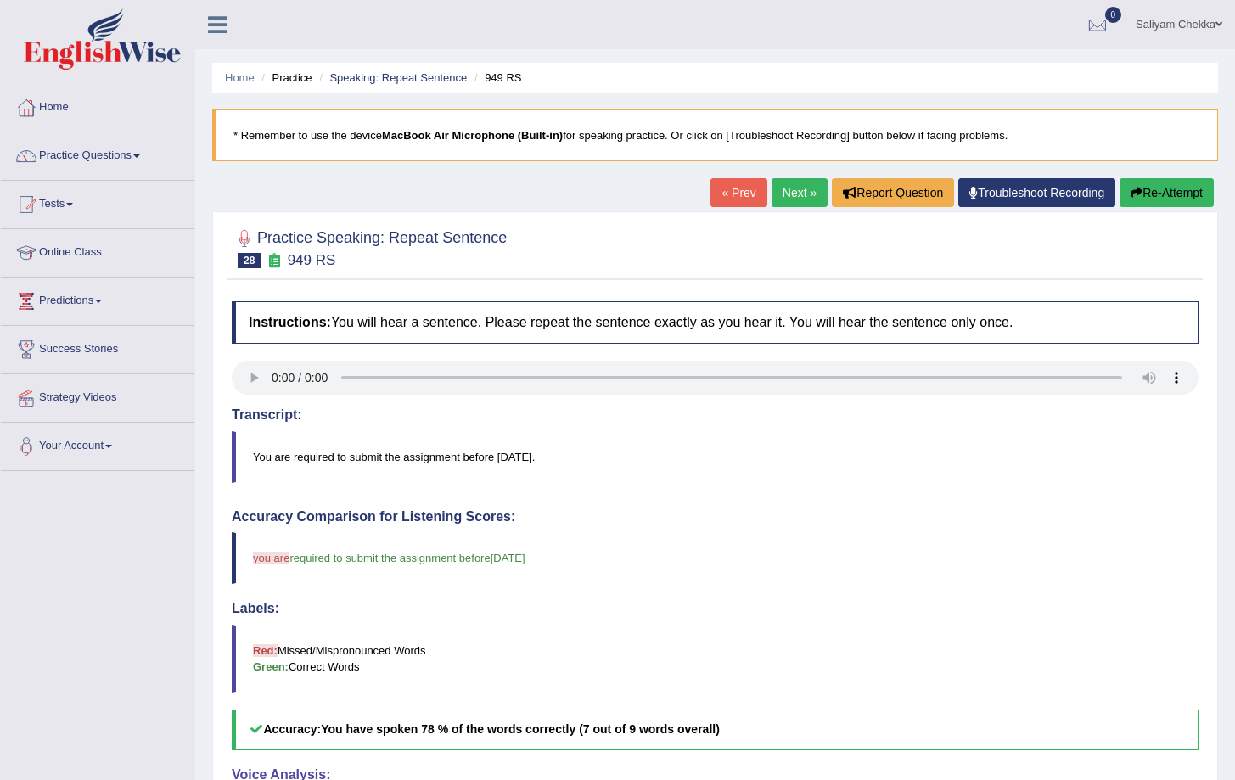
click at [1155, 179] on button "Re-Attempt" at bounding box center [1167, 192] width 94 height 29
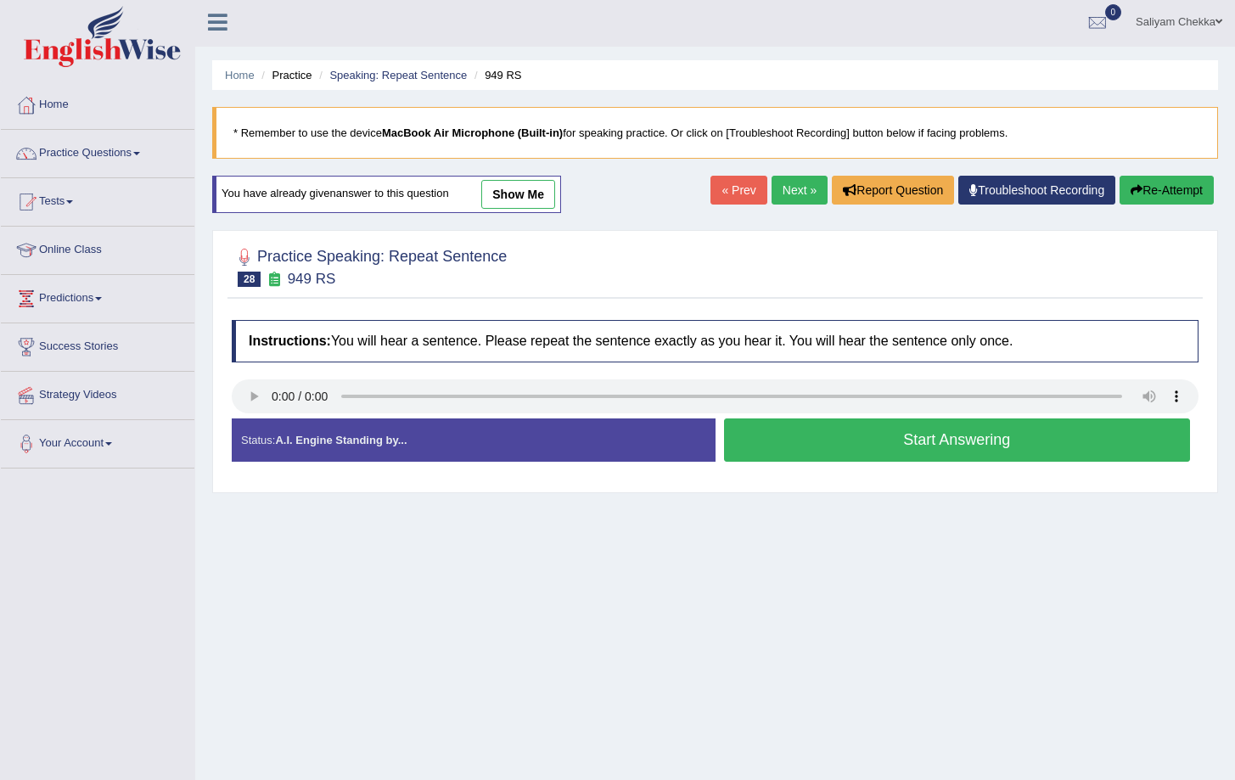
scroll to position [3, 0]
click at [854, 447] on button "Start Answering" at bounding box center [957, 439] width 467 height 43
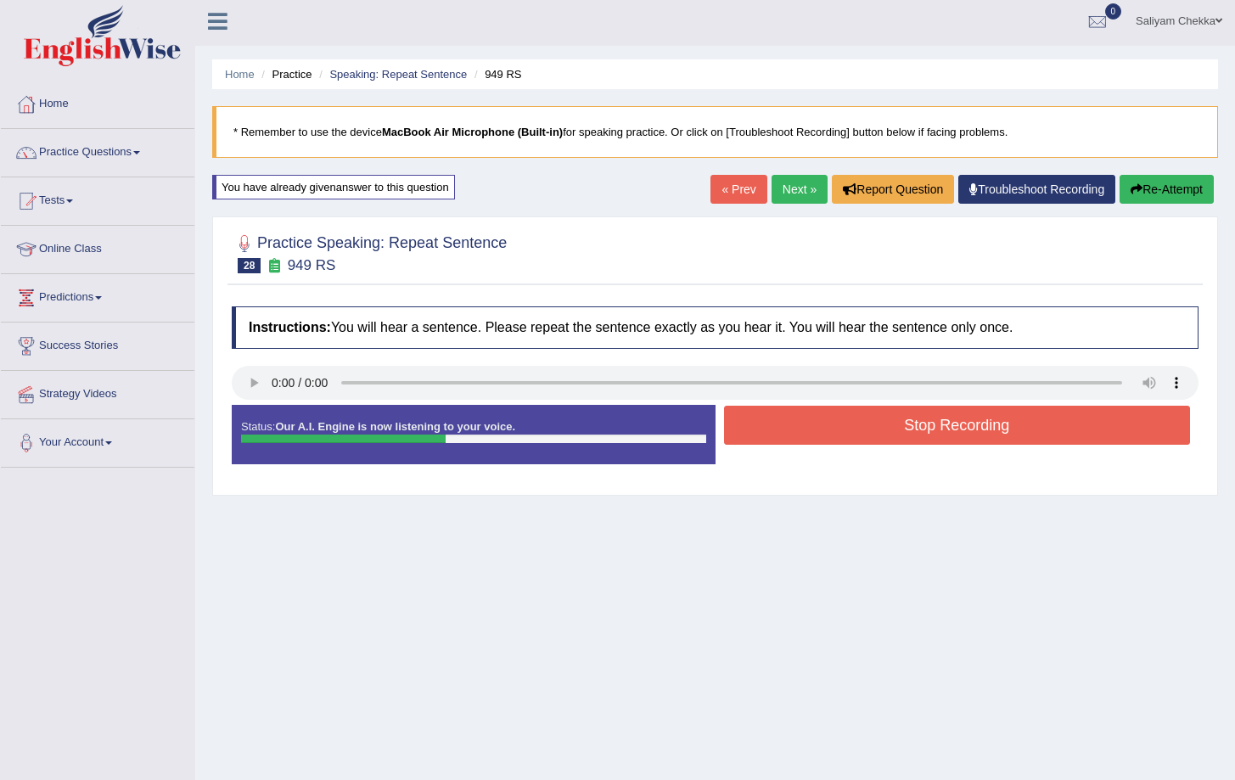
click at [941, 434] on button "Stop Recording" at bounding box center [957, 425] width 467 height 39
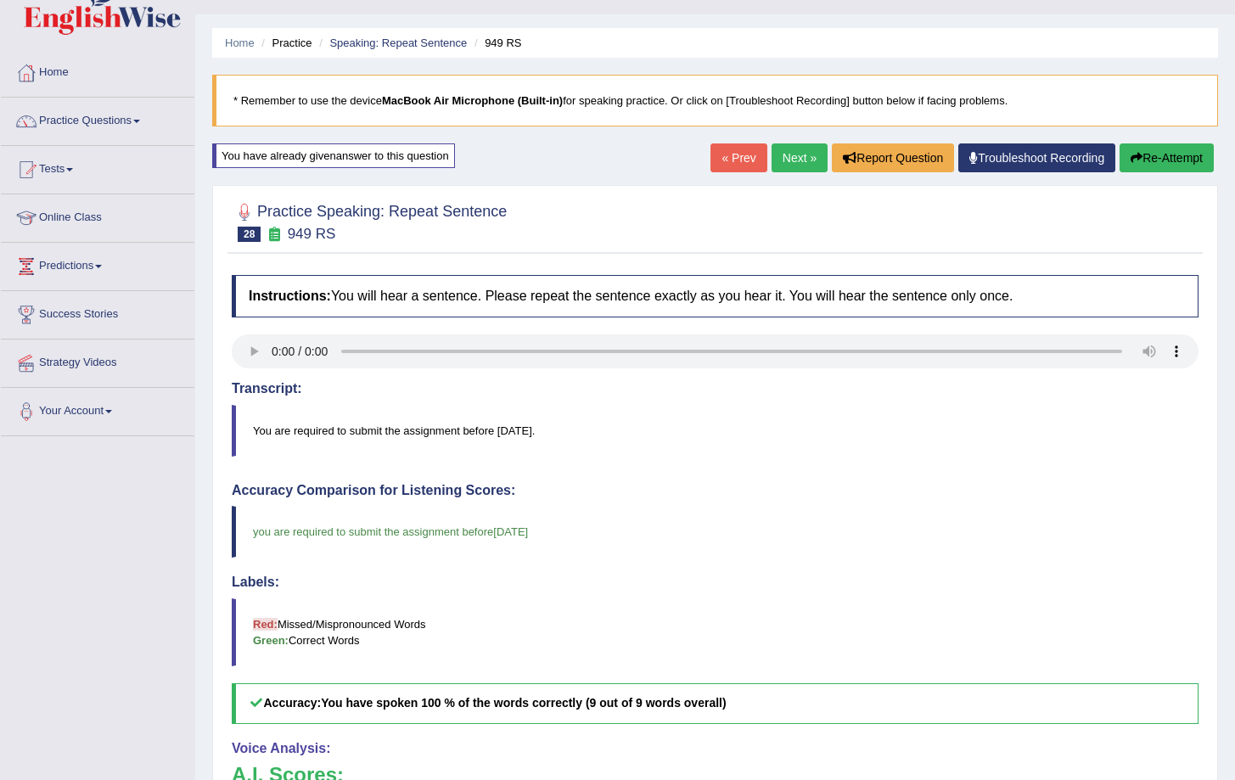
scroll to position [0, 0]
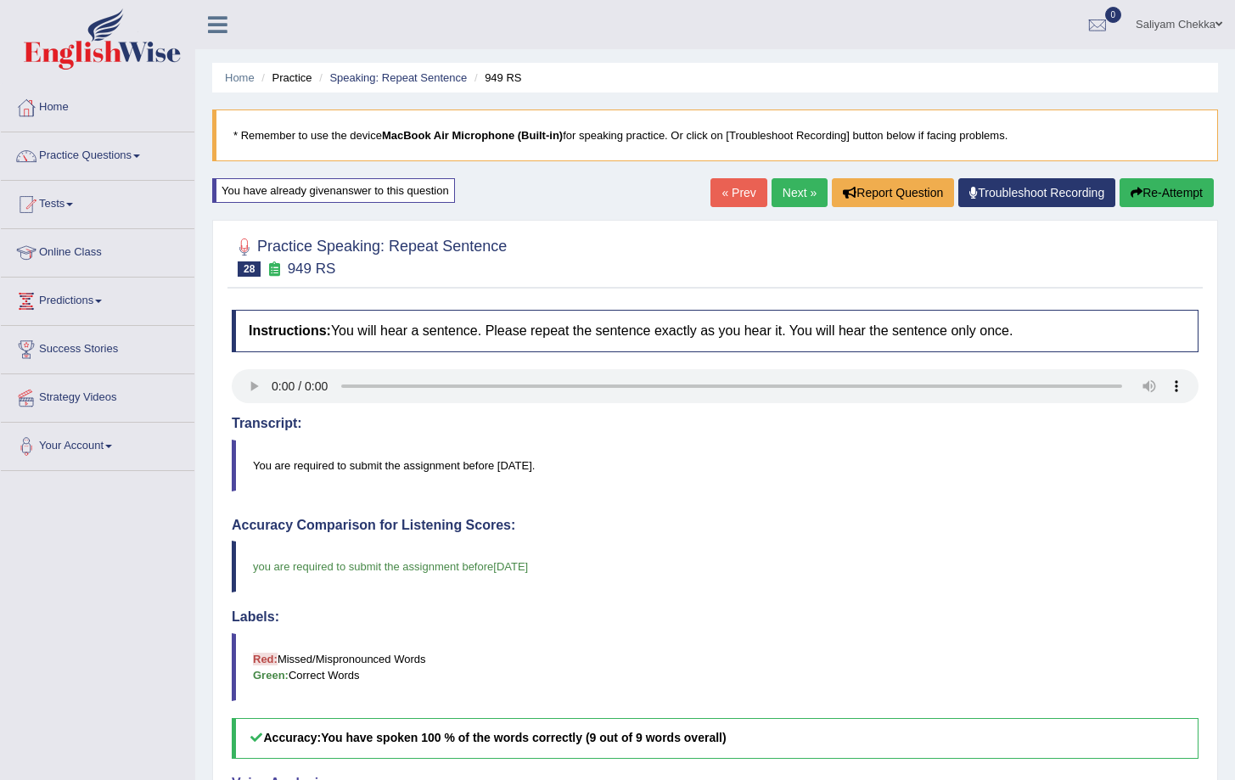
click at [789, 199] on link "Next »" at bounding box center [800, 192] width 56 height 29
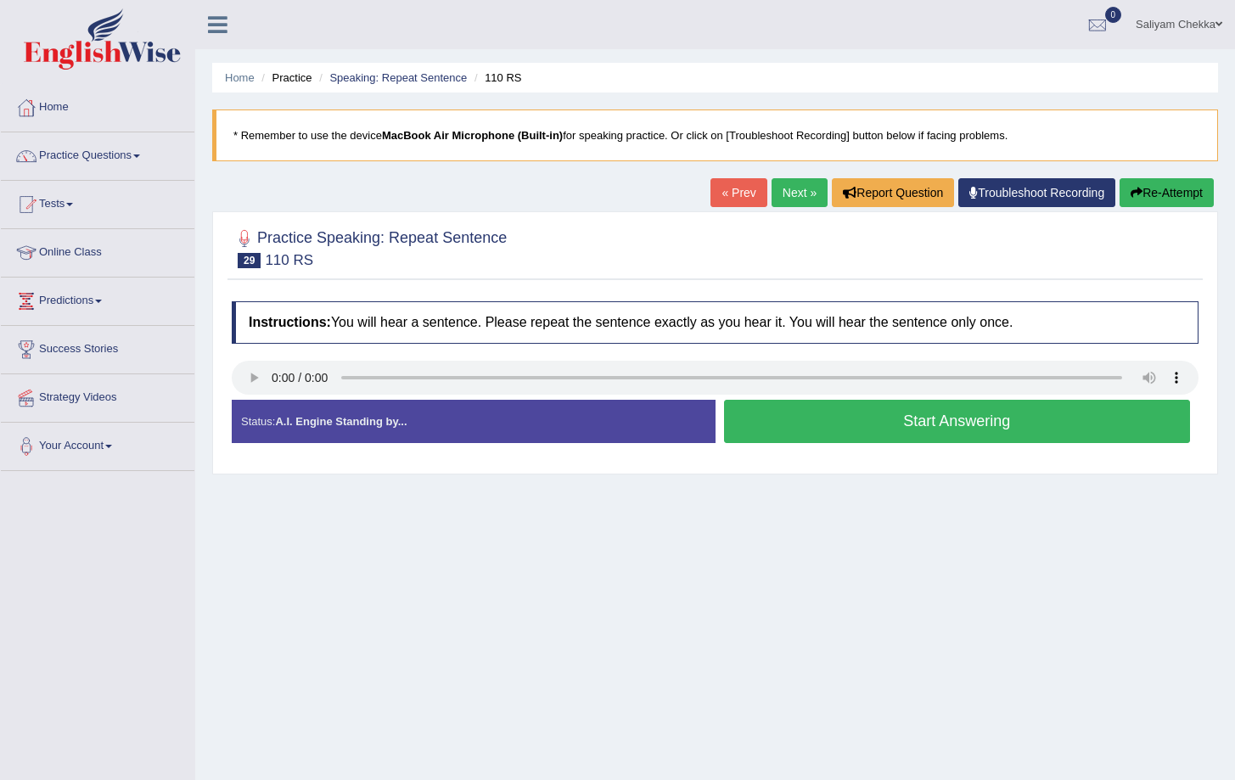
click at [856, 430] on button "Start Answering" at bounding box center [957, 421] width 467 height 43
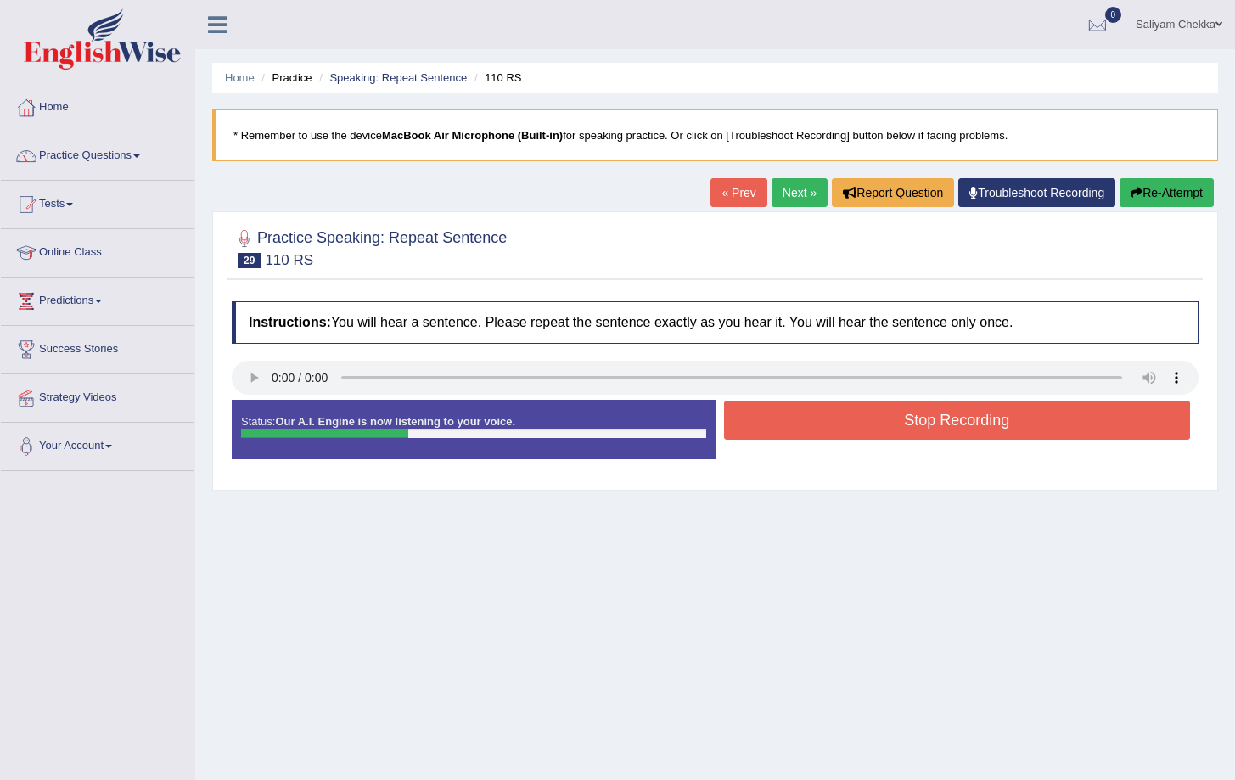
click at [966, 422] on button "Stop Recording" at bounding box center [957, 420] width 467 height 39
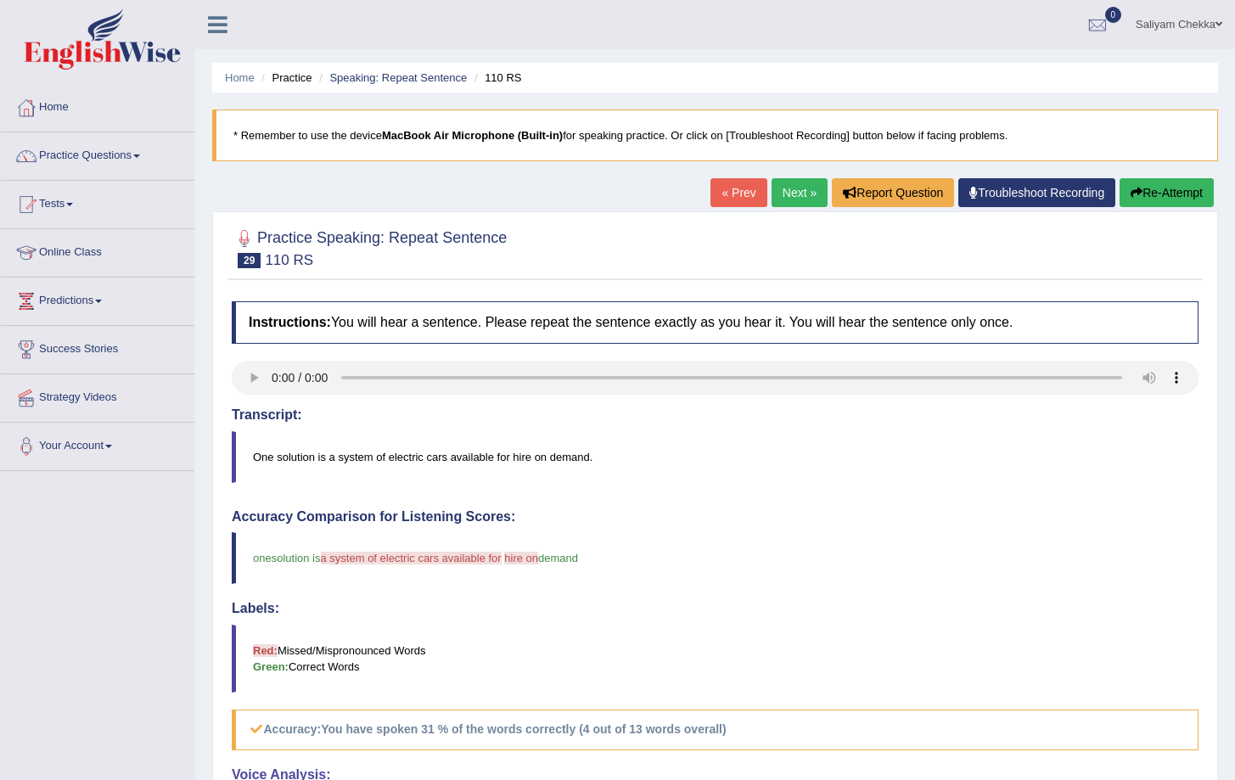
click at [1170, 189] on button "Re-Attempt" at bounding box center [1167, 192] width 94 height 29
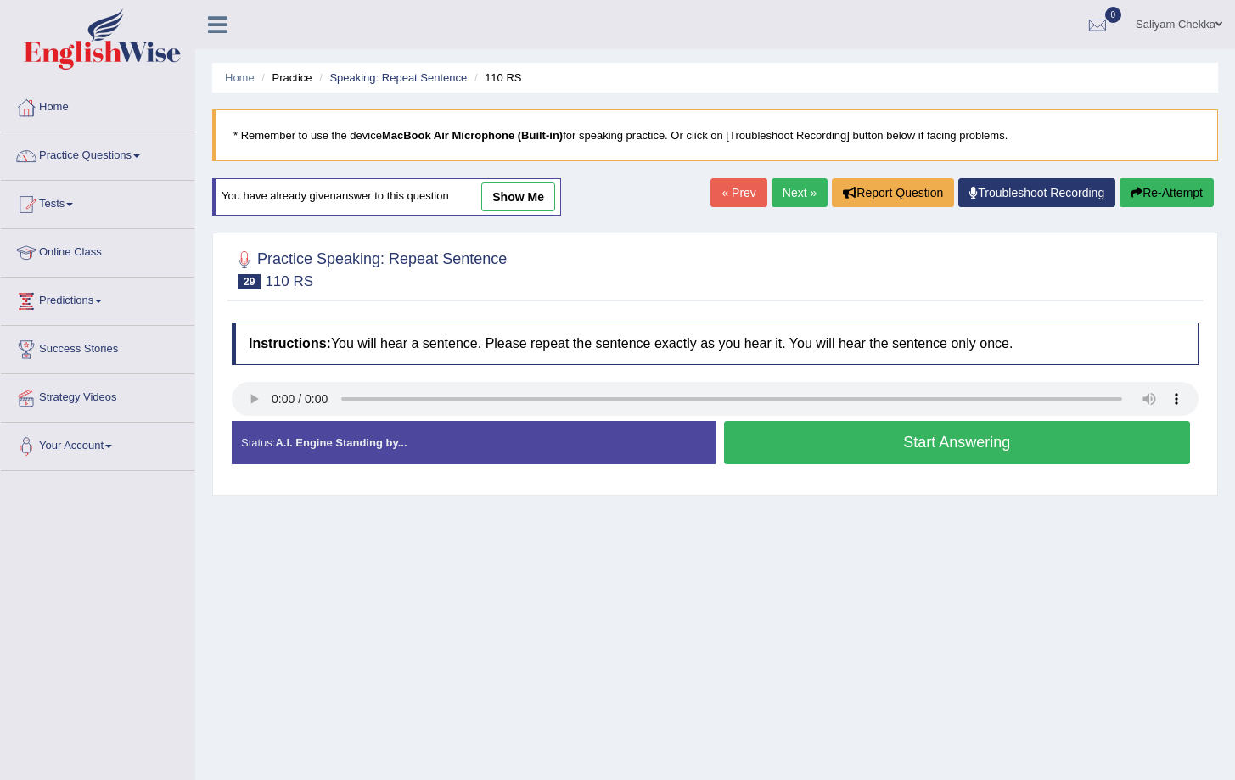
click at [926, 434] on button "Start Answering" at bounding box center [957, 442] width 467 height 43
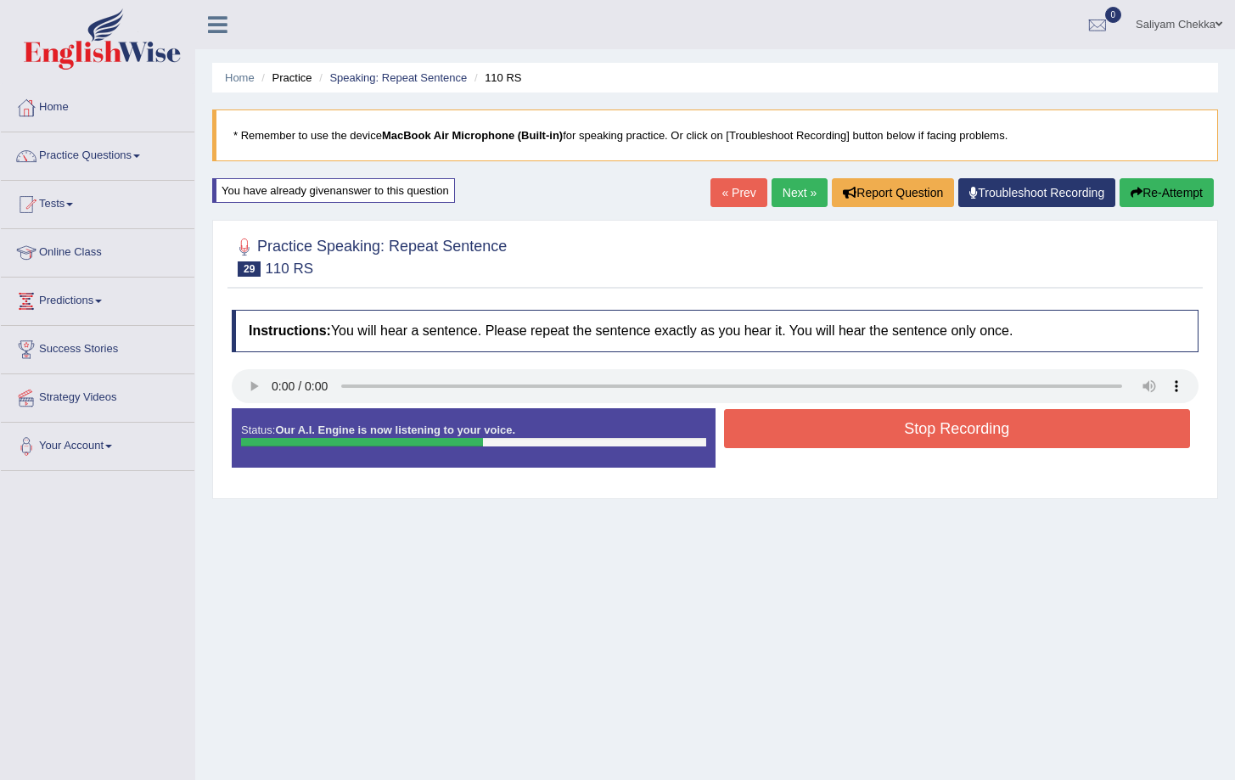
click at [865, 435] on button "Stop Recording" at bounding box center [957, 428] width 467 height 39
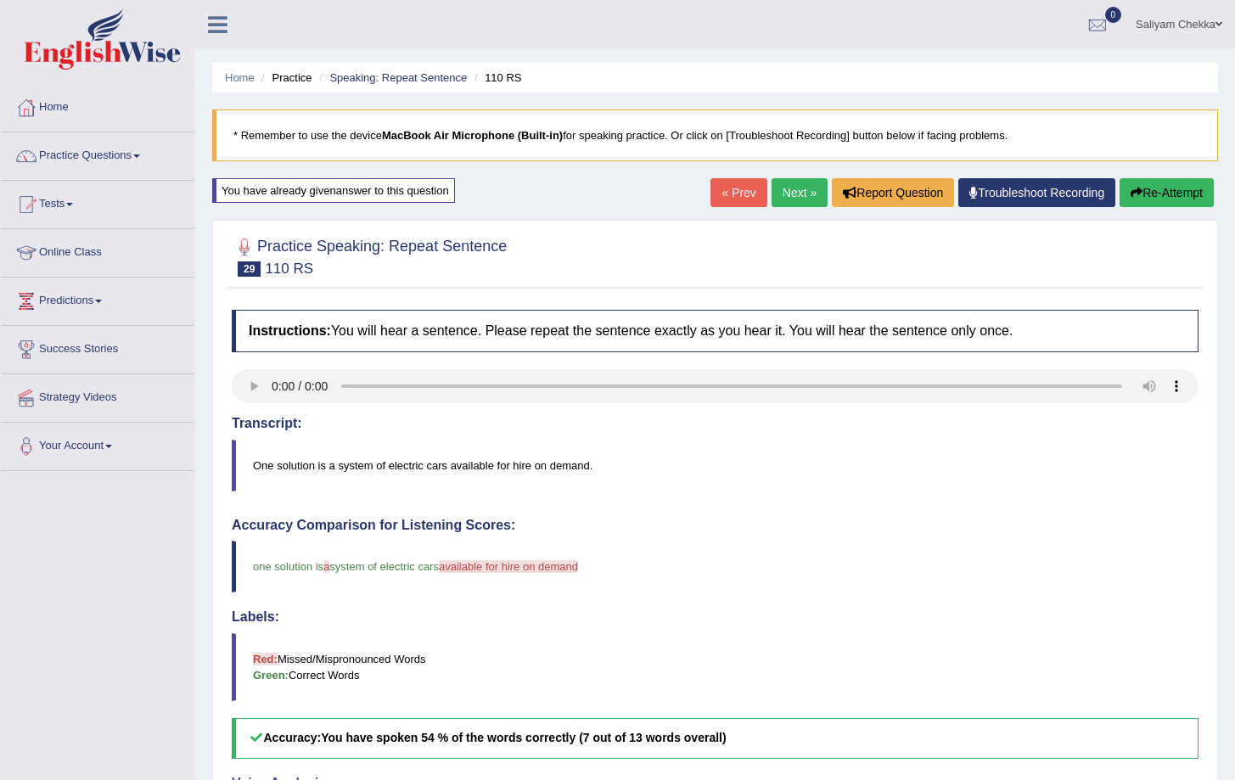
click at [1153, 191] on button "Re-Attempt" at bounding box center [1167, 192] width 94 height 29
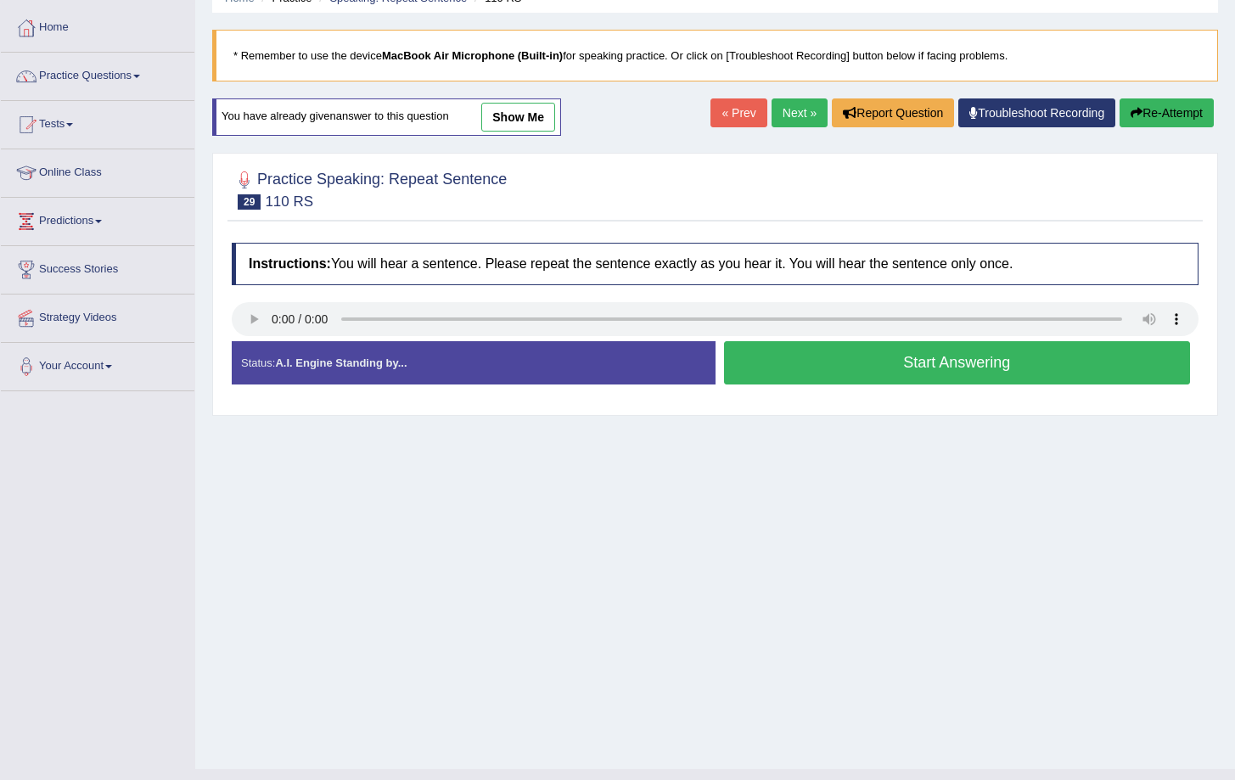
scroll to position [111, 0]
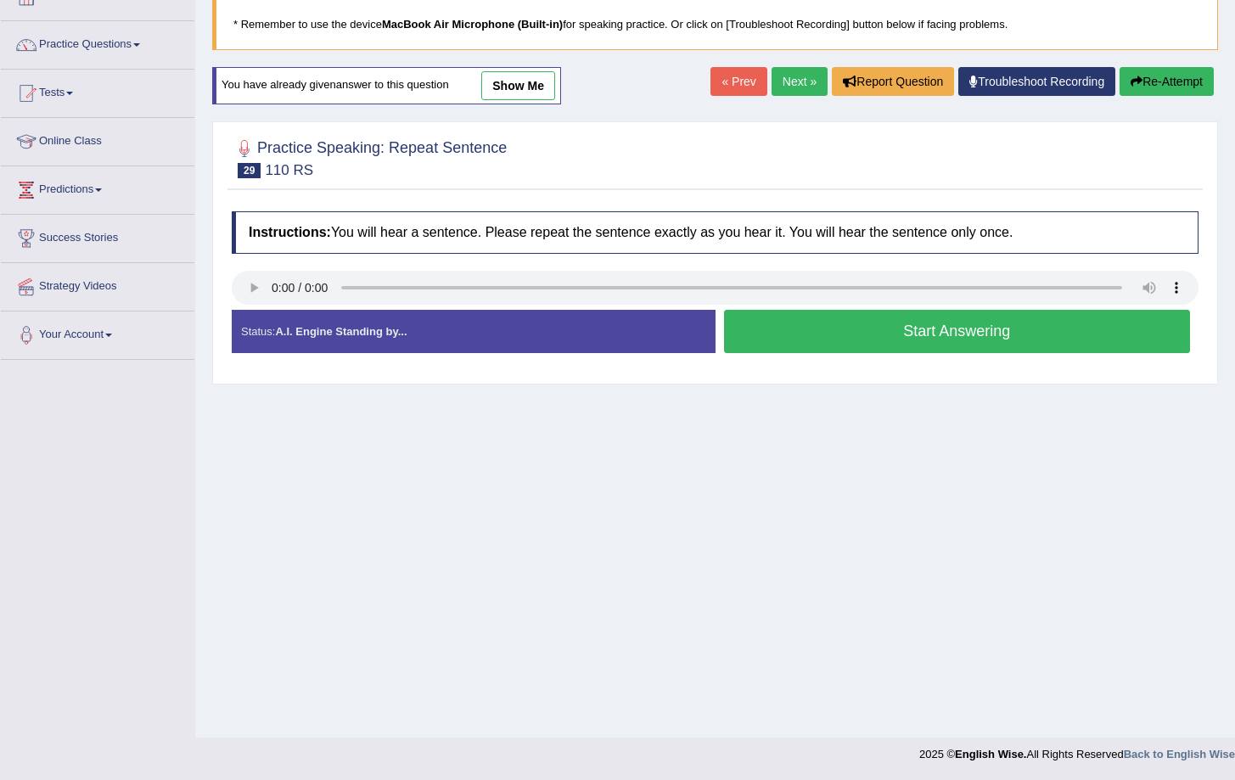
click at [914, 335] on button "Start Answering" at bounding box center [957, 331] width 467 height 43
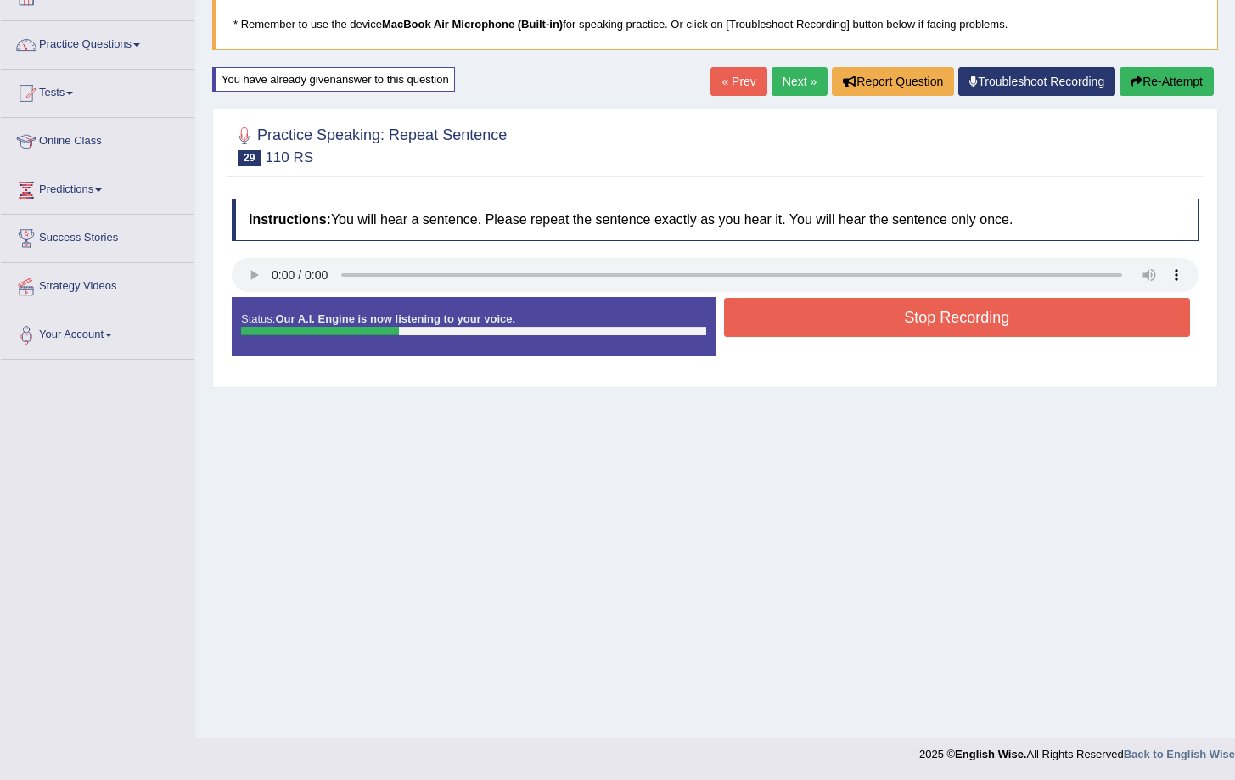
click at [933, 322] on button "Stop Recording" at bounding box center [957, 317] width 467 height 39
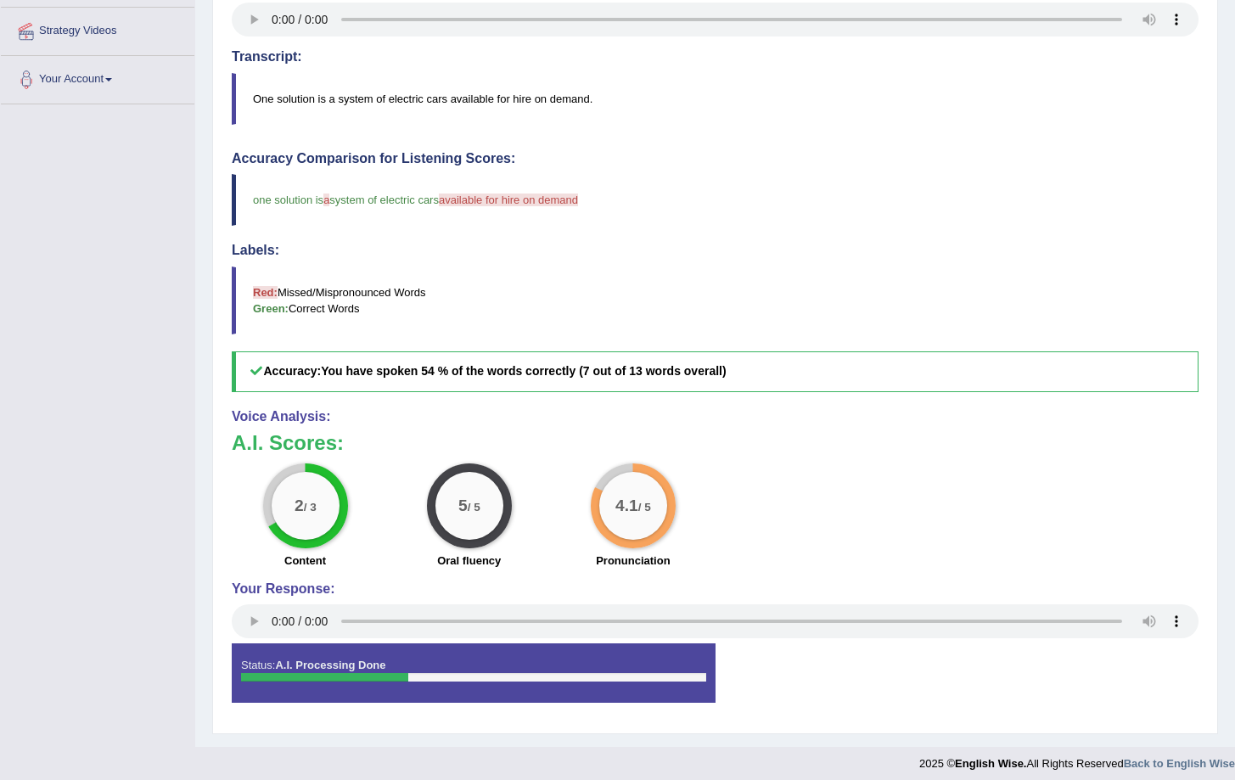
scroll to position [0, 0]
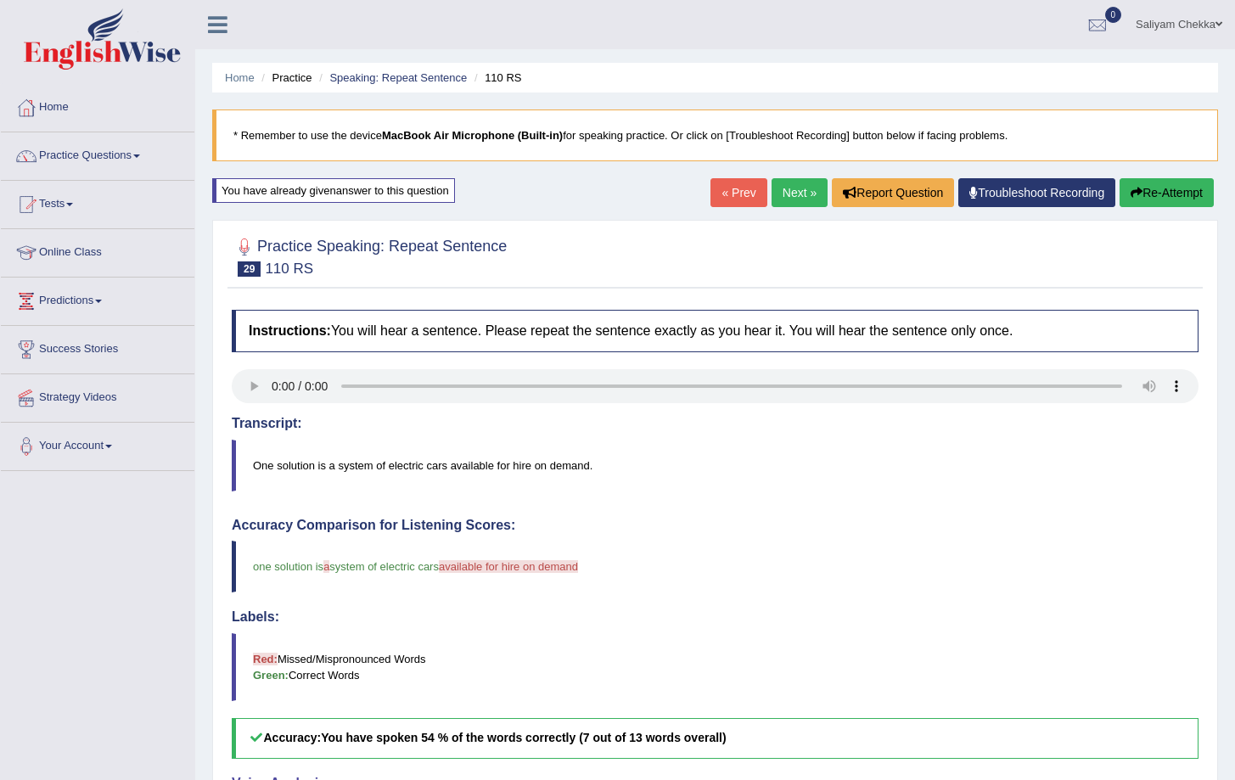
click at [777, 185] on link "Next »" at bounding box center [800, 192] width 56 height 29
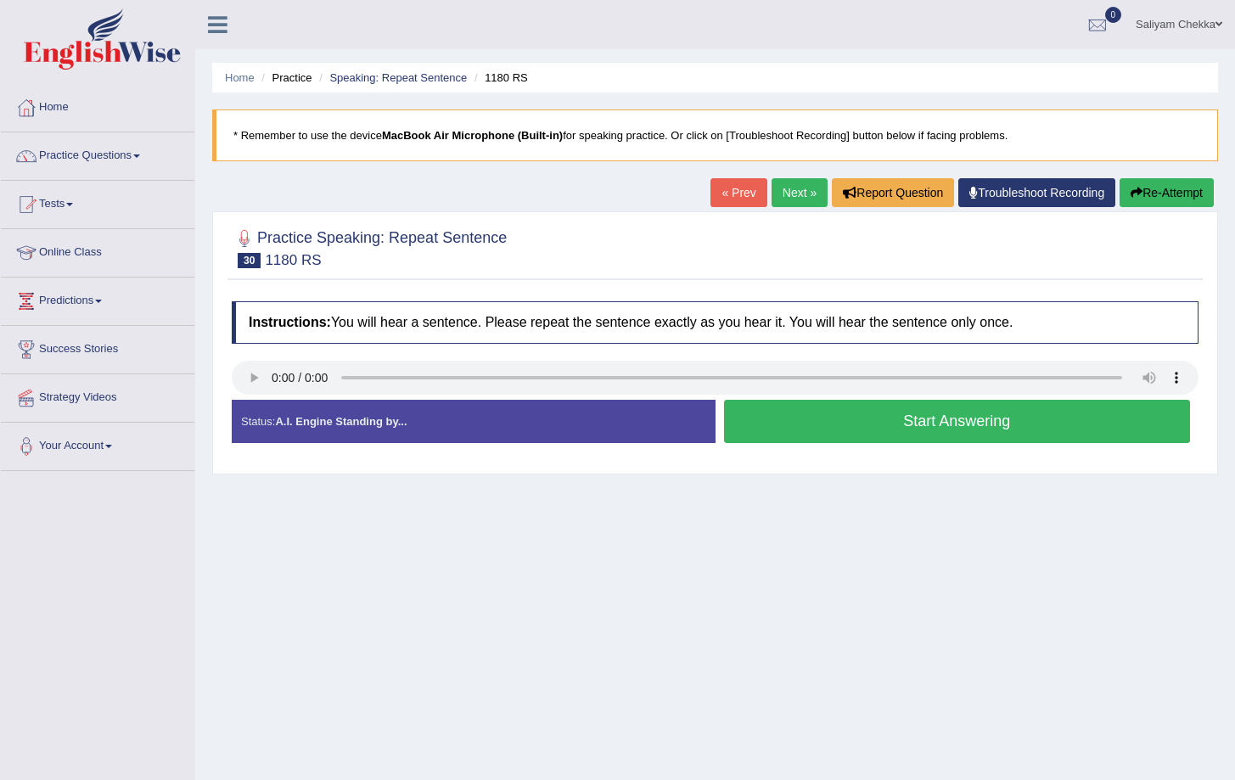
click at [831, 424] on button "Start Answering" at bounding box center [957, 421] width 467 height 43
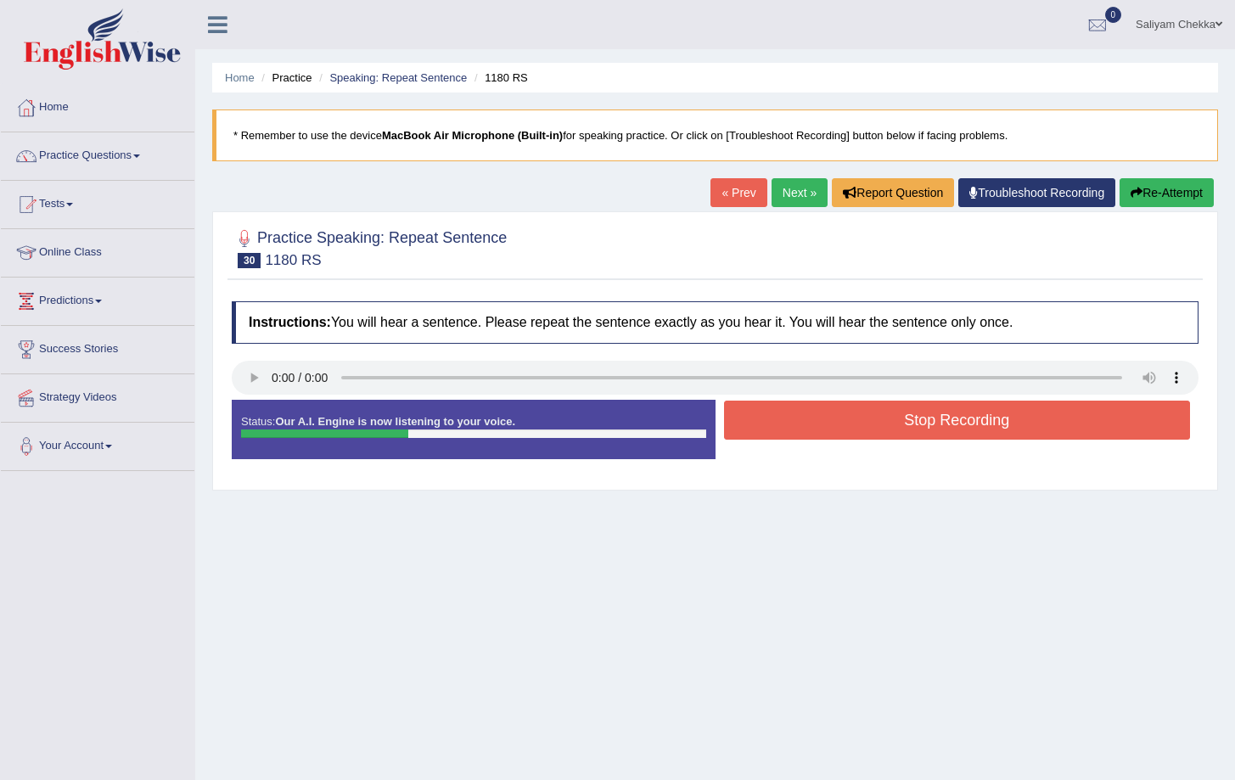
click at [937, 426] on button "Stop Recording" at bounding box center [957, 420] width 467 height 39
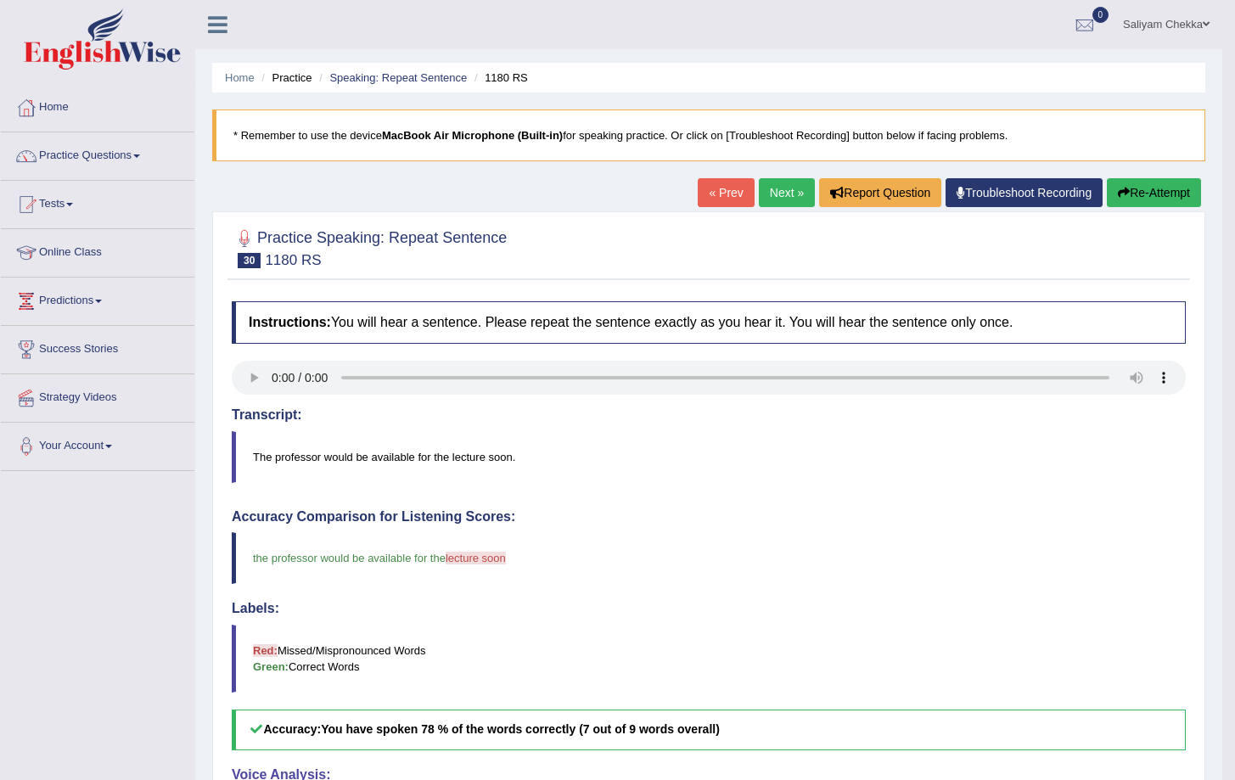
click at [1166, 193] on button "Re-Attempt" at bounding box center [1154, 192] width 94 height 29
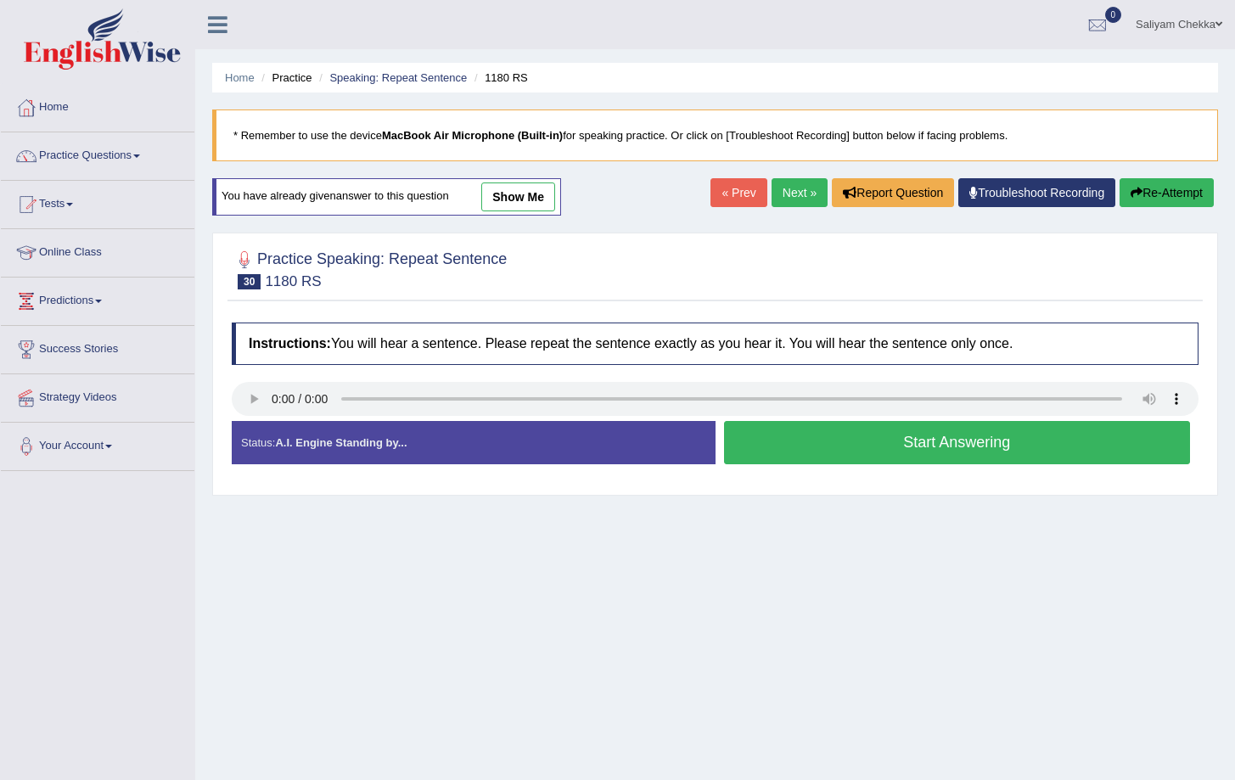
click at [817, 429] on button "Start Answering" at bounding box center [957, 442] width 467 height 43
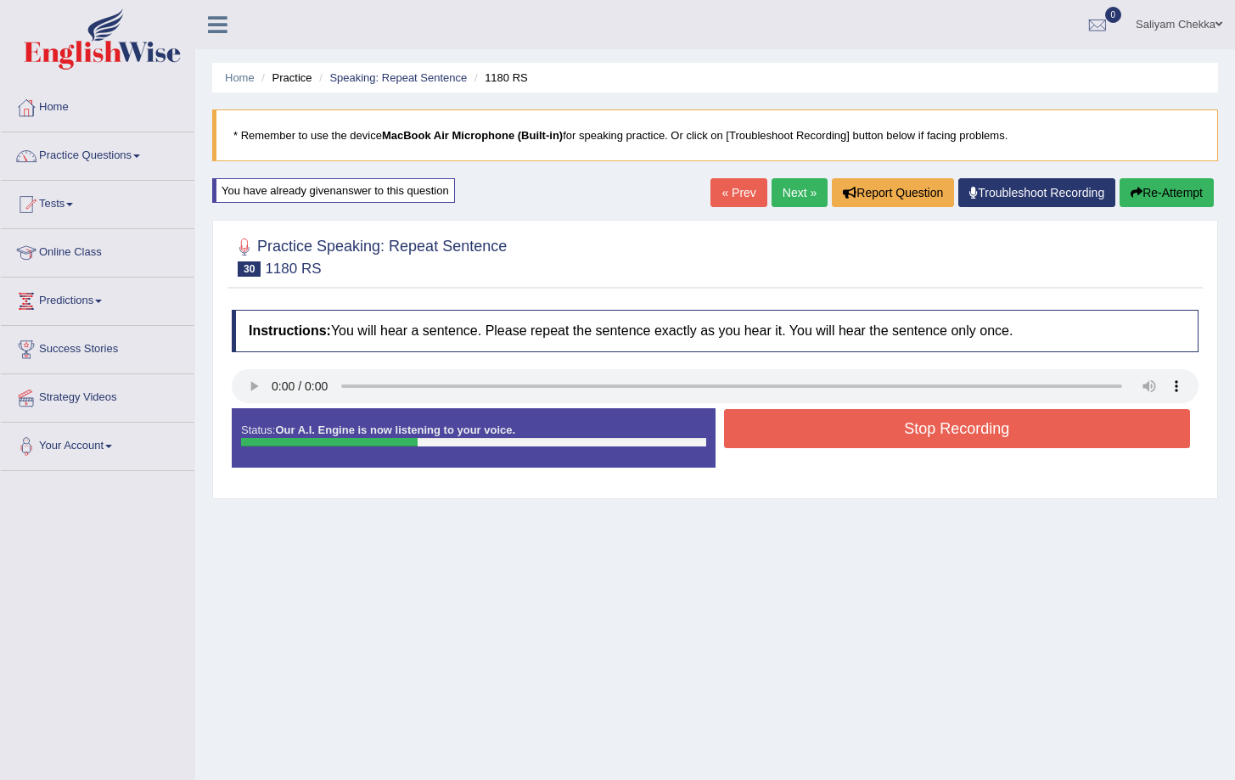
click at [920, 432] on button "Stop Recording" at bounding box center [957, 428] width 467 height 39
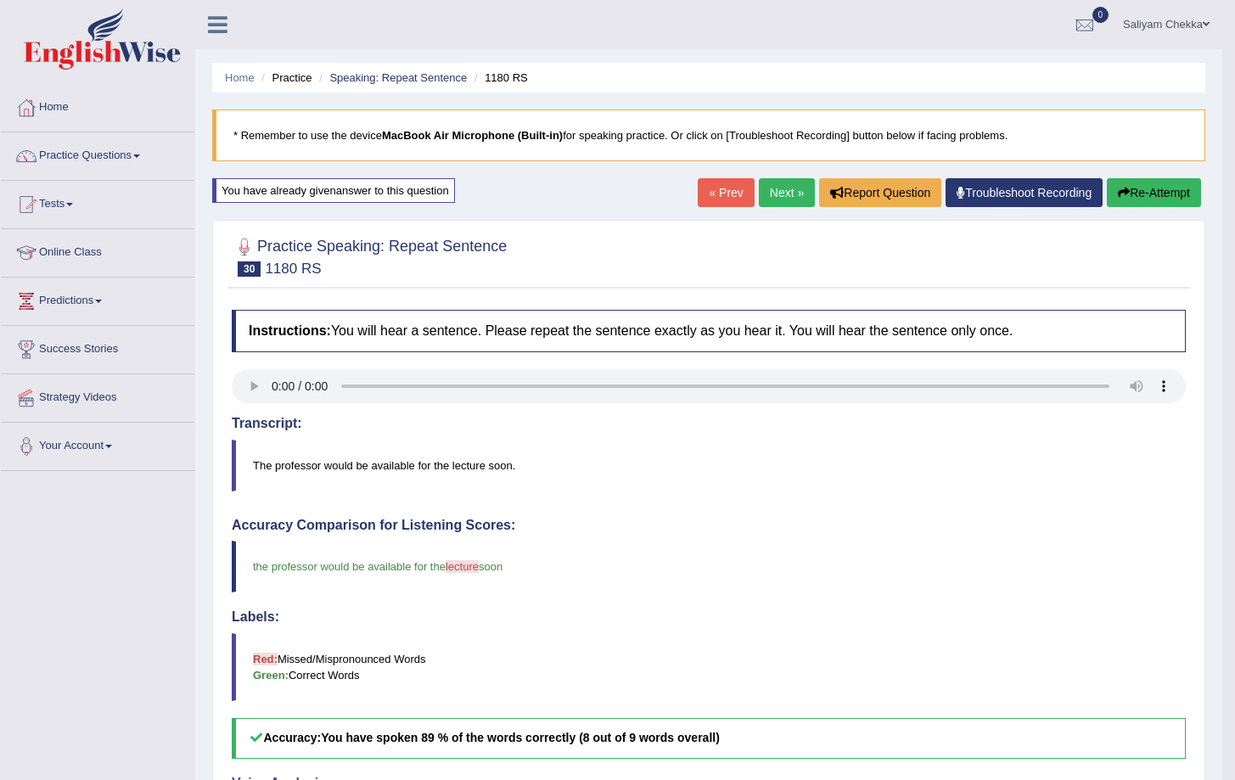
click at [1163, 194] on button "Re-Attempt" at bounding box center [1154, 192] width 94 height 29
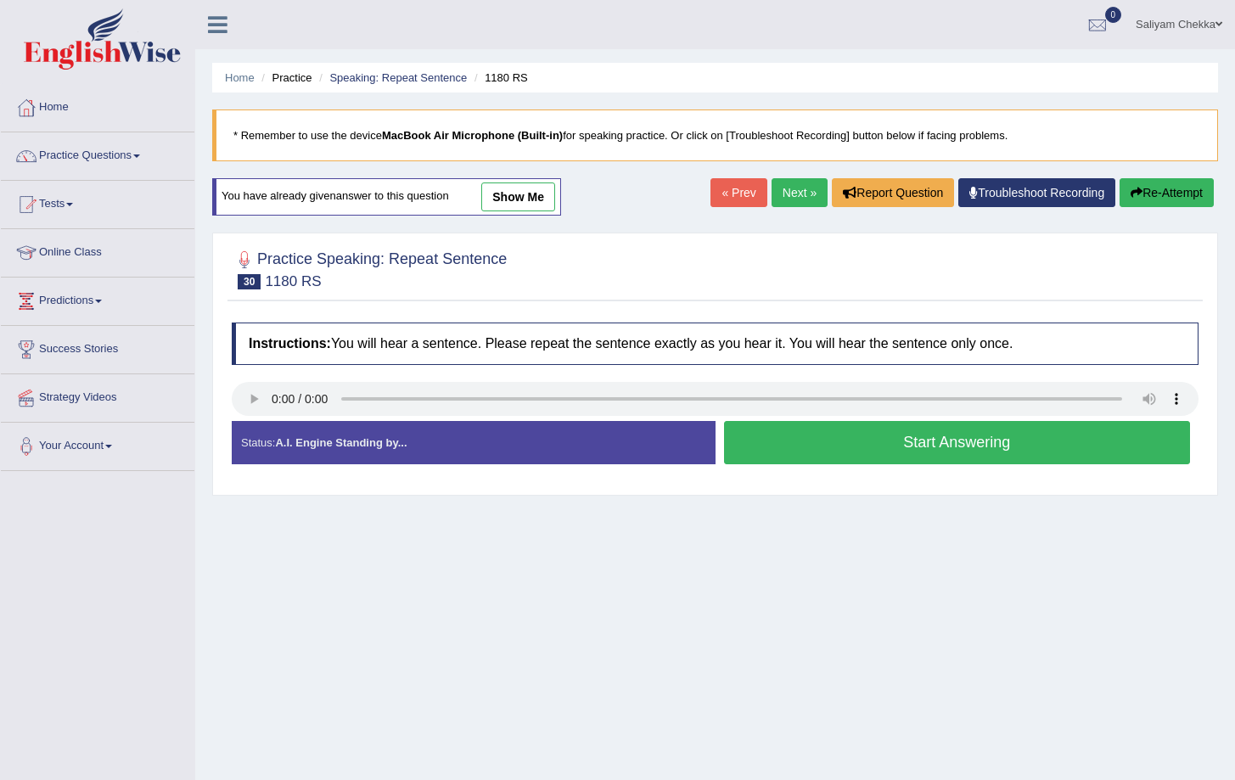
click at [870, 431] on button "Start Answering" at bounding box center [957, 442] width 467 height 43
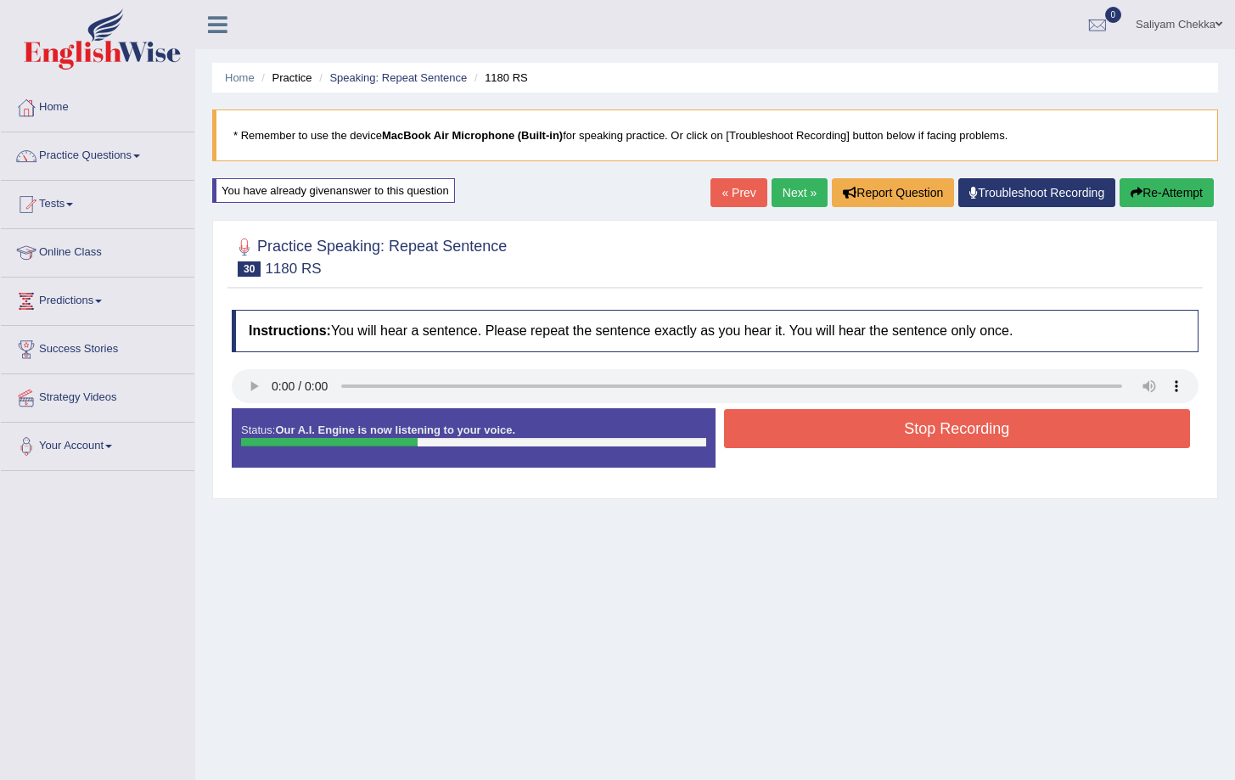
click at [912, 435] on button "Stop Recording" at bounding box center [957, 428] width 467 height 39
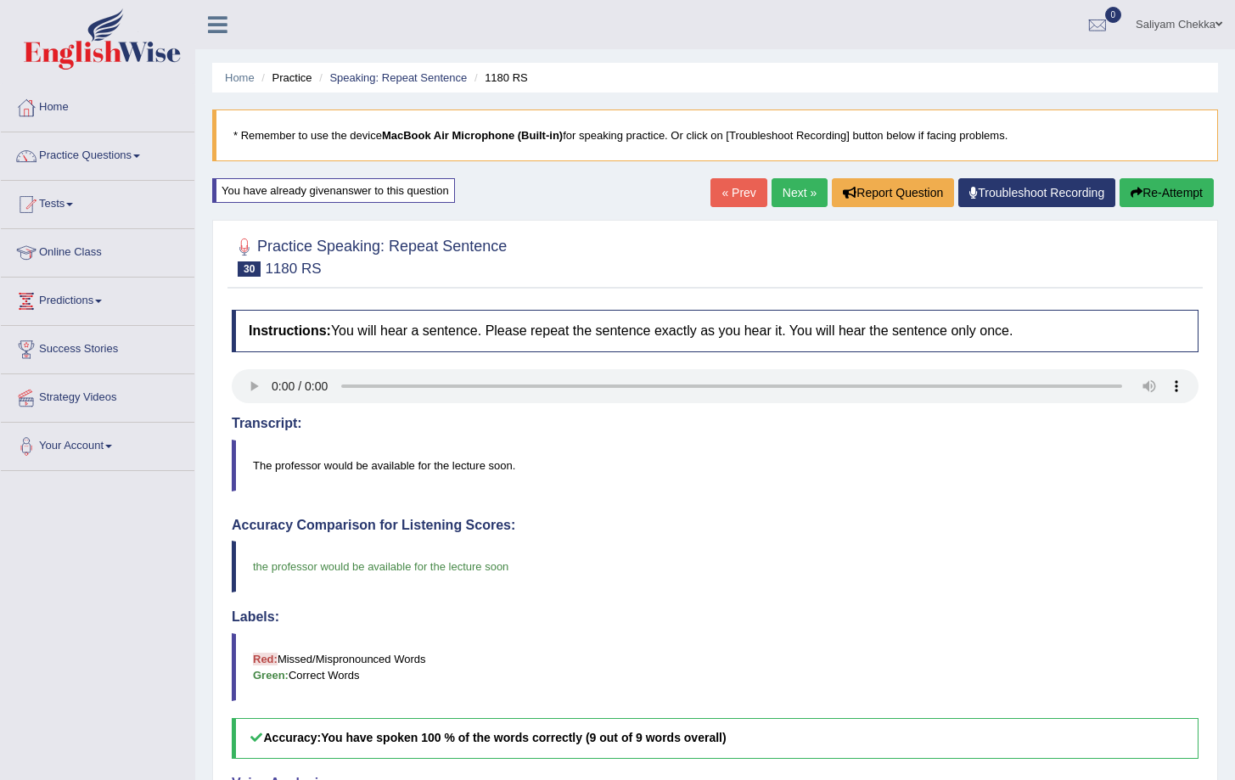
drag, startPoint x: 783, startPoint y: 196, endPoint x: 776, endPoint y: 222, distance: 26.6
click at [783, 196] on link "Next »" at bounding box center [800, 192] width 56 height 29
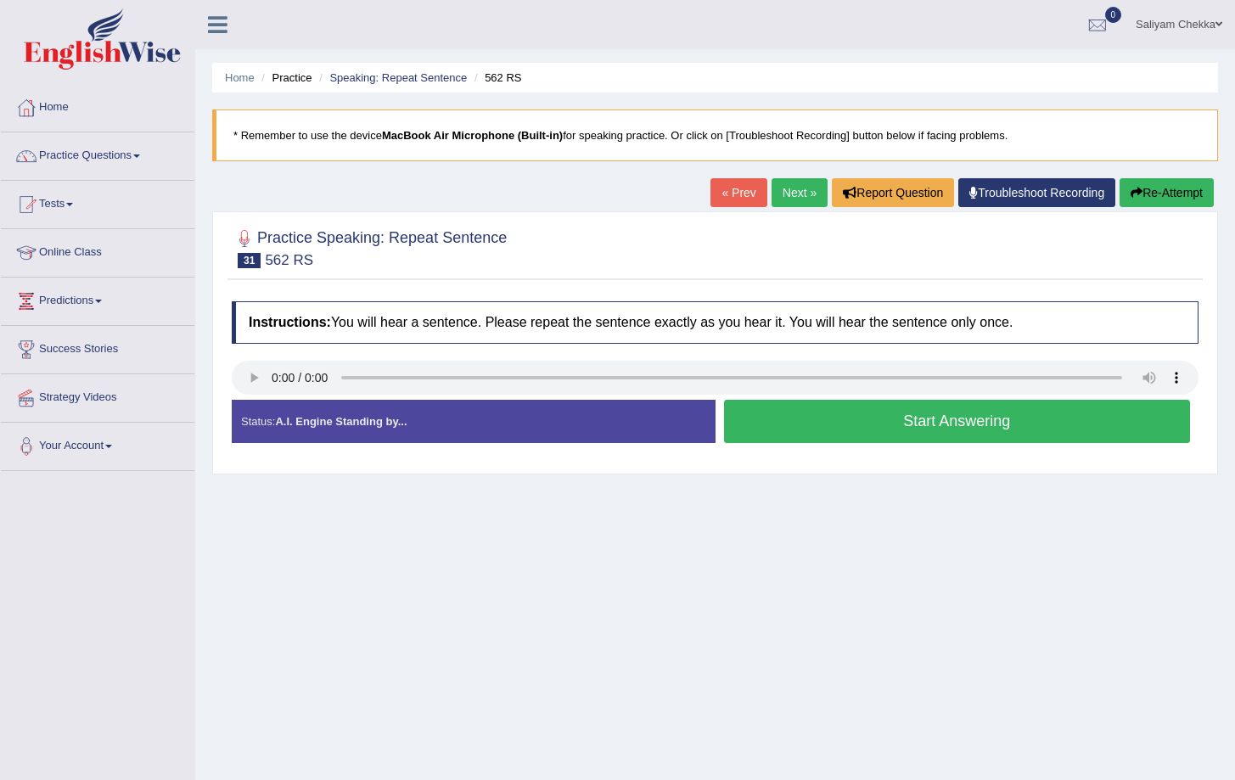
click at [876, 417] on button "Start Answering" at bounding box center [957, 421] width 467 height 43
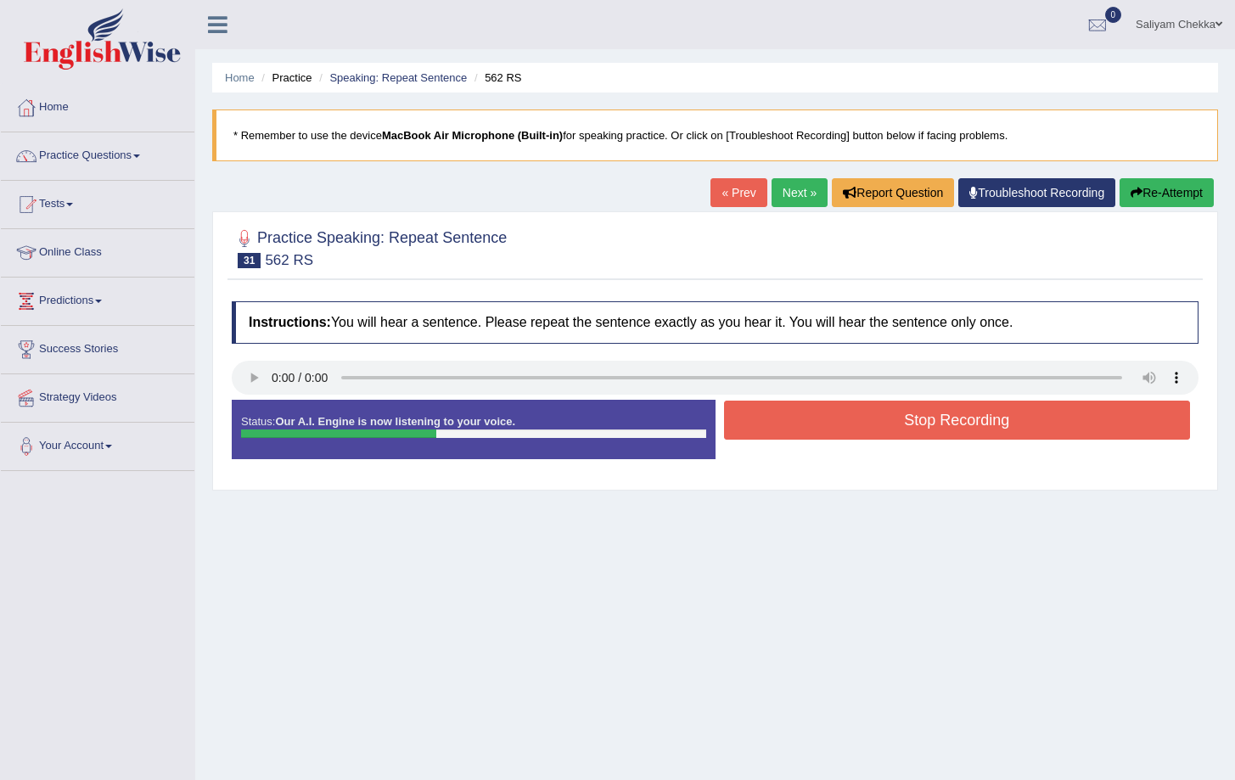
click at [913, 416] on button "Stop Recording" at bounding box center [957, 420] width 467 height 39
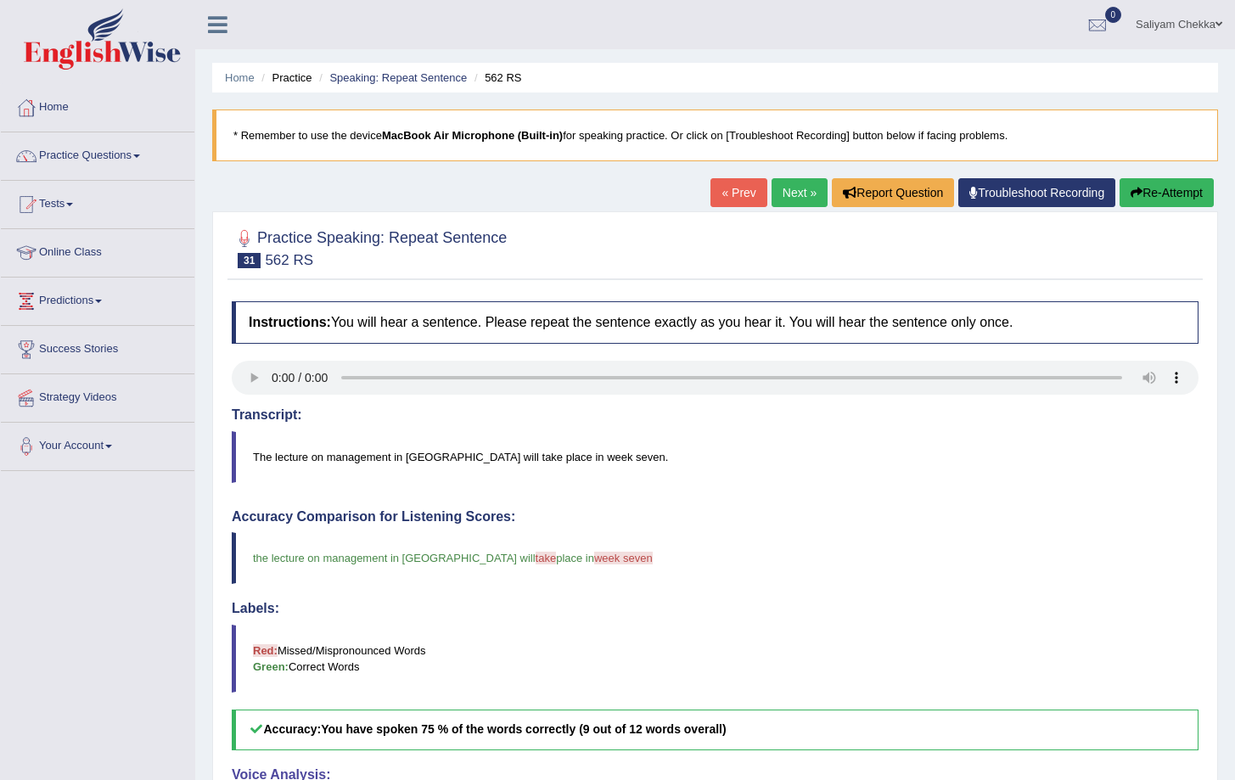
click at [780, 195] on link "Next »" at bounding box center [800, 192] width 56 height 29
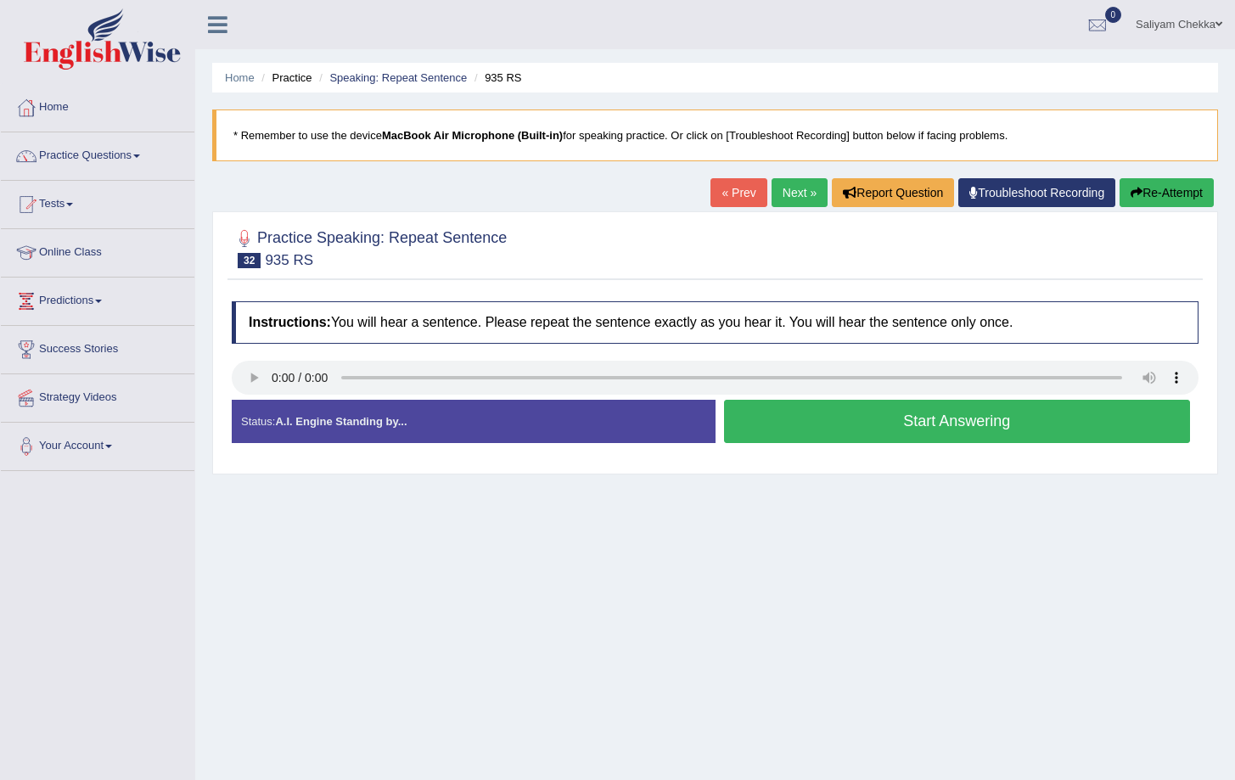
click at [909, 427] on button "Start Answering" at bounding box center [957, 421] width 467 height 43
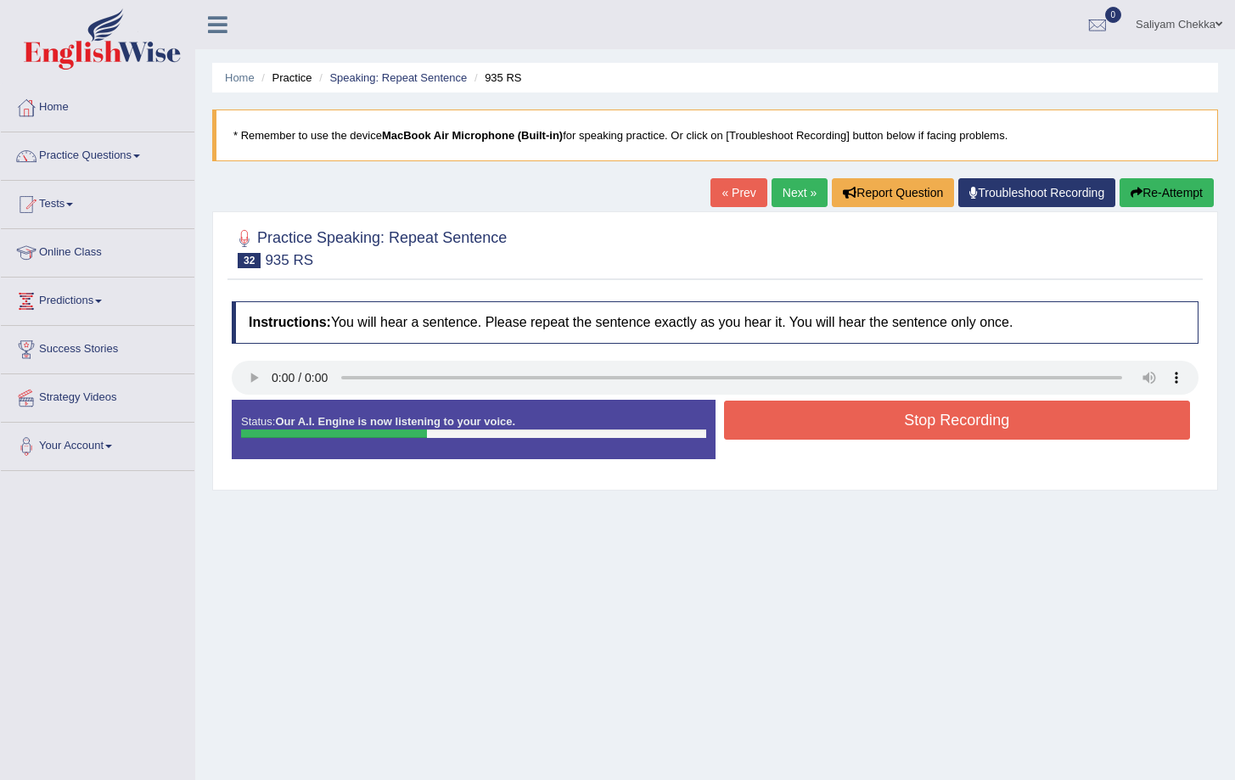
click at [925, 420] on button "Stop Recording" at bounding box center [957, 420] width 467 height 39
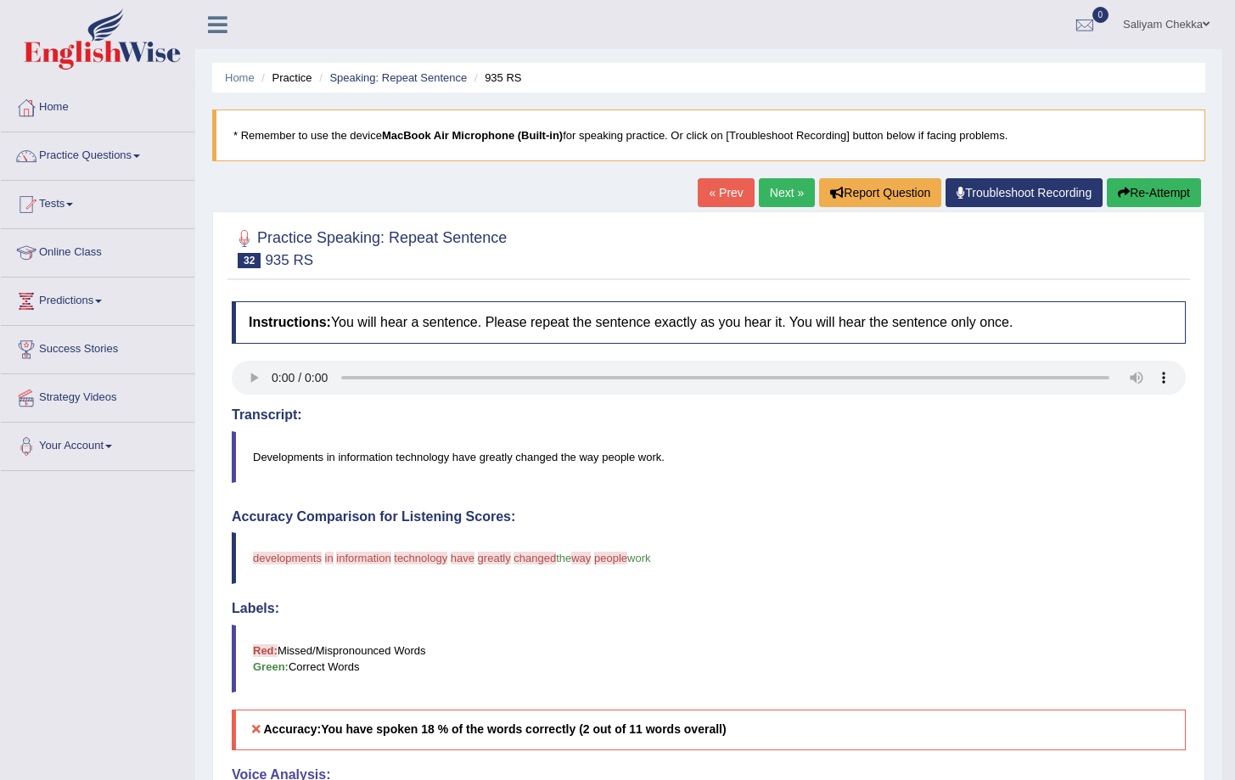
click at [1168, 177] on div "Home Practice Speaking: Repeat Sentence 935 RS * Remember to use the device Mac…" at bounding box center [708, 552] width 1027 height 1105
click at [1163, 186] on button "Re-Attempt" at bounding box center [1154, 192] width 94 height 29
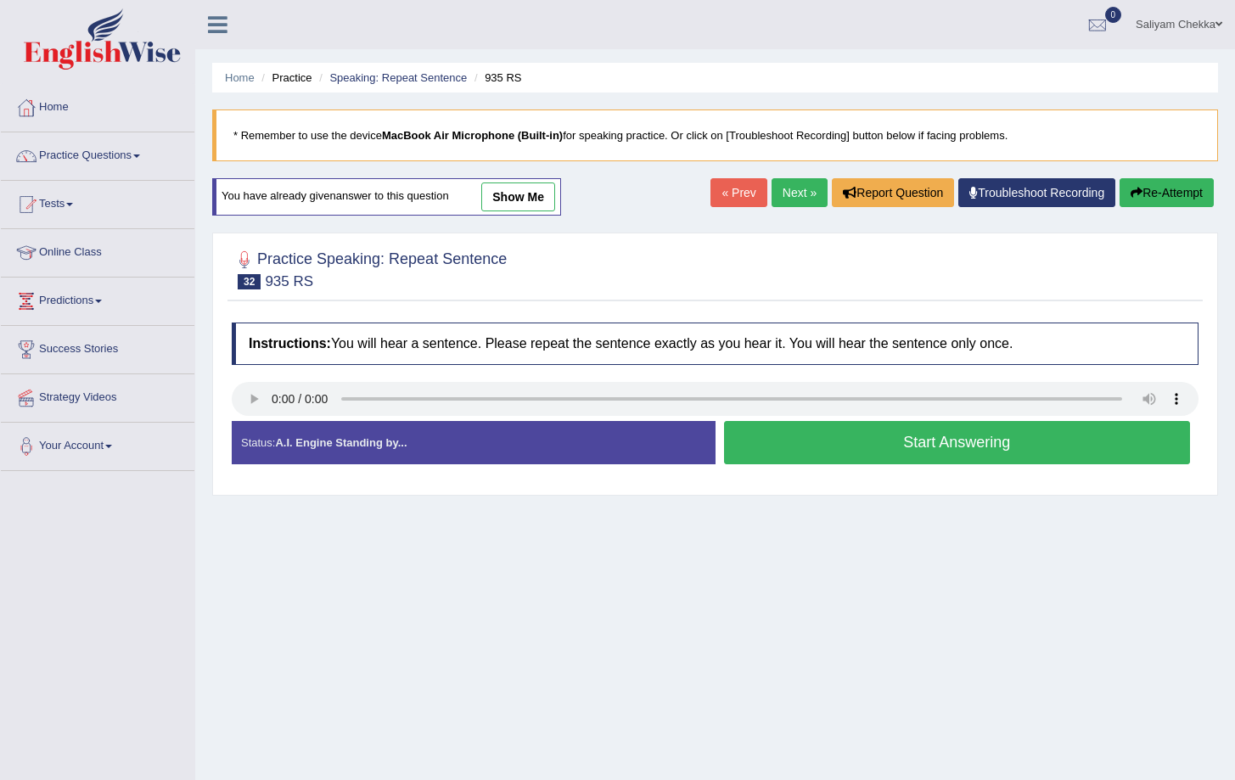
click at [896, 437] on button "Start Answering" at bounding box center [957, 442] width 467 height 43
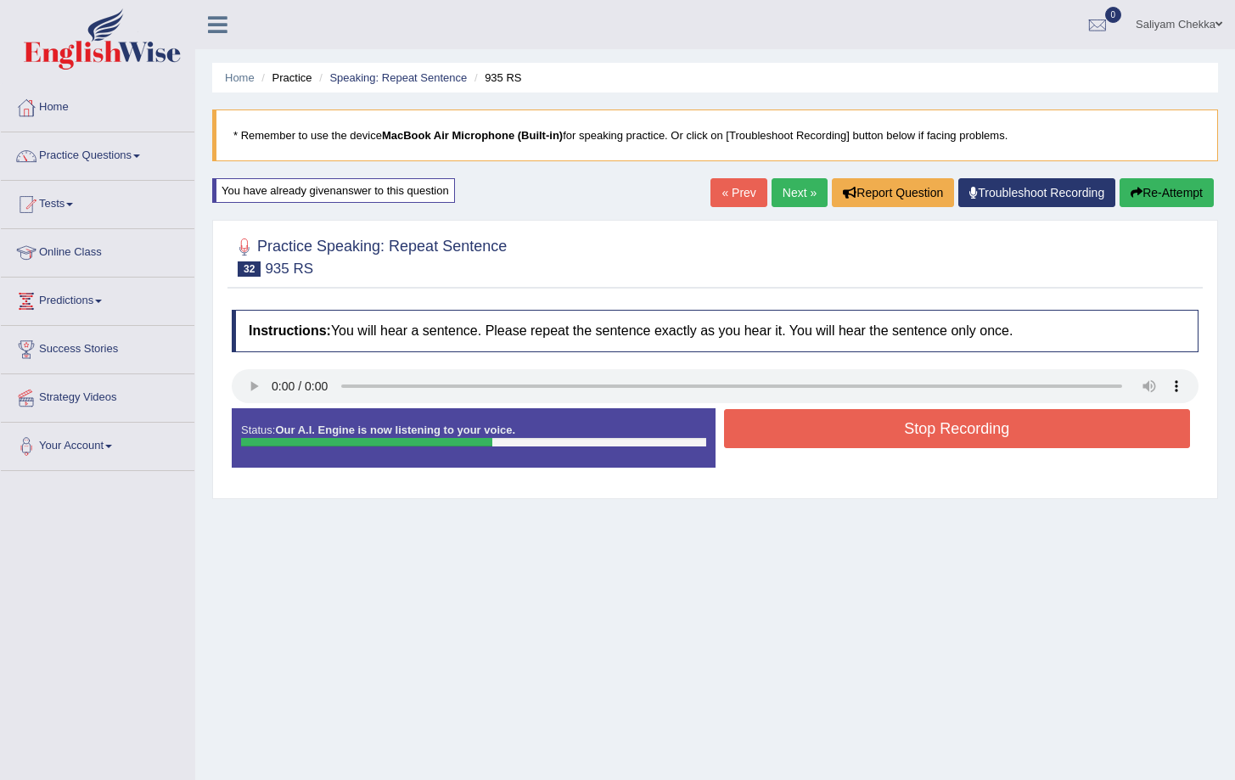
click at [958, 432] on button "Stop Recording" at bounding box center [957, 428] width 467 height 39
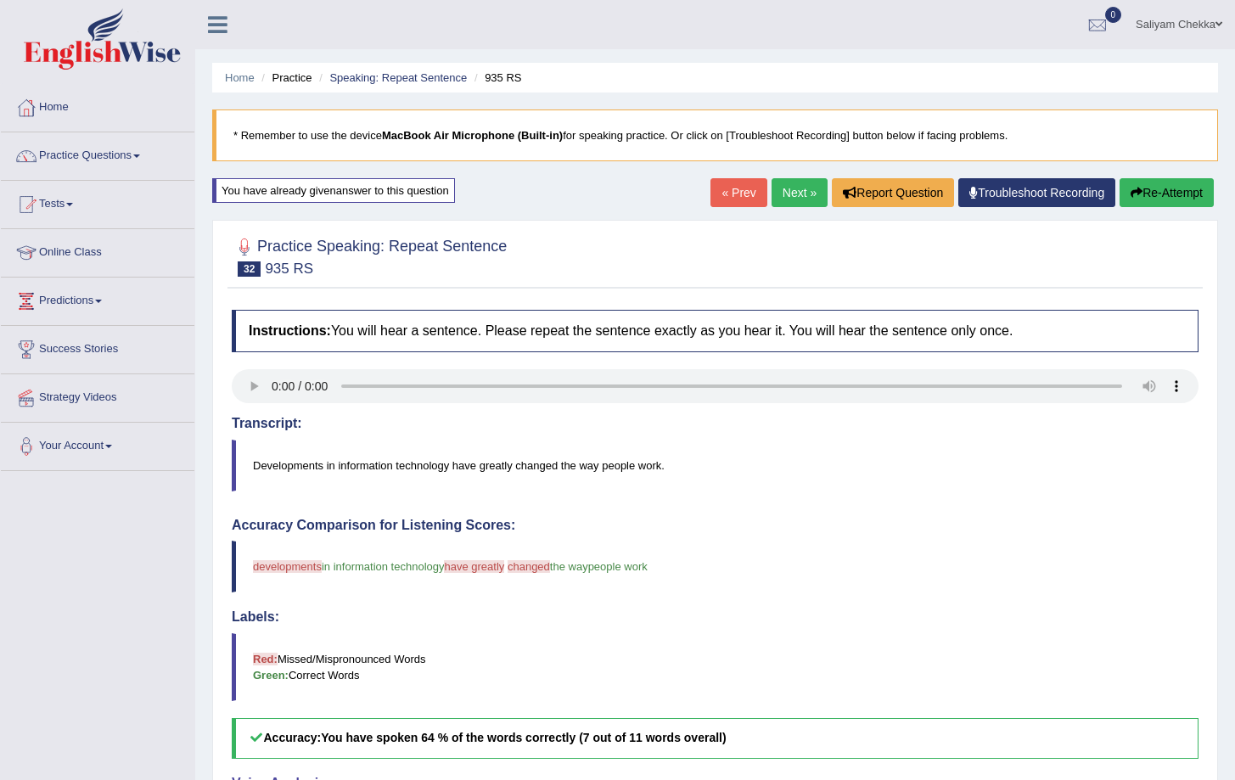
click at [785, 201] on link "Next »" at bounding box center [800, 192] width 56 height 29
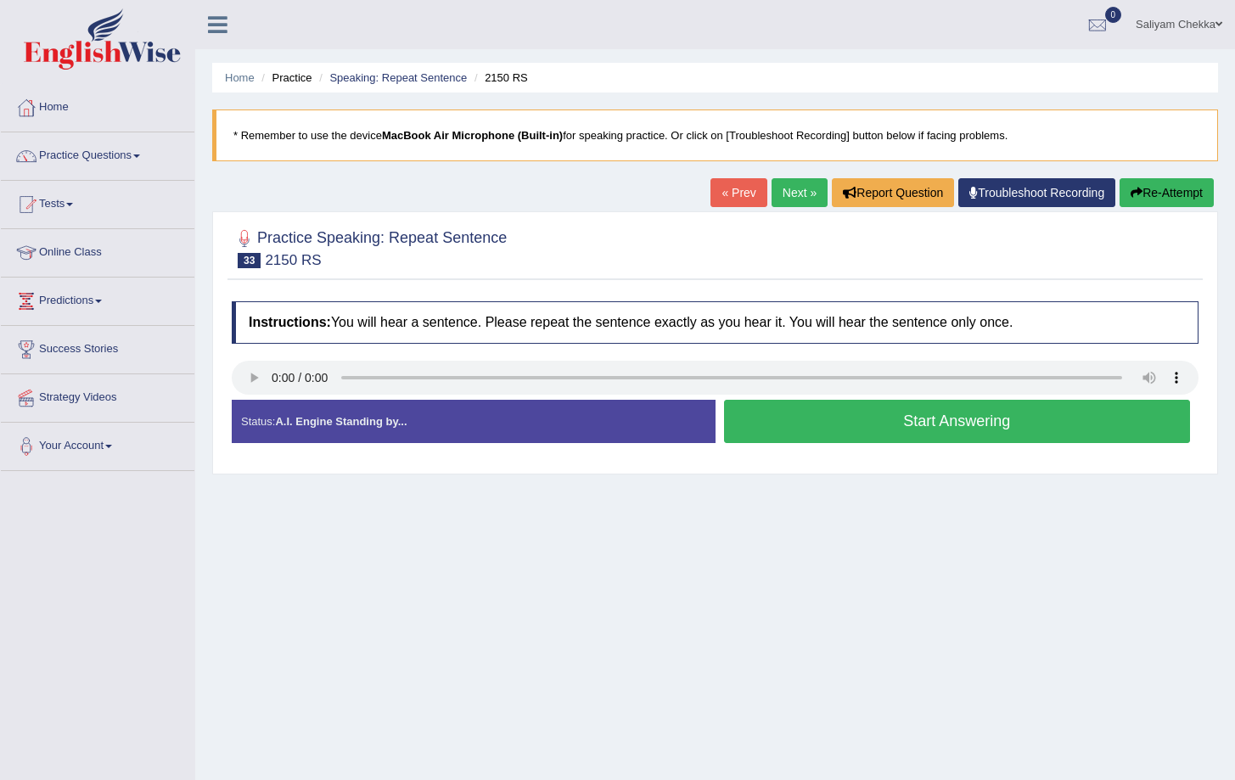
click at [885, 421] on button "Start Answering" at bounding box center [957, 421] width 467 height 43
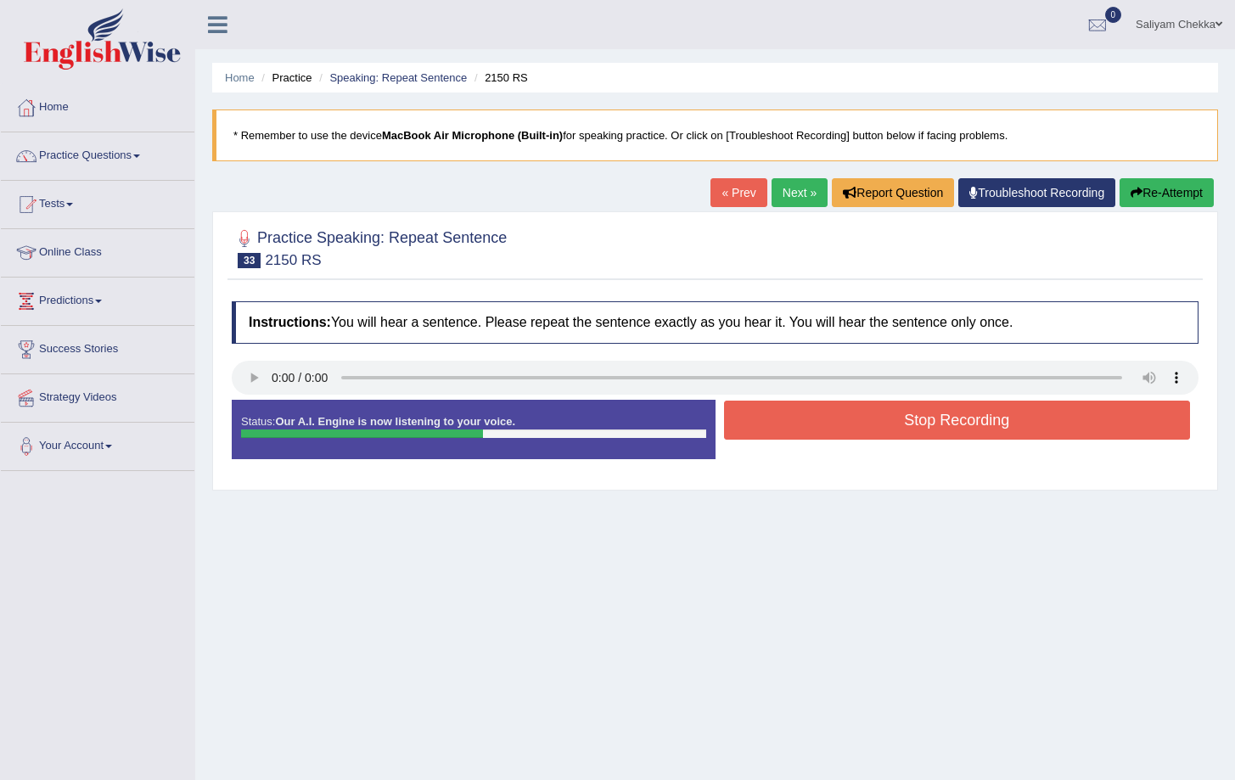
click at [974, 428] on button "Stop Recording" at bounding box center [957, 420] width 467 height 39
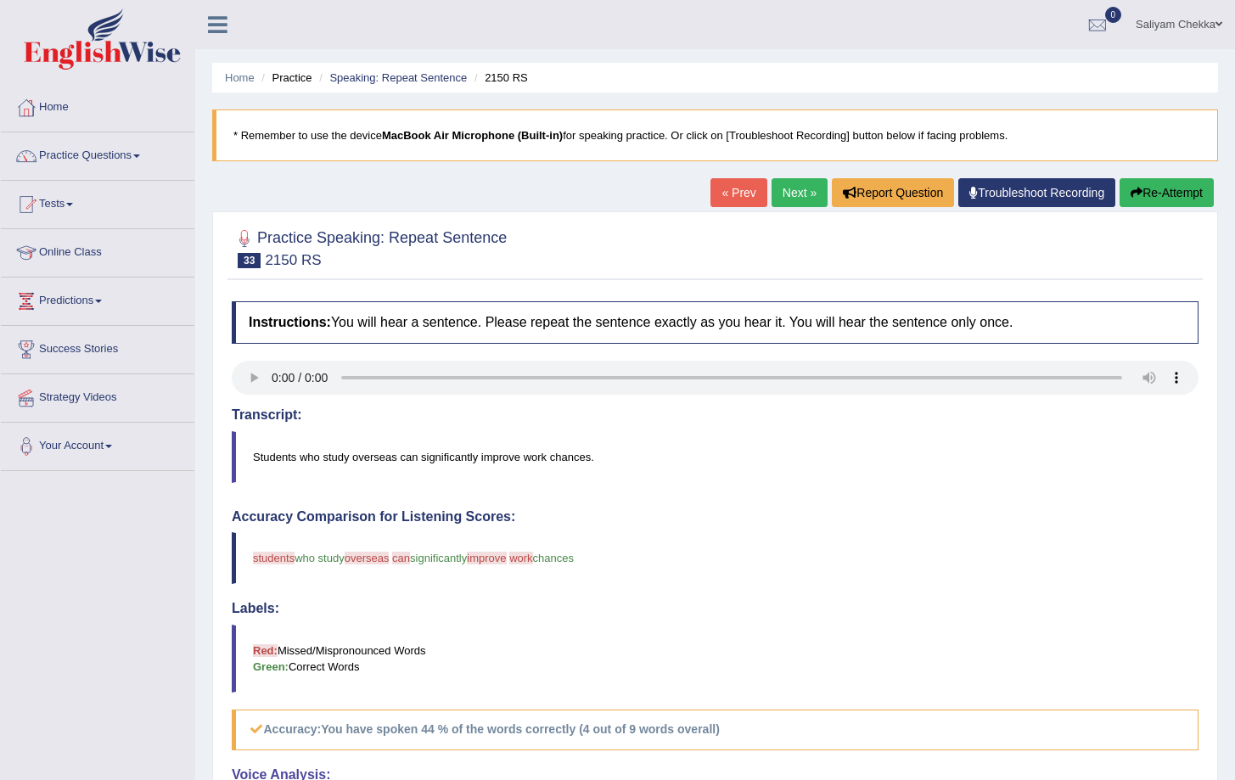
click at [1146, 197] on button "Re-Attempt" at bounding box center [1167, 192] width 94 height 29
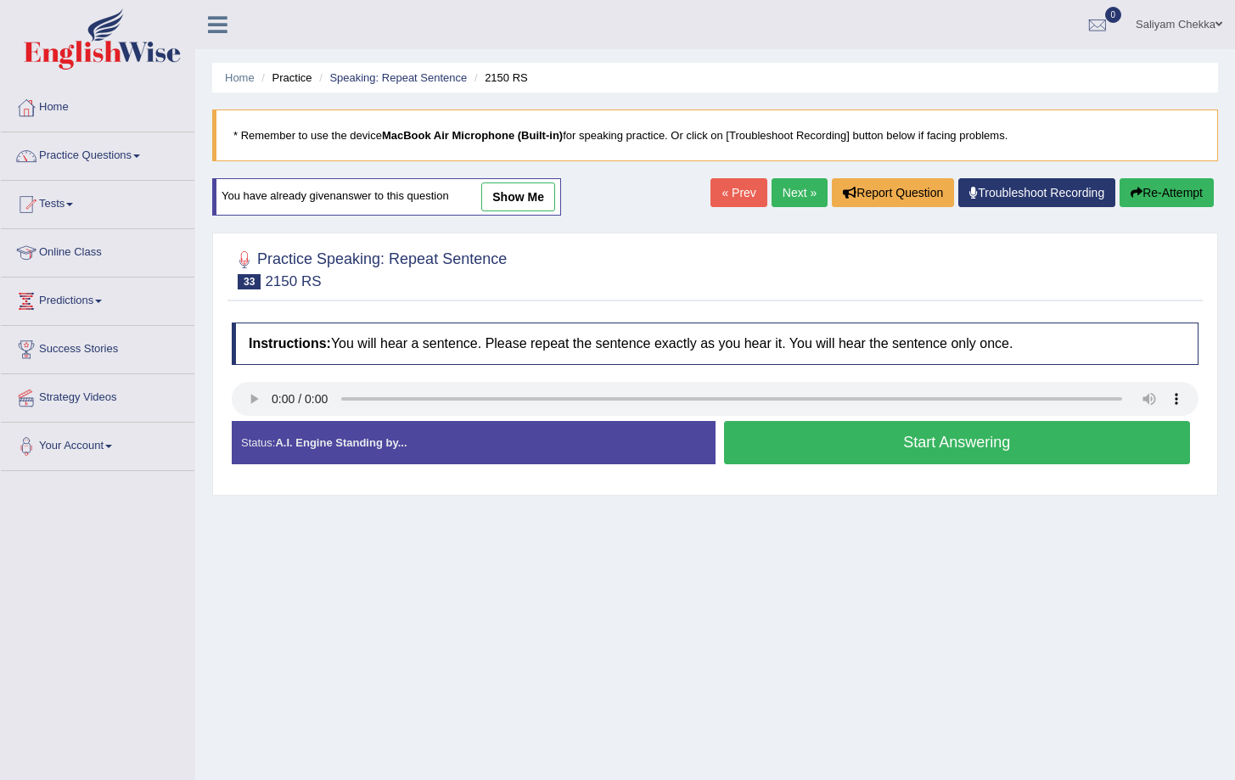
drag, startPoint x: 925, startPoint y: 455, endPoint x: 938, endPoint y: 427, distance: 30.8
click at [925, 454] on button "Start Answering" at bounding box center [957, 442] width 467 height 43
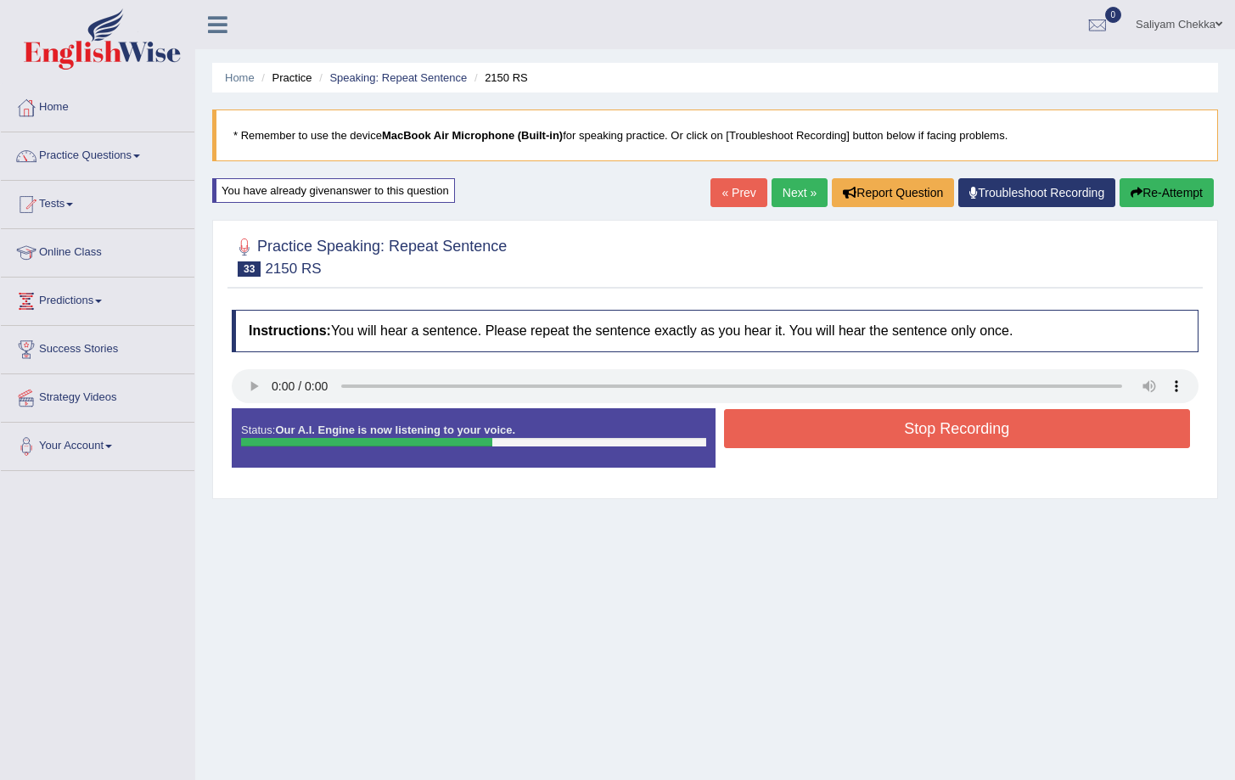
click at [948, 421] on button "Stop Recording" at bounding box center [957, 428] width 467 height 39
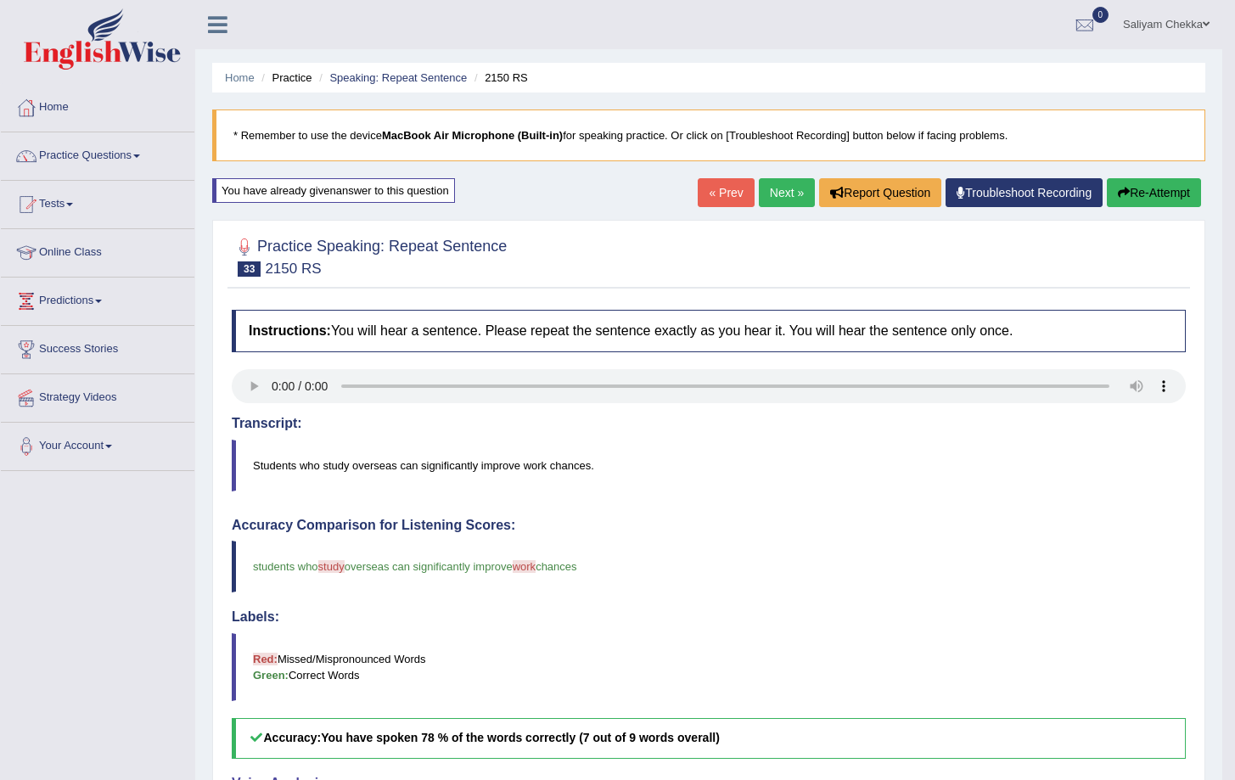
click at [770, 199] on link "Next »" at bounding box center [787, 192] width 56 height 29
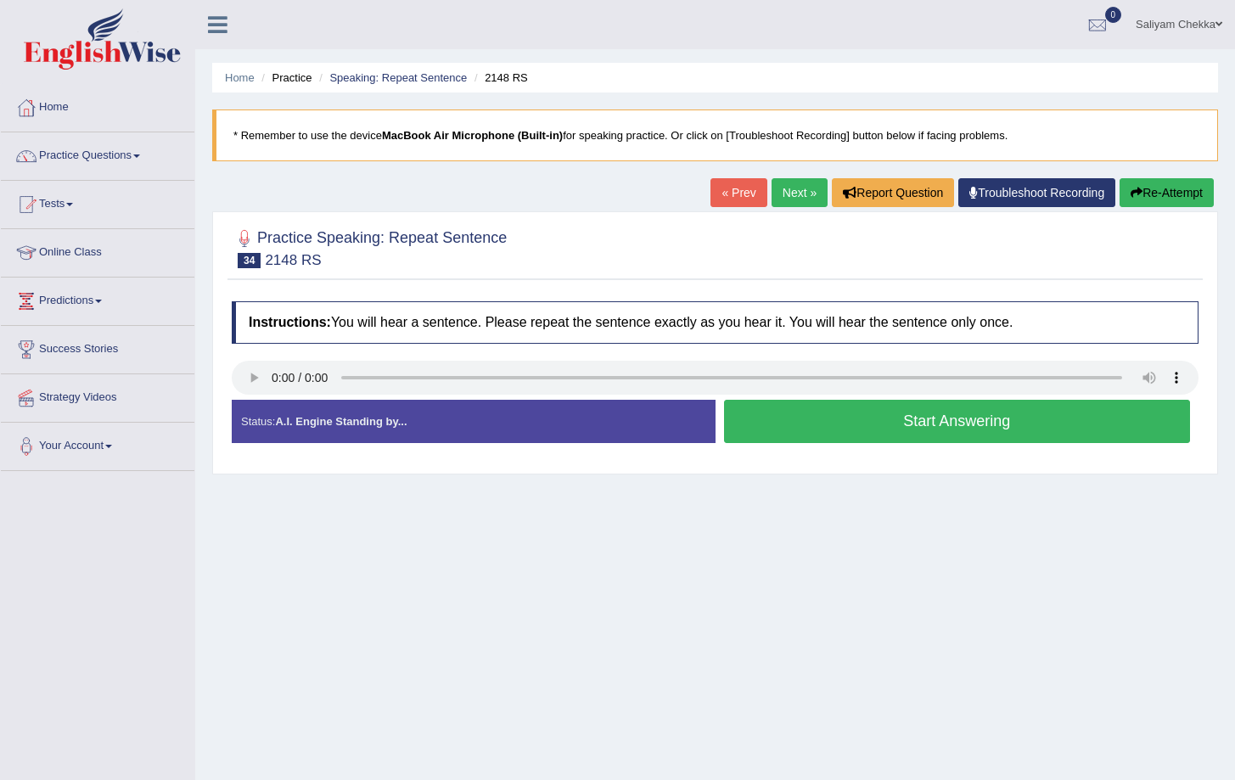
click at [832, 433] on button "Start Answering" at bounding box center [957, 421] width 467 height 43
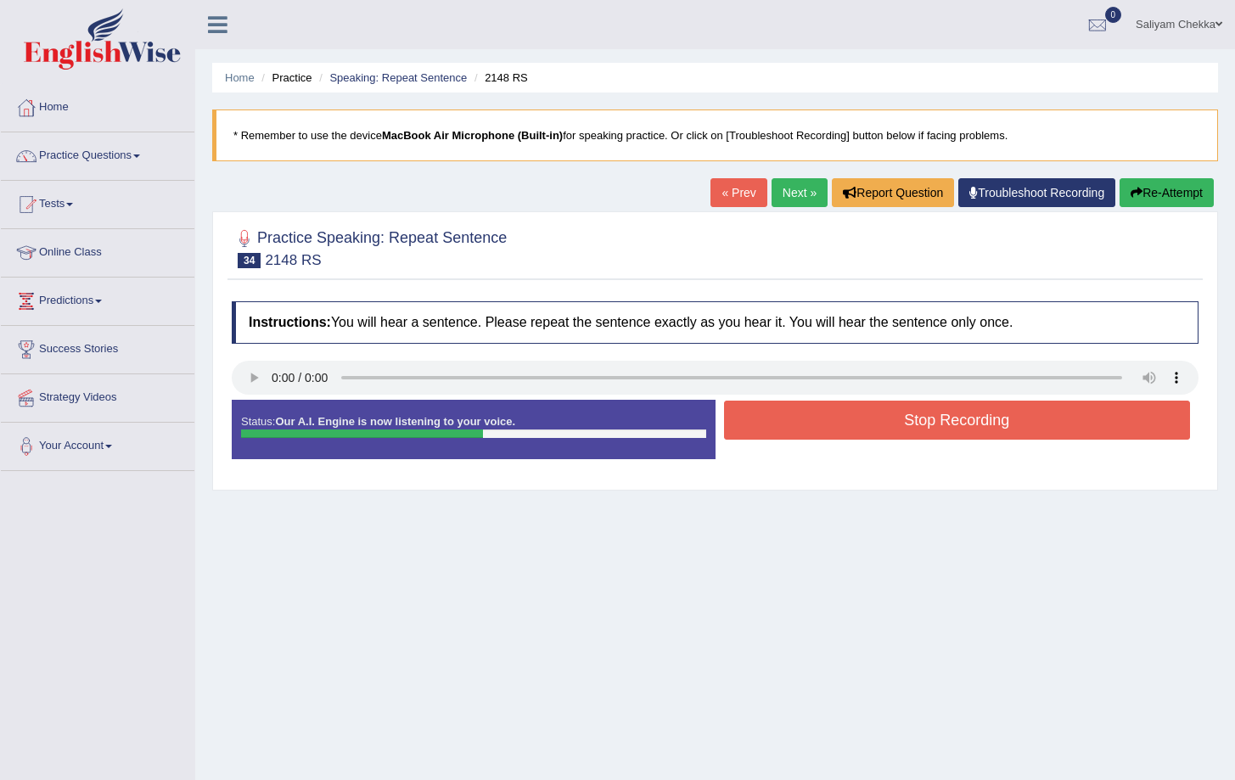
click at [920, 415] on button "Stop Recording" at bounding box center [957, 420] width 467 height 39
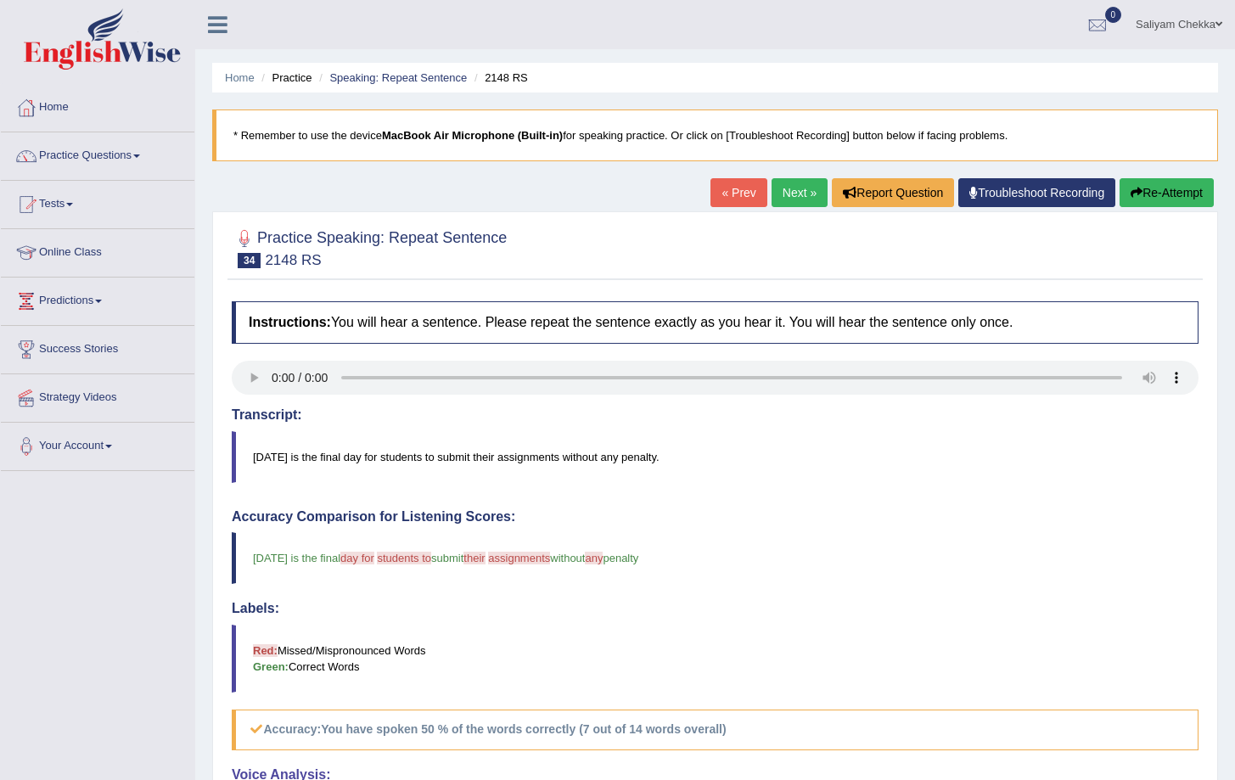
click at [794, 197] on link "Next »" at bounding box center [800, 192] width 56 height 29
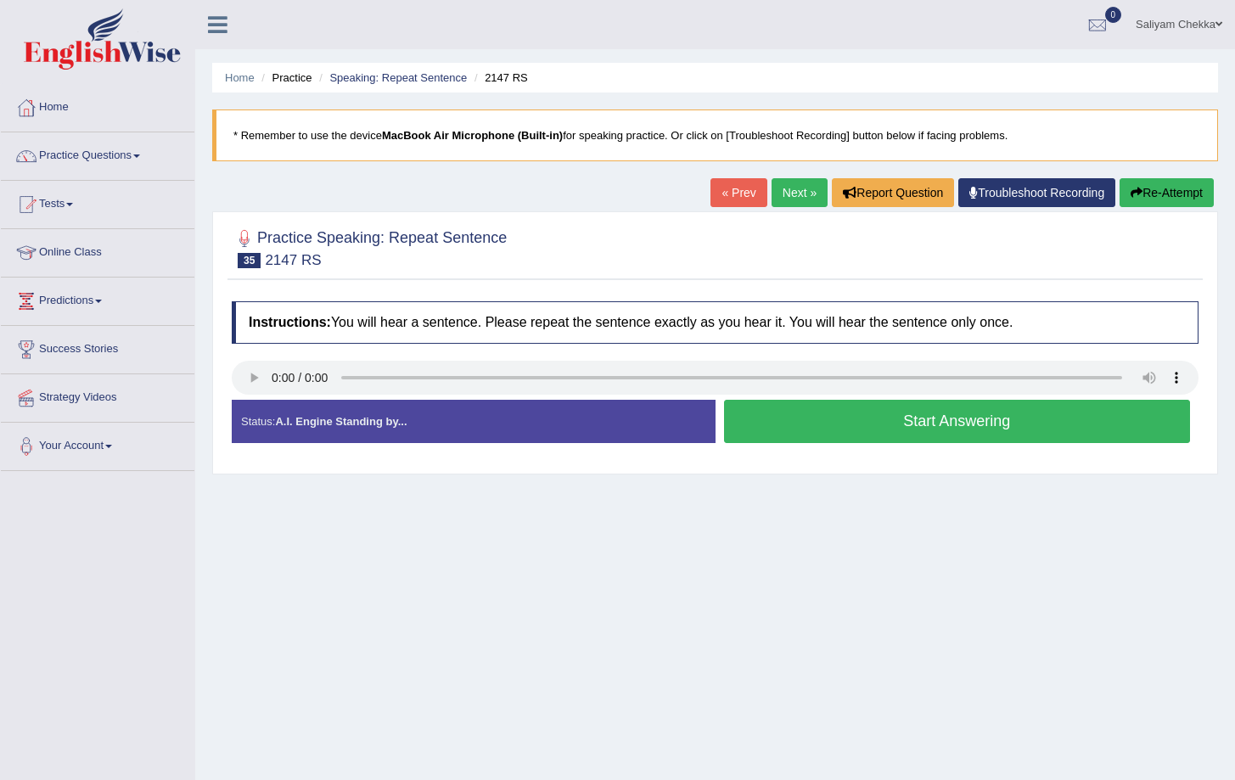
click at [859, 423] on button "Start Answering" at bounding box center [957, 421] width 467 height 43
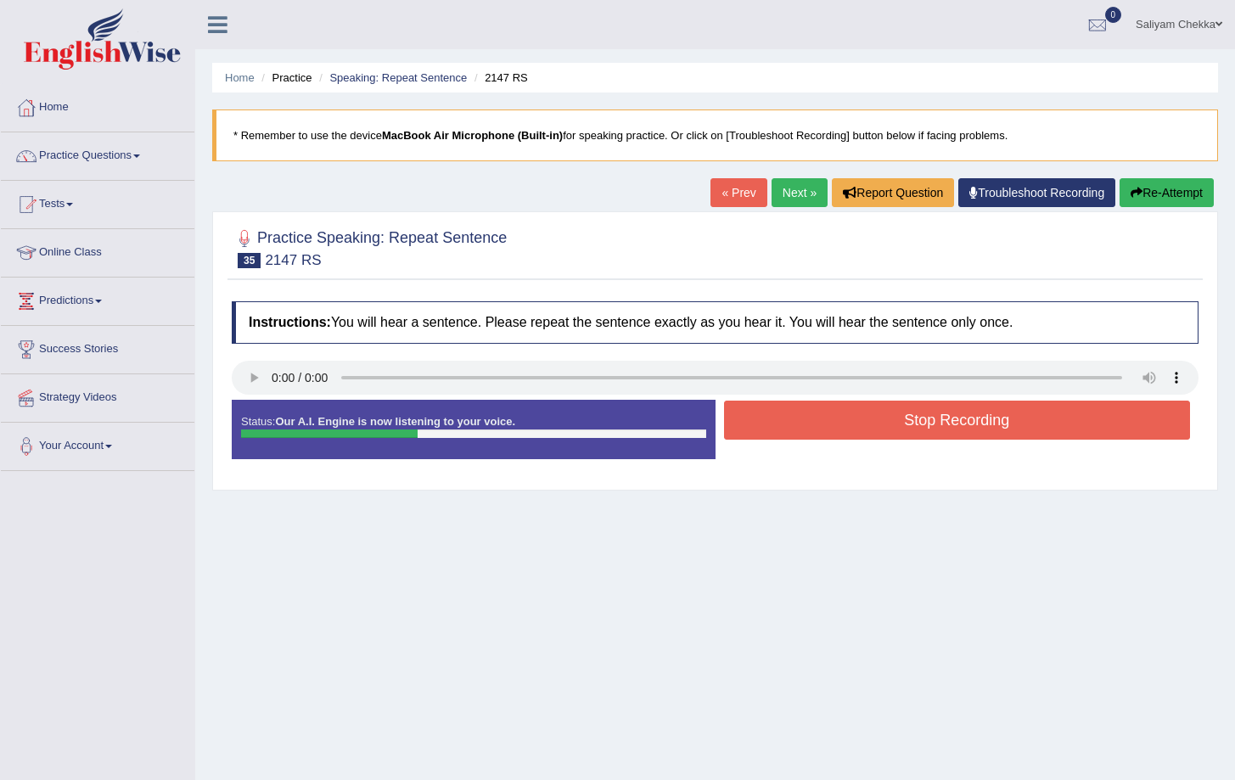
click at [842, 424] on button "Stop Recording" at bounding box center [957, 420] width 467 height 39
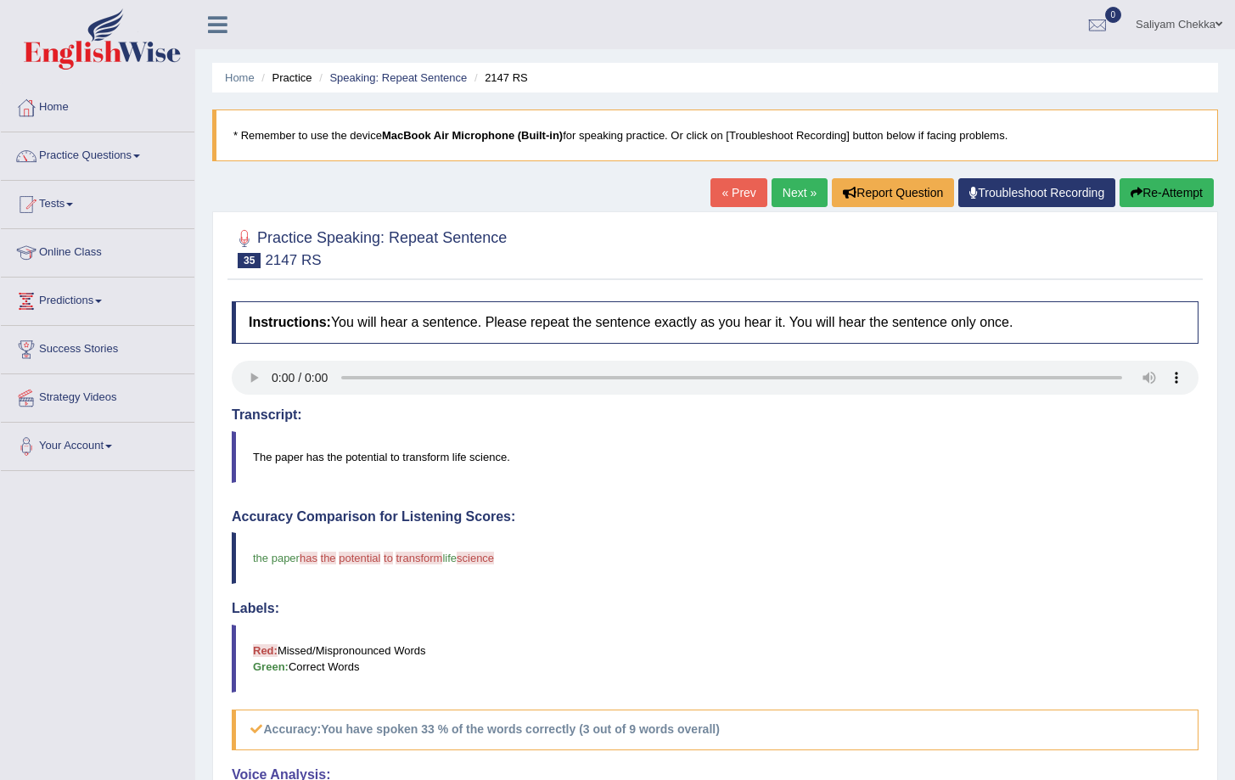
click at [1160, 190] on button "Re-Attempt" at bounding box center [1167, 192] width 94 height 29
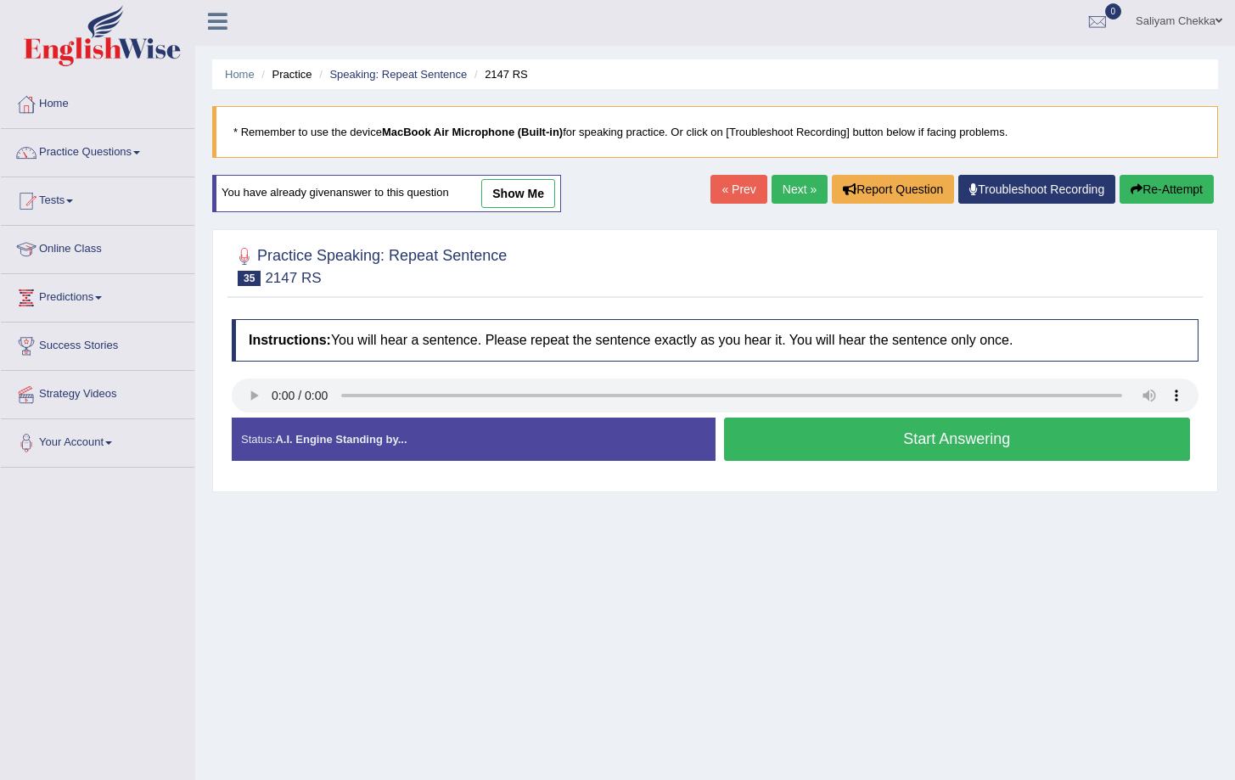
click at [965, 451] on button "Start Answering" at bounding box center [957, 439] width 467 height 43
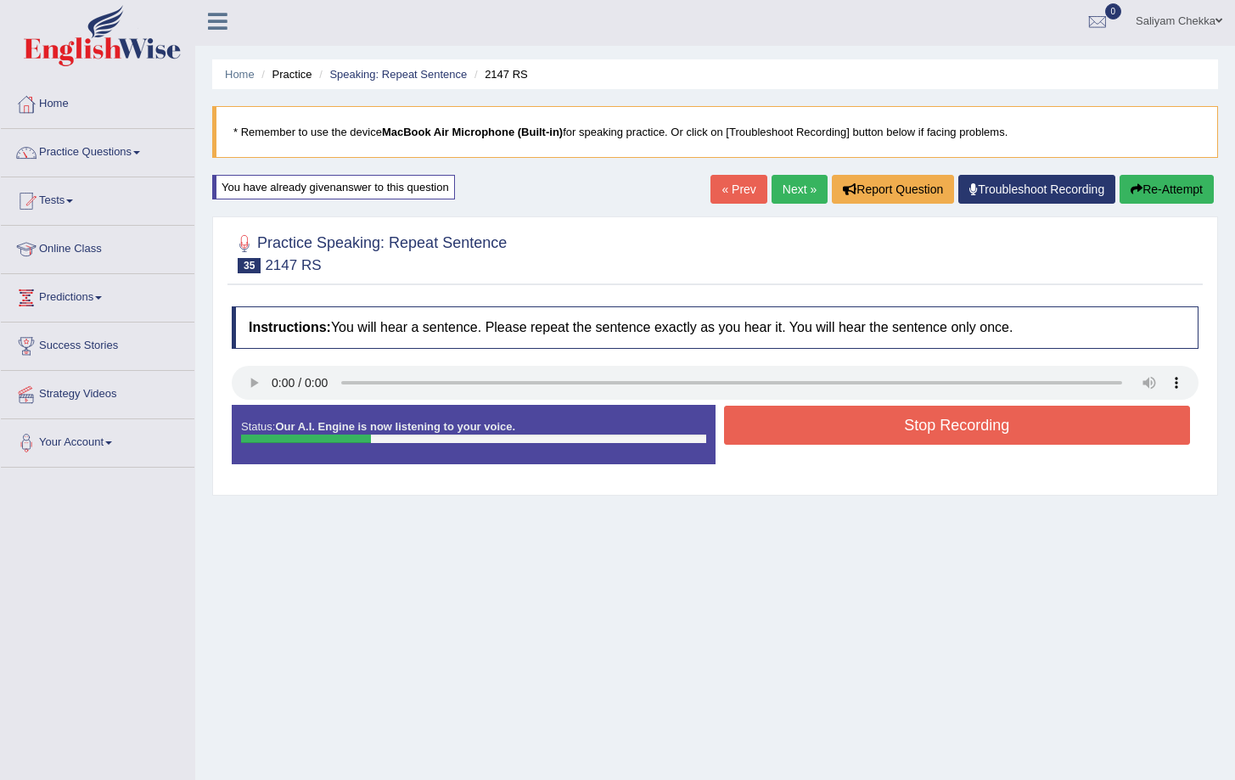
click at [905, 435] on button "Stop Recording" at bounding box center [957, 425] width 467 height 39
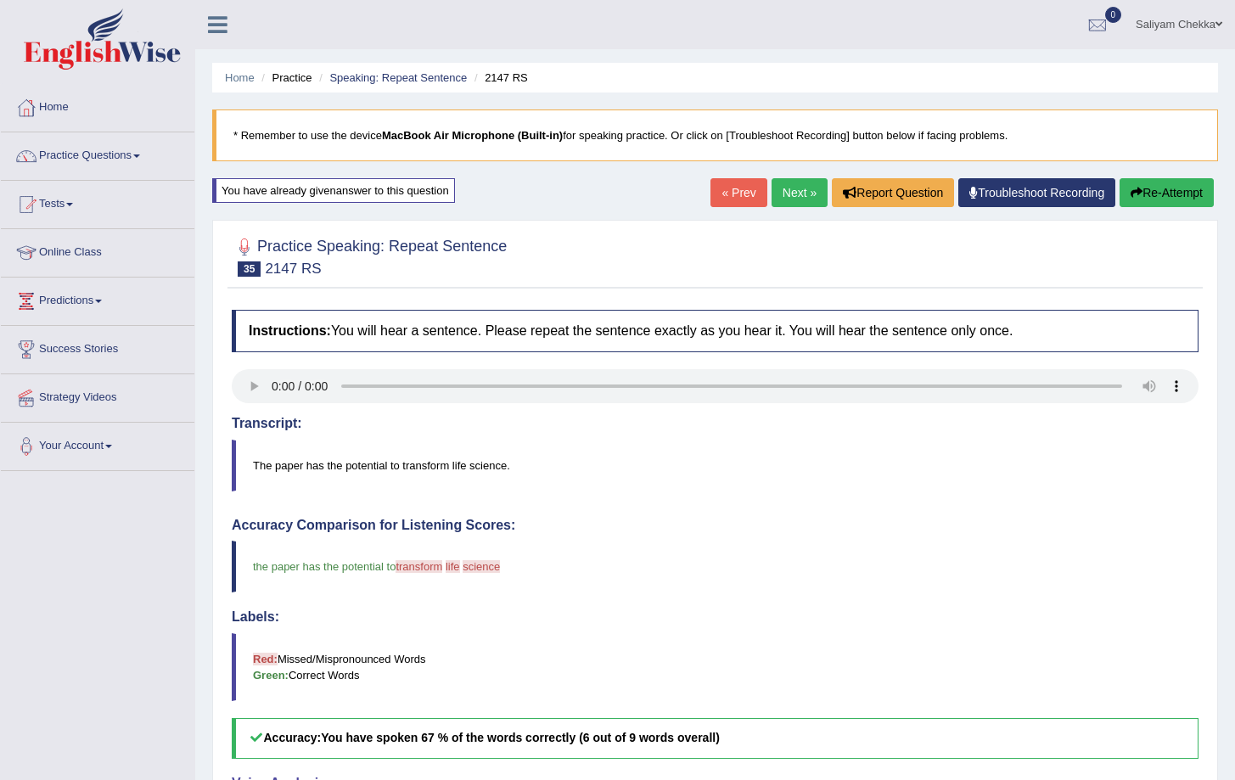
click at [794, 195] on link "Next »" at bounding box center [800, 192] width 56 height 29
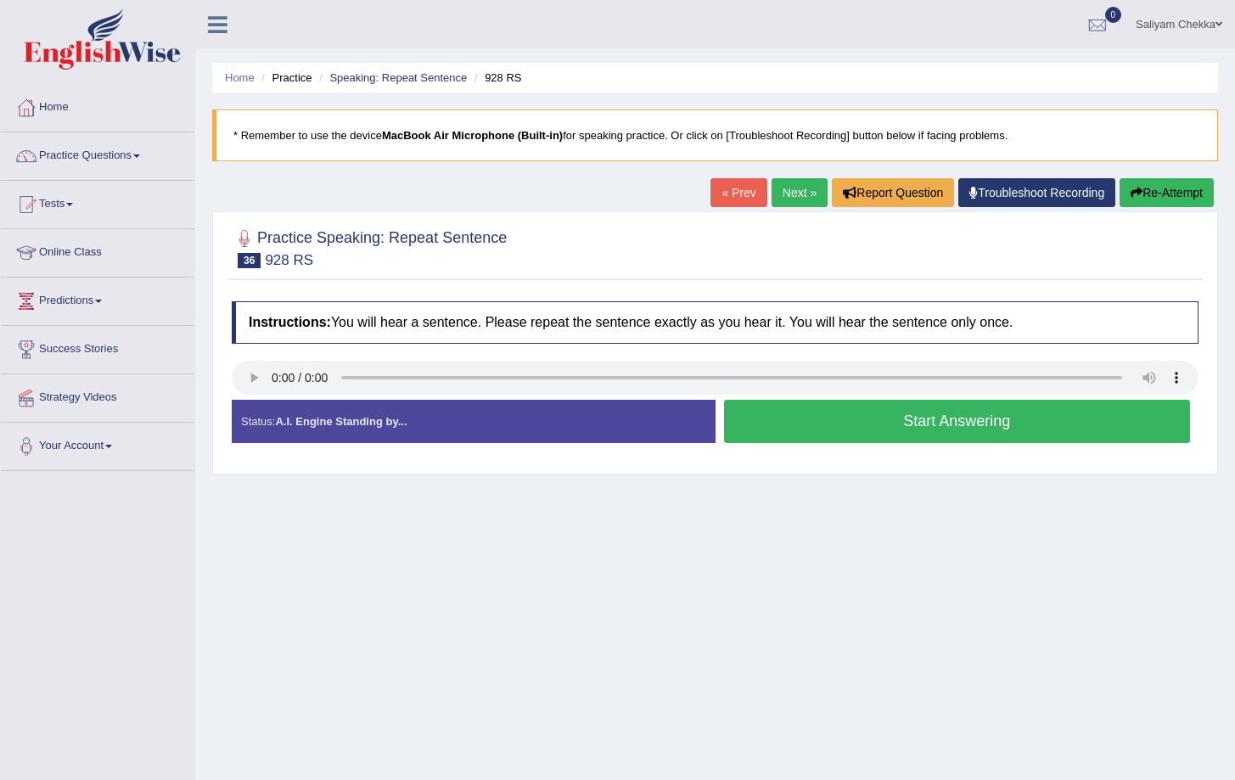
click at [813, 428] on button "Start Answering" at bounding box center [957, 421] width 467 height 43
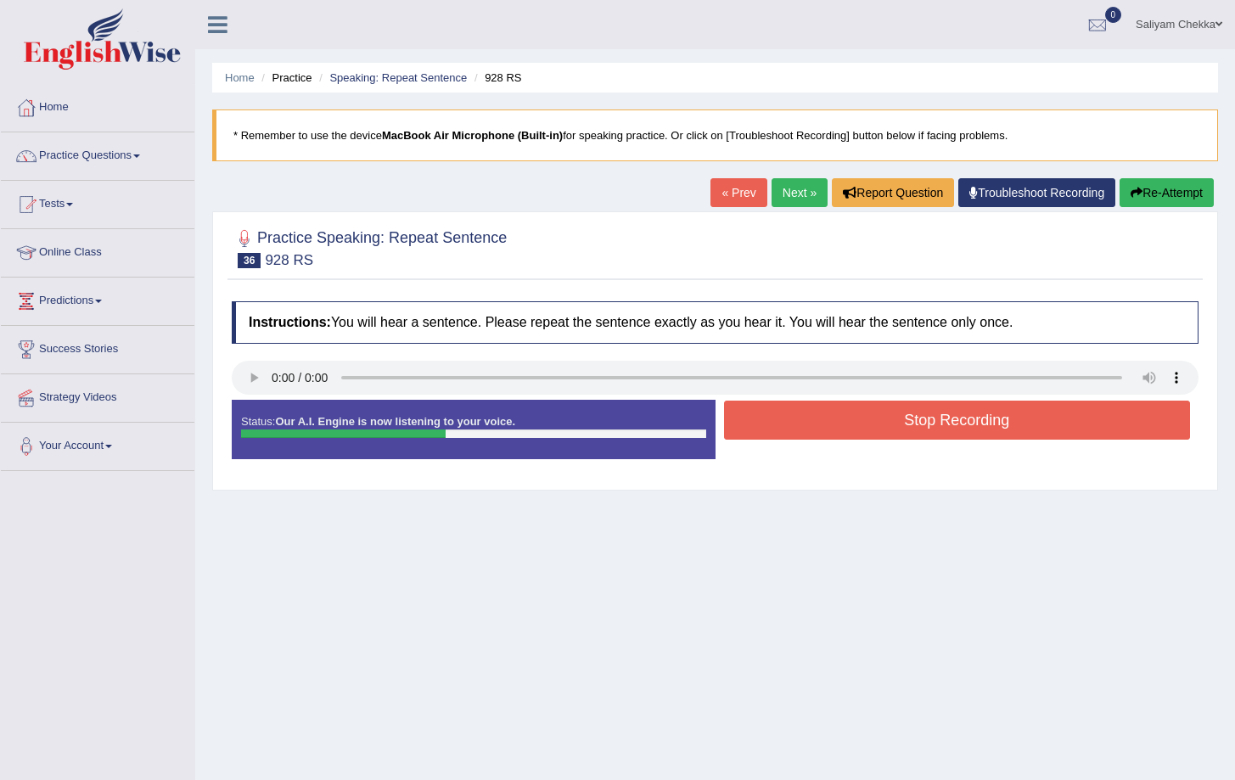
click at [873, 418] on button "Stop Recording" at bounding box center [957, 420] width 467 height 39
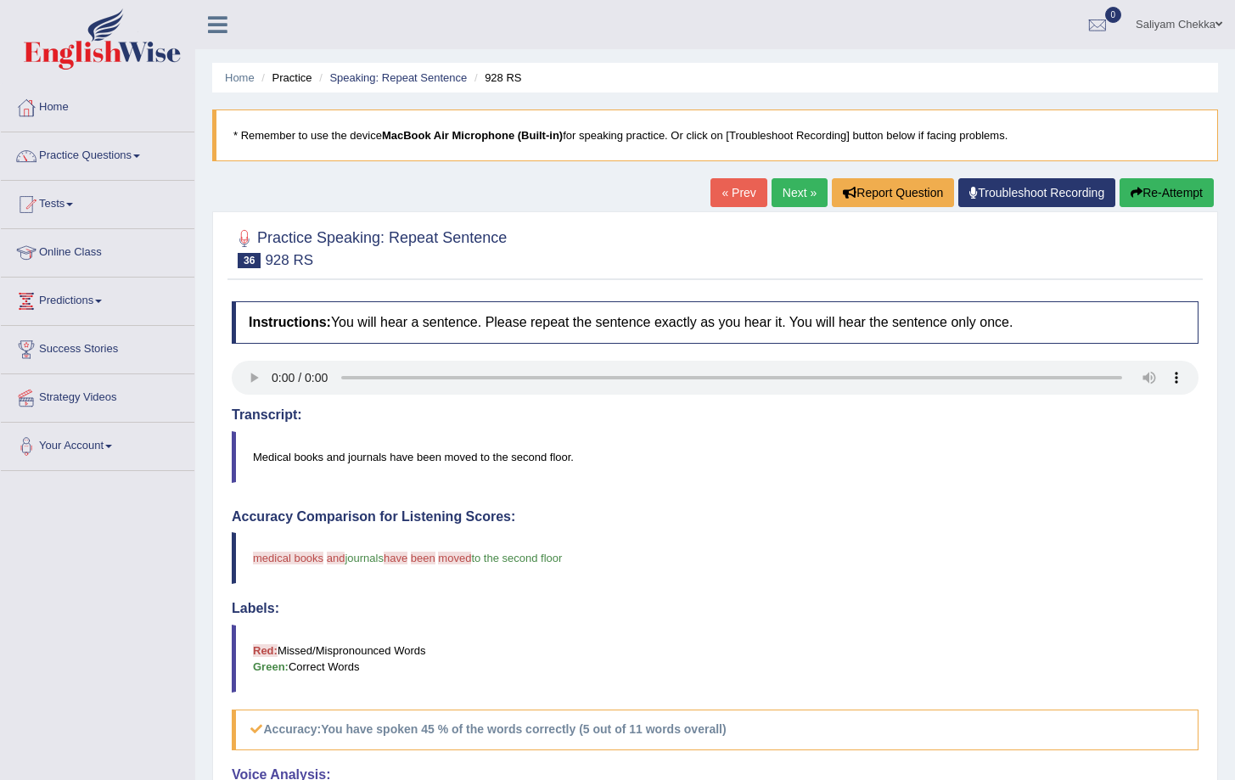
drag, startPoint x: 1156, startPoint y: 184, endPoint x: 1113, endPoint y: 196, distance: 44.9
click at [1156, 184] on button "Re-Attempt" at bounding box center [1167, 192] width 94 height 29
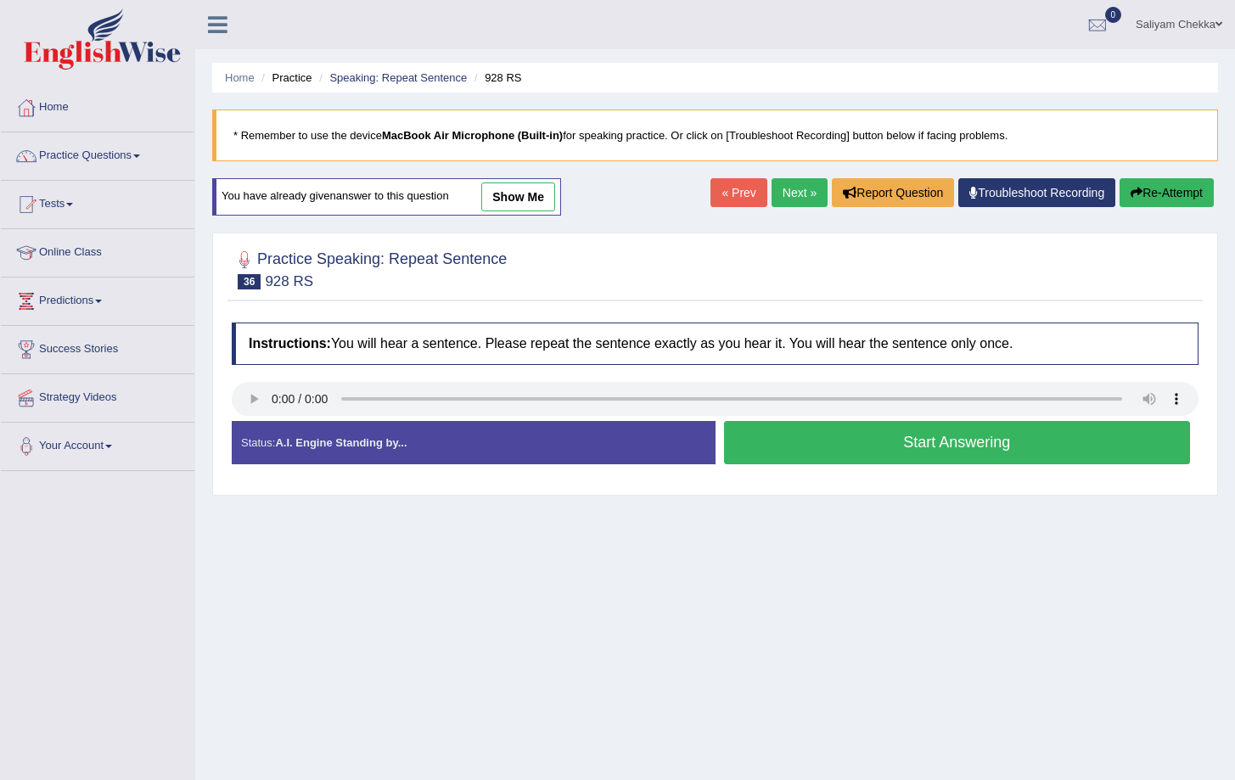
click at [892, 435] on button "Start Answering" at bounding box center [957, 442] width 467 height 43
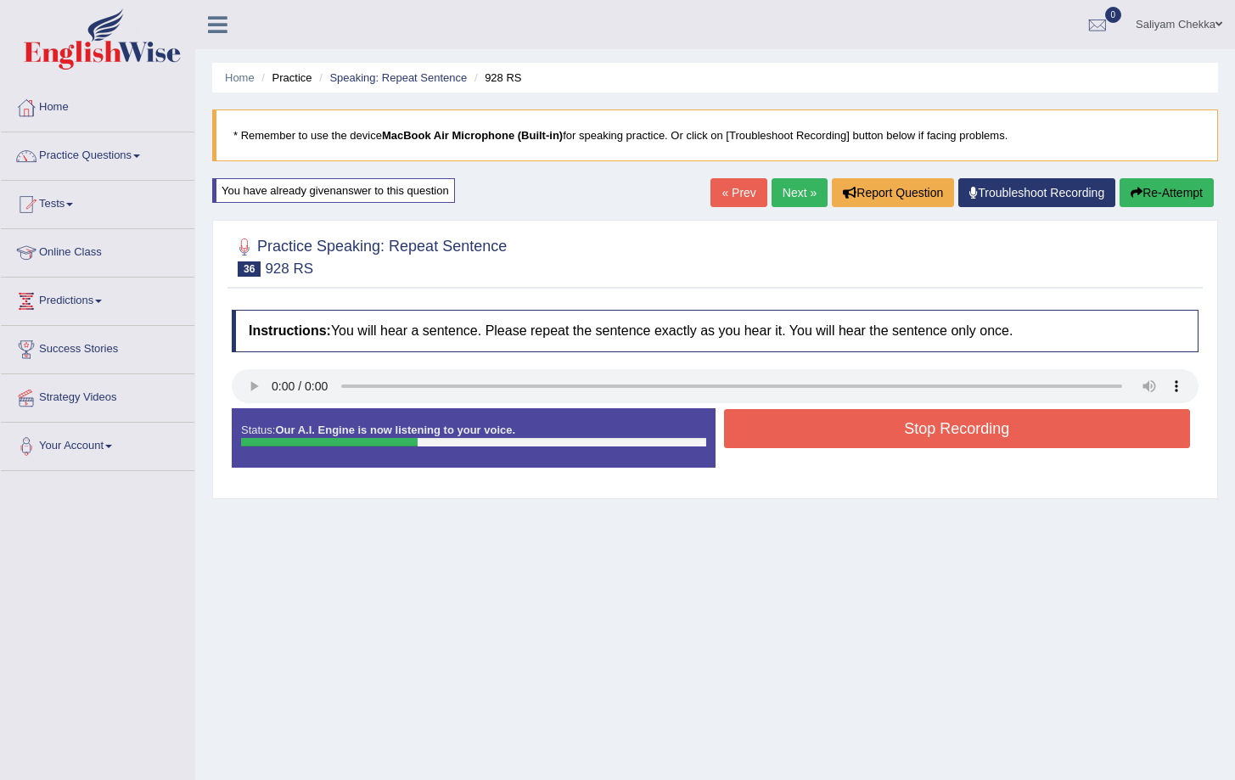
click at [888, 430] on button "Stop Recording" at bounding box center [957, 428] width 467 height 39
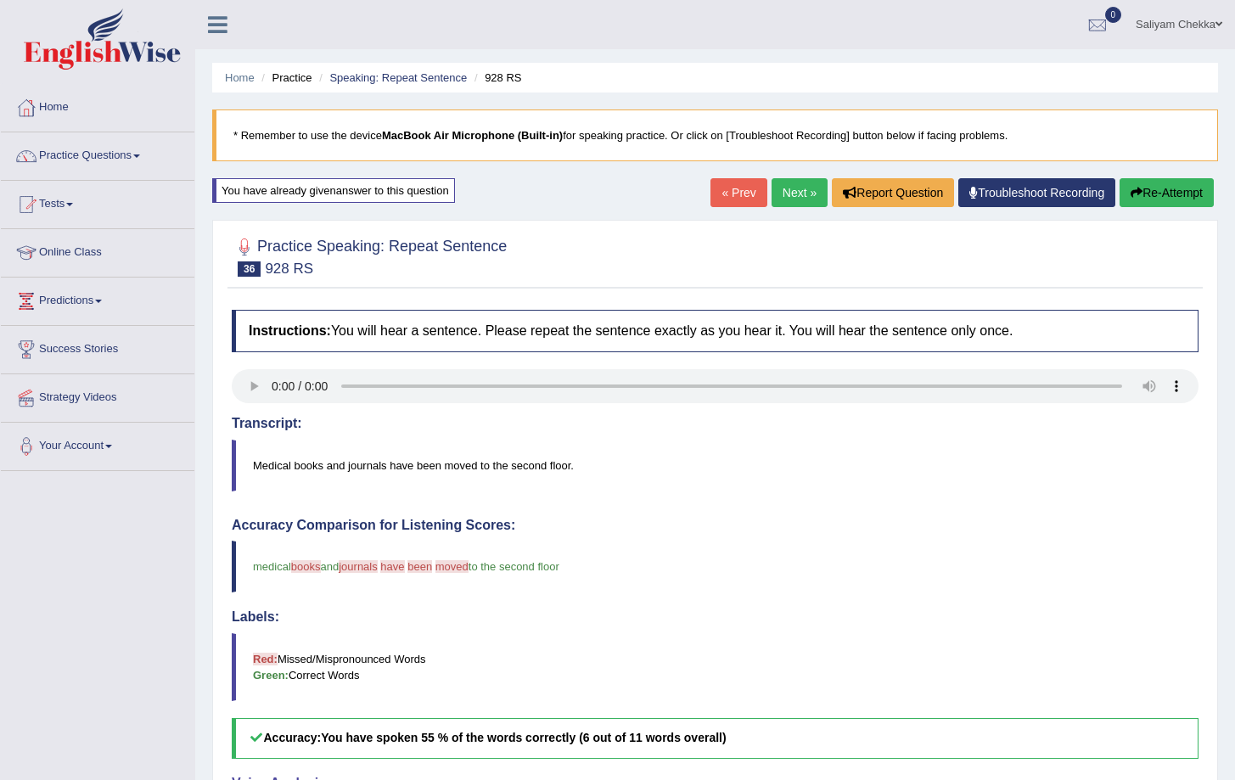
click at [1159, 182] on button "Re-Attempt" at bounding box center [1167, 192] width 94 height 29
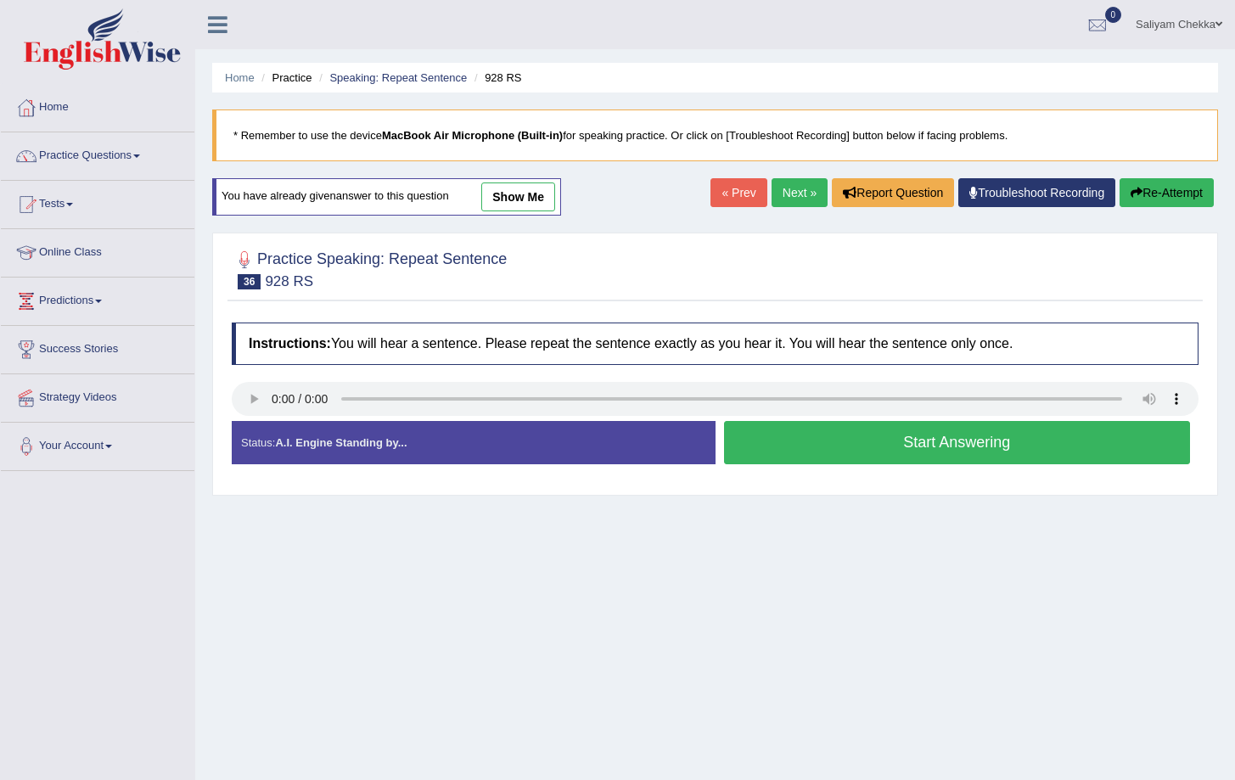
click at [923, 418] on div at bounding box center [715, 401] width 967 height 38
click at [899, 446] on button "Start Answering" at bounding box center [957, 442] width 467 height 43
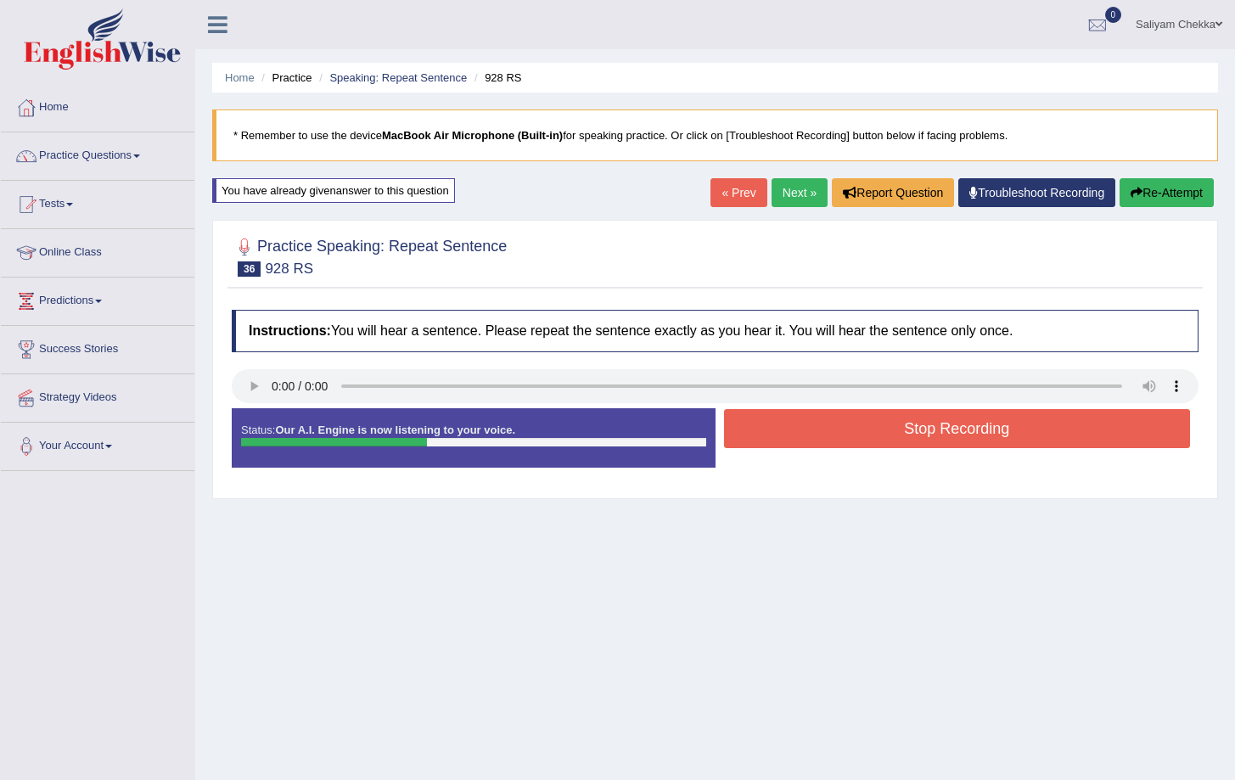
click at [972, 424] on button "Stop Recording" at bounding box center [957, 428] width 467 height 39
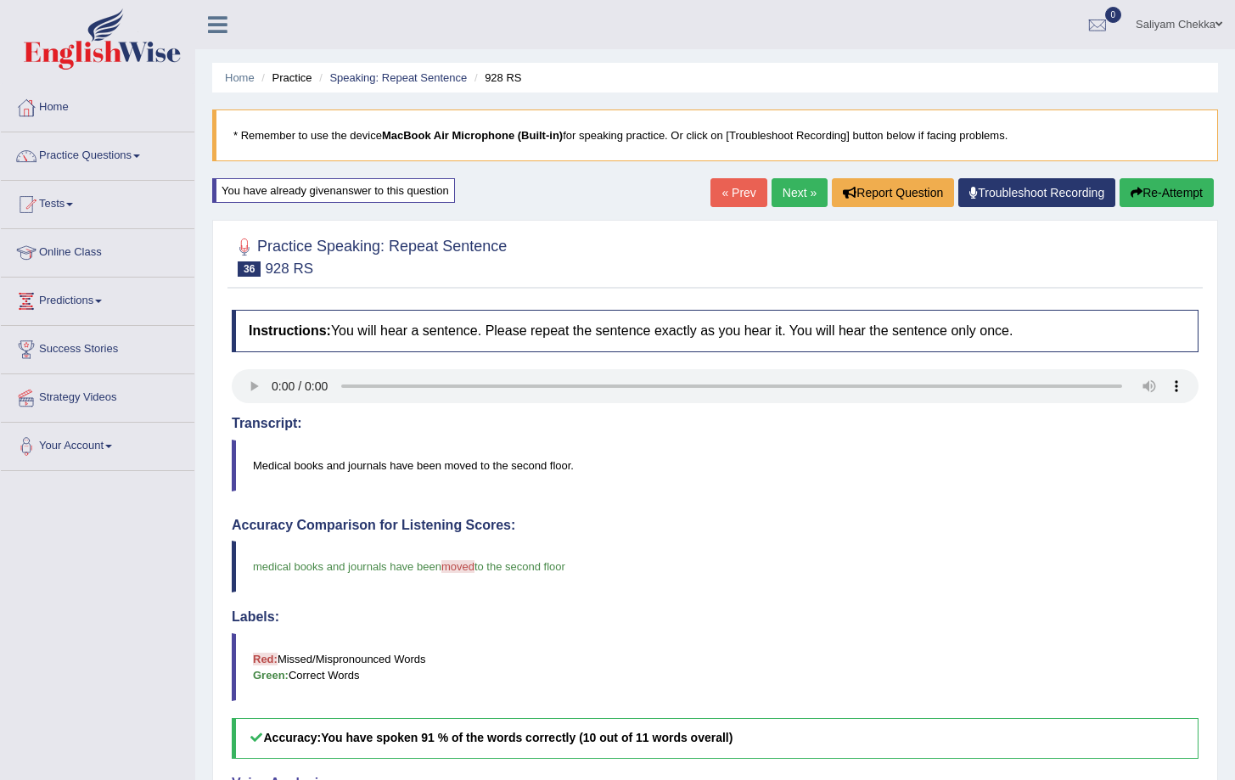
click at [779, 201] on link "Next »" at bounding box center [800, 192] width 56 height 29
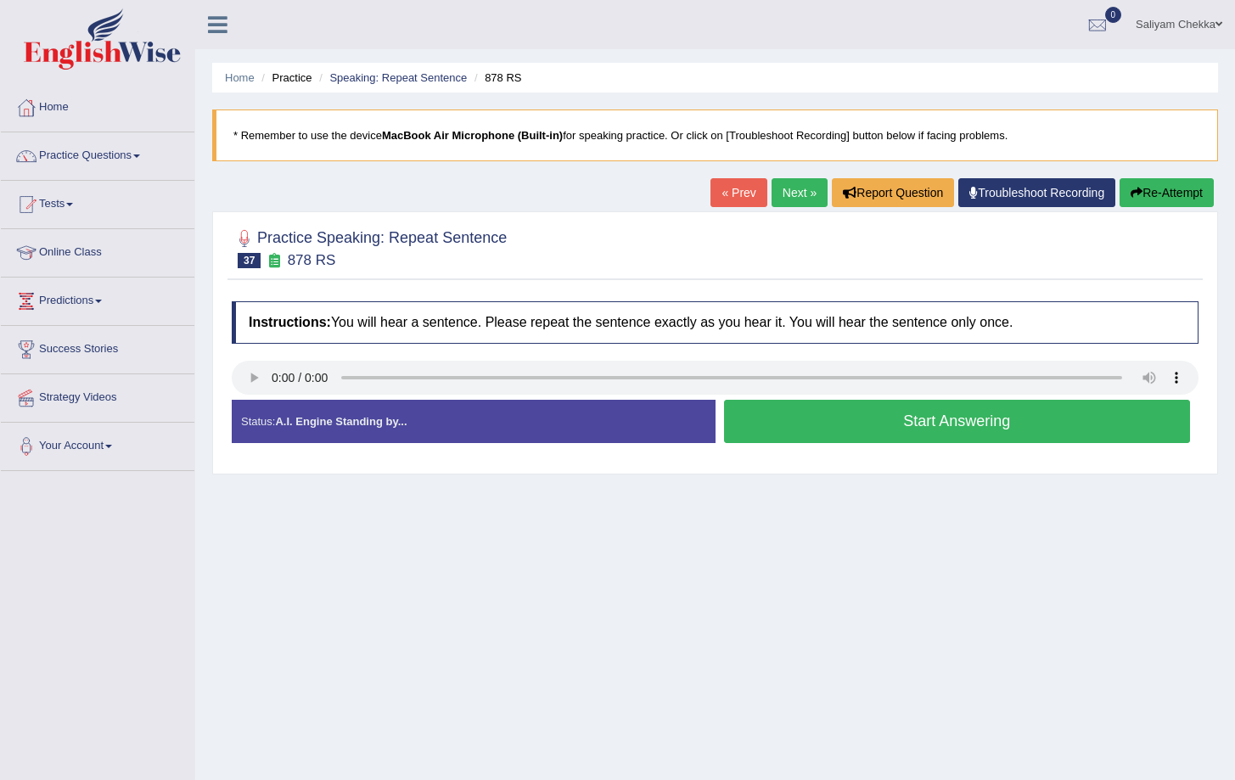
click at [884, 431] on button "Start Answering" at bounding box center [957, 421] width 467 height 43
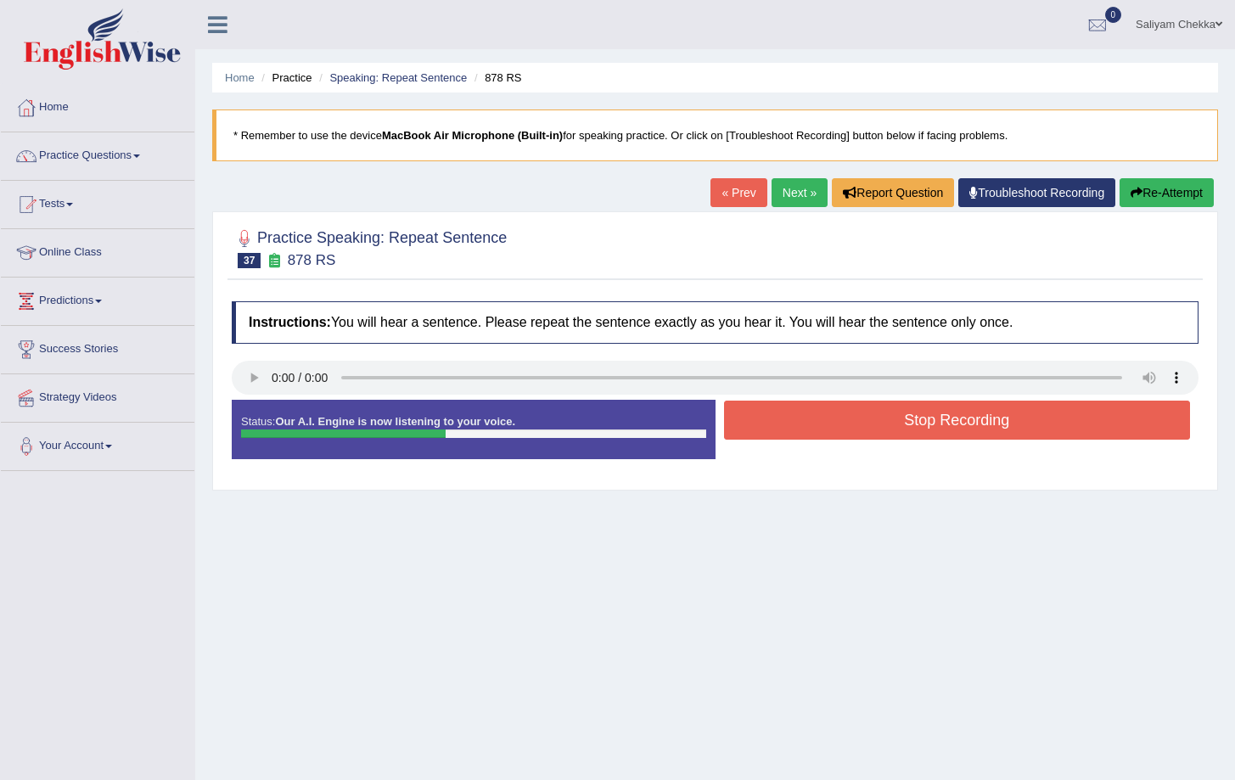
click at [905, 415] on button "Stop Recording" at bounding box center [957, 420] width 467 height 39
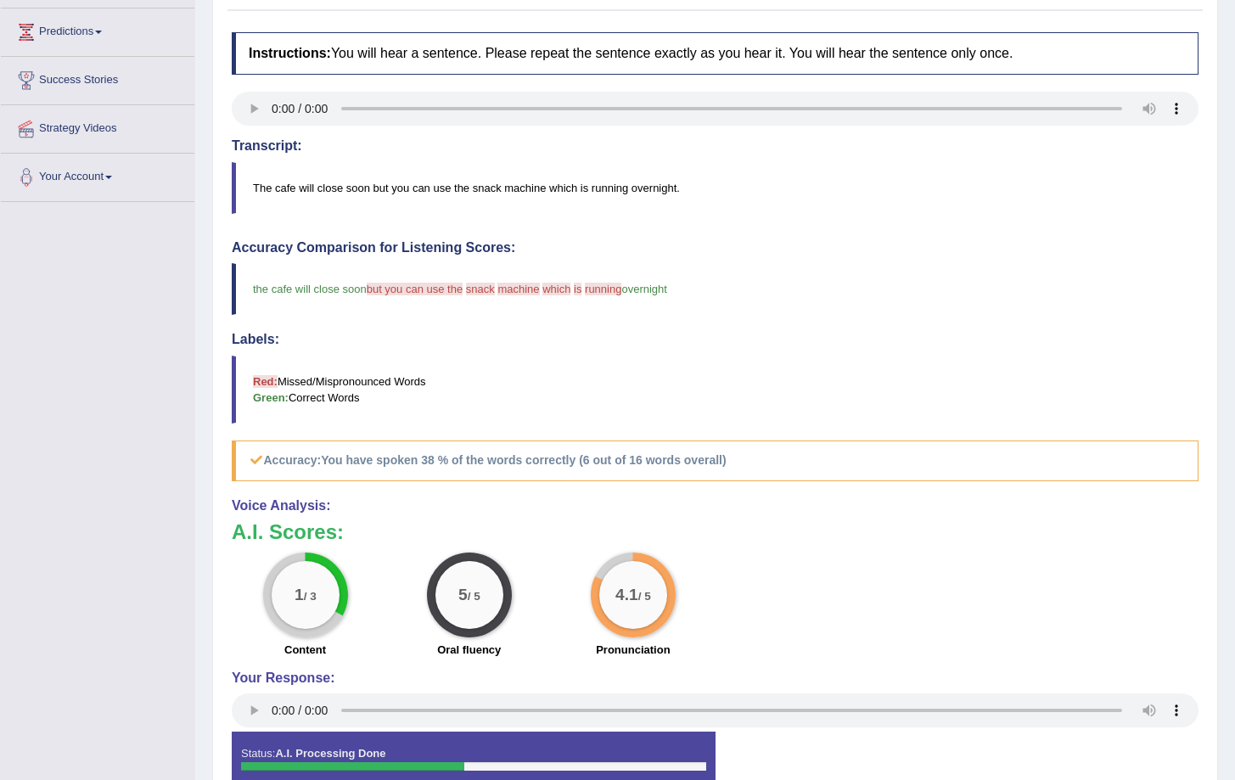
scroll to position [59, 0]
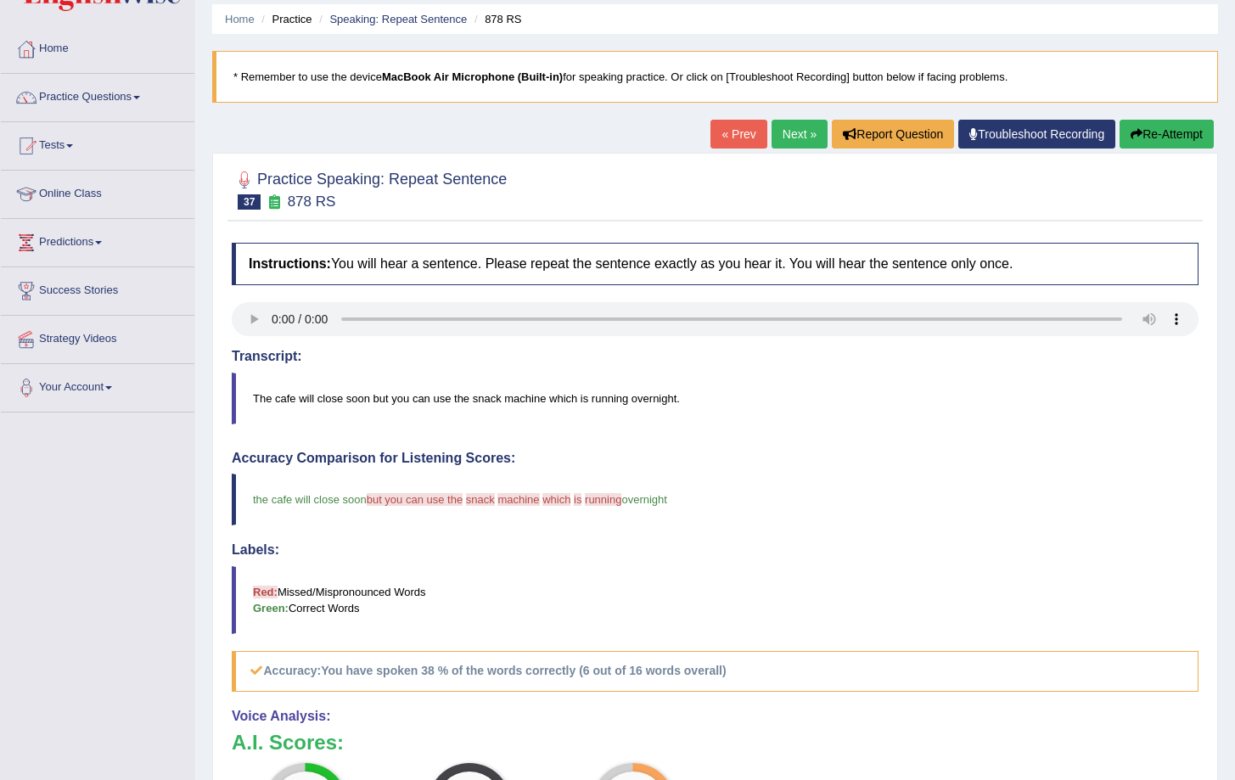
click at [1178, 132] on button "Re-Attempt" at bounding box center [1167, 134] width 94 height 29
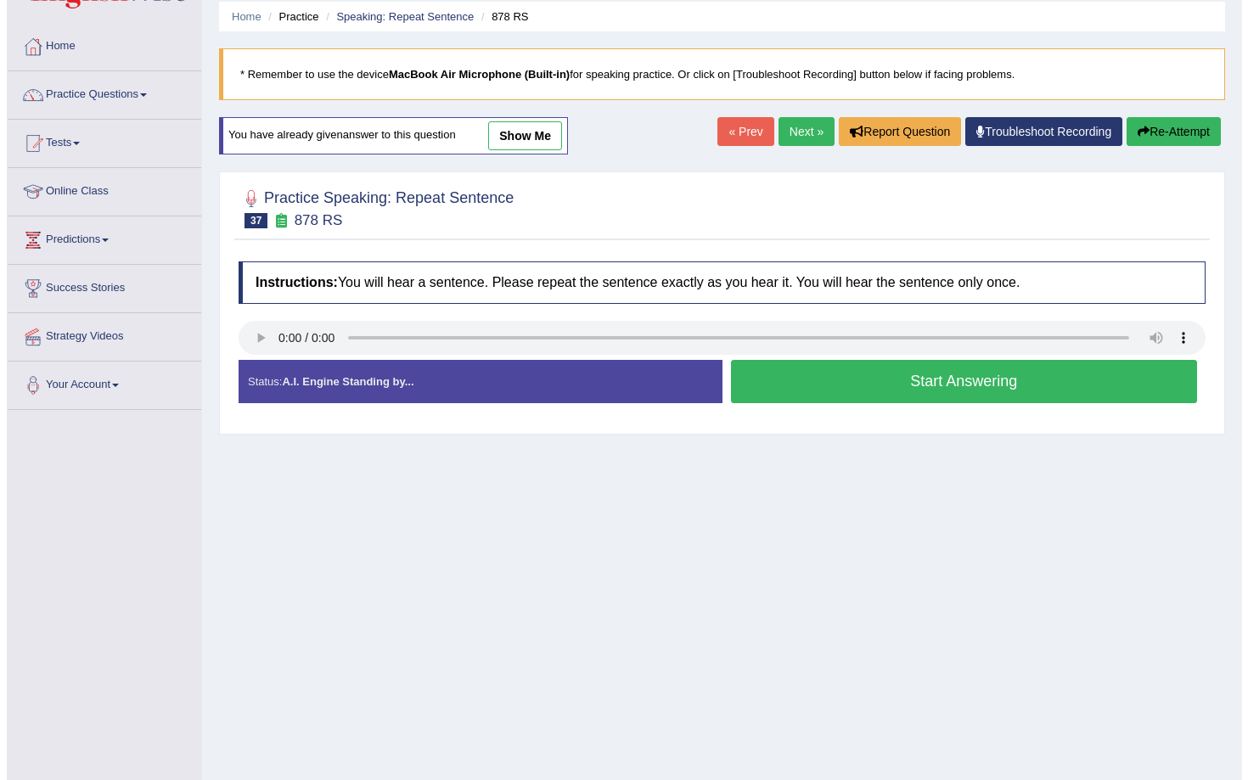
scroll to position [62, 0]
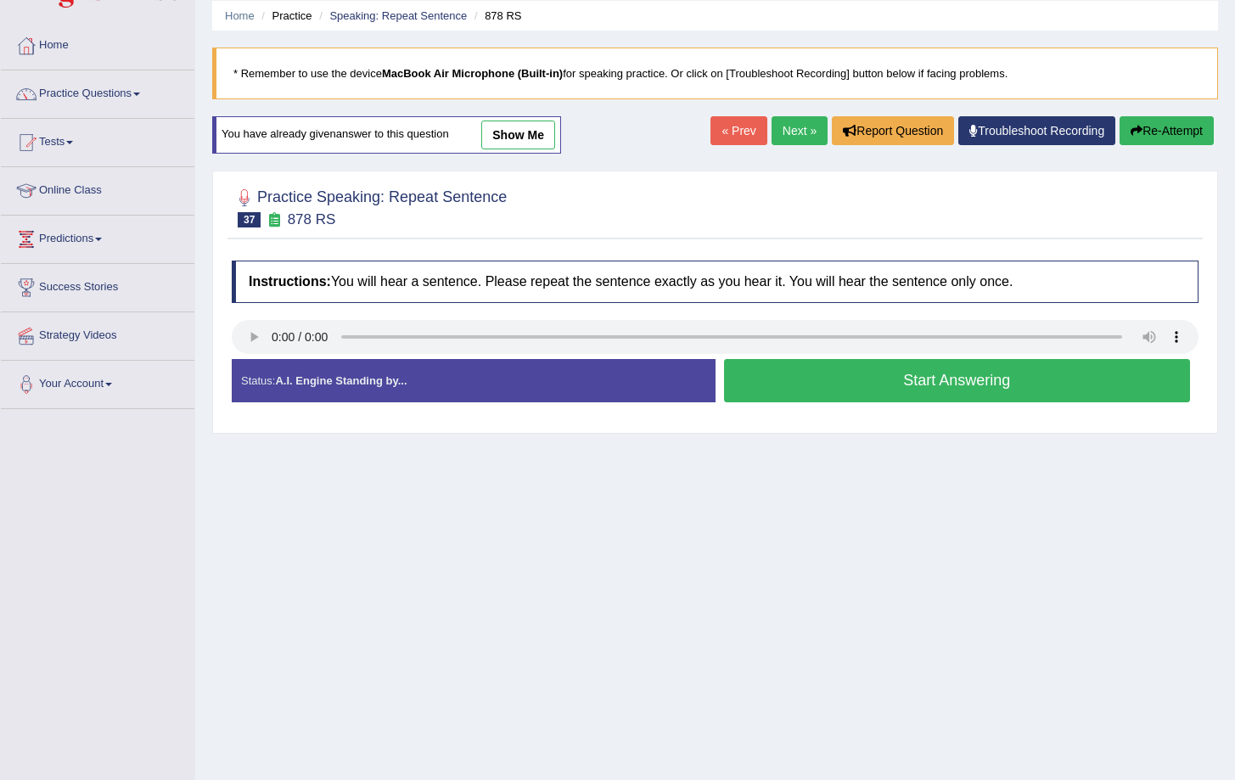
click at [922, 381] on button "Start Answering" at bounding box center [957, 380] width 467 height 43
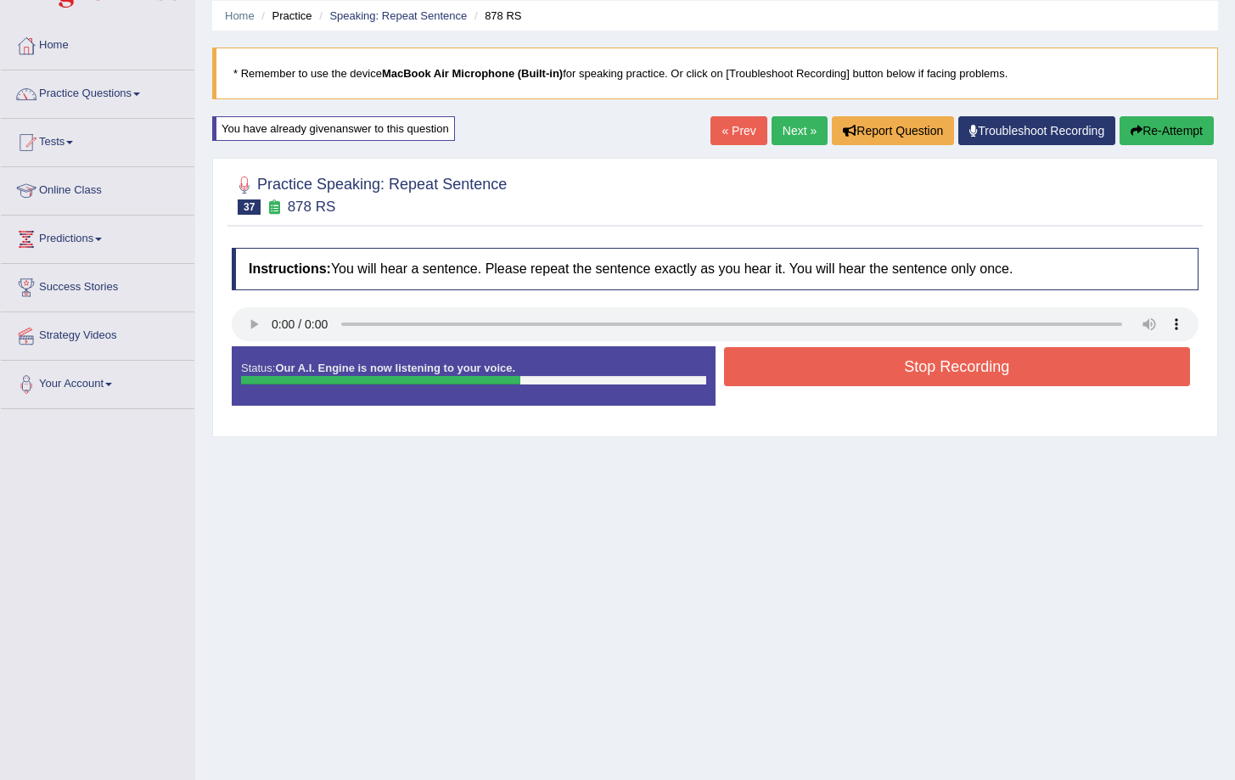
click at [934, 371] on button "Stop Recording" at bounding box center [957, 366] width 467 height 39
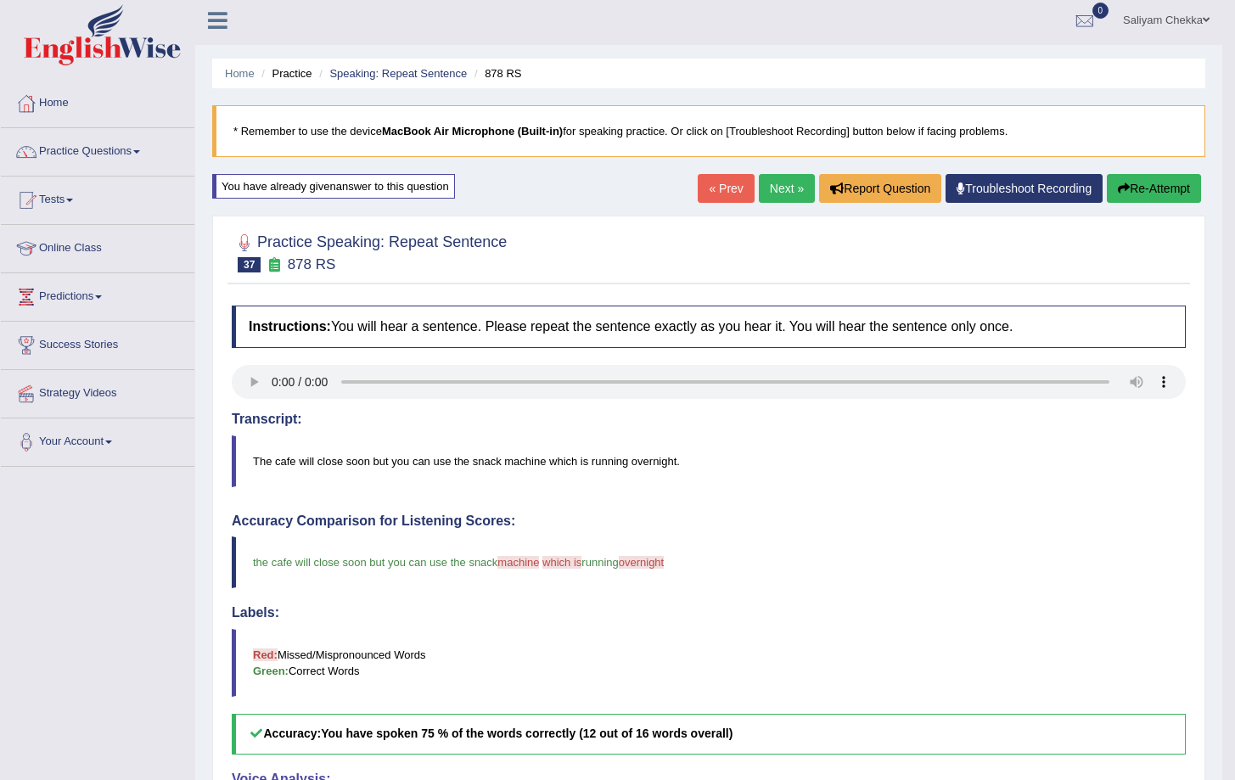
scroll to position [0, 0]
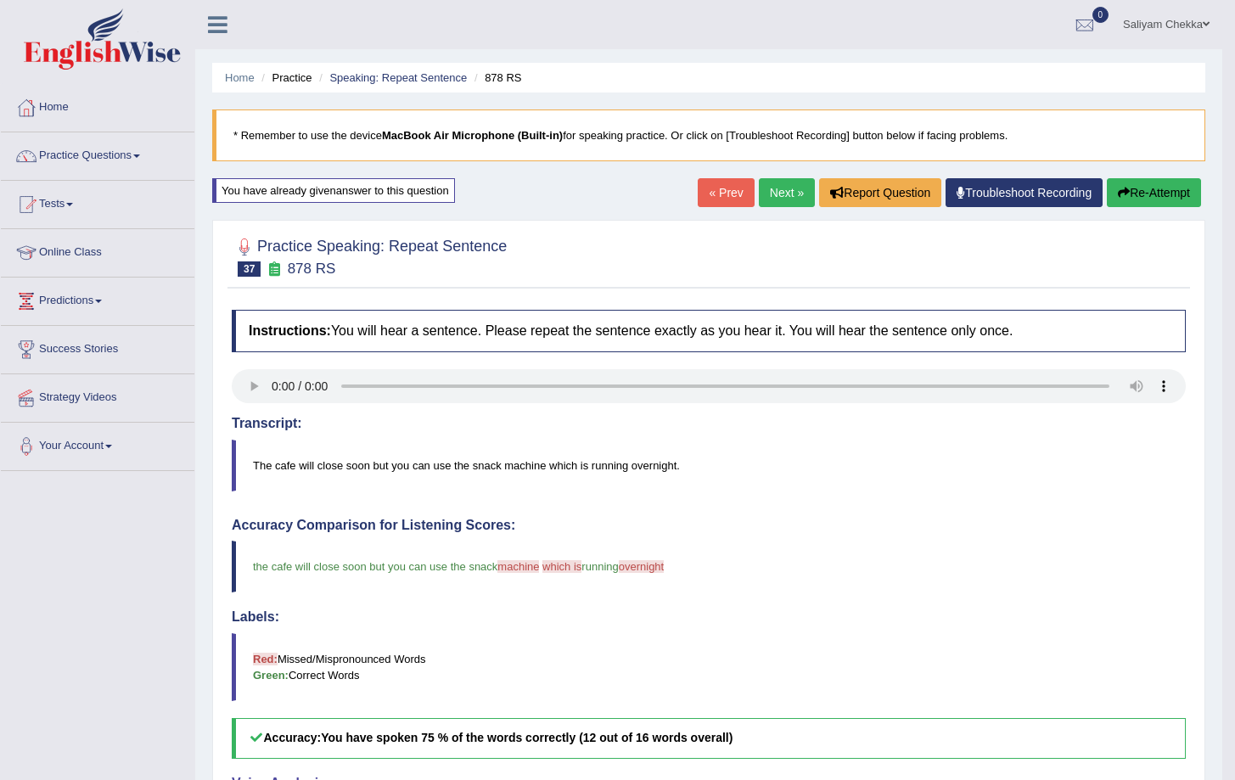
click at [772, 187] on link "Next »" at bounding box center [787, 192] width 56 height 29
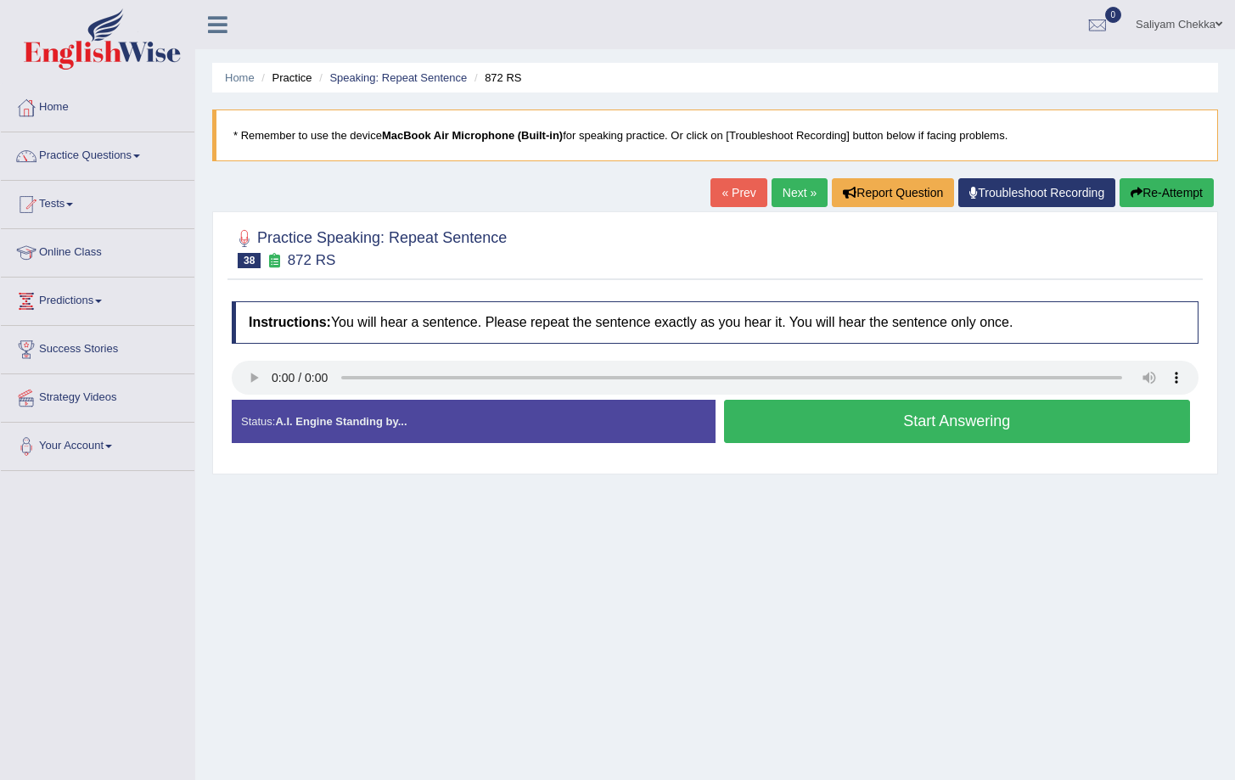
click at [839, 419] on button "Start Answering" at bounding box center [957, 421] width 467 height 43
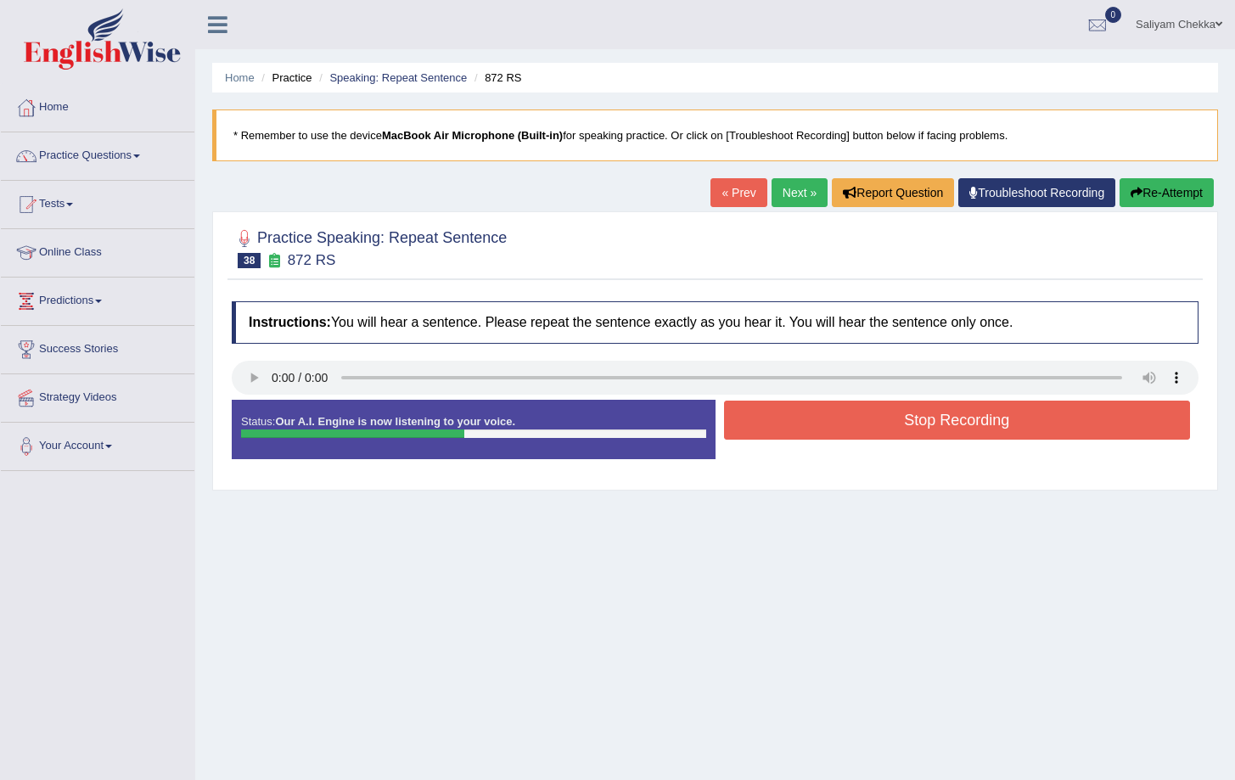
click at [937, 417] on button "Stop Recording" at bounding box center [957, 420] width 467 height 39
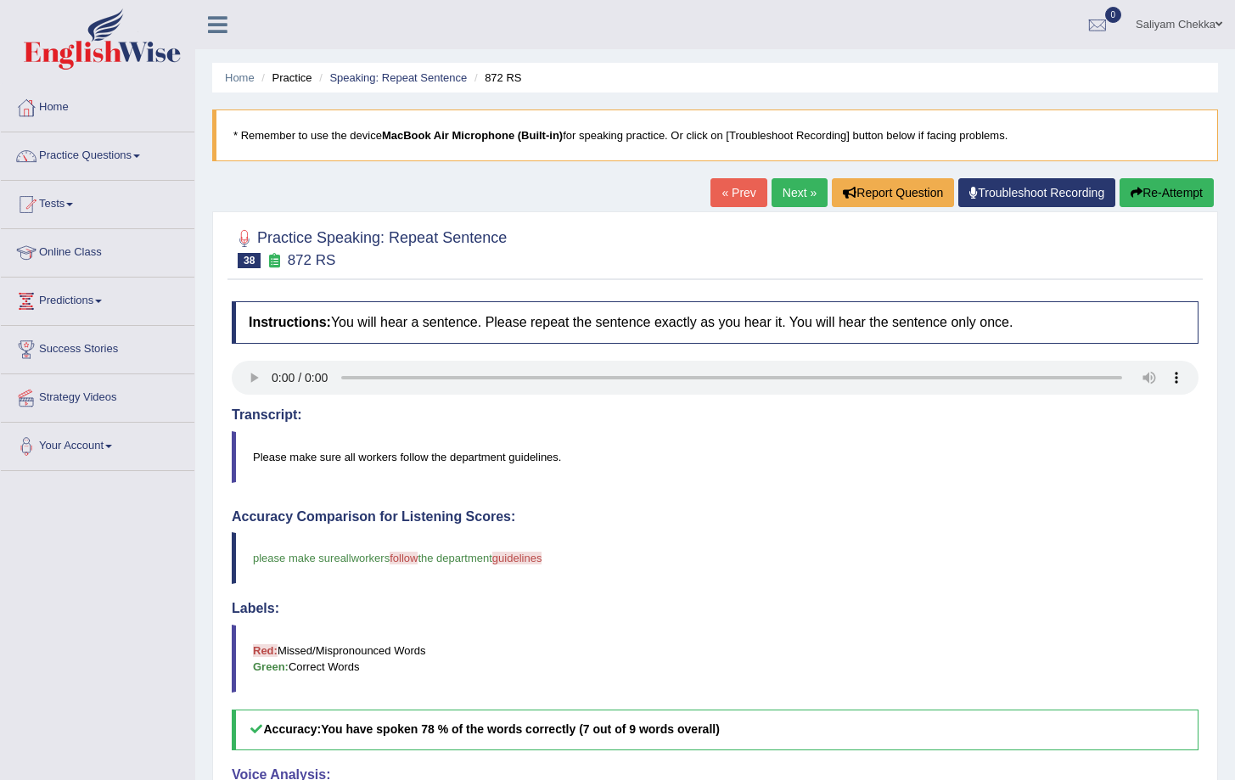
click at [1165, 199] on button "Re-Attempt" at bounding box center [1167, 192] width 94 height 29
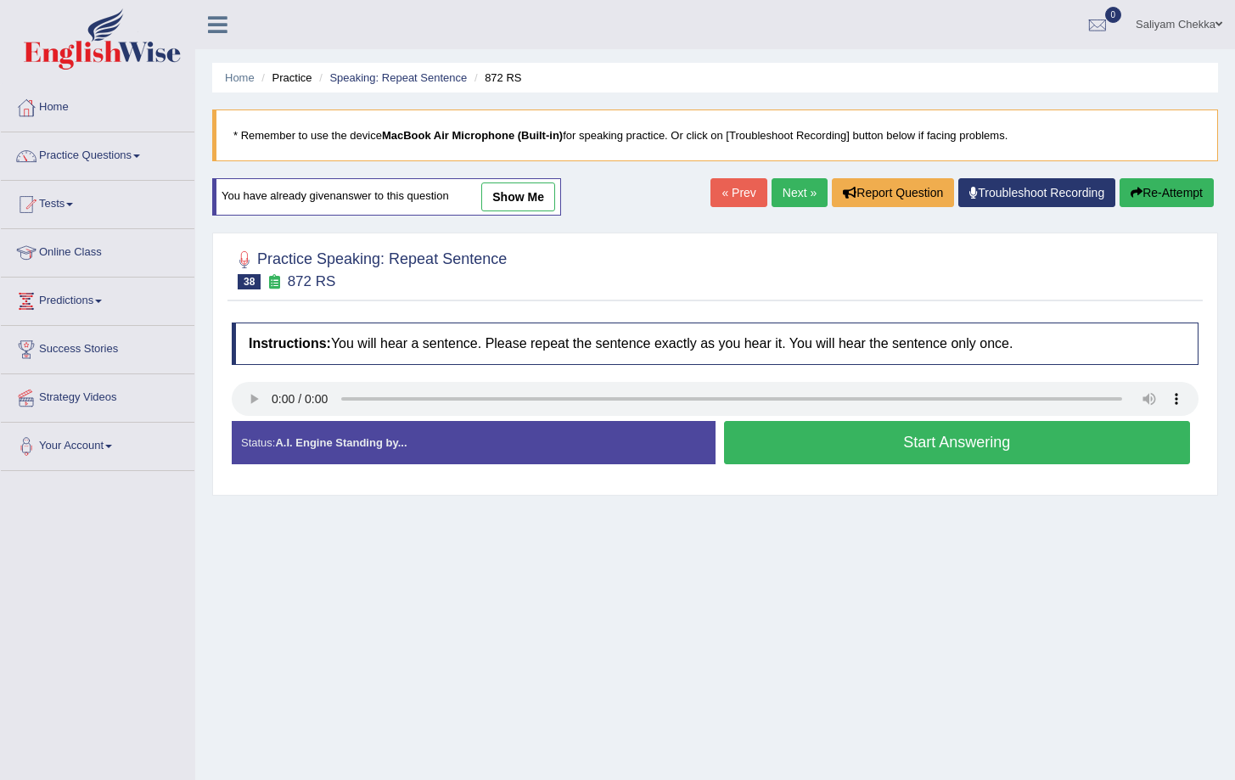
click at [878, 437] on button "Start Answering" at bounding box center [957, 442] width 467 height 43
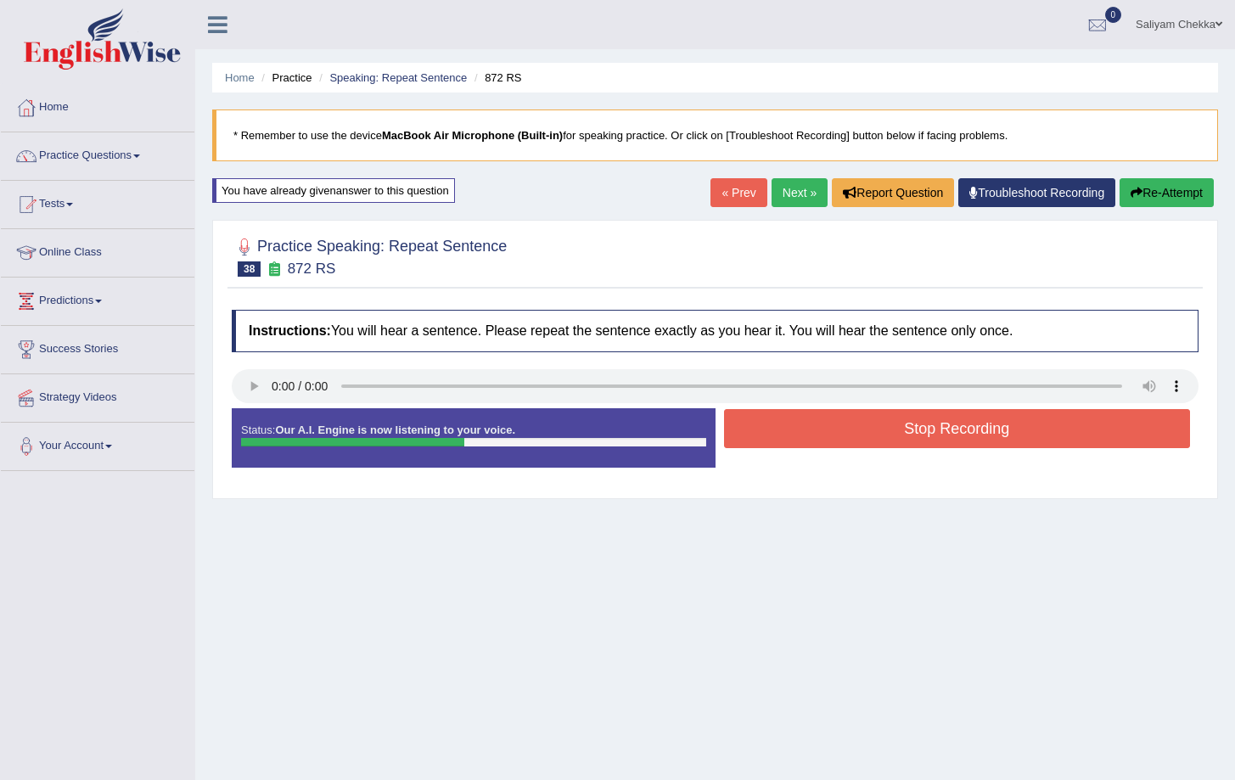
click at [957, 424] on button "Stop Recording" at bounding box center [957, 428] width 467 height 39
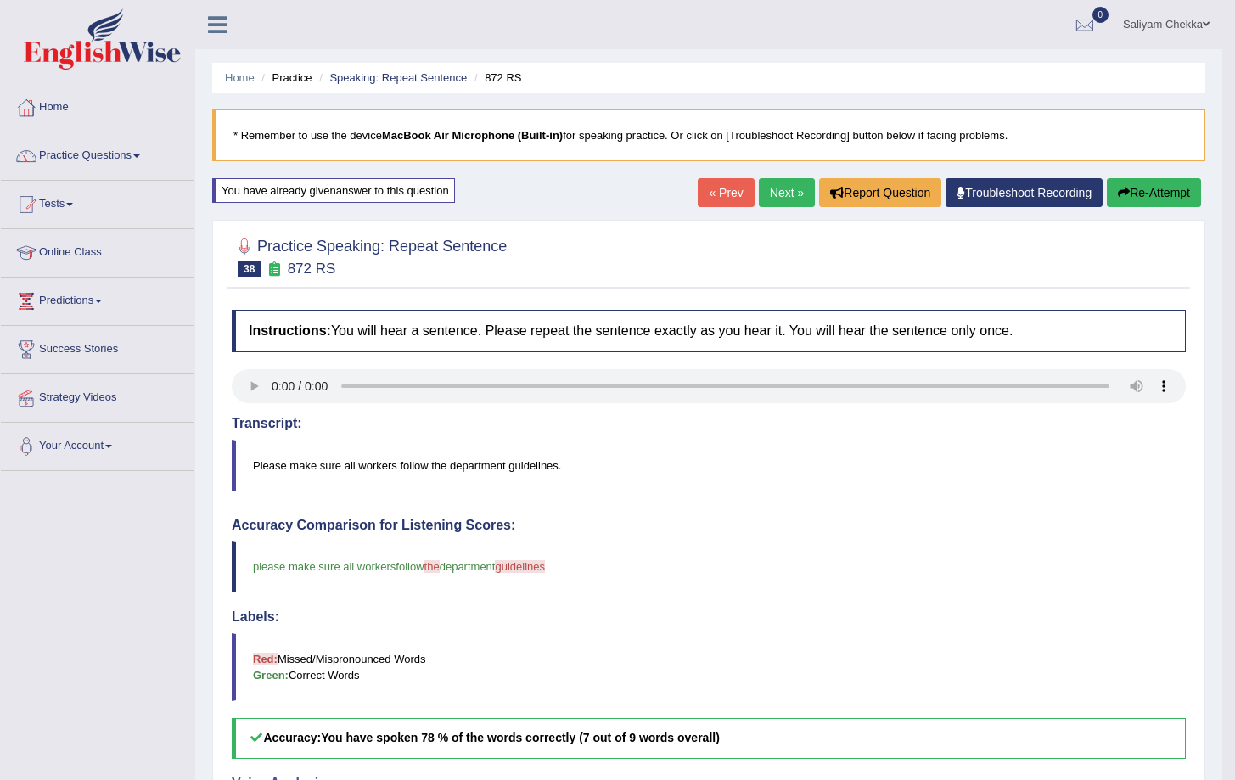
click at [1157, 197] on button "Re-Attempt" at bounding box center [1154, 192] width 94 height 29
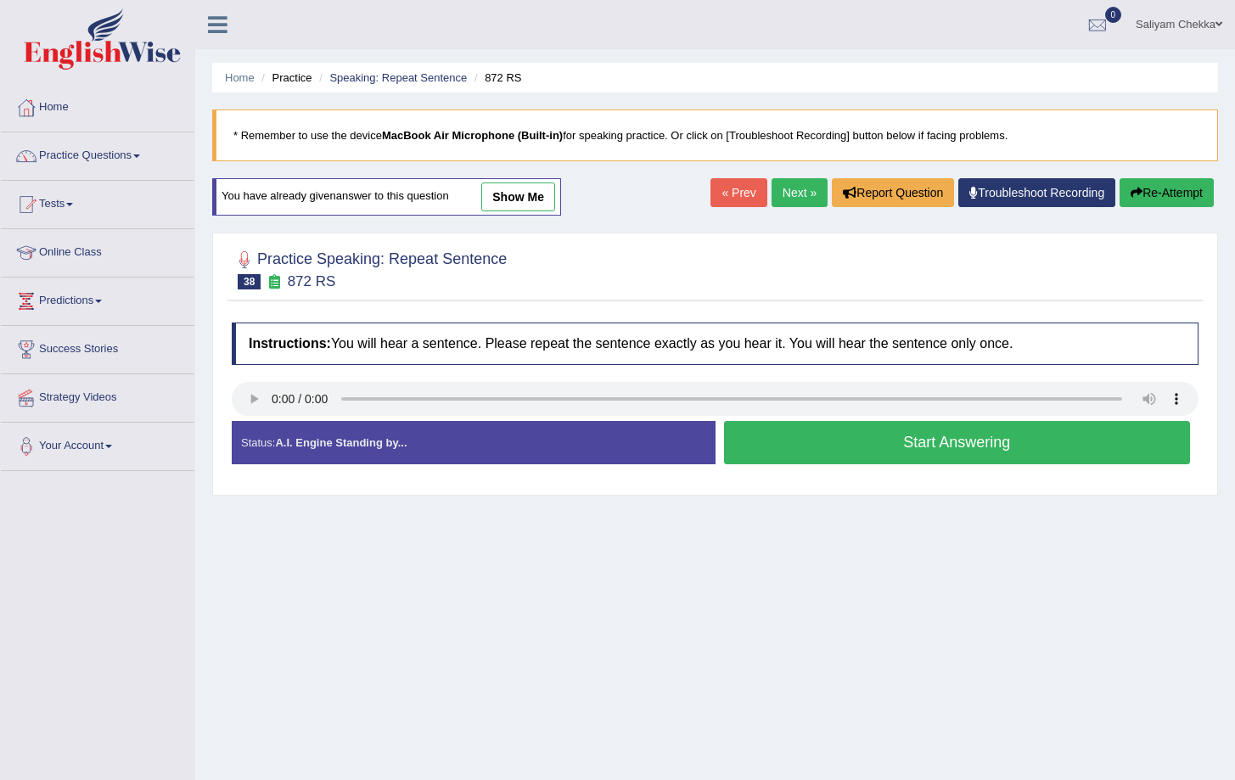
click at [868, 439] on button "Start Answering" at bounding box center [957, 442] width 467 height 43
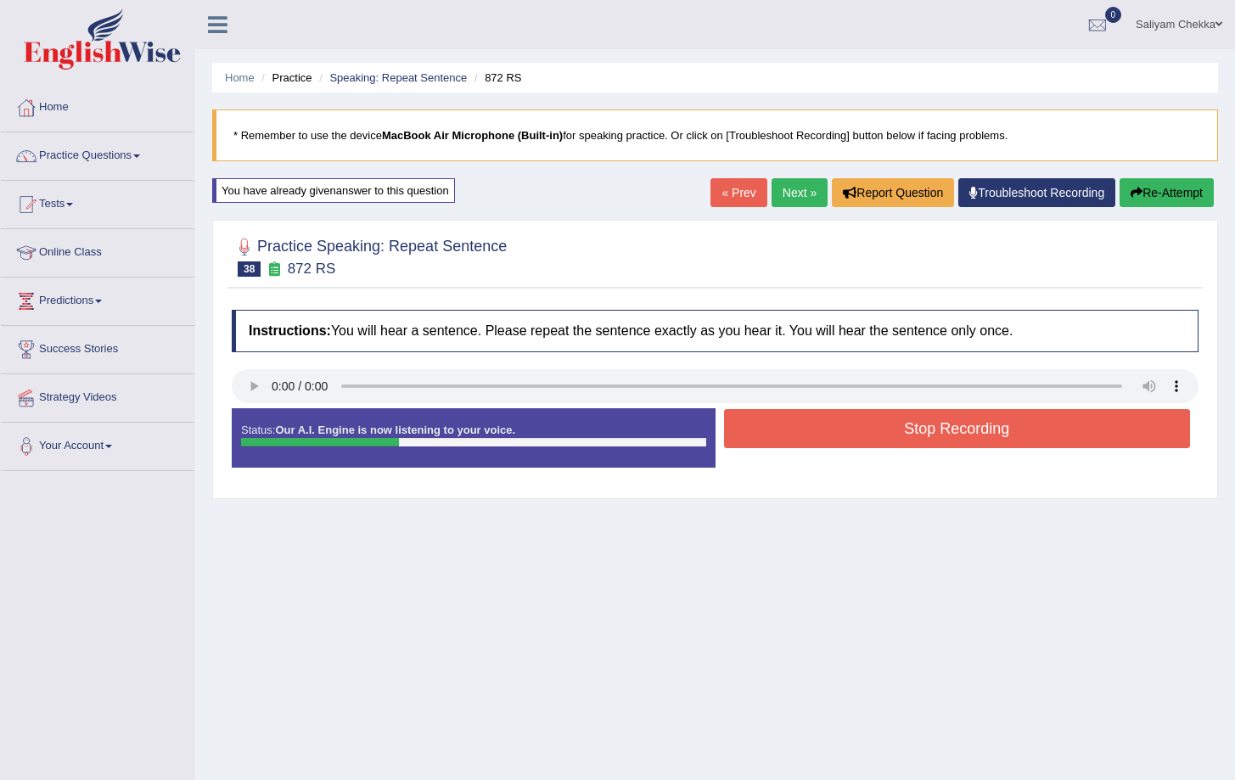
click at [951, 439] on button "Stop Recording" at bounding box center [957, 428] width 467 height 39
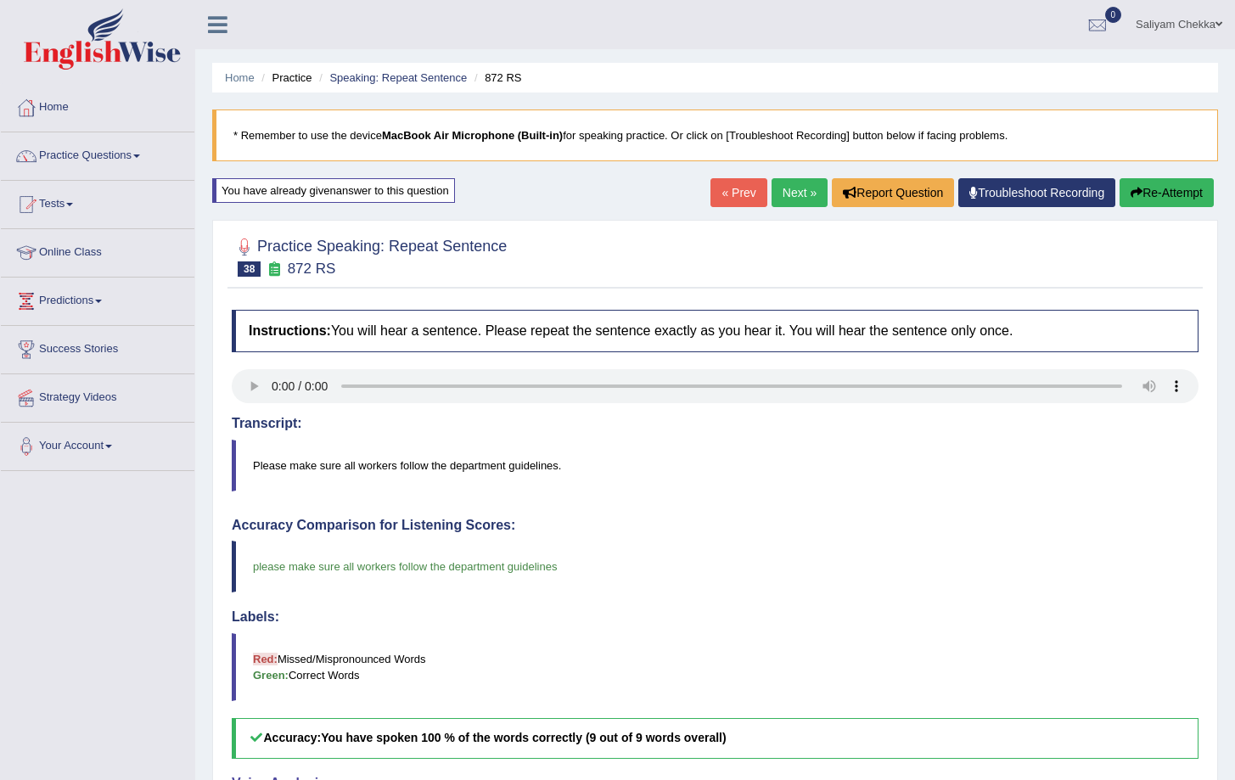
click at [787, 199] on link "Next »" at bounding box center [800, 192] width 56 height 29
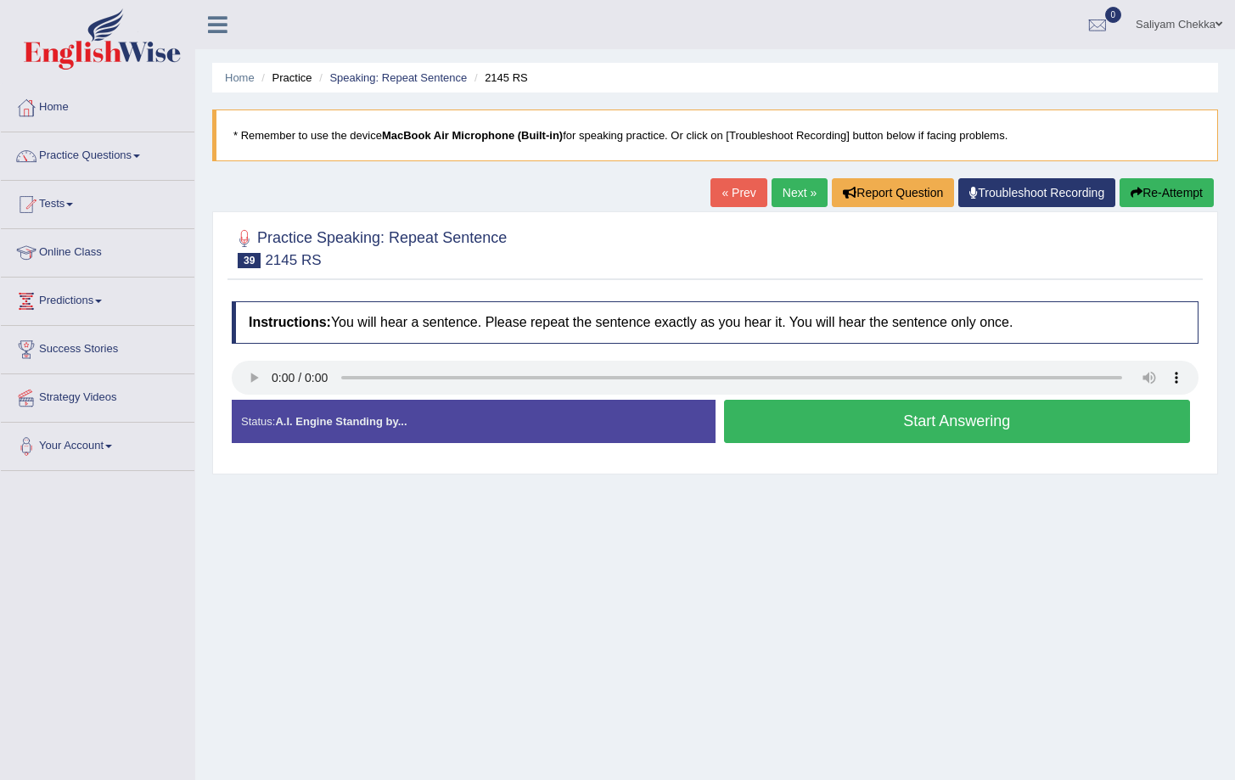
click at [850, 424] on button "Start Answering" at bounding box center [957, 421] width 467 height 43
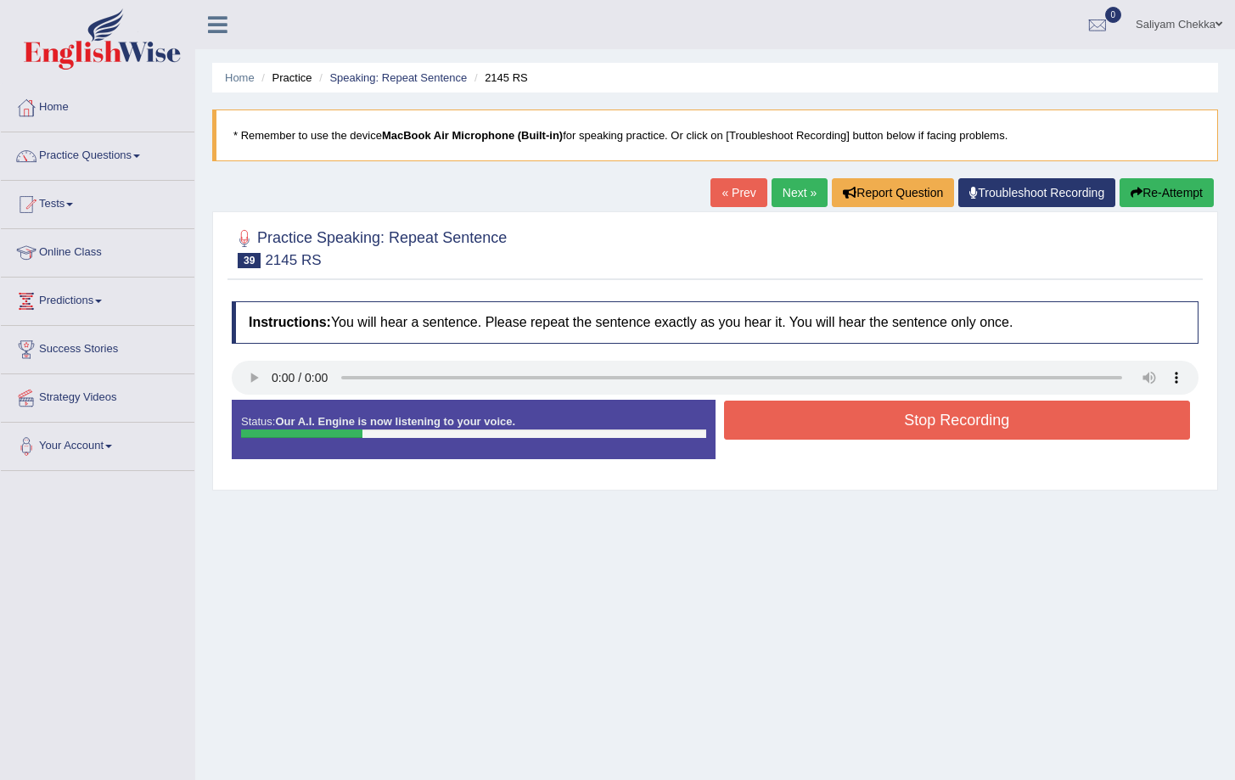
click at [845, 423] on button "Stop Recording" at bounding box center [957, 420] width 467 height 39
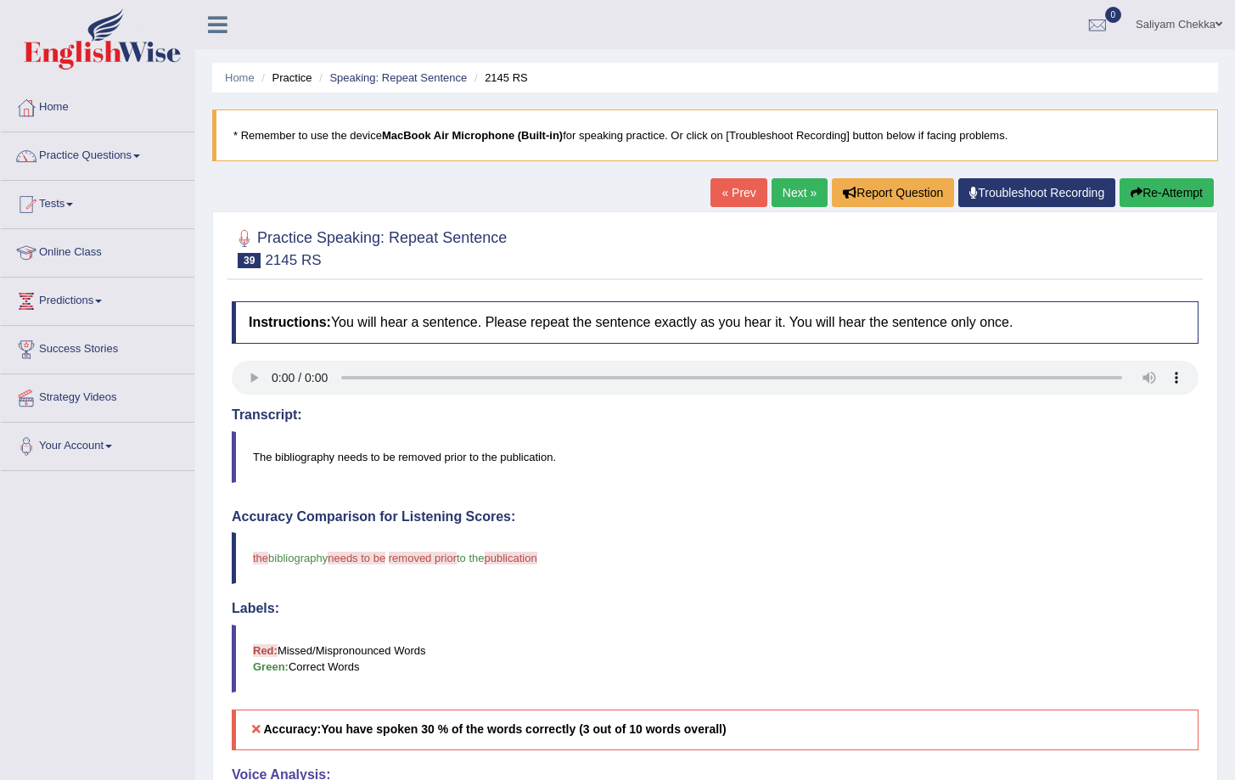
click at [1157, 188] on button "Re-Attempt" at bounding box center [1167, 192] width 94 height 29
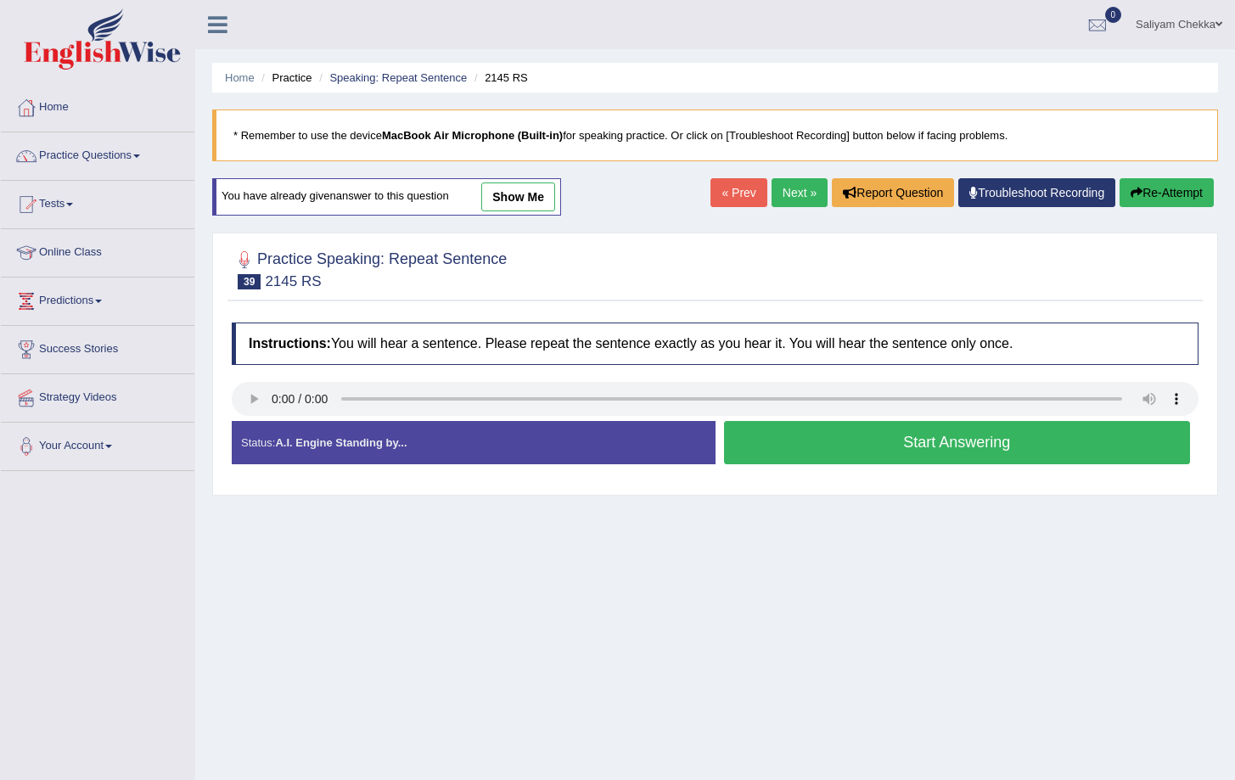
click at [876, 436] on button "Start Answering" at bounding box center [957, 442] width 467 height 43
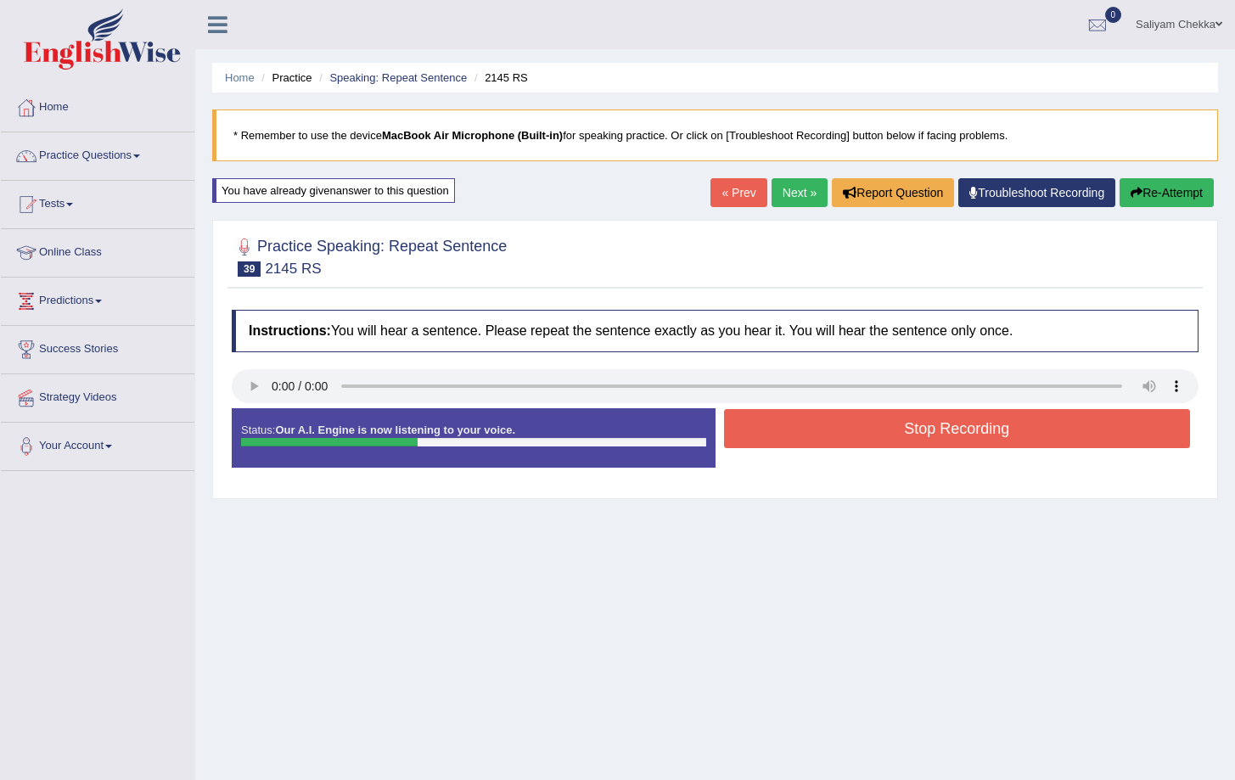
click at [814, 430] on button "Stop Recording" at bounding box center [957, 428] width 467 height 39
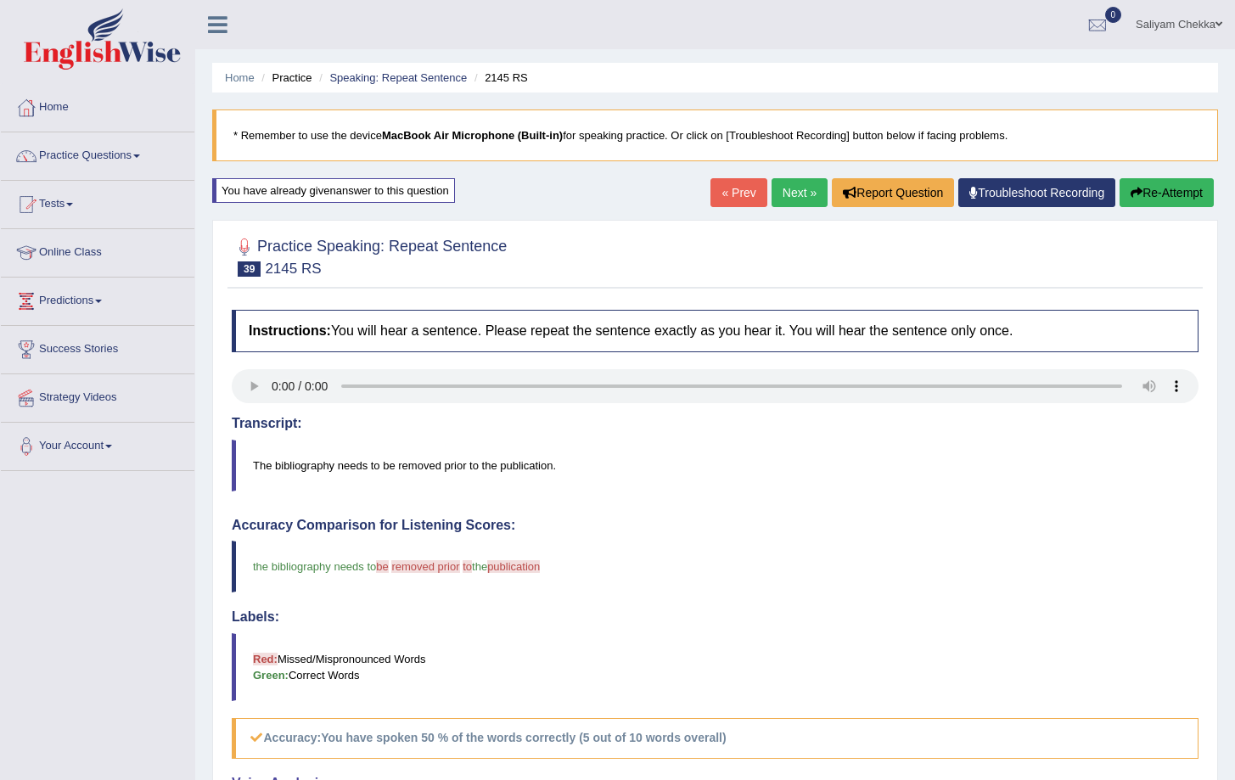
click at [1170, 194] on button "Re-Attempt" at bounding box center [1167, 192] width 94 height 29
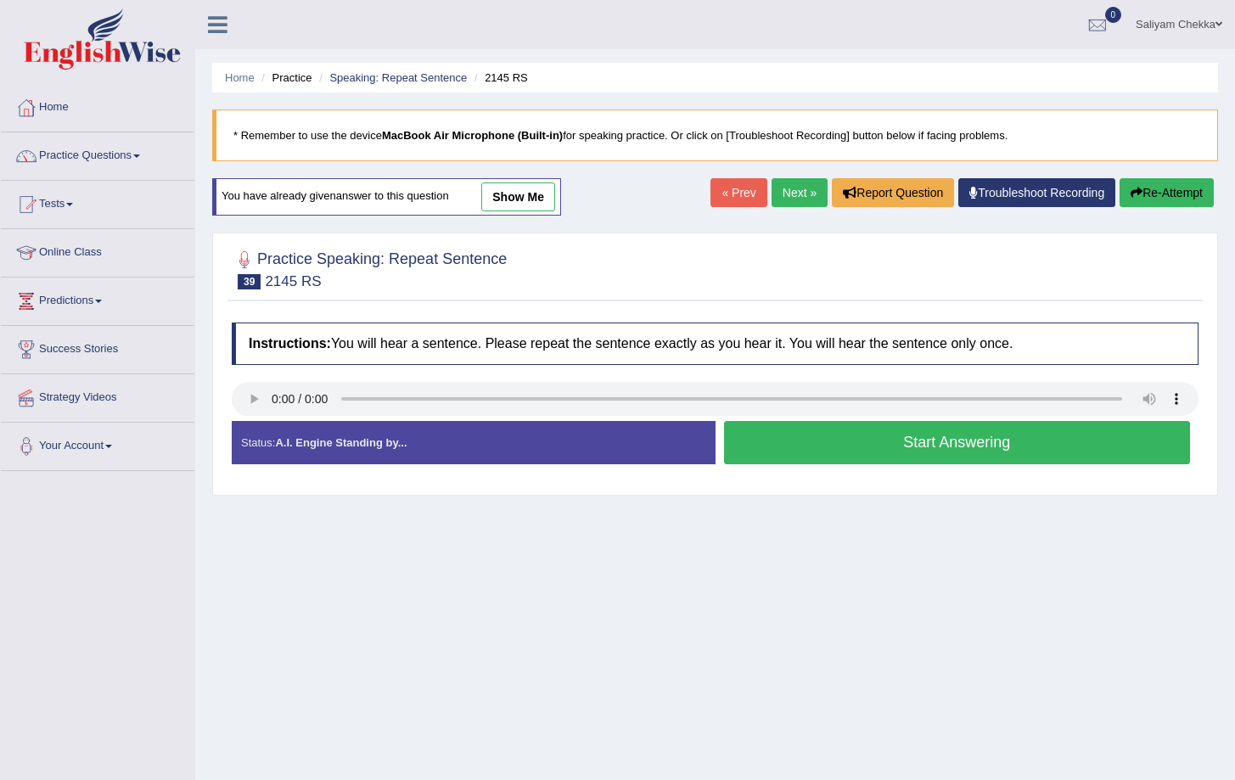
click at [849, 432] on button "Start Answering" at bounding box center [957, 442] width 467 height 43
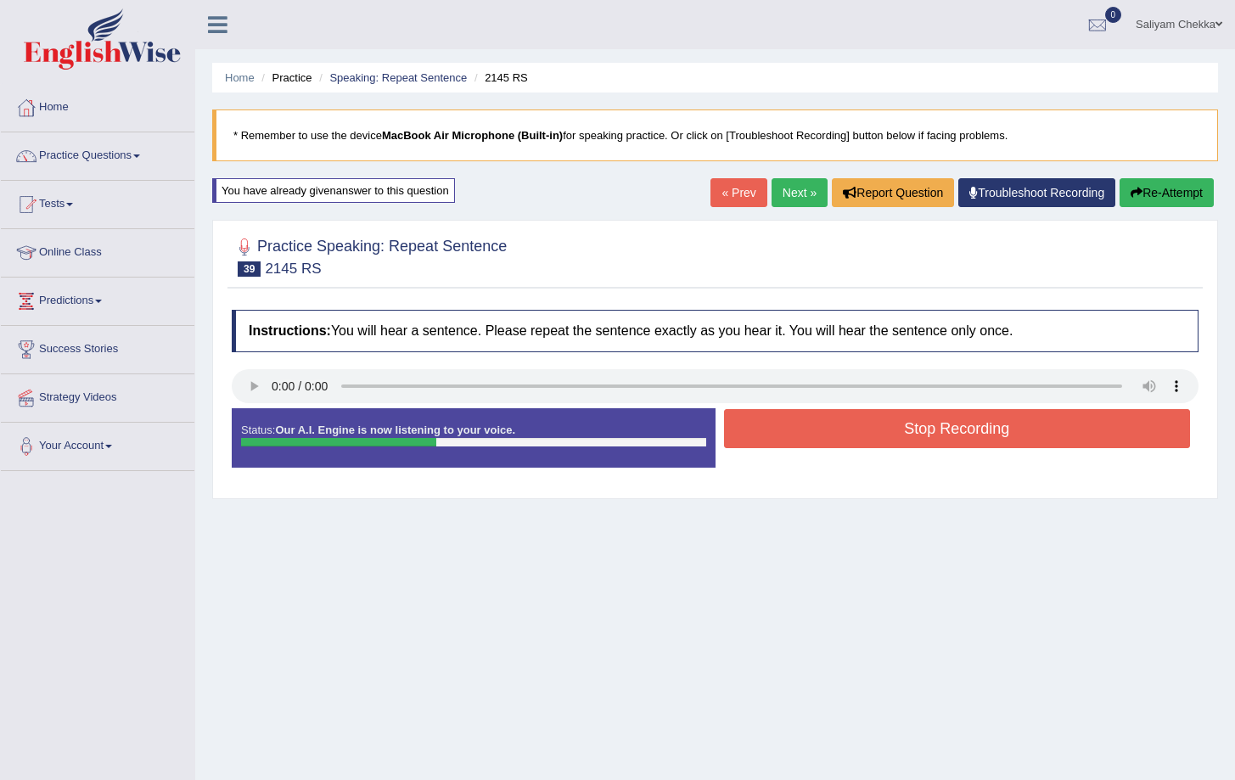
click at [870, 424] on button "Stop Recording" at bounding box center [957, 428] width 467 height 39
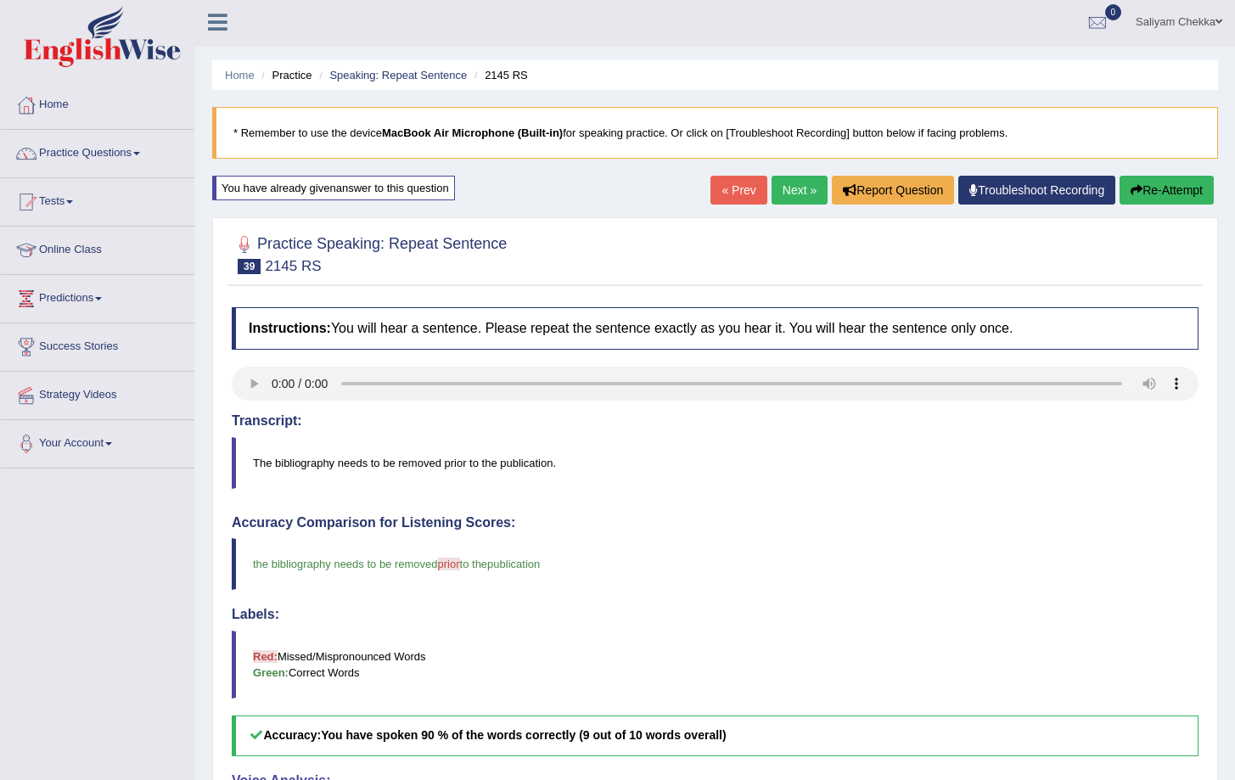
scroll to position [3, 0]
click at [788, 188] on link "Next »" at bounding box center [800, 189] width 56 height 29
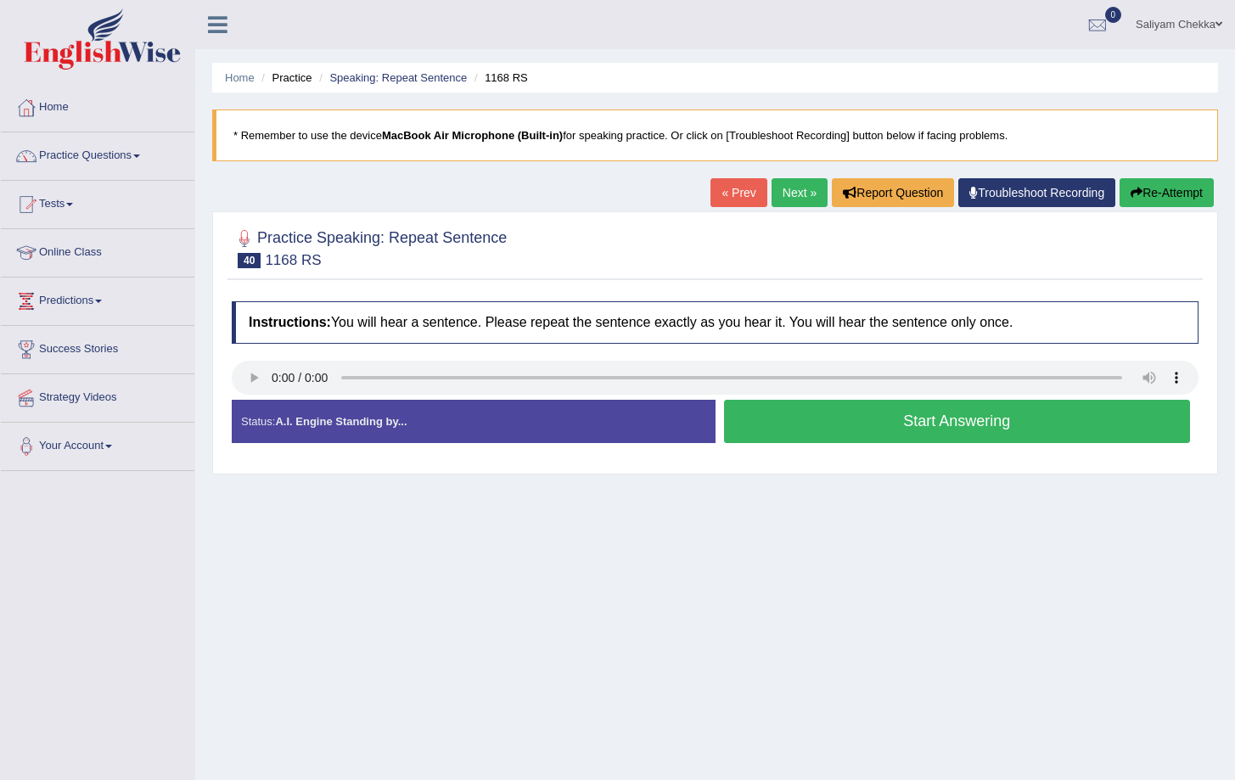
click at [833, 424] on button "Start Answering" at bounding box center [957, 421] width 467 height 43
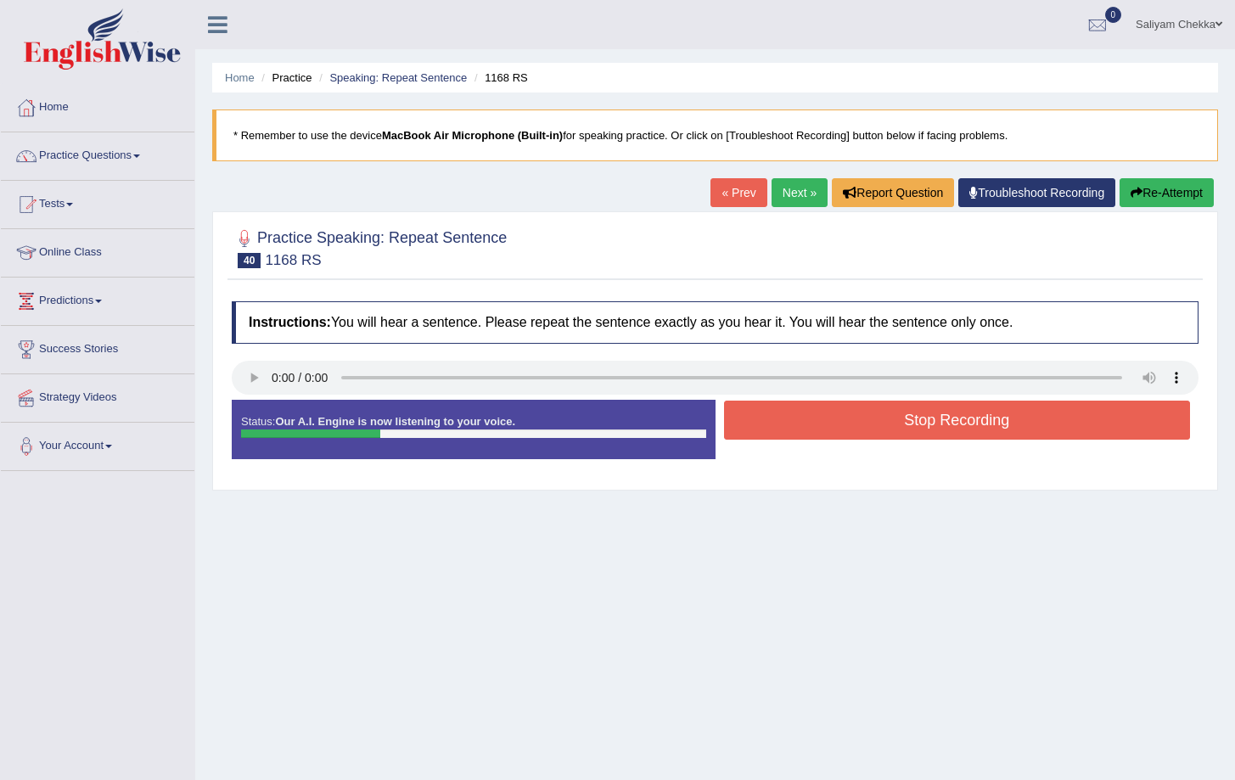
click at [916, 422] on button "Stop Recording" at bounding box center [957, 420] width 467 height 39
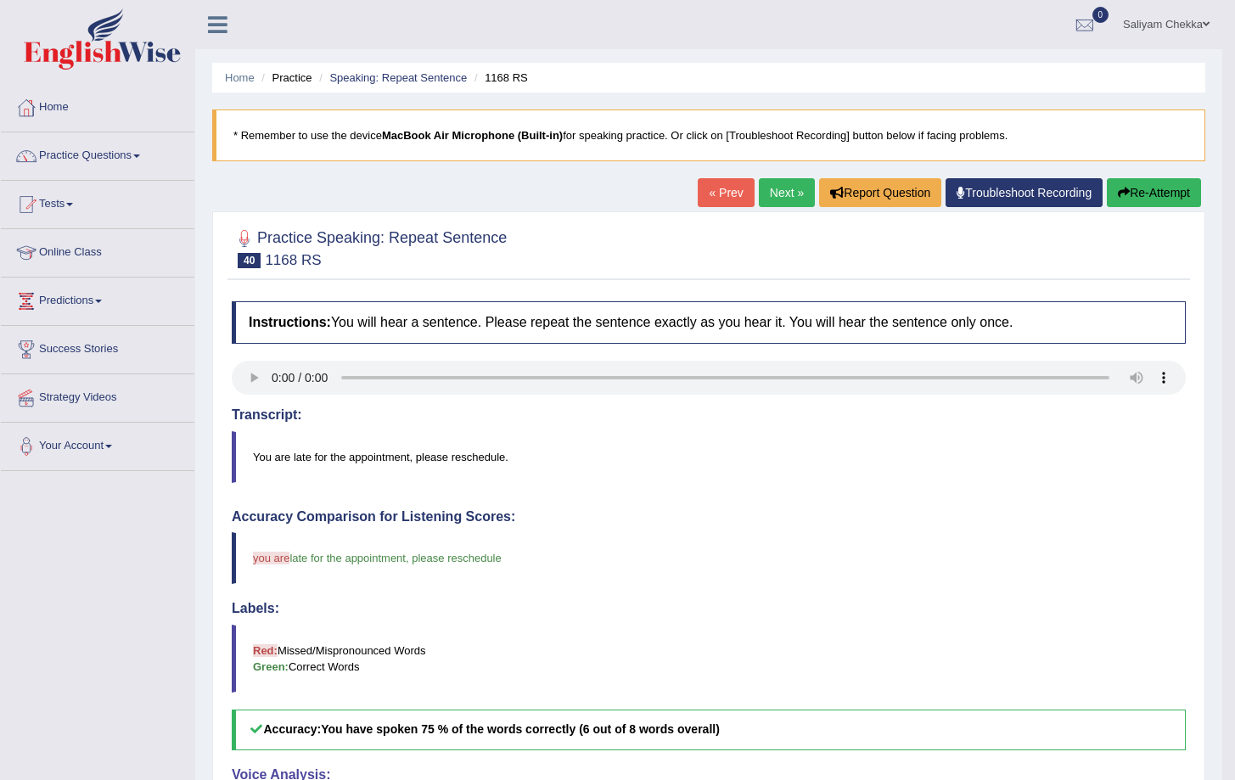
click at [1154, 194] on button "Re-Attempt" at bounding box center [1154, 192] width 94 height 29
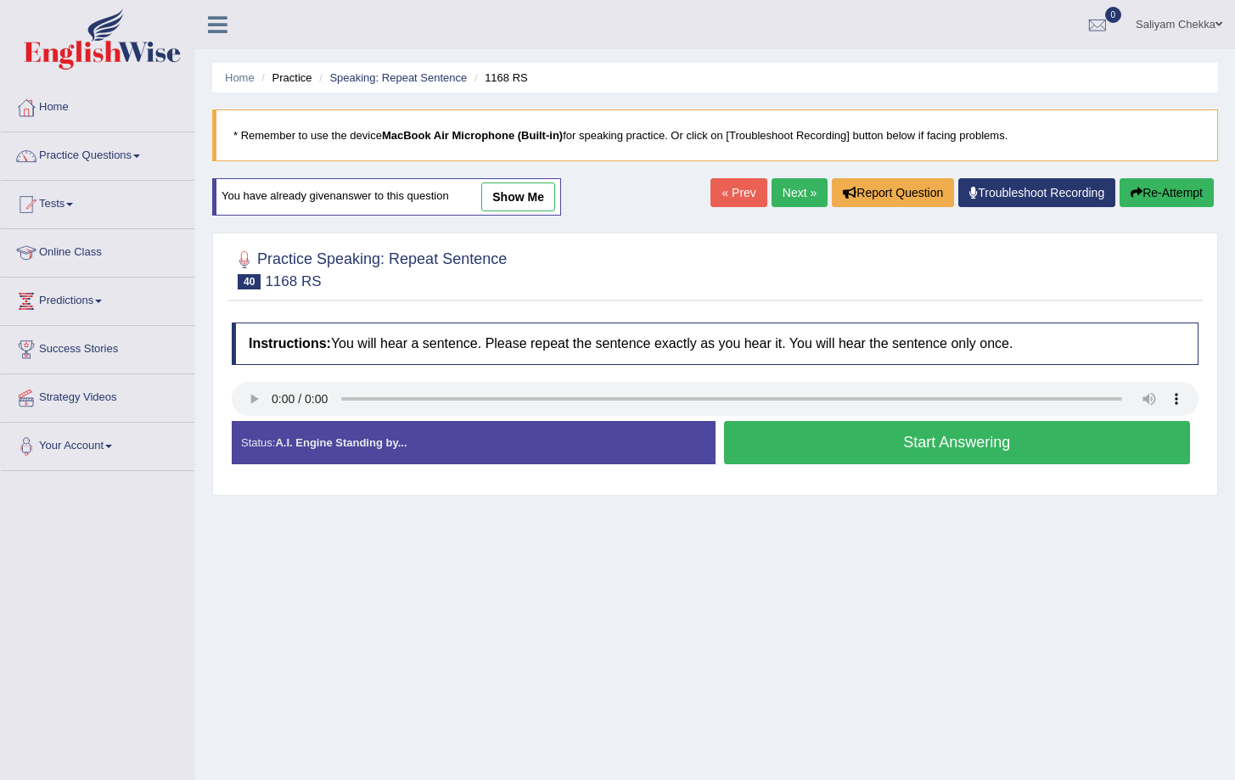
click at [865, 445] on button "Start Answering" at bounding box center [957, 442] width 467 height 43
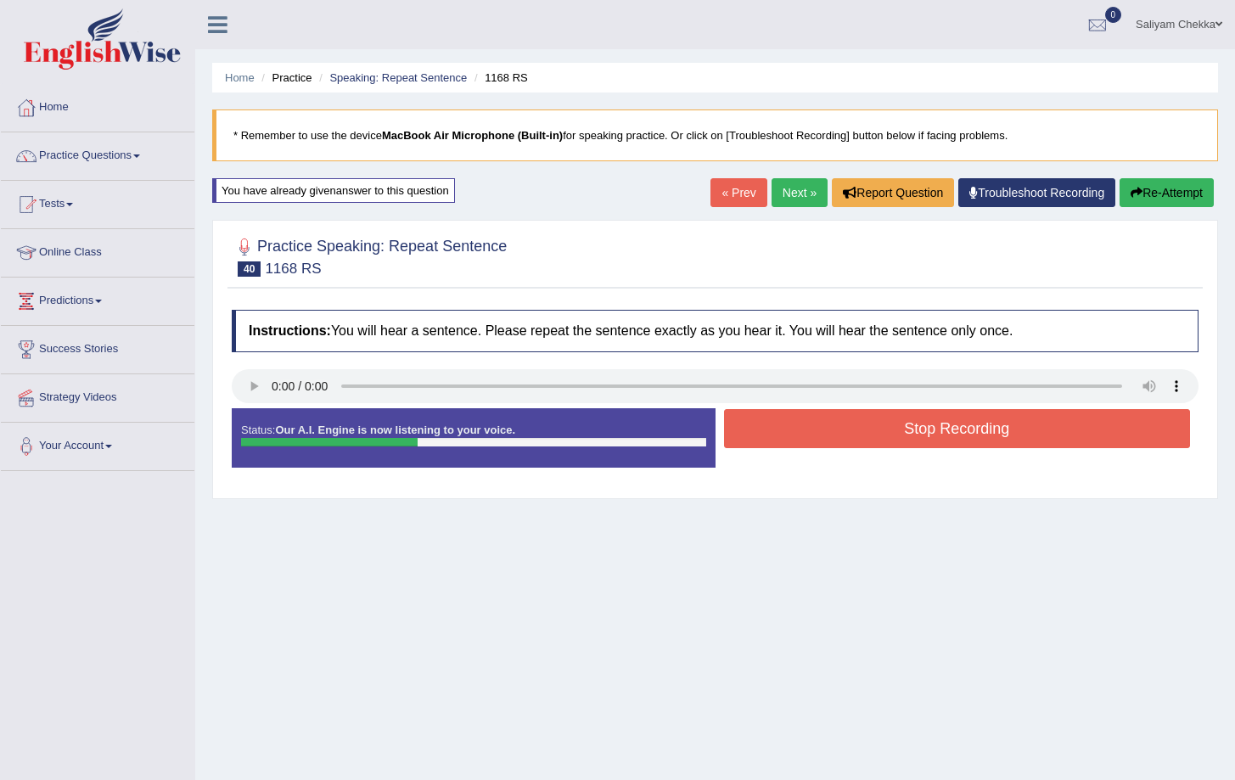
click at [939, 434] on button "Stop Recording" at bounding box center [957, 428] width 467 height 39
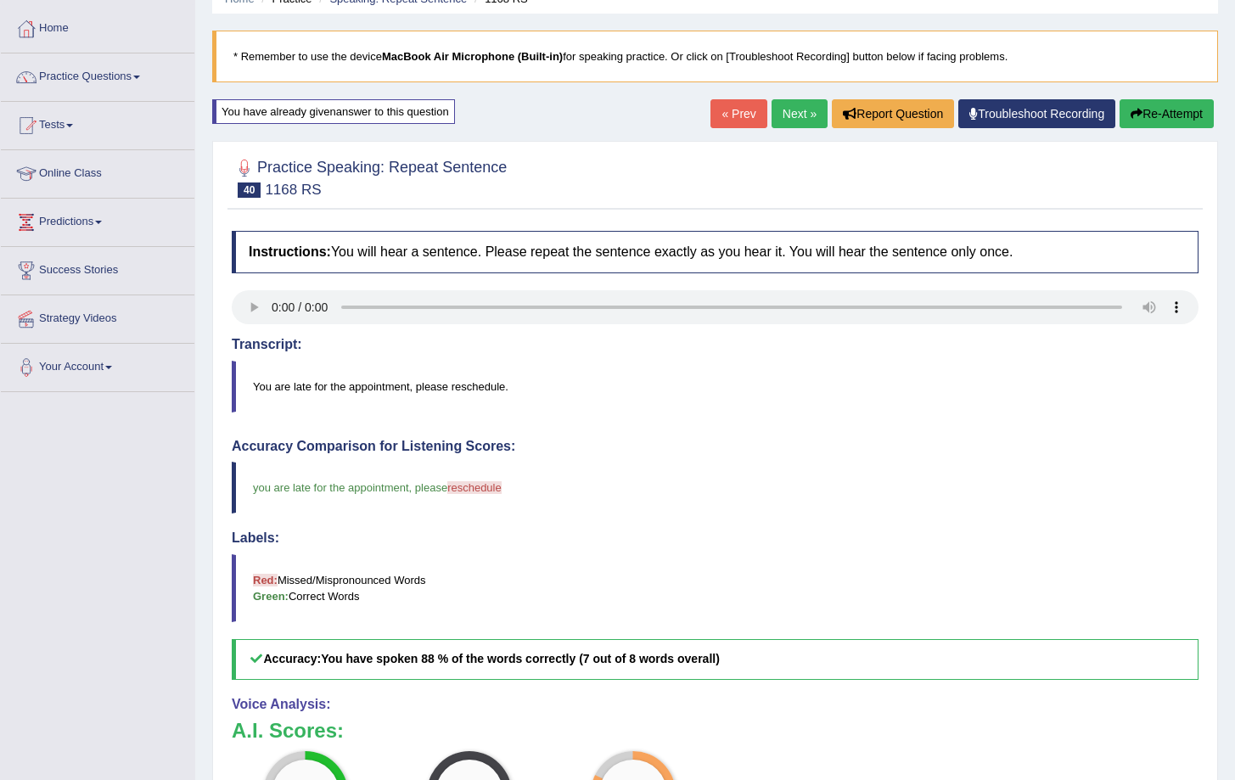
scroll to position [76, 0]
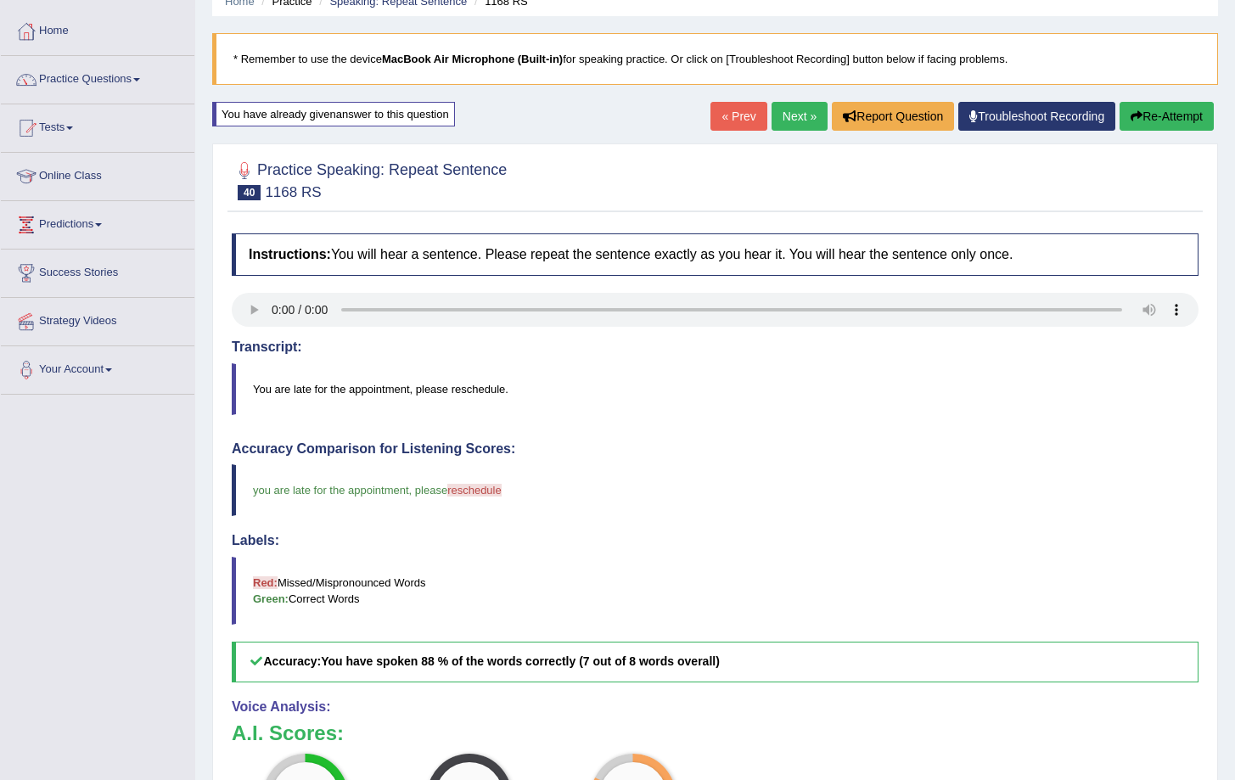
click at [1159, 123] on button "Re-Attempt" at bounding box center [1167, 116] width 94 height 29
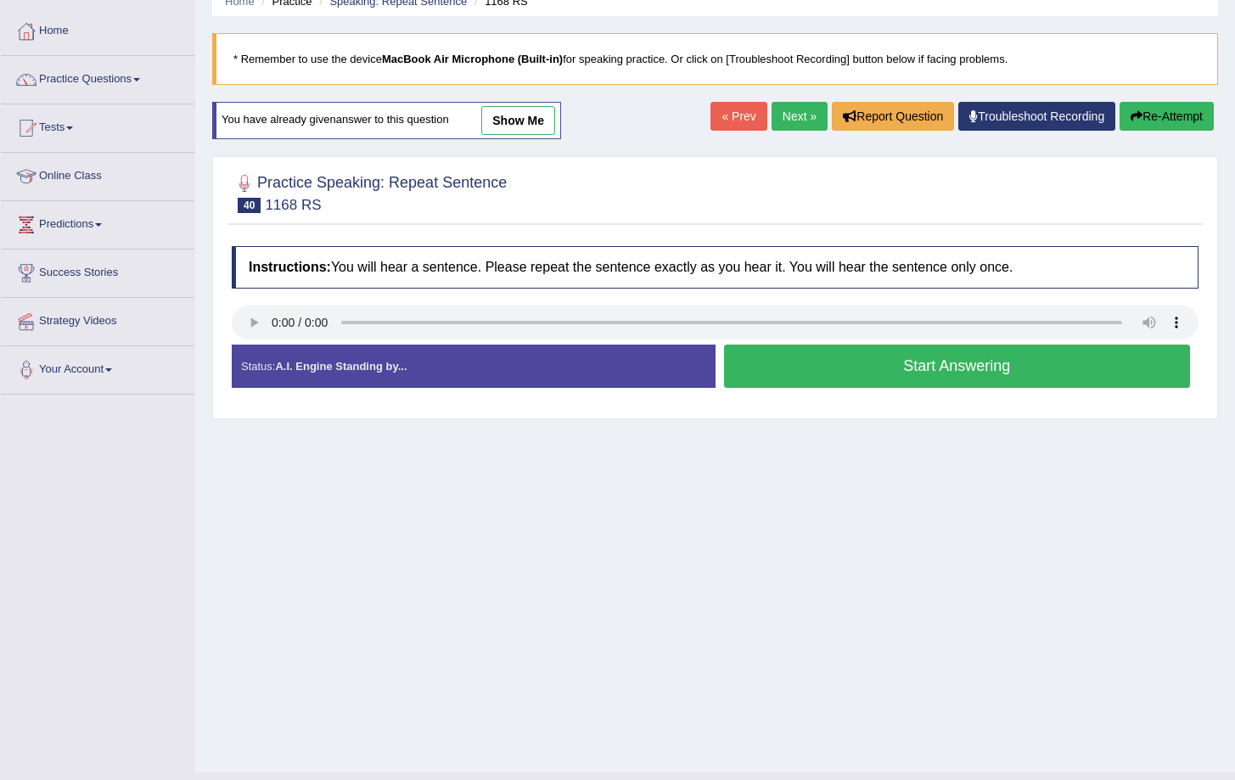
click at [961, 367] on button "Start Answering" at bounding box center [957, 366] width 467 height 43
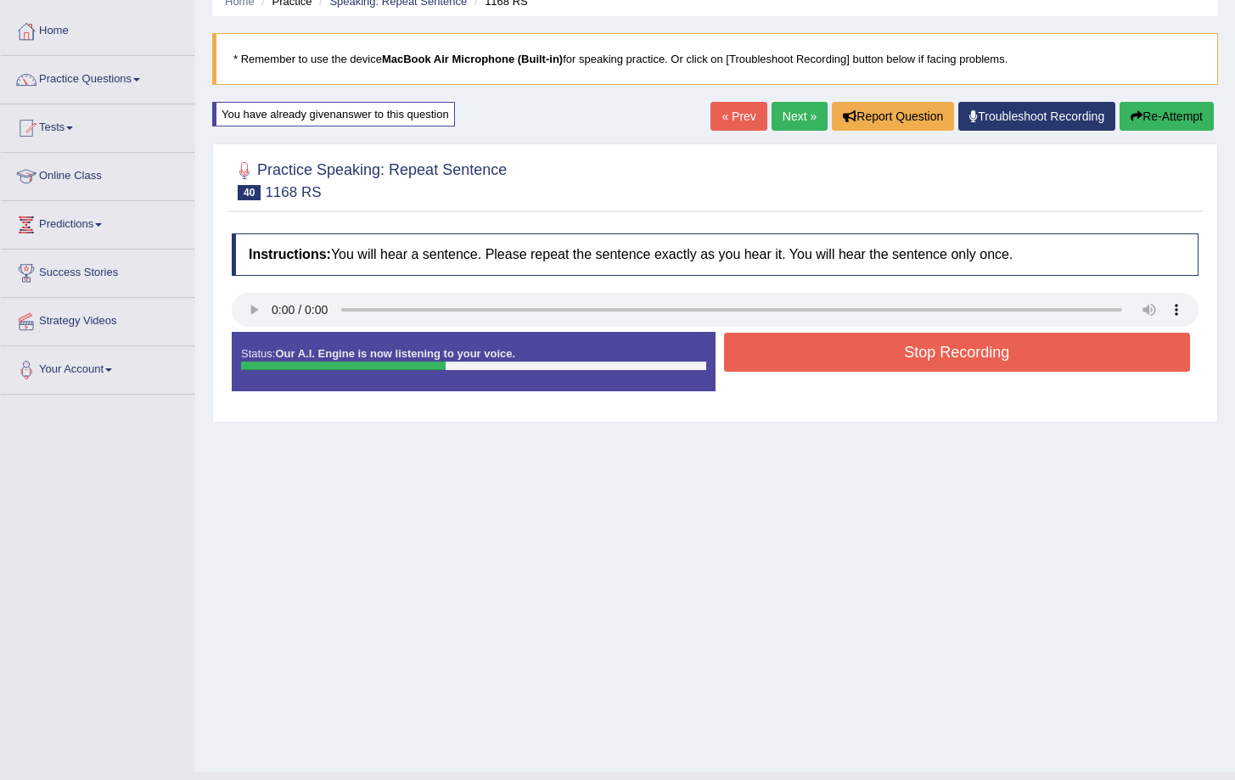
click at [959, 356] on button "Stop Recording" at bounding box center [957, 352] width 467 height 39
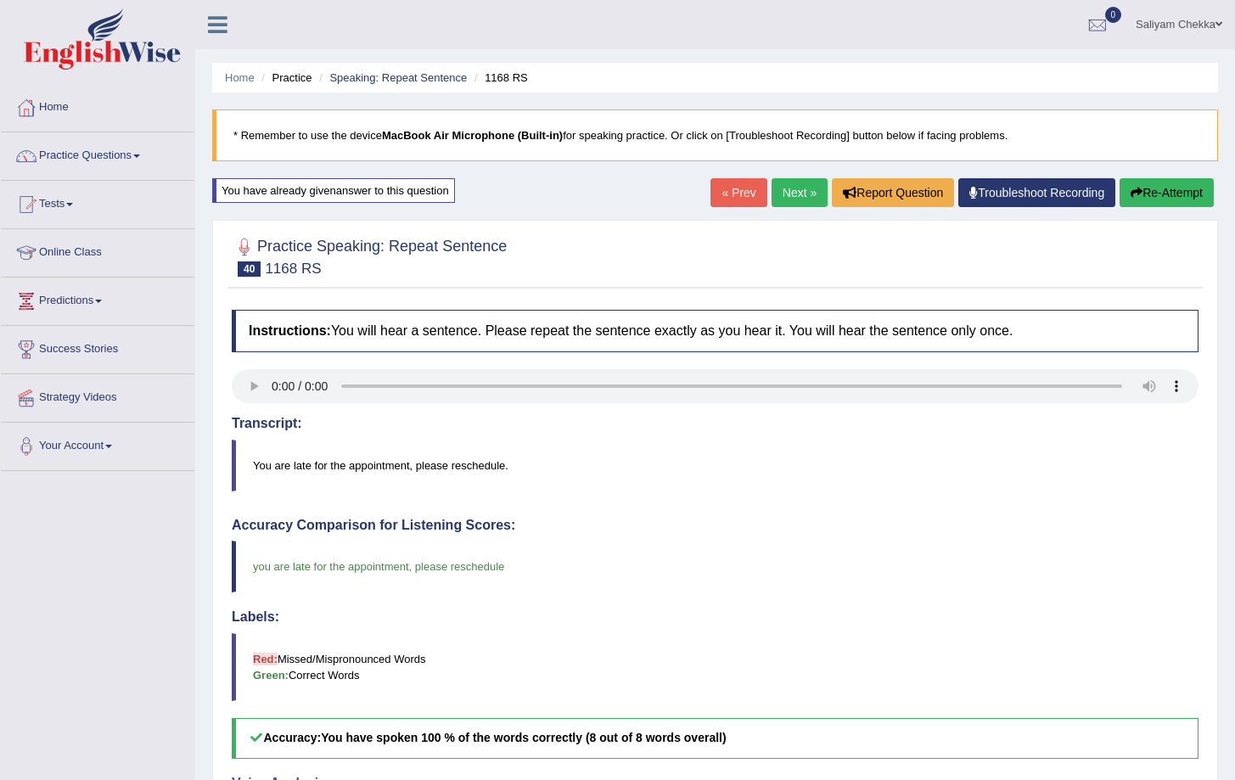
click at [791, 198] on link "Next »" at bounding box center [800, 192] width 56 height 29
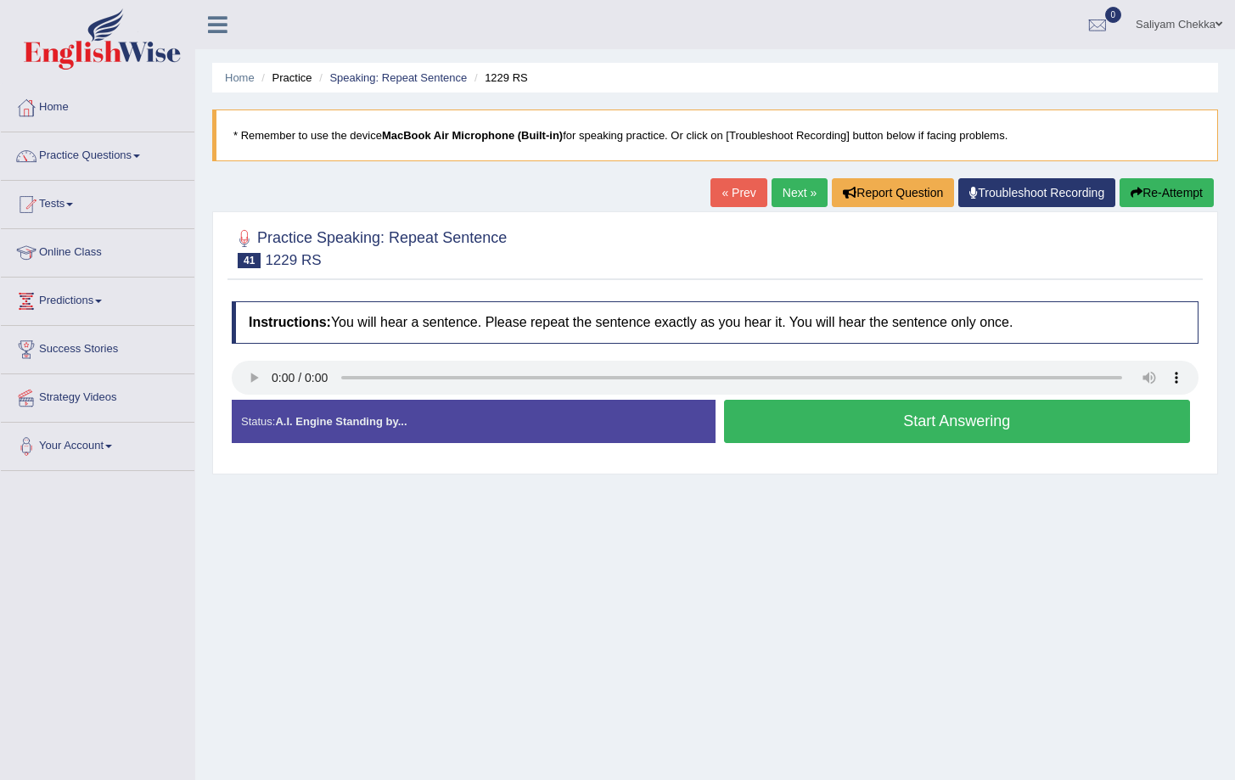
click at [810, 416] on button "Start Answering" at bounding box center [957, 421] width 467 height 43
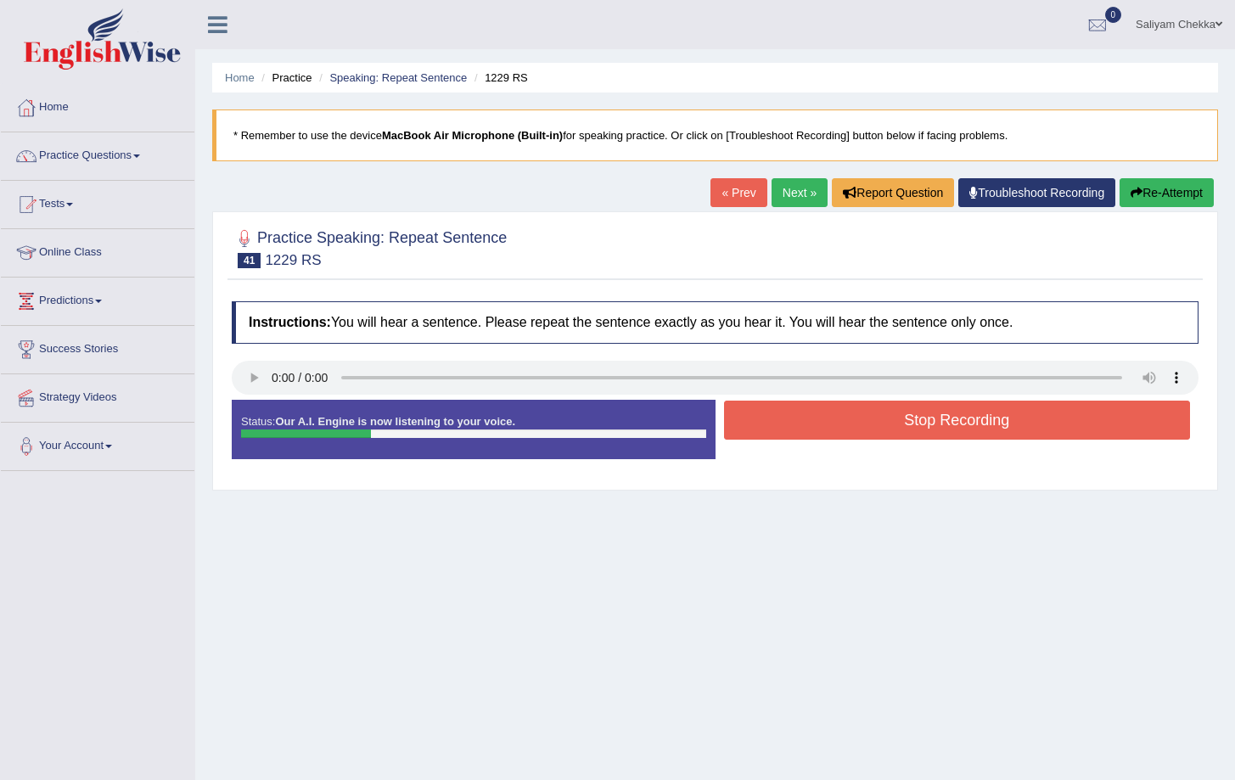
click at [921, 418] on button "Stop Recording" at bounding box center [957, 420] width 467 height 39
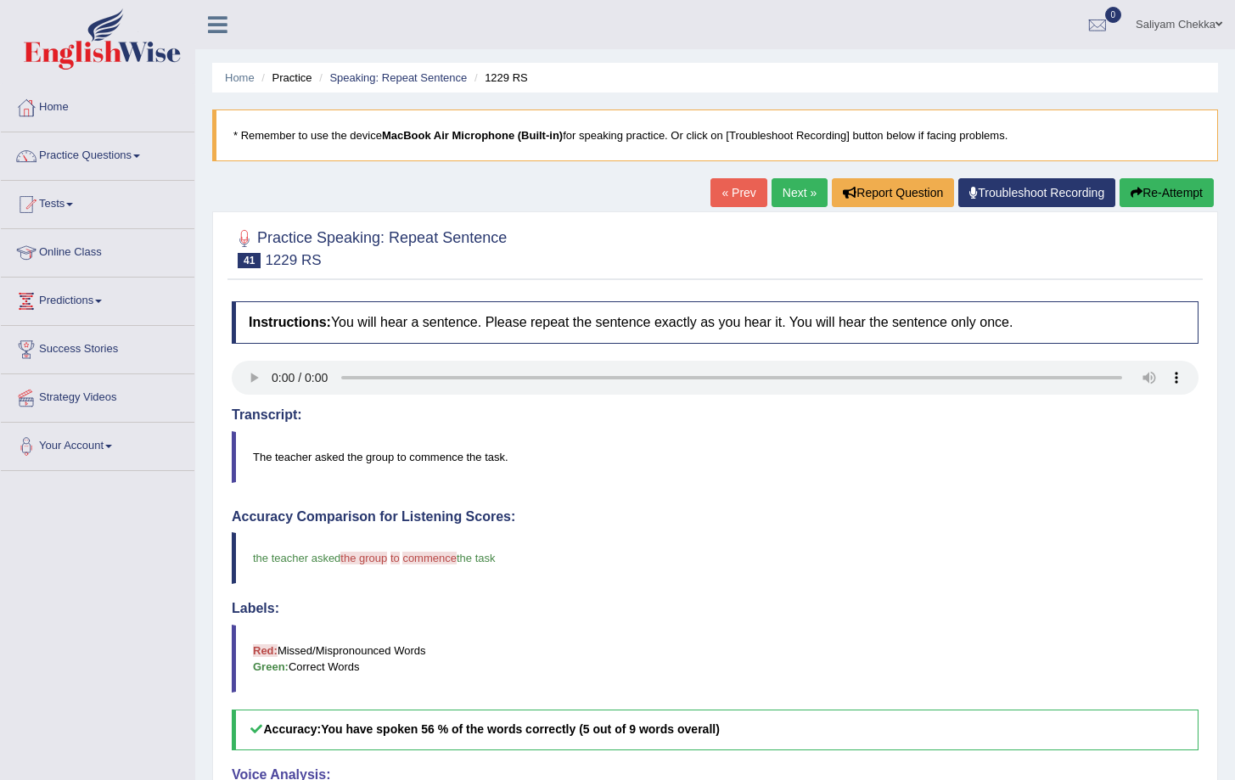
click at [791, 192] on link "Next »" at bounding box center [800, 192] width 56 height 29
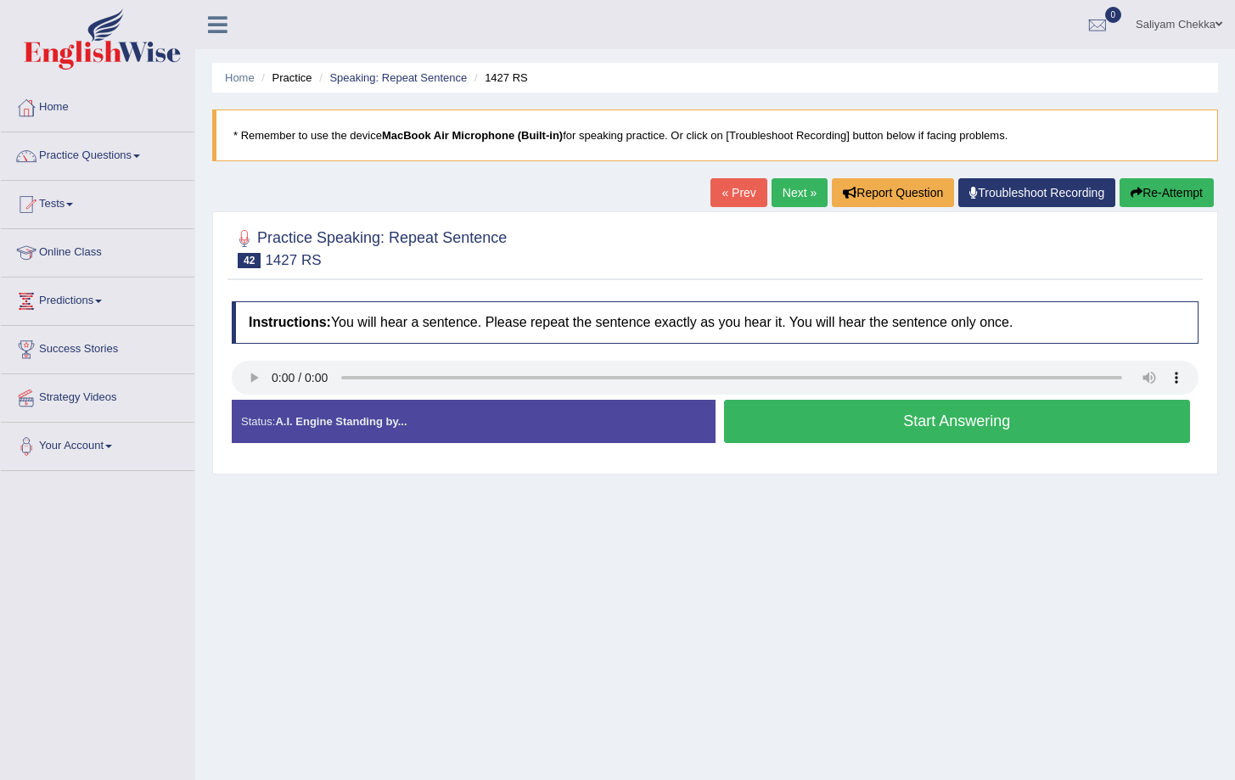
click at [833, 431] on button "Start Answering" at bounding box center [957, 421] width 467 height 43
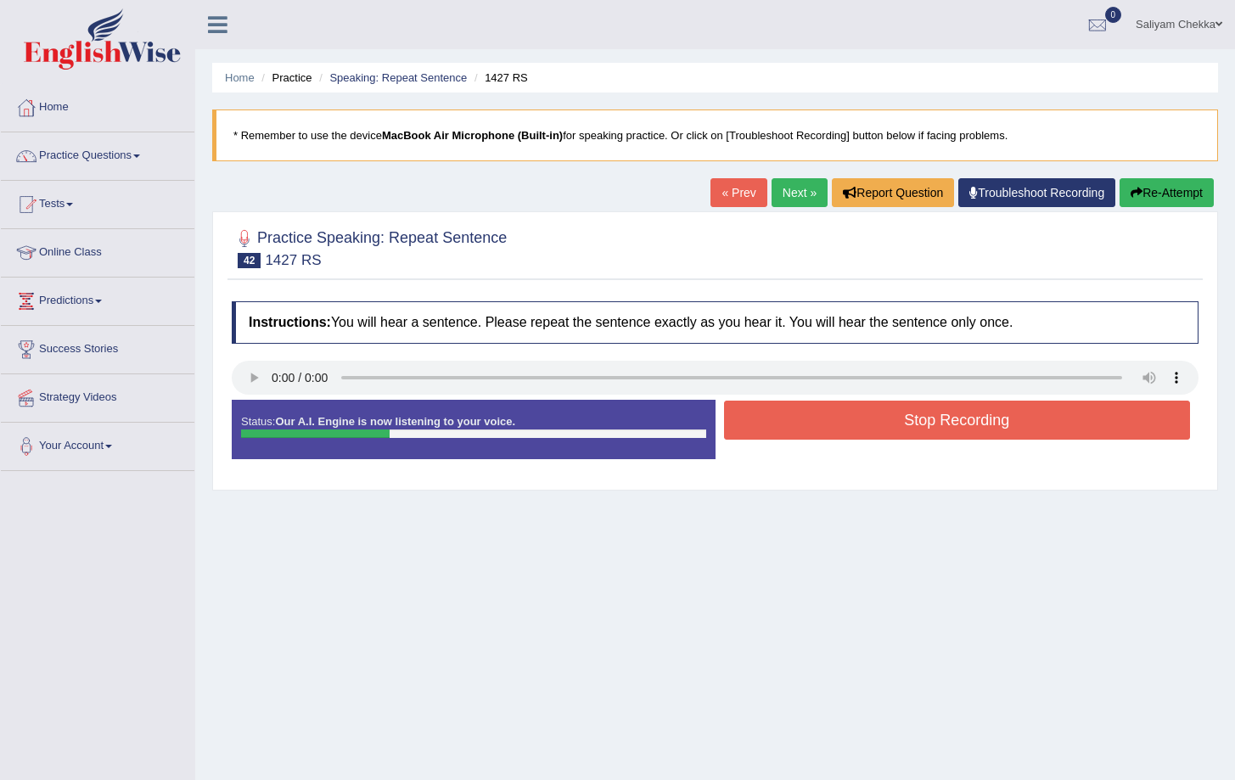
click at [873, 424] on button "Stop Recording" at bounding box center [957, 420] width 467 height 39
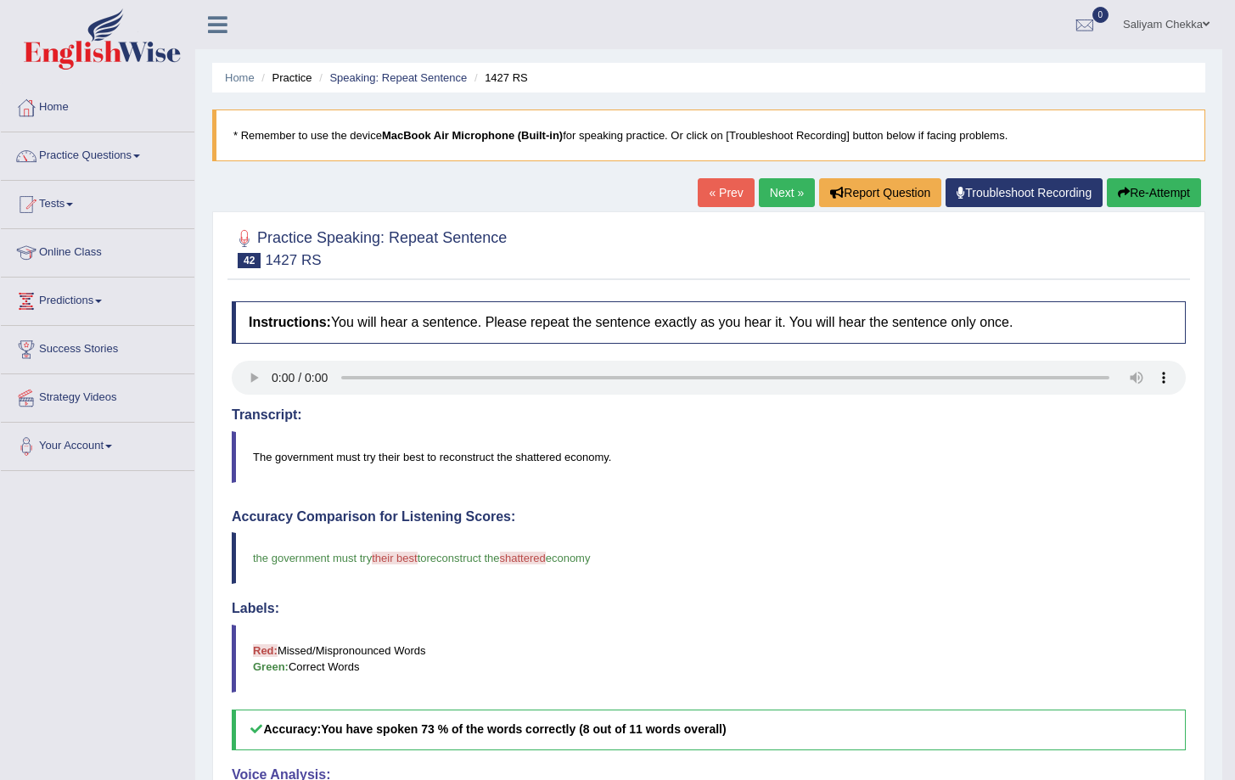
click at [774, 194] on link "Next »" at bounding box center [787, 192] width 56 height 29
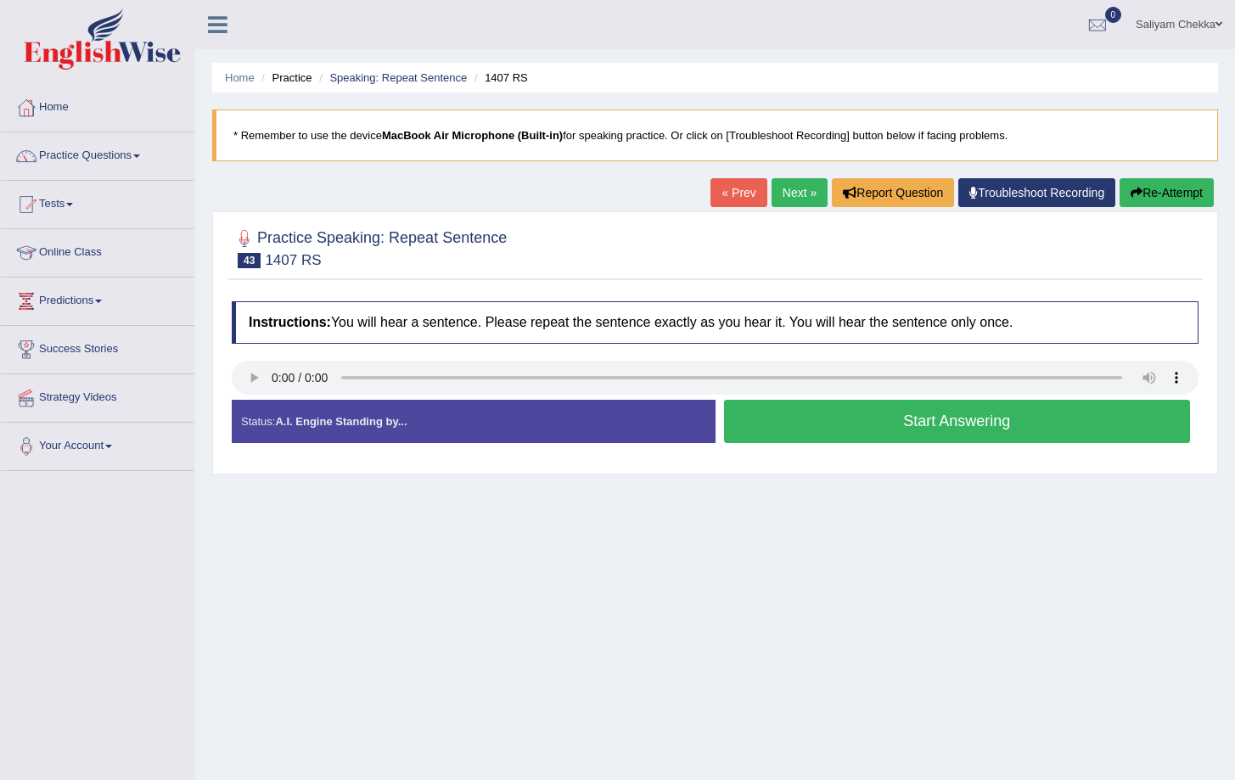
click at [868, 427] on button "Start Answering" at bounding box center [957, 421] width 467 height 43
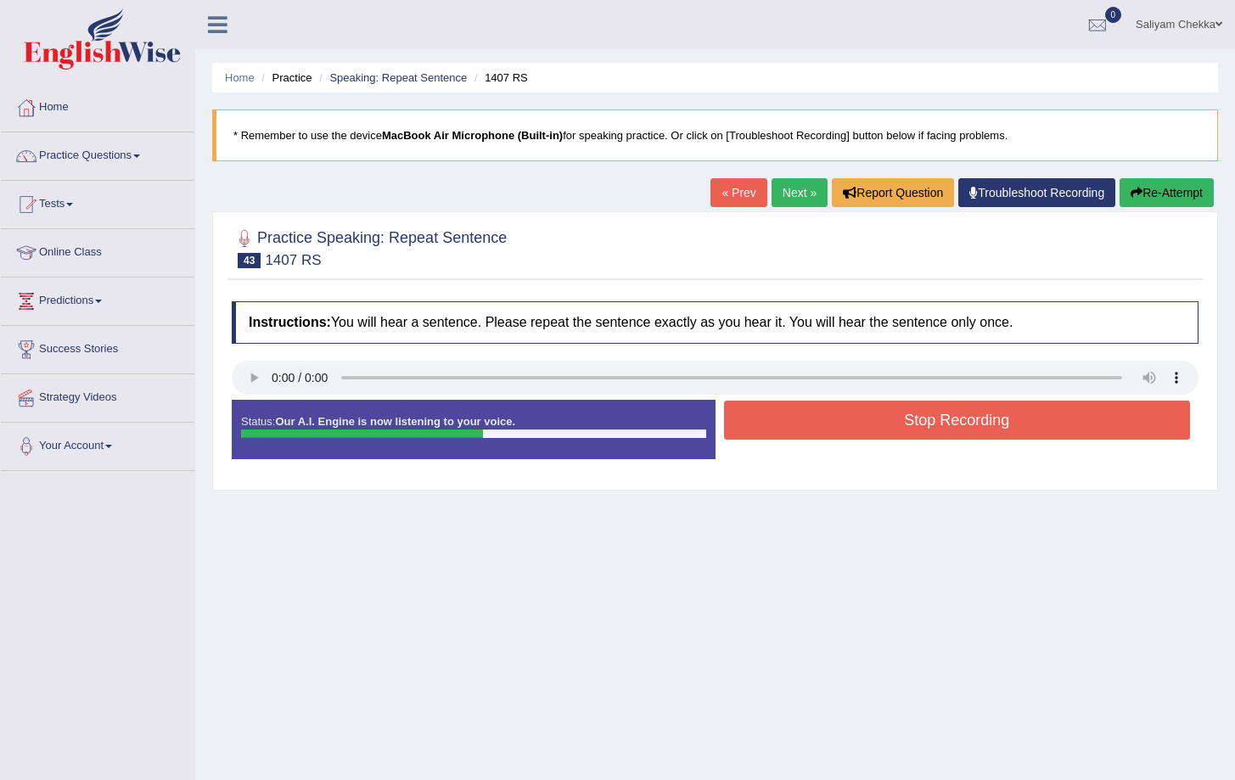
click at [887, 416] on button "Stop Recording" at bounding box center [957, 420] width 467 height 39
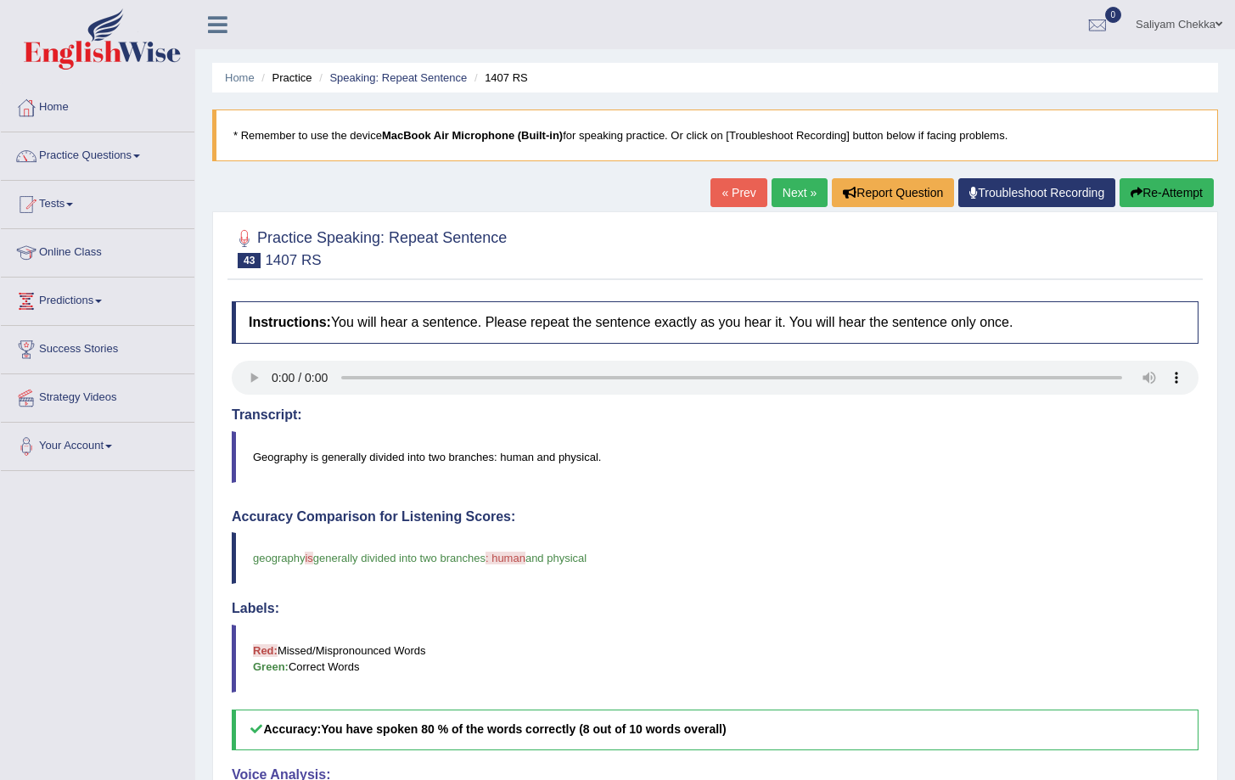
click at [1154, 184] on button "Re-Attempt" at bounding box center [1167, 192] width 94 height 29
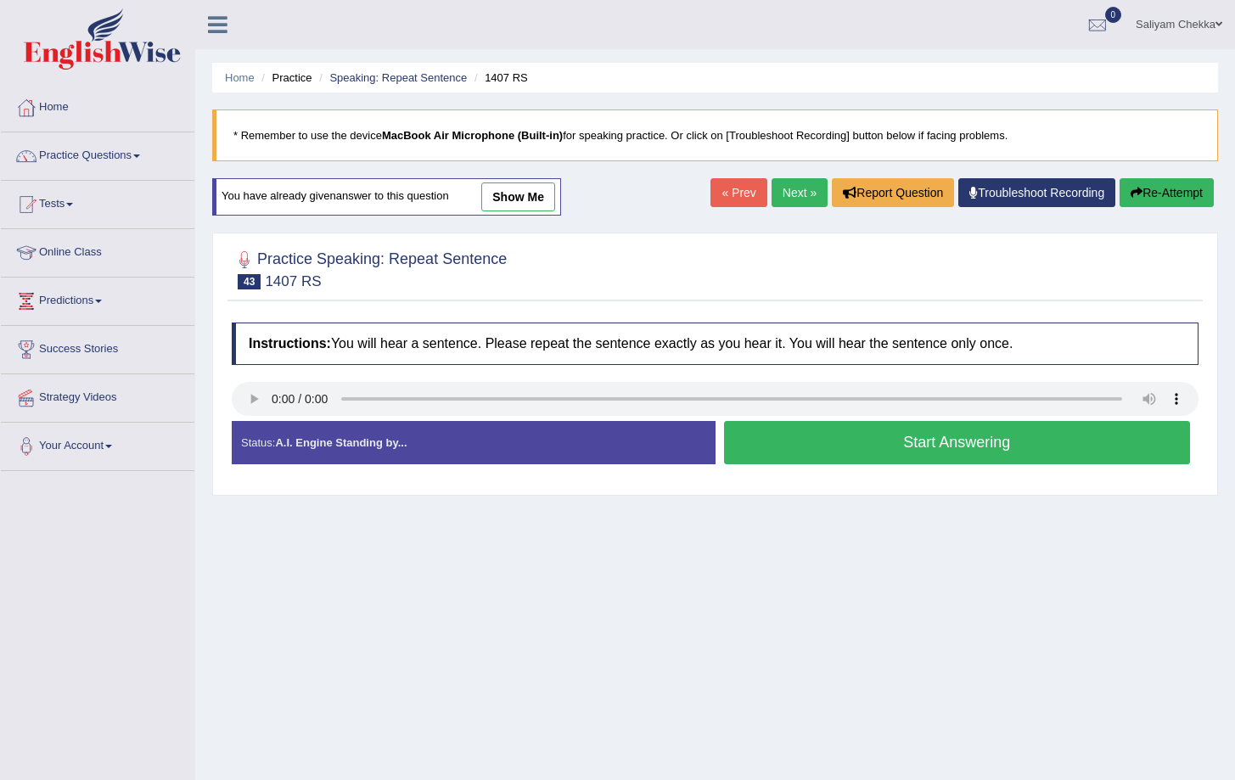
click at [942, 444] on button "Start Answering" at bounding box center [957, 442] width 467 height 43
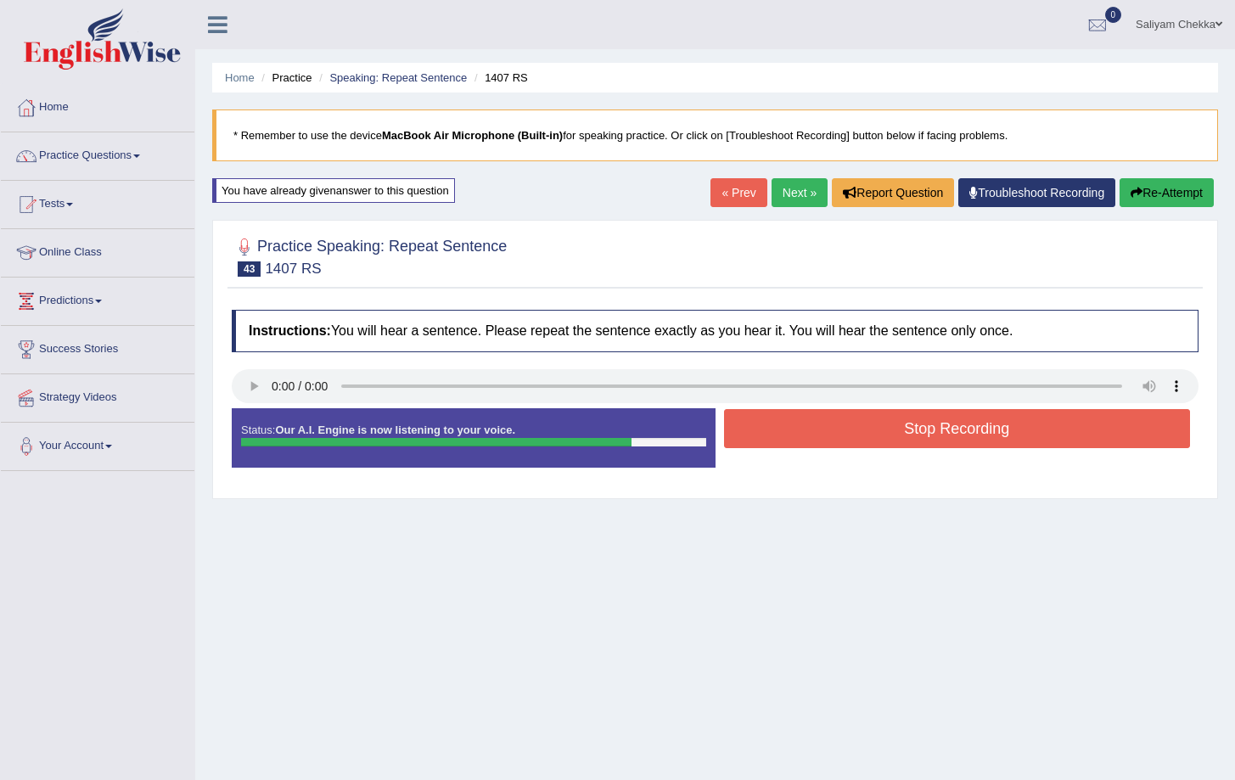
click at [841, 419] on button "Stop Recording" at bounding box center [957, 428] width 467 height 39
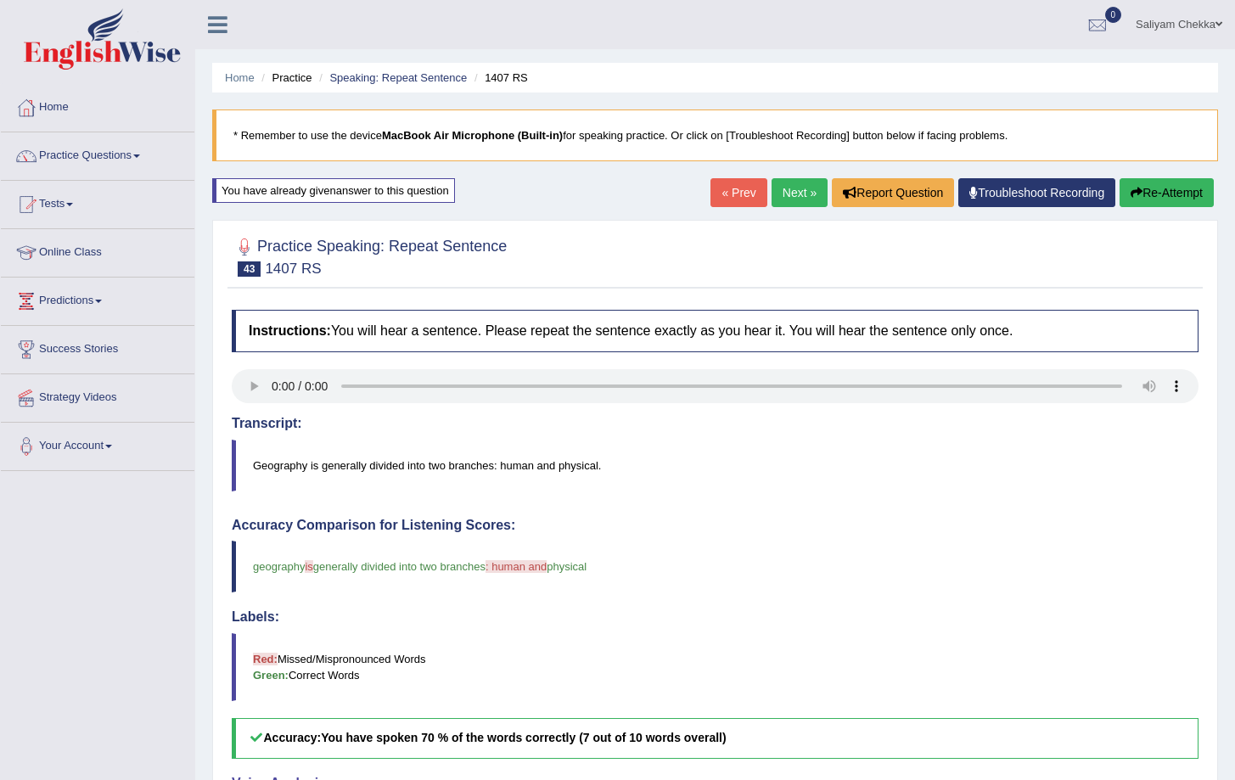
click at [1150, 210] on div "« Prev Next » Report Question Troubleshoot Recording Re-Attempt" at bounding box center [964, 194] width 508 height 33
click at [1148, 203] on button "Re-Attempt" at bounding box center [1167, 192] width 94 height 29
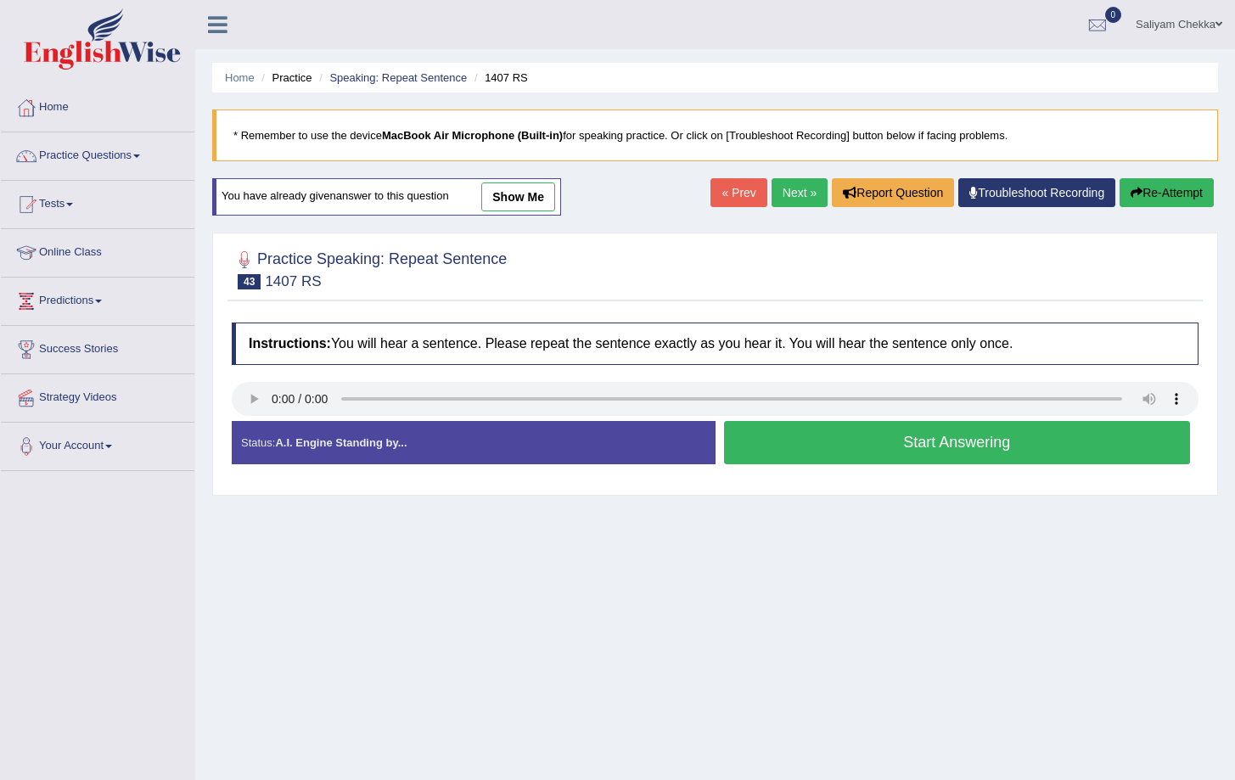
click at [911, 448] on button "Start Answering" at bounding box center [957, 442] width 467 height 43
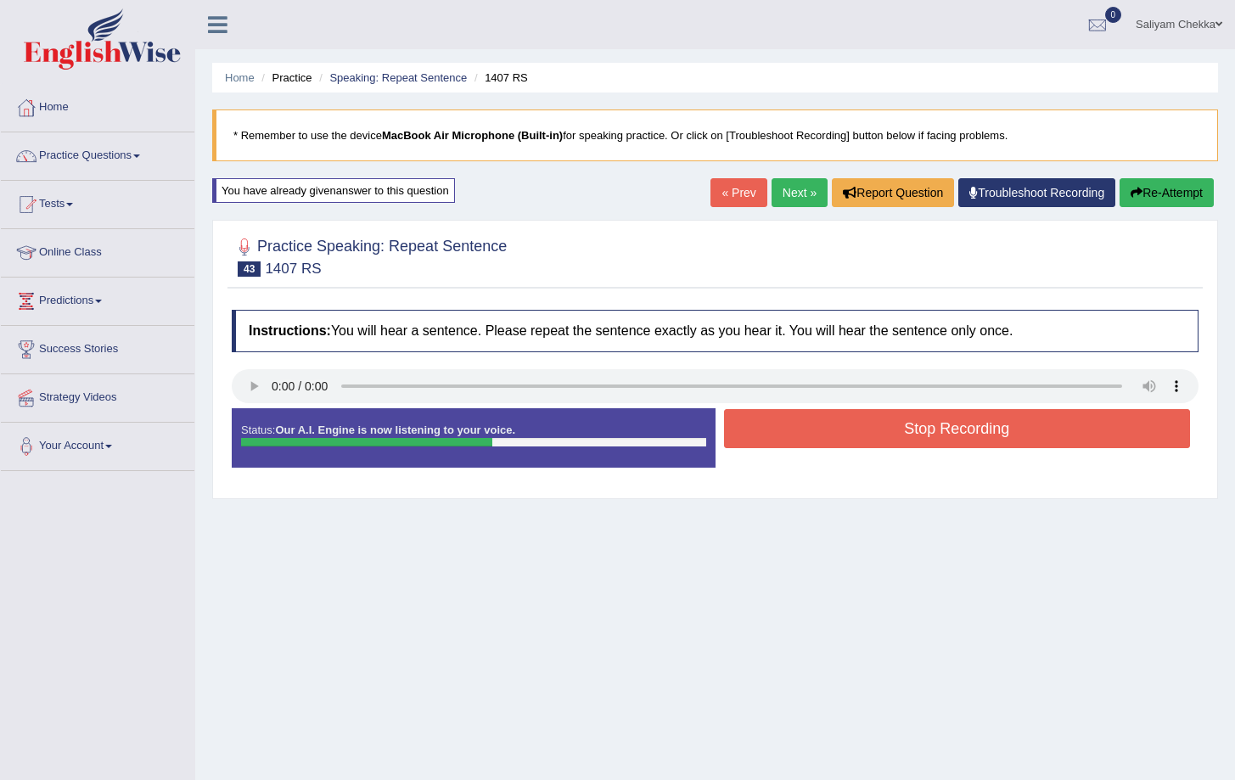
click at [800, 419] on button "Stop Recording" at bounding box center [957, 428] width 467 height 39
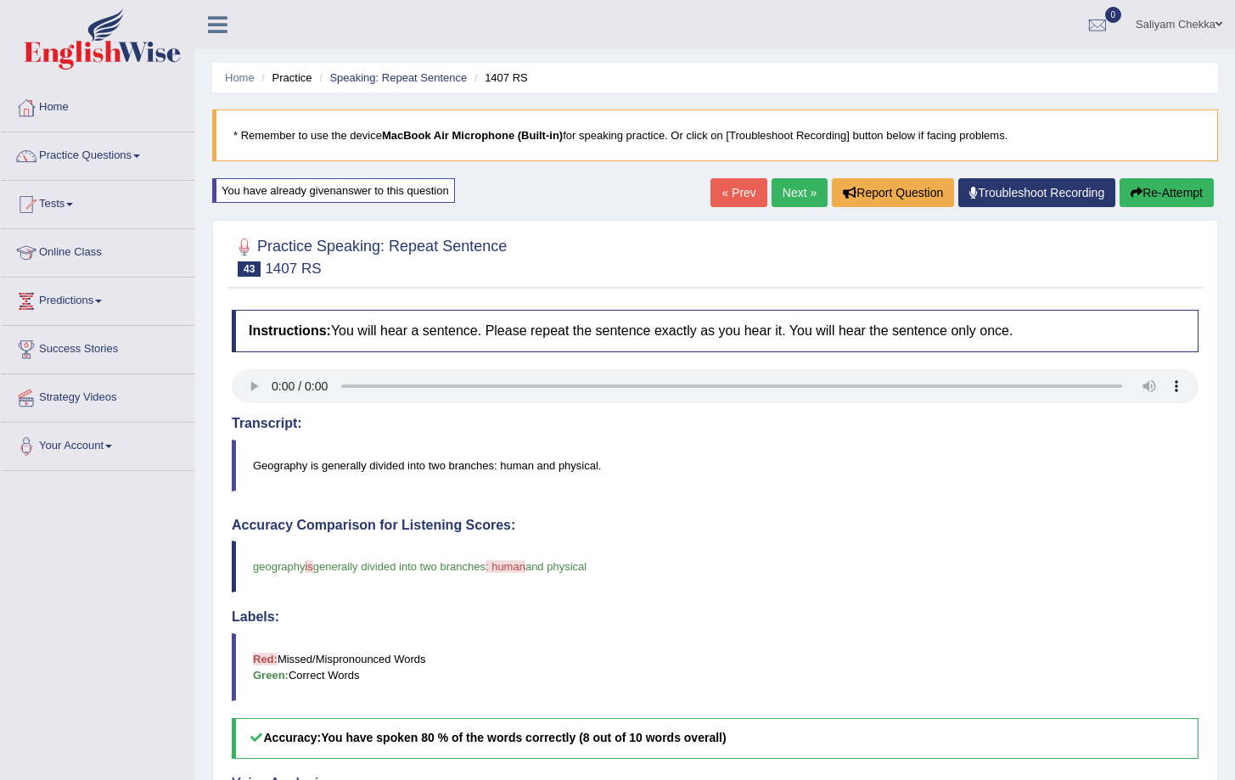
click at [1176, 198] on button "Re-Attempt" at bounding box center [1167, 192] width 94 height 29
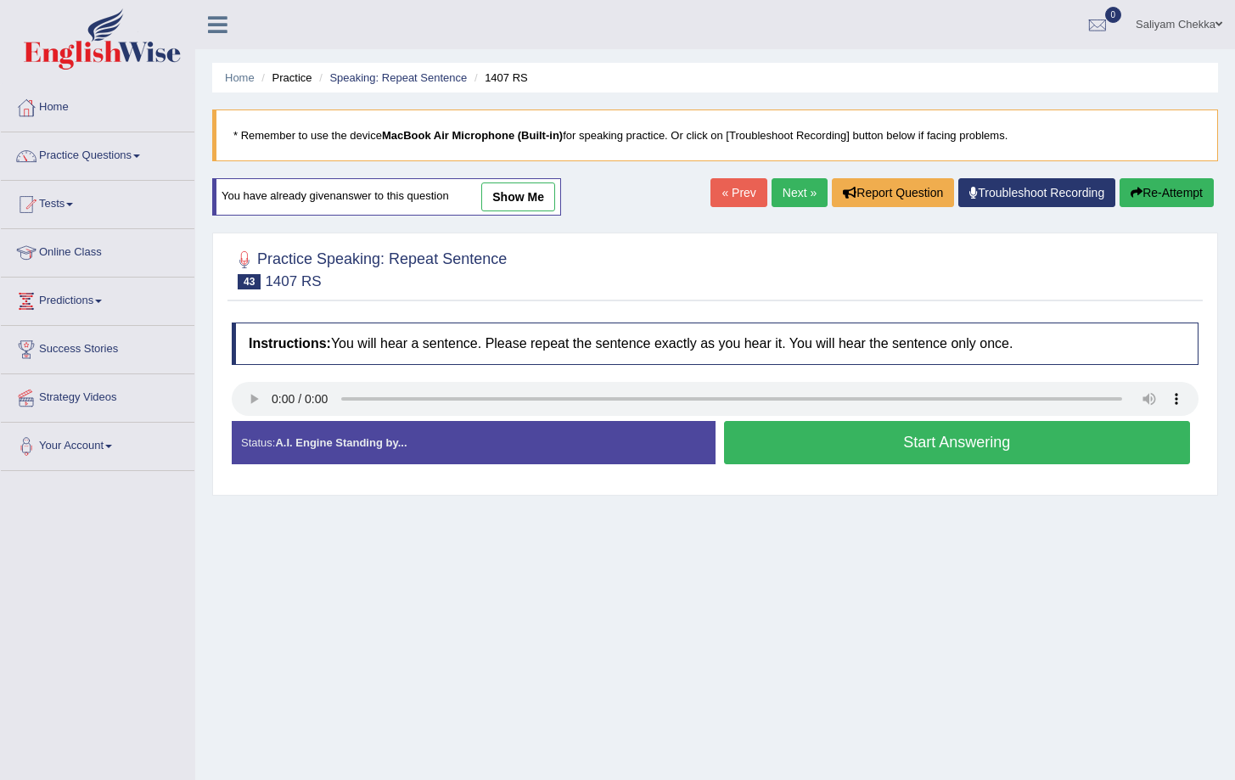
click at [883, 438] on button "Start Answering" at bounding box center [957, 442] width 467 height 43
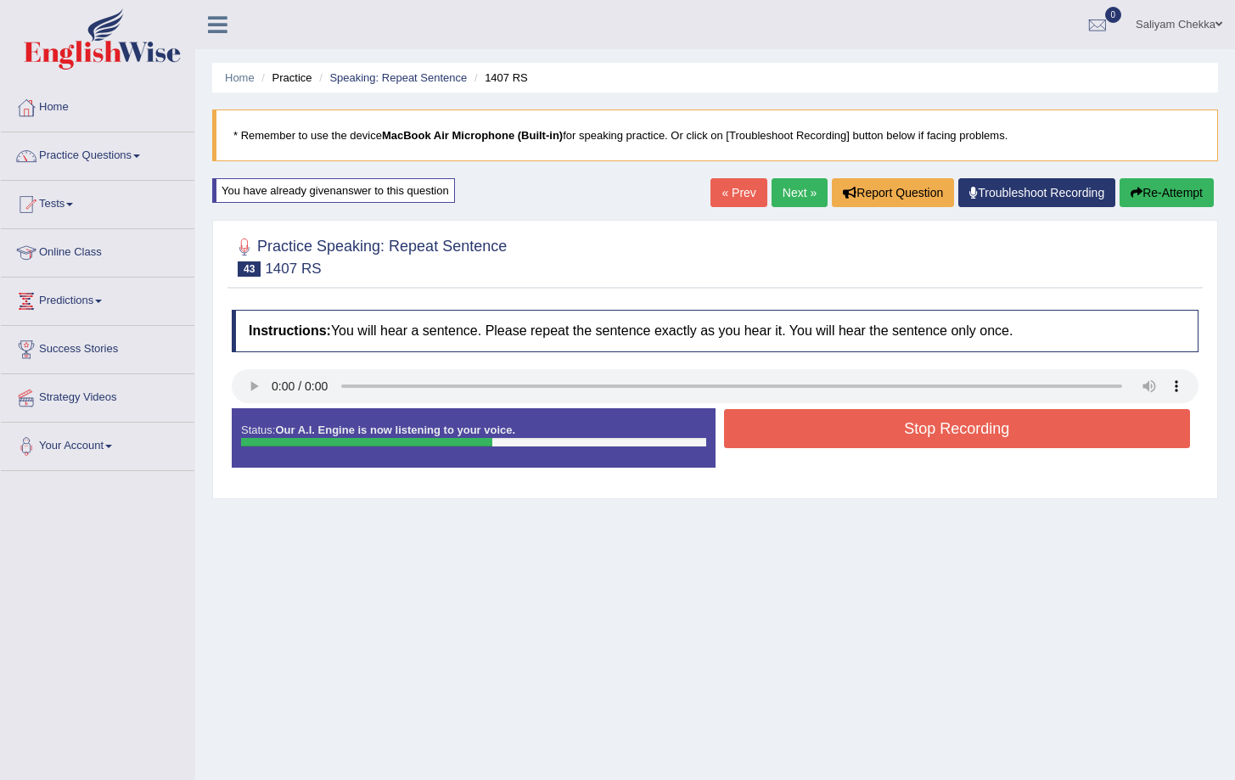
click at [925, 413] on button "Stop Recording" at bounding box center [957, 428] width 467 height 39
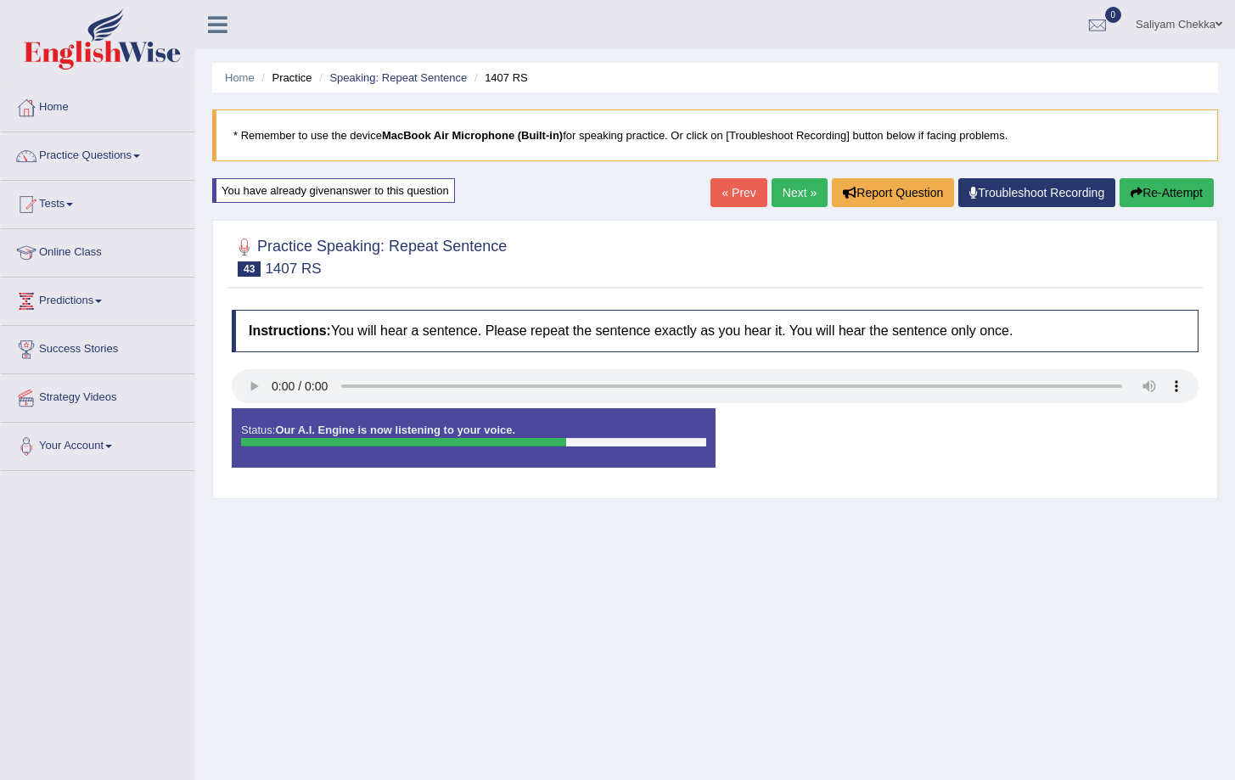
click at [951, 418] on div "Status: Our A.I. Engine is now listening to your voice. Start Answering Stop Re…" at bounding box center [715, 446] width 967 height 76
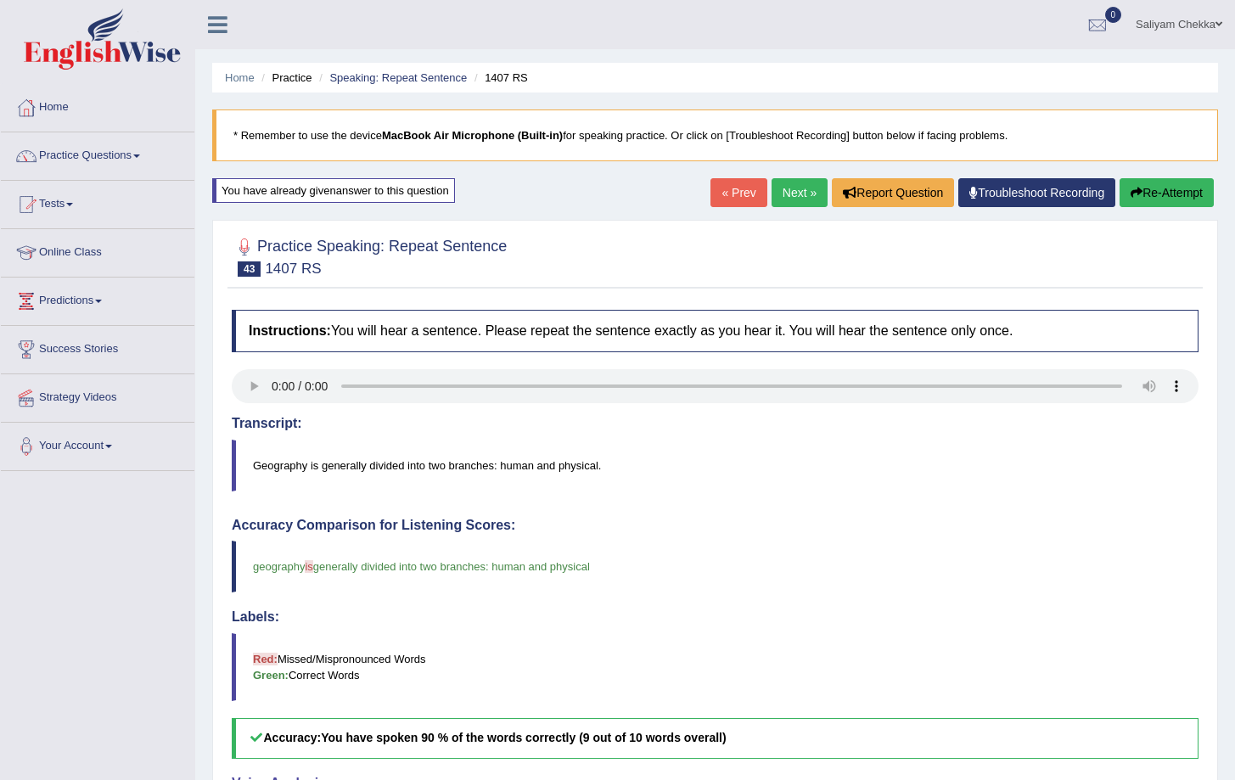
click at [1165, 194] on button "Re-Attempt" at bounding box center [1167, 192] width 94 height 29
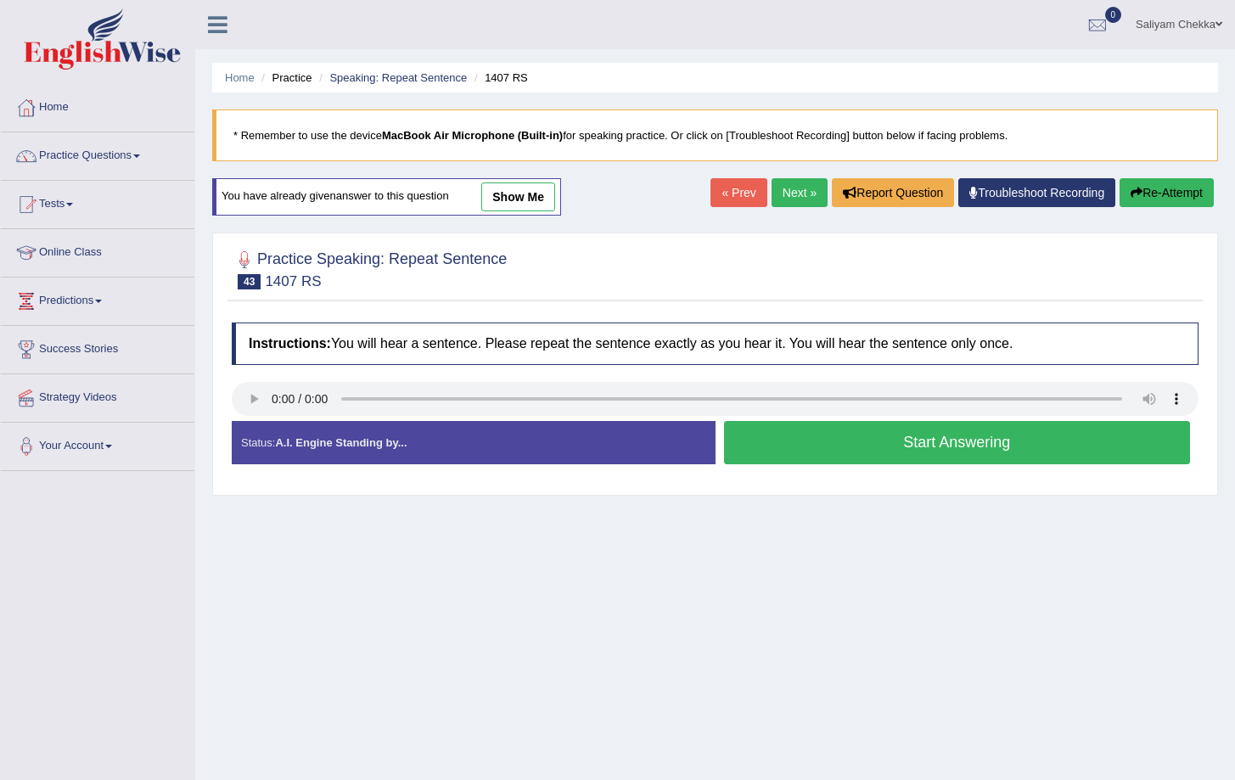
click at [886, 441] on button "Start Answering" at bounding box center [957, 442] width 467 height 43
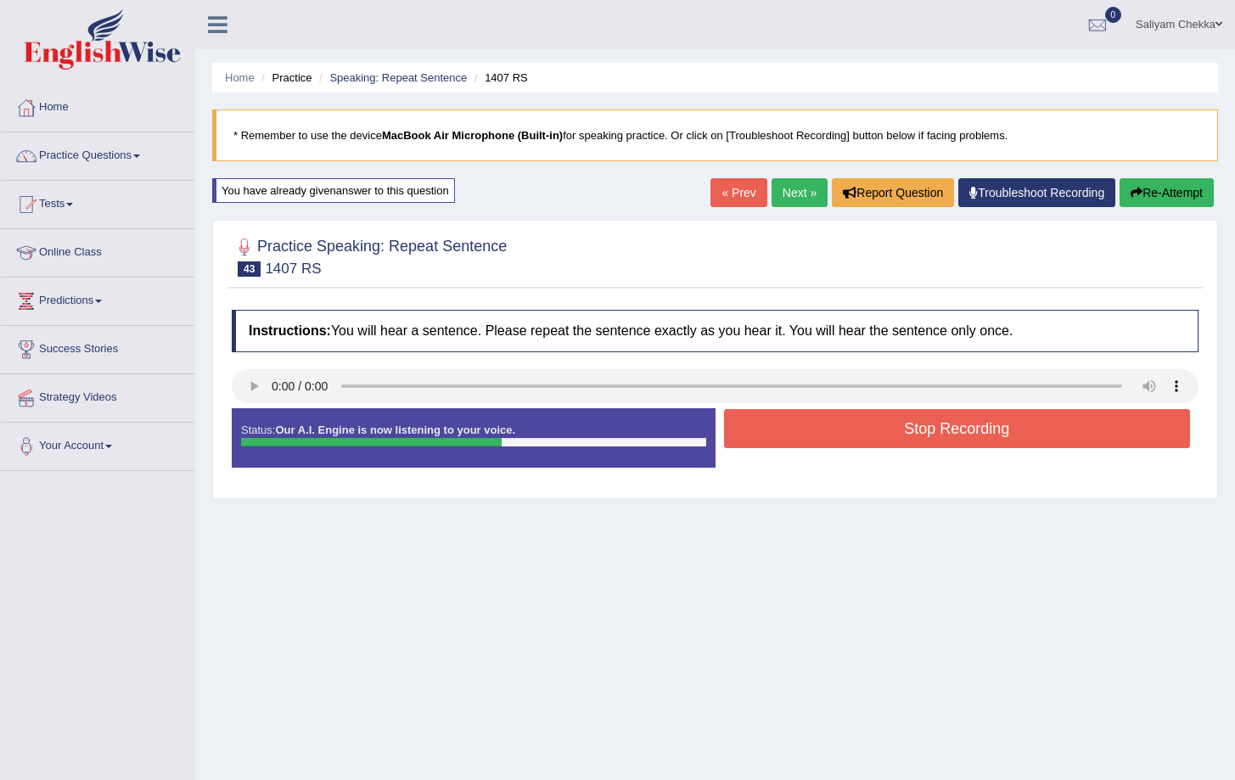
click at [929, 435] on button "Stop Recording" at bounding box center [957, 428] width 467 height 39
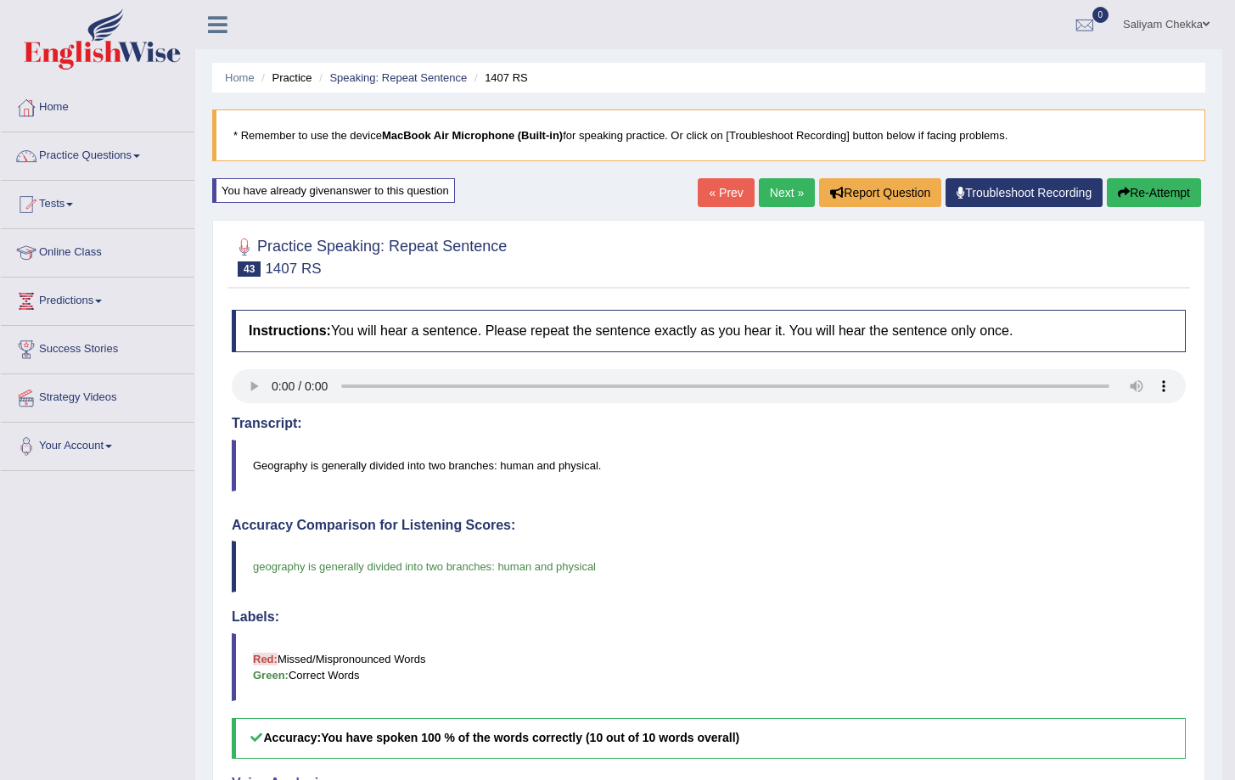
click at [1159, 203] on button "Re-Attempt" at bounding box center [1154, 192] width 94 height 29
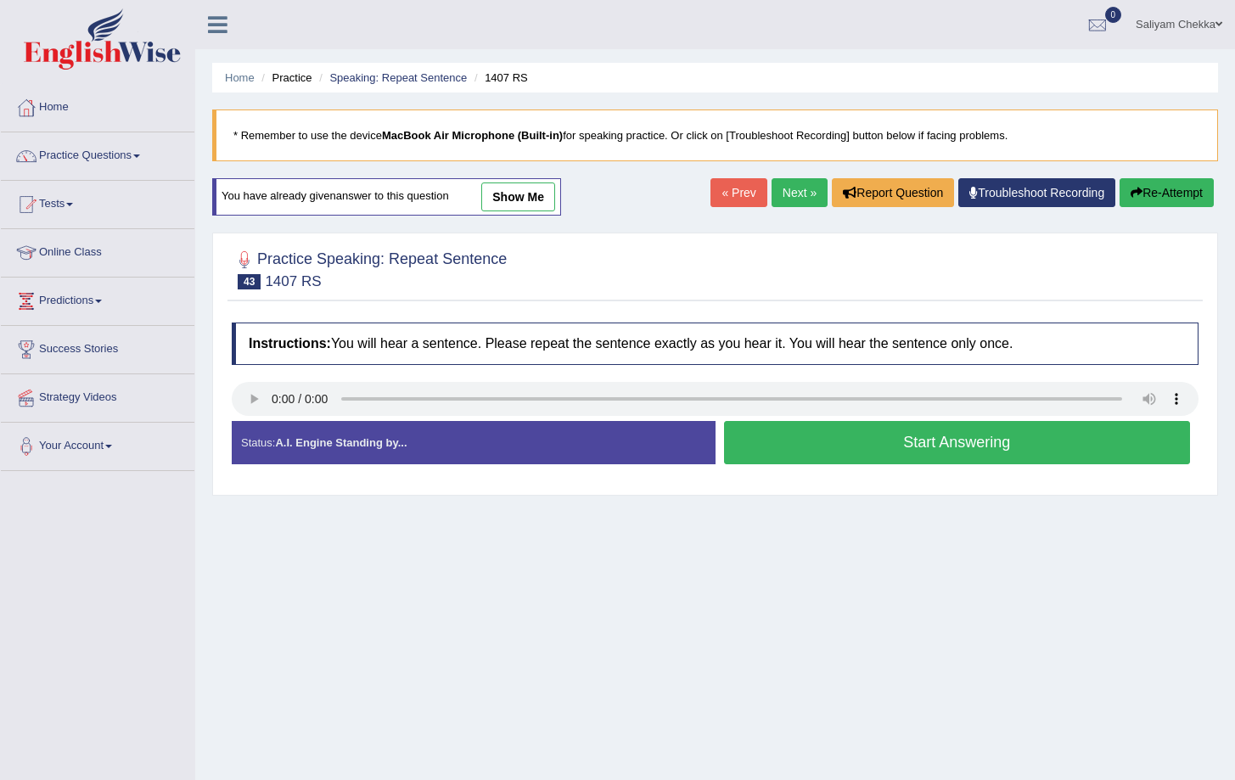
click at [798, 457] on button "Start Answering" at bounding box center [957, 442] width 467 height 43
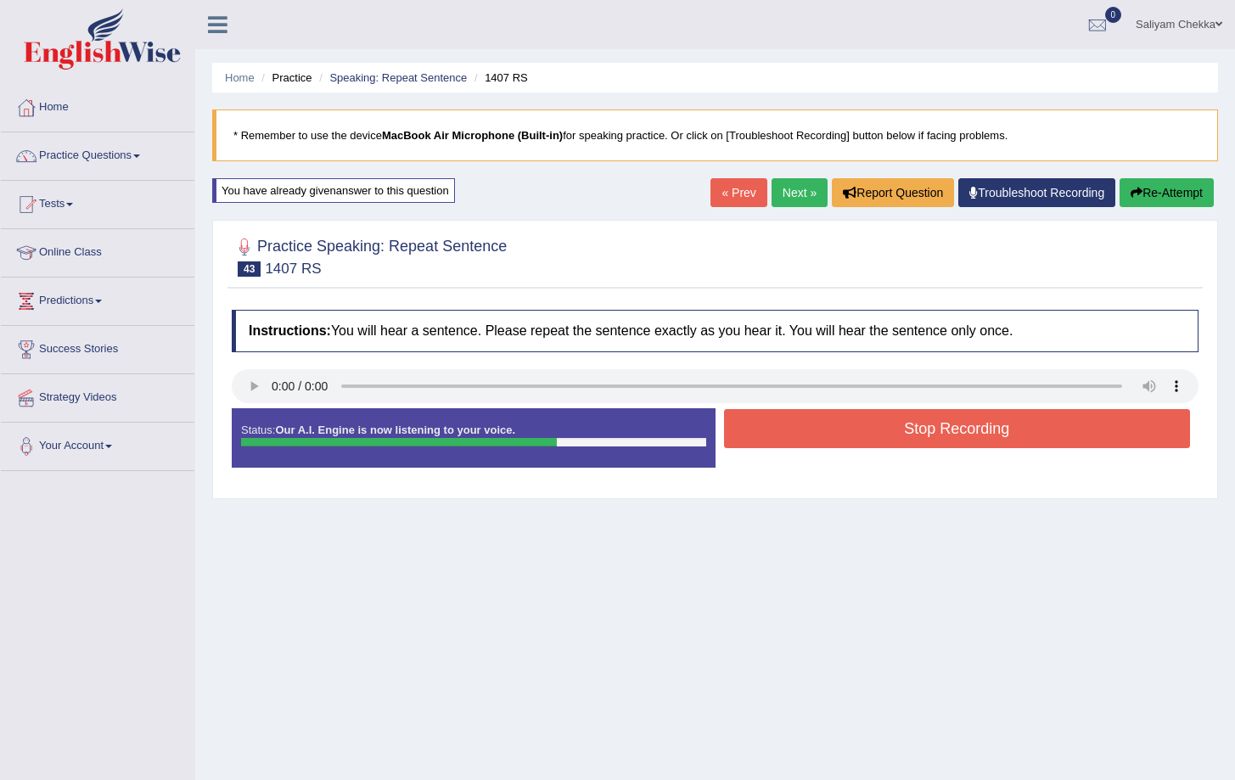
click at [962, 433] on button "Stop Recording" at bounding box center [957, 428] width 467 height 39
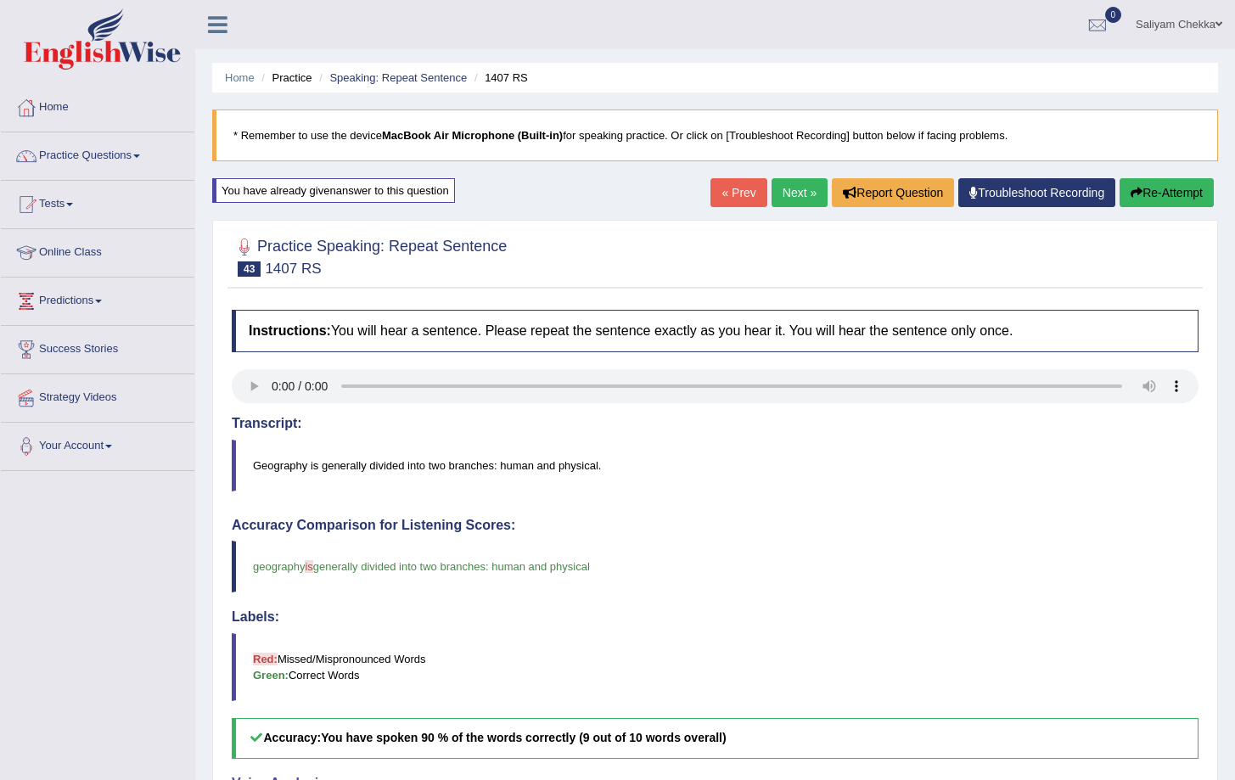
click at [793, 200] on link "Next »" at bounding box center [800, 192] width 56 height 29
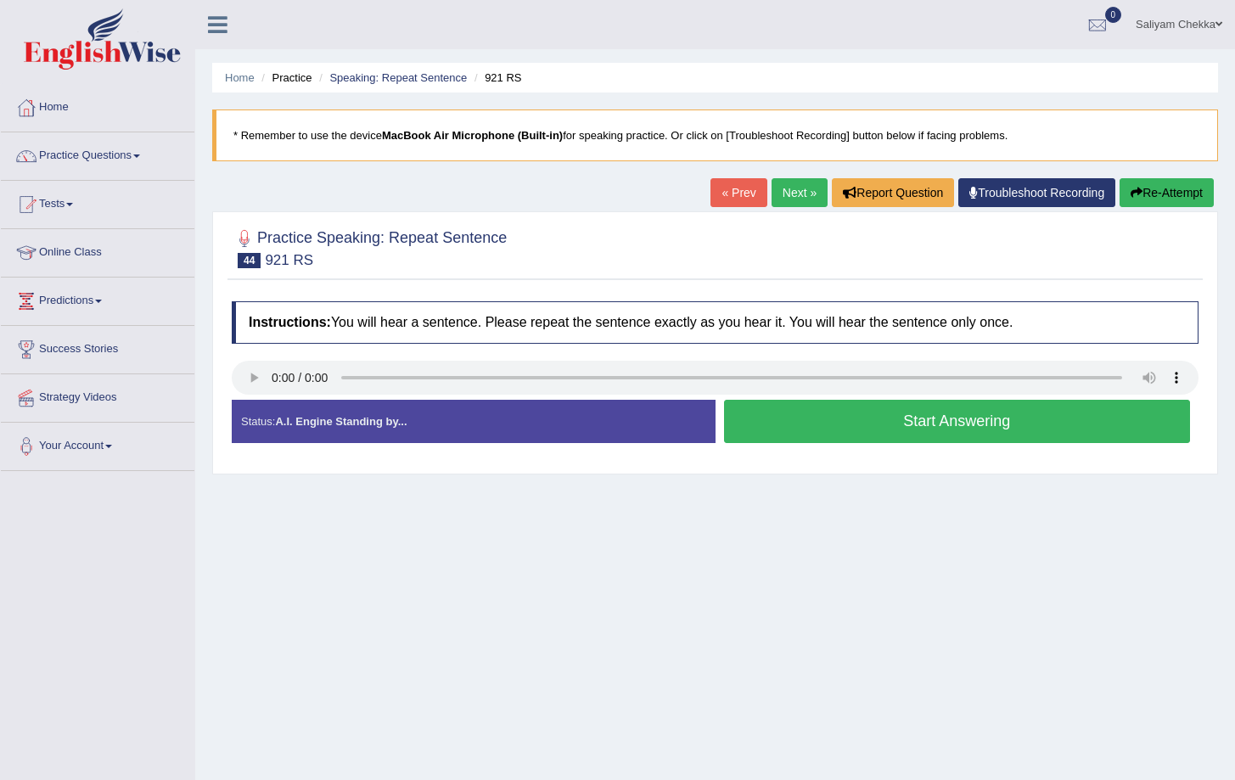
click at [831, 413] on button "Start Answering" at bounding box center [957, 421] width 467 height 43
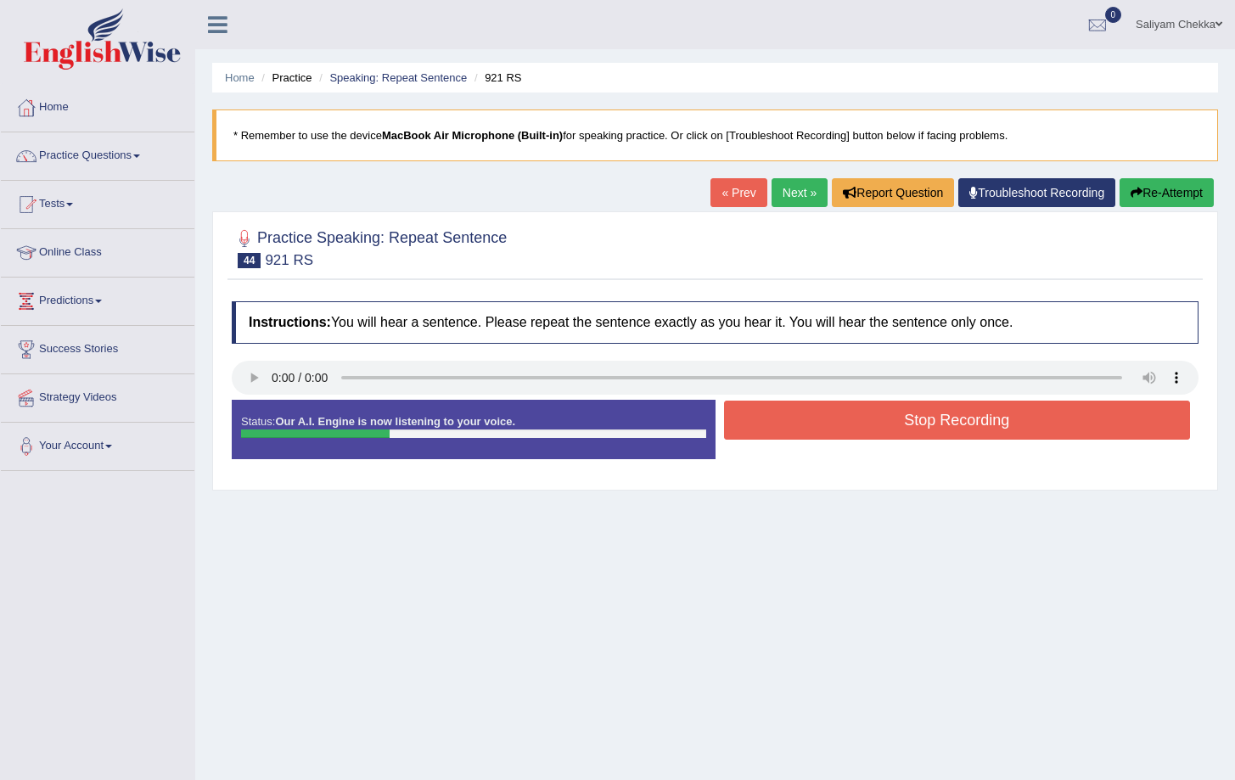
click at [884, 425] on button "Stop Recording" at bounding box center [957, 420] width 467 height 39
